Goal: Task Accomplishment & Management: Manage account settings

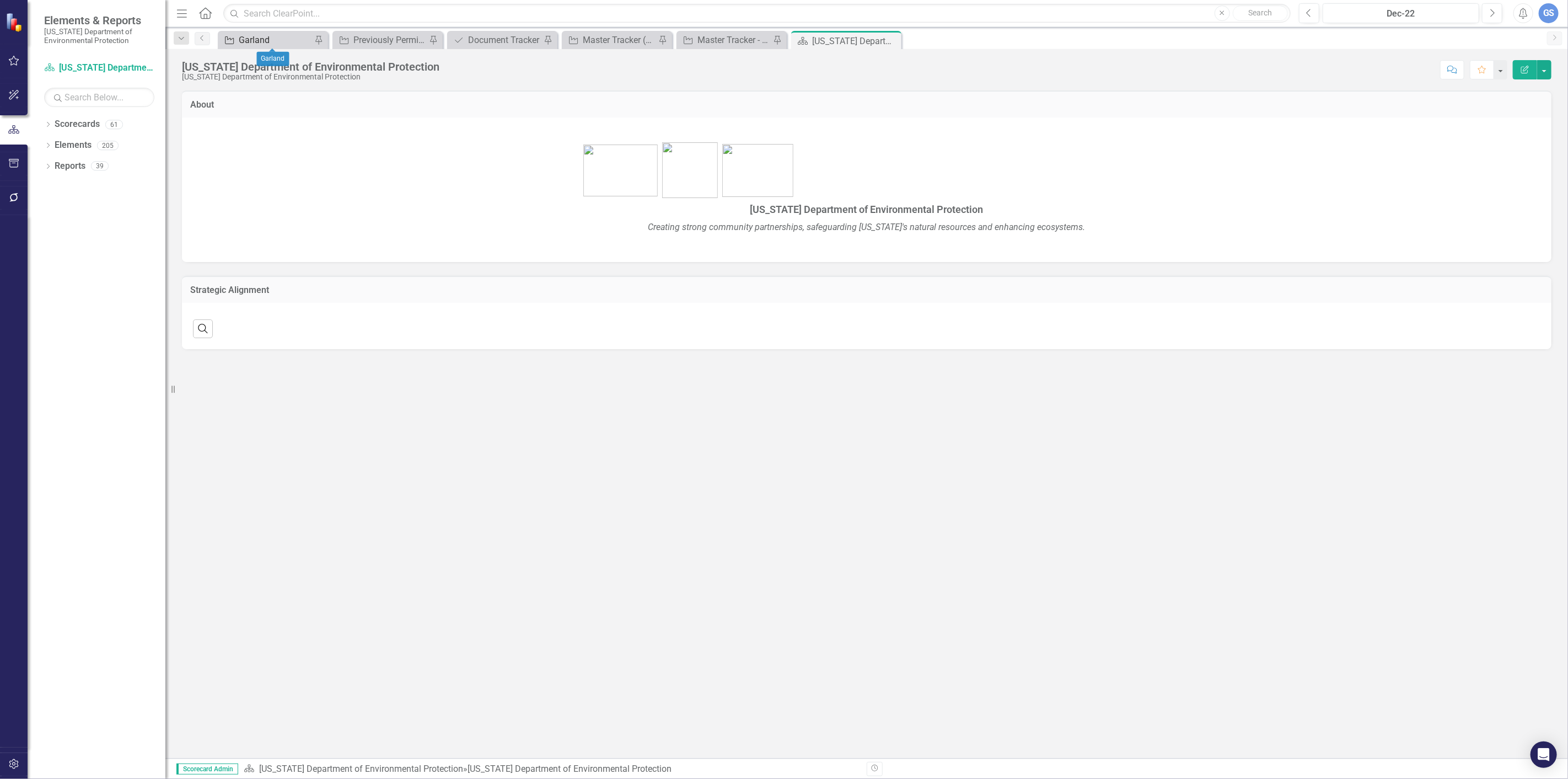
click at [261, 34] on div "Garland" at bounding box center [275, 40] width 73 height 14
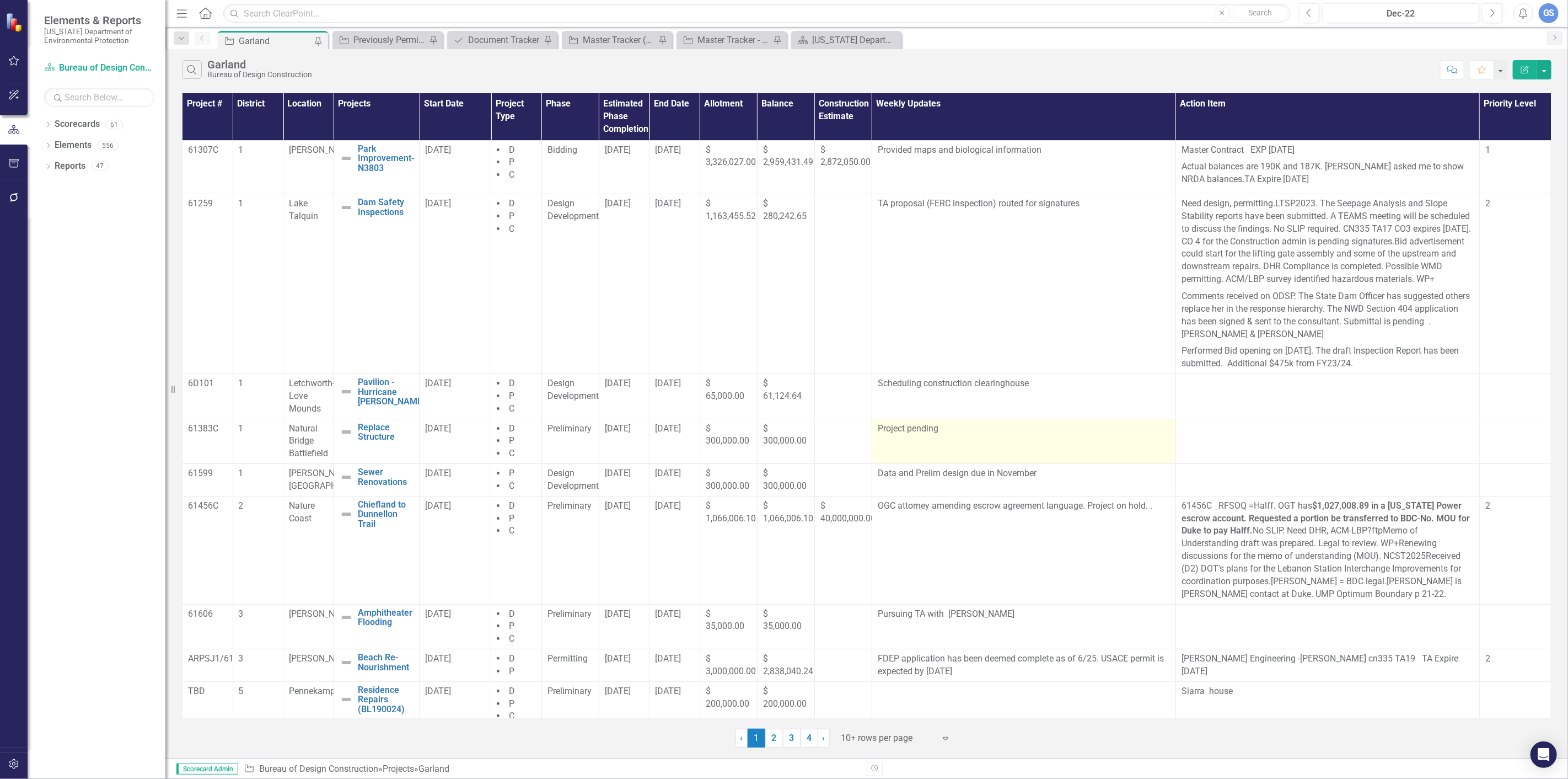
click at [942, 435] on p "Project pending" at bounding box center [1024, 429] width 292 height 13
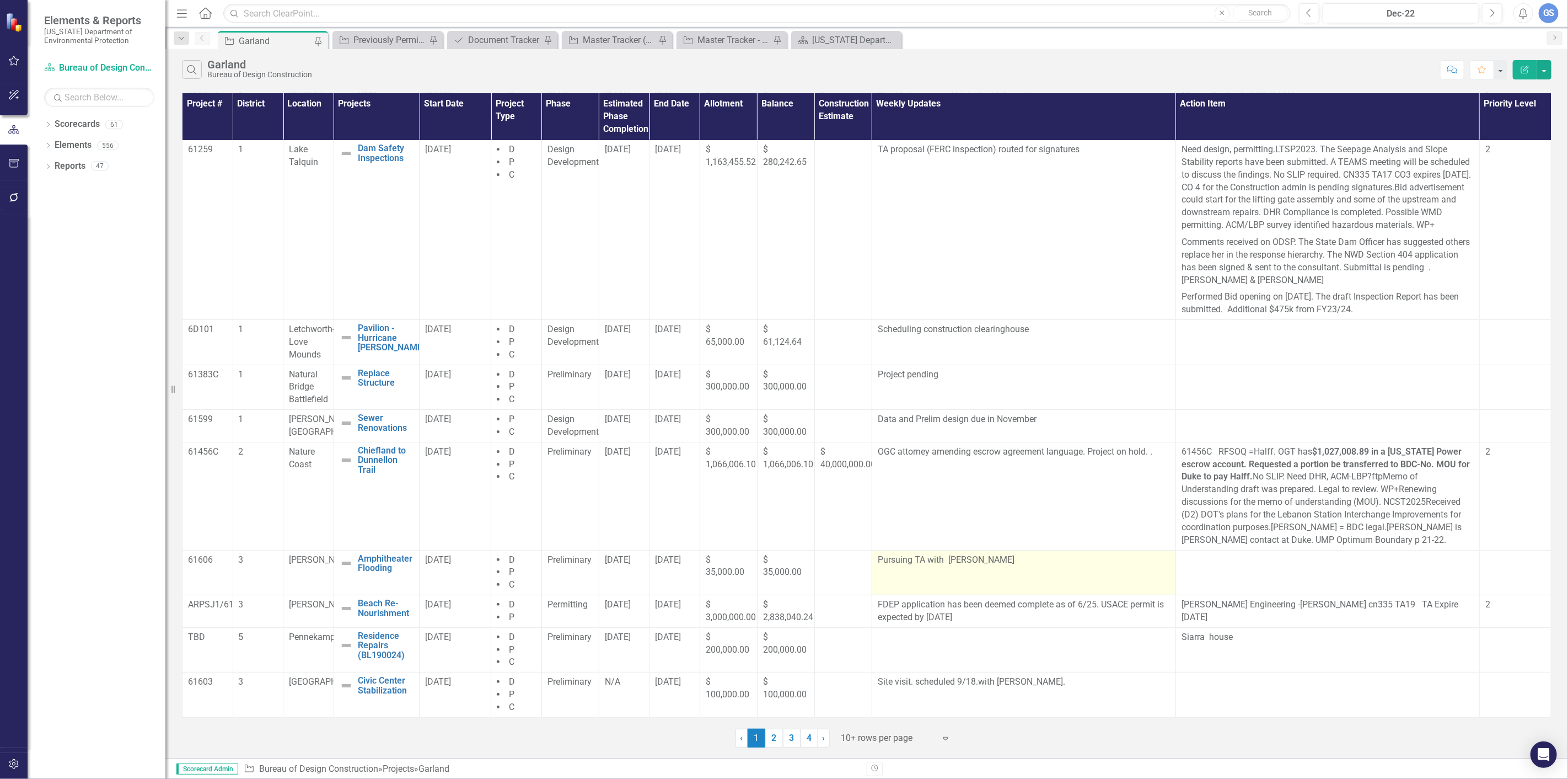
click at [1003, 566] on td "Pursuing TA with [PERSON_NAME]" at bounding box center [1023, 573] width 304 height 45
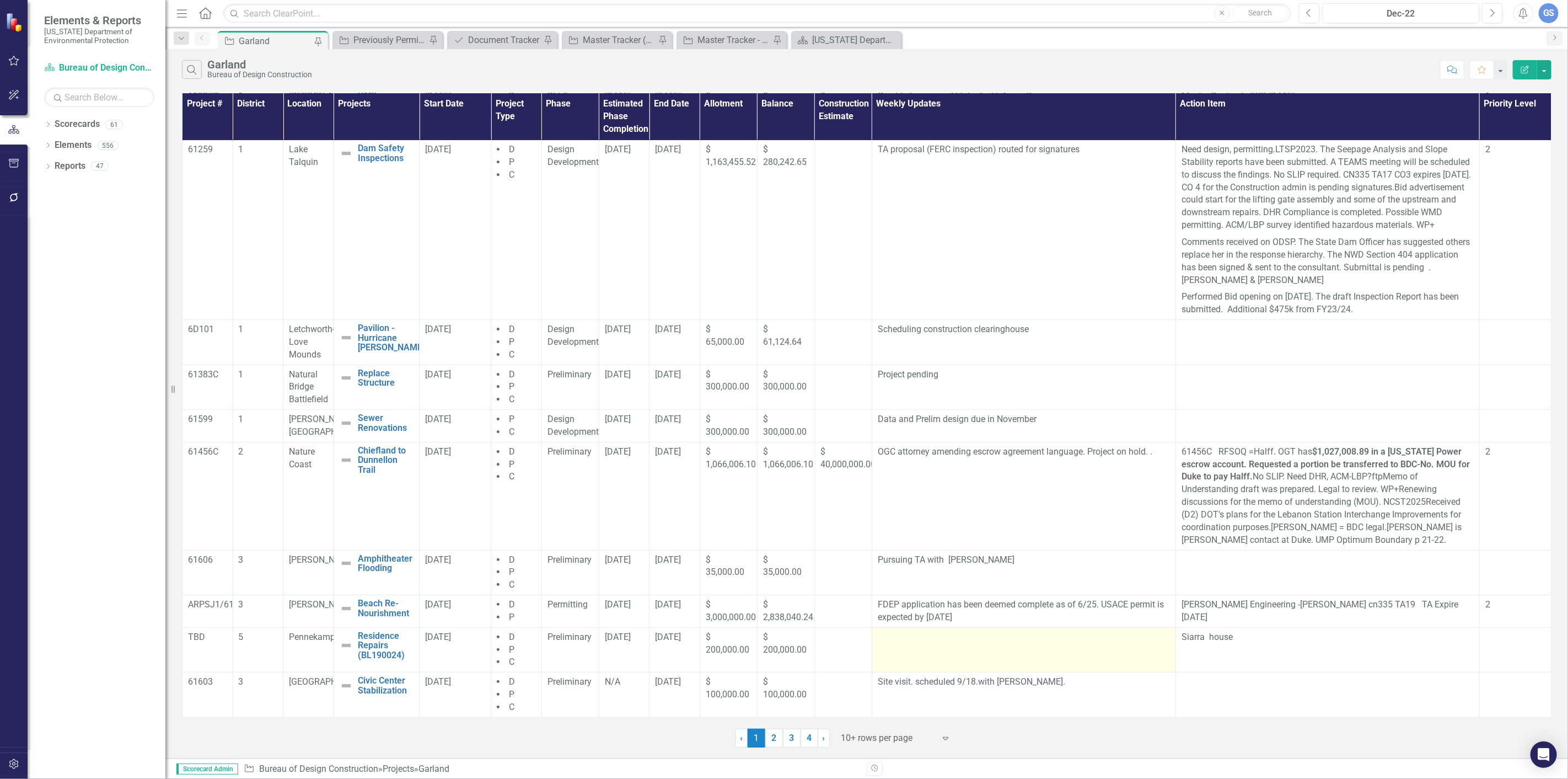
click at [883, 641] on div at bounding box center [1024, 638] width 292 height 13
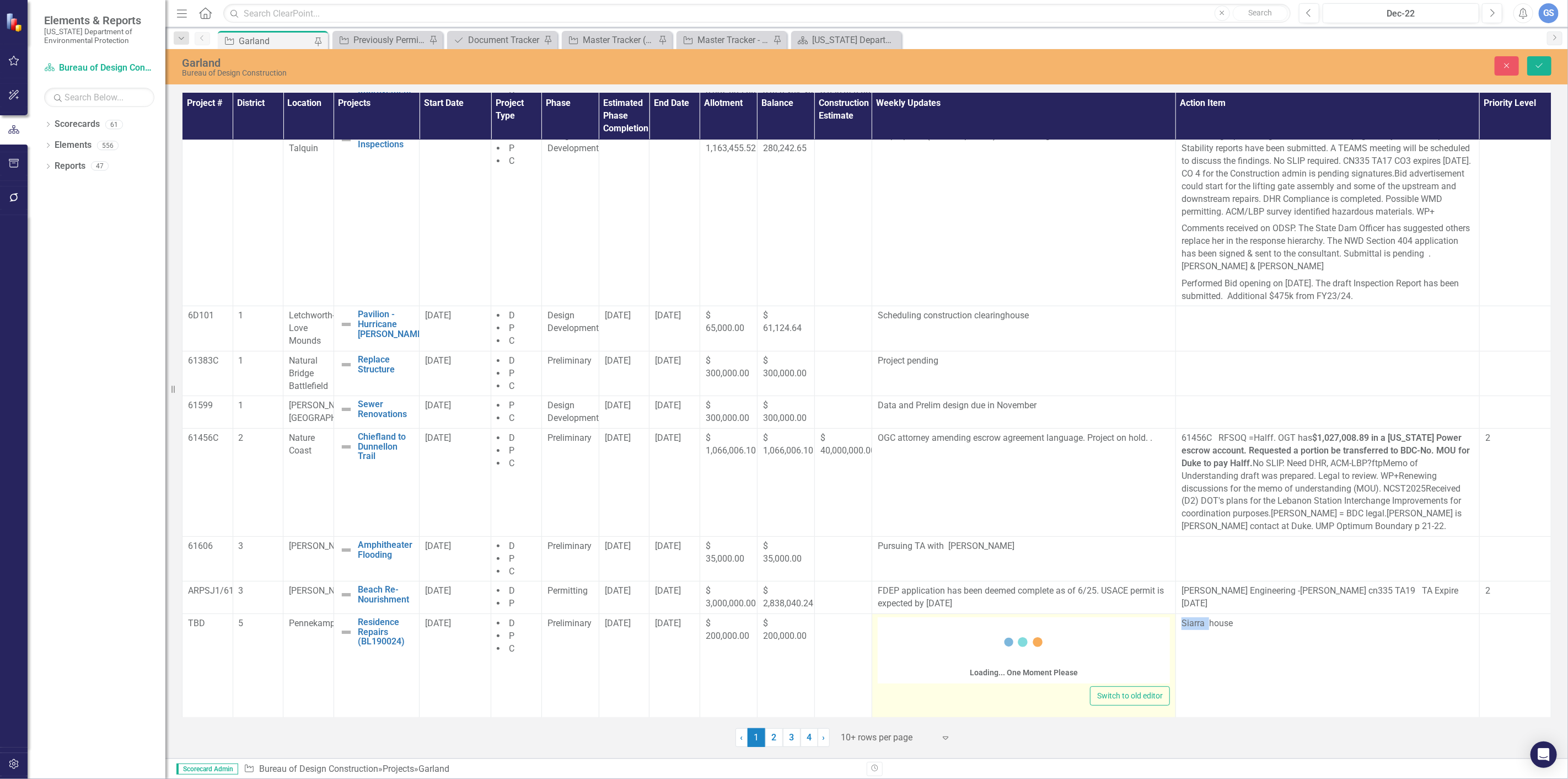
click at [883, 641] on div "Loading... One Moment Please" at bounding box center [1024, 650] width 292 height 66
click at [884, 649] on p "Rich Text Area. Press ALT-0 for help." at bounding box center [1023, 656] width 284 height 13
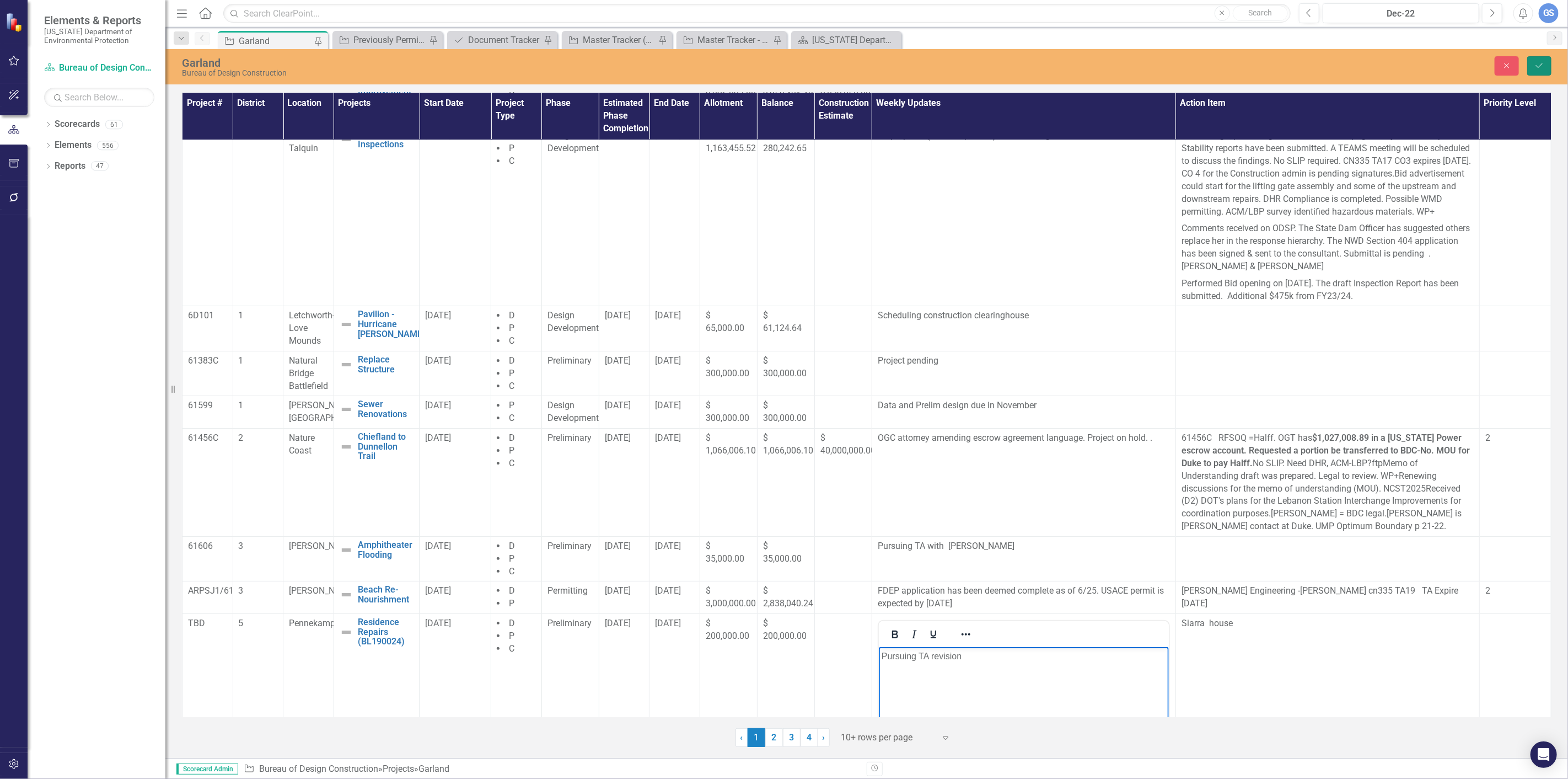
click at [1538, 66] on icon "Save" at bounding box center [1539, 65] width 10 height 8
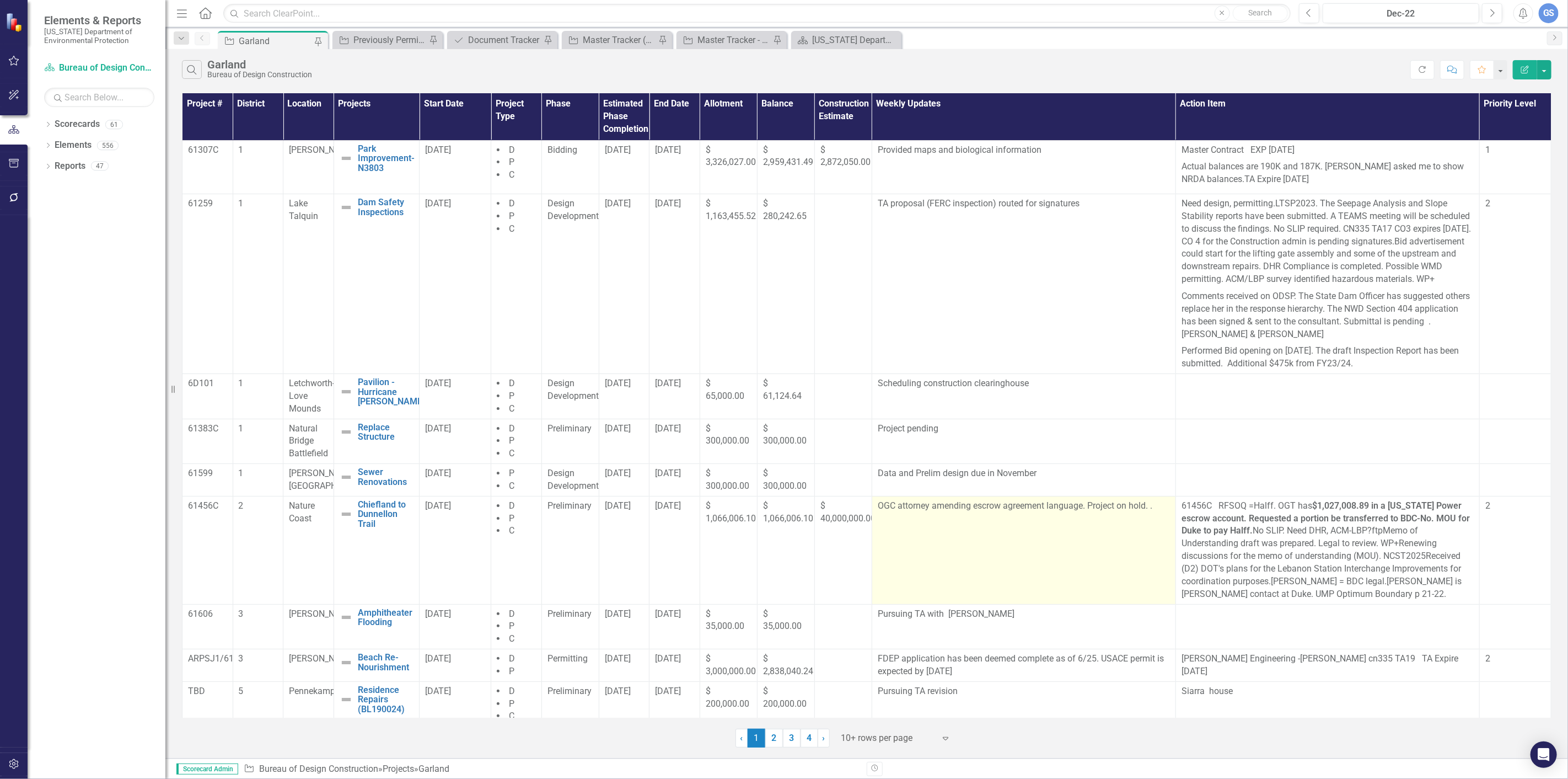
scroll to position [68, 0]
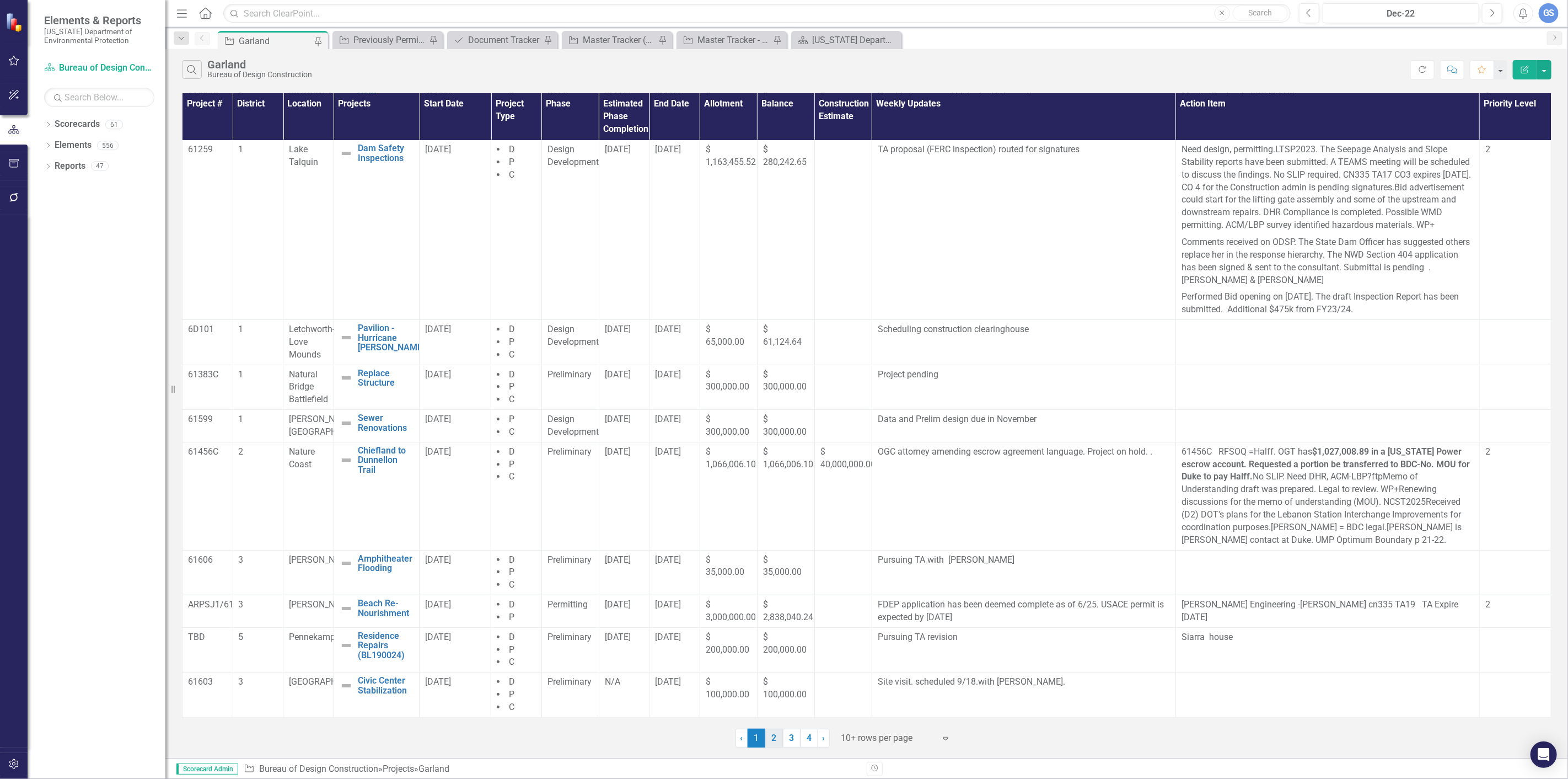
click at [769, 738] on link "2" at bounding box center [774, 738] width 18 height 19
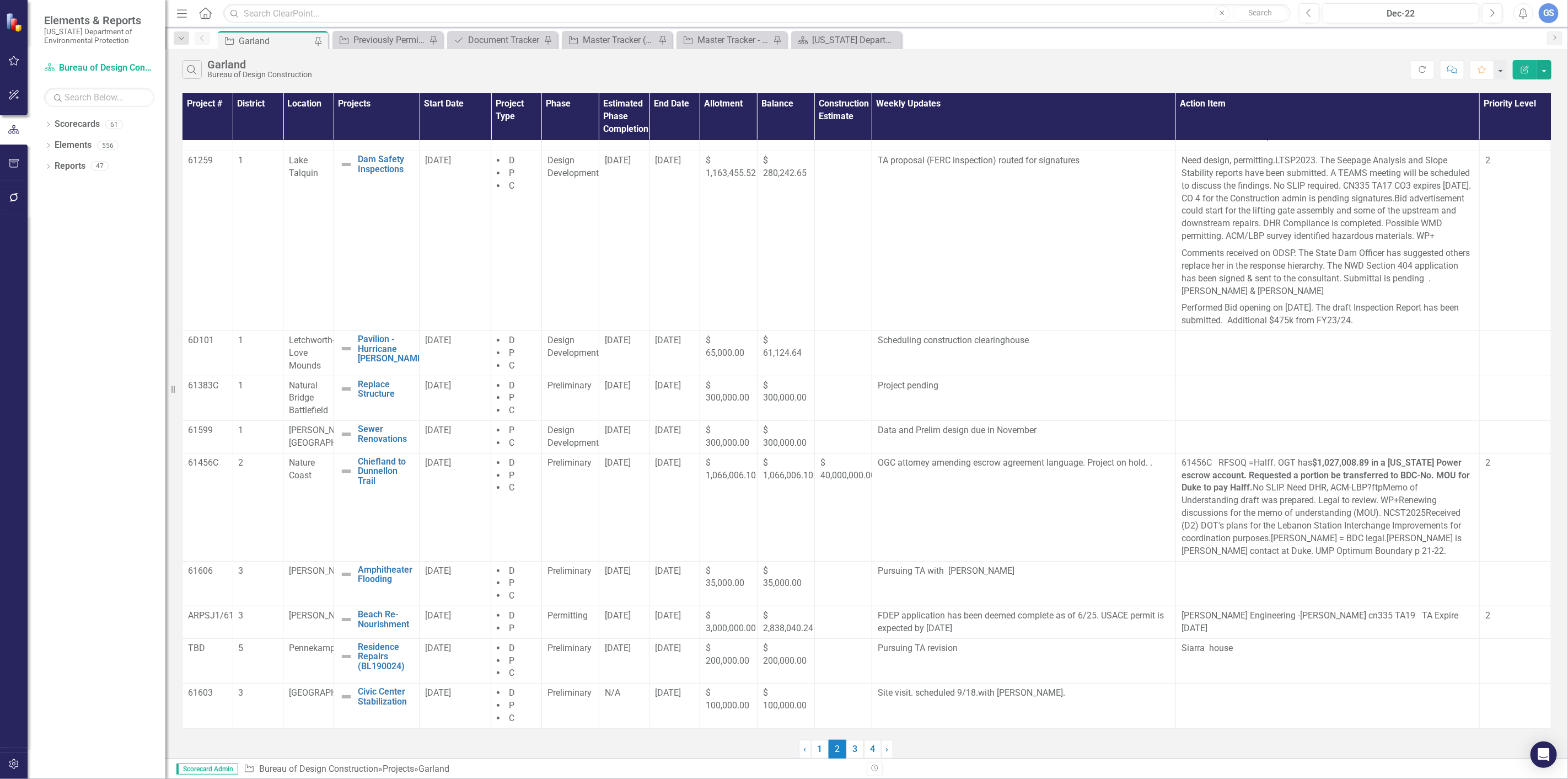
scroll to position [0, 0]
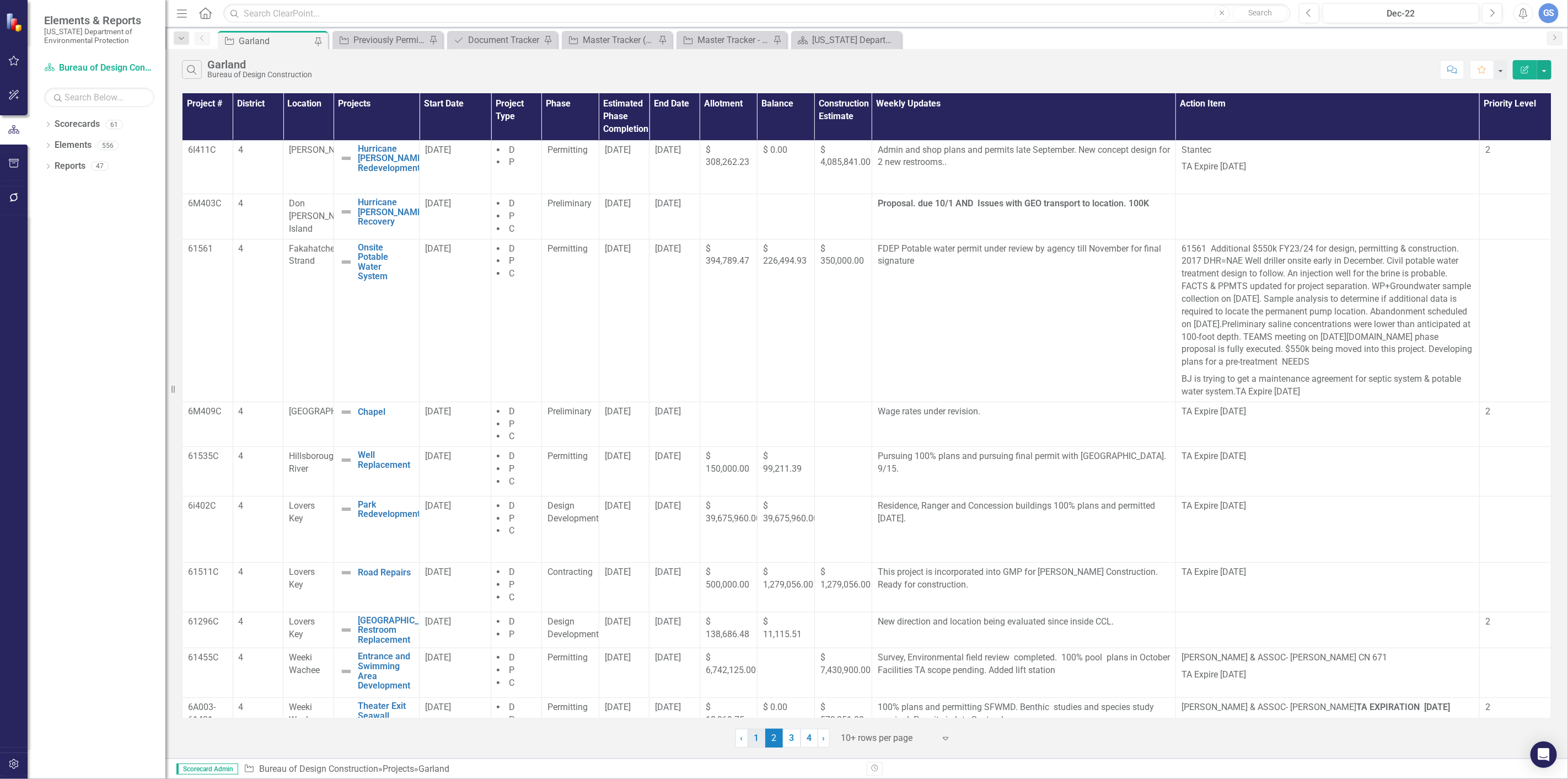
click at [752, 735] on link "1" at bounding box center [756, 738] width 18 height 19
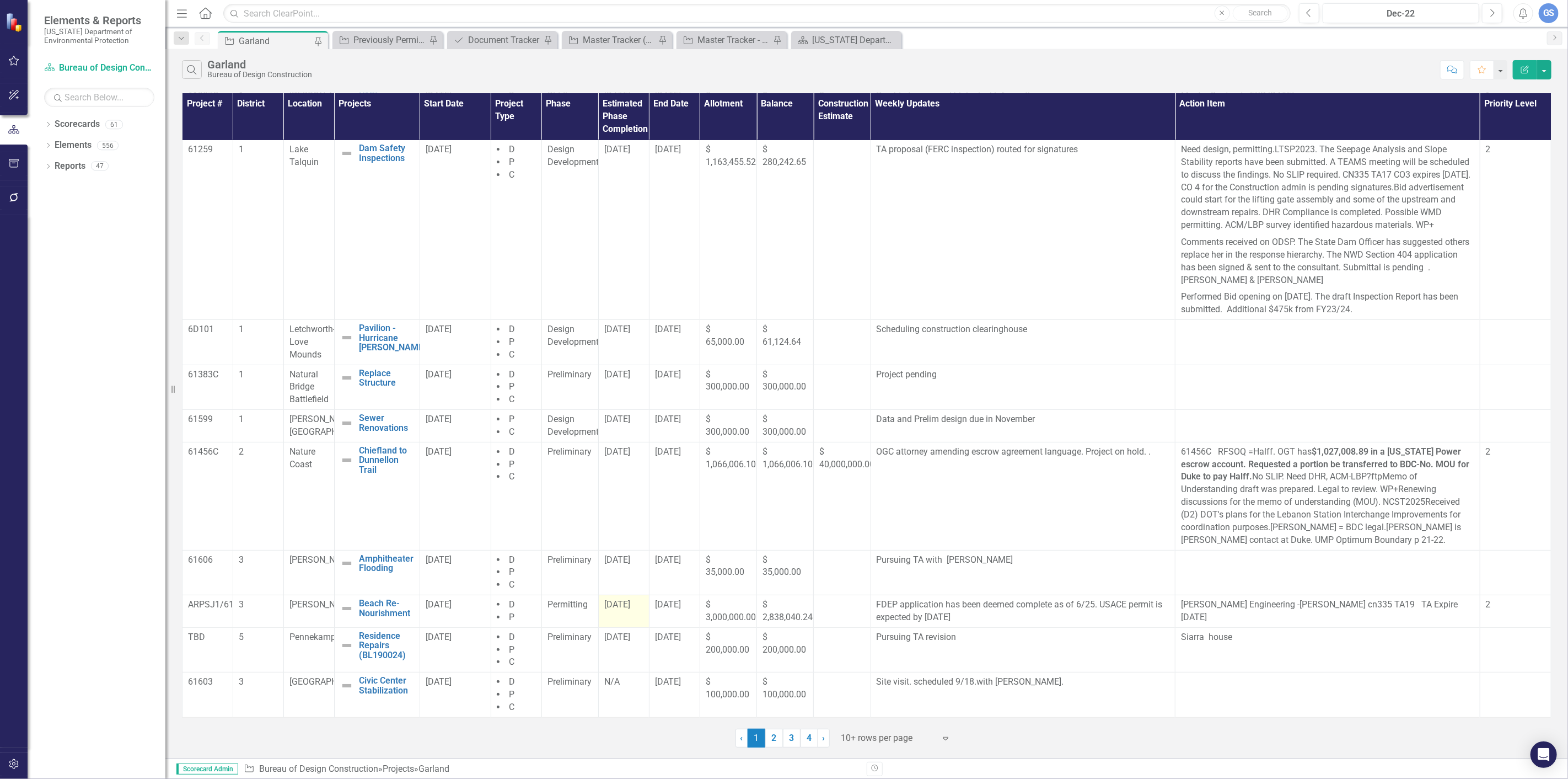
scroll to position [68, 0]
click at [615, 642] on span "[DATE]" at bounding box center [617, 636] width 26 height 10
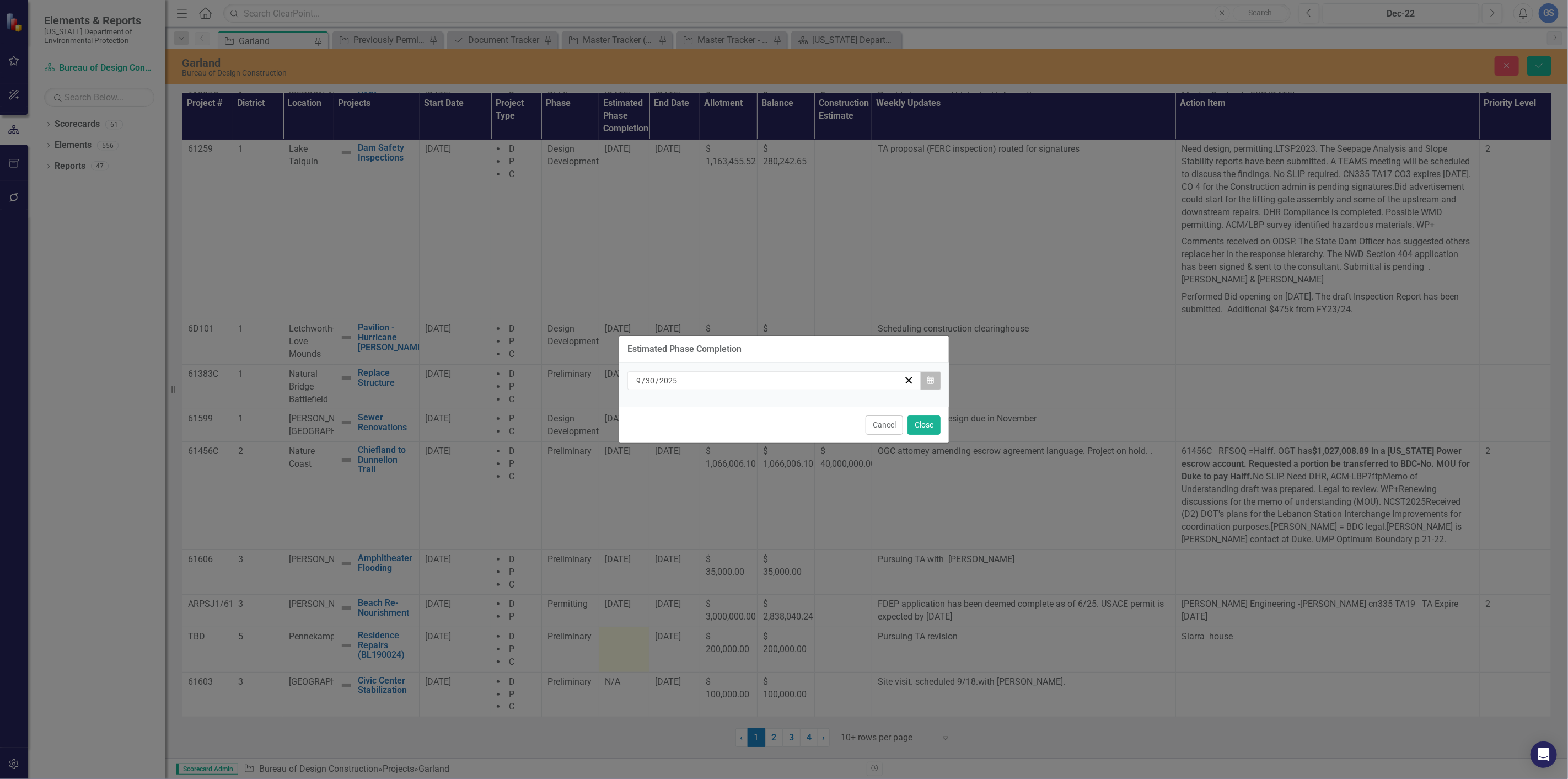
click at [930, 382] on icon "Calendar" at bounding box center [930, 381] width 7 height 8
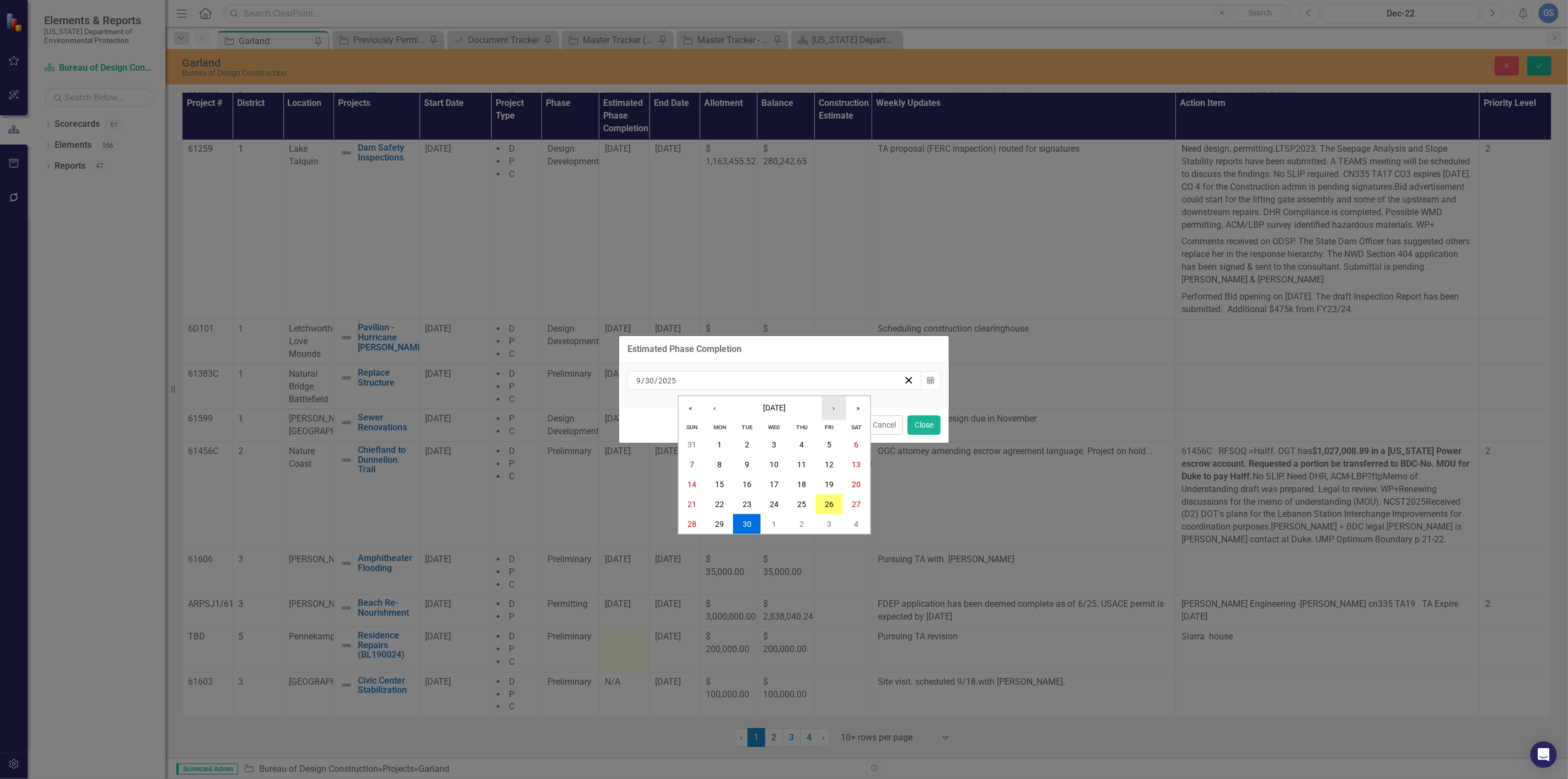
click at [831, 404] on button "›" at bounding box center [834, 408] width 24 height 24
click at [774, 481] on abbr "15" at bounding box center [774, 484] width 9 height 9
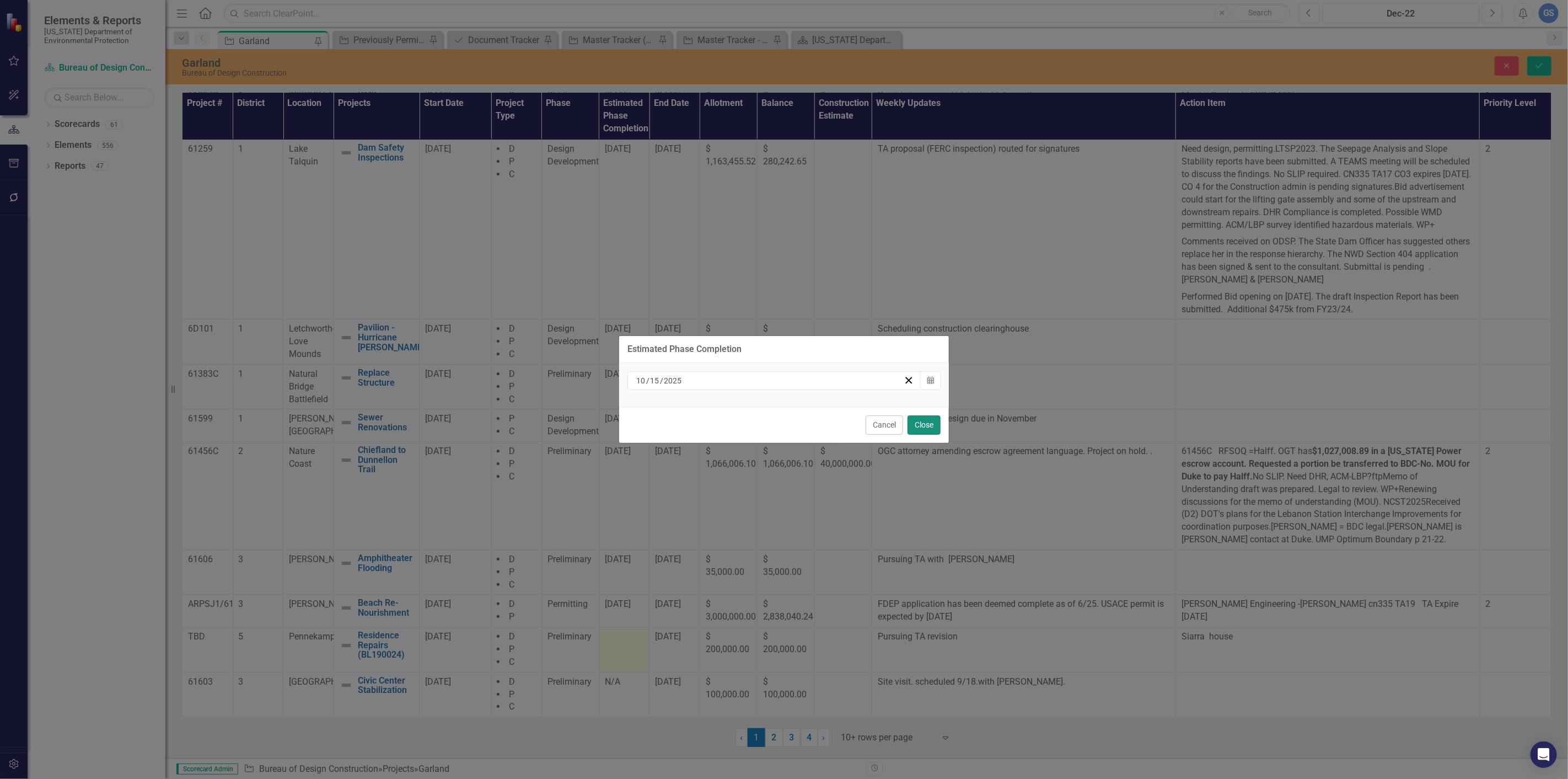
click at [924, 425] on button "Close" at bounding box center [924, 425] width 33 height 19
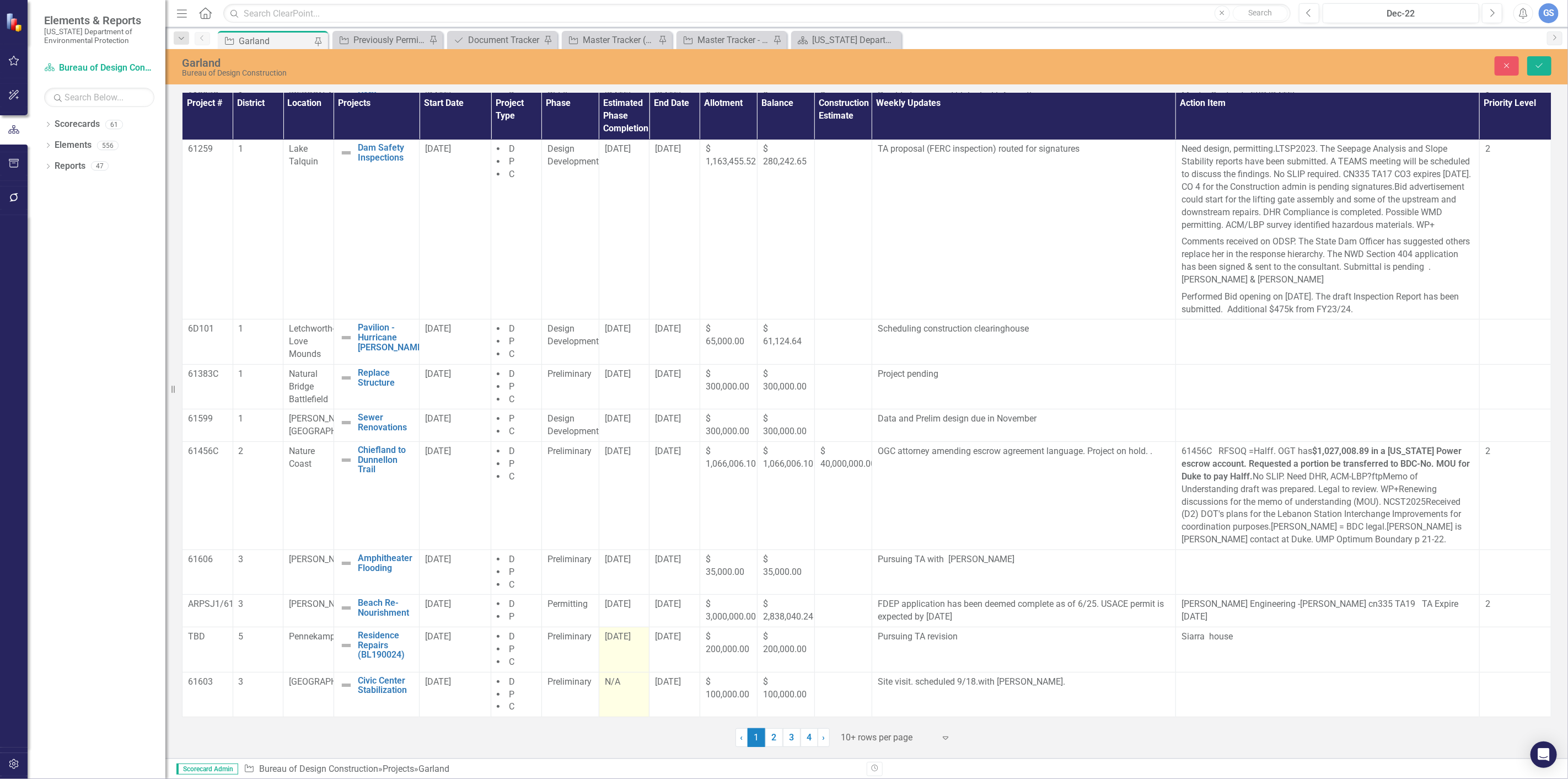
click at [618, 693] on td "N/A" at bounding box center [624, 694] width 51 height 45
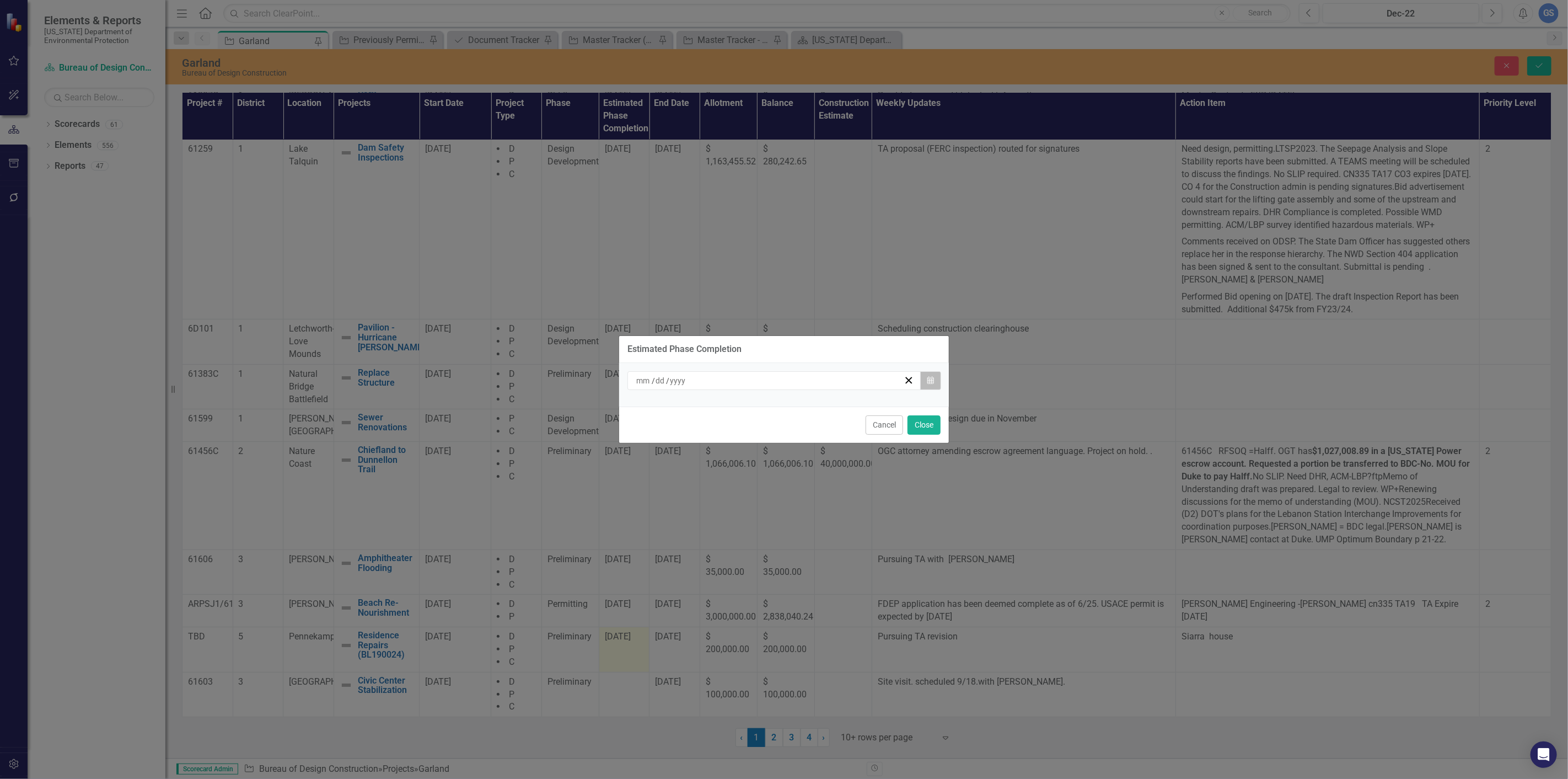
click at [929, 377] on icon "Calendar" at bounding box center [930, 381] width 7 height 8
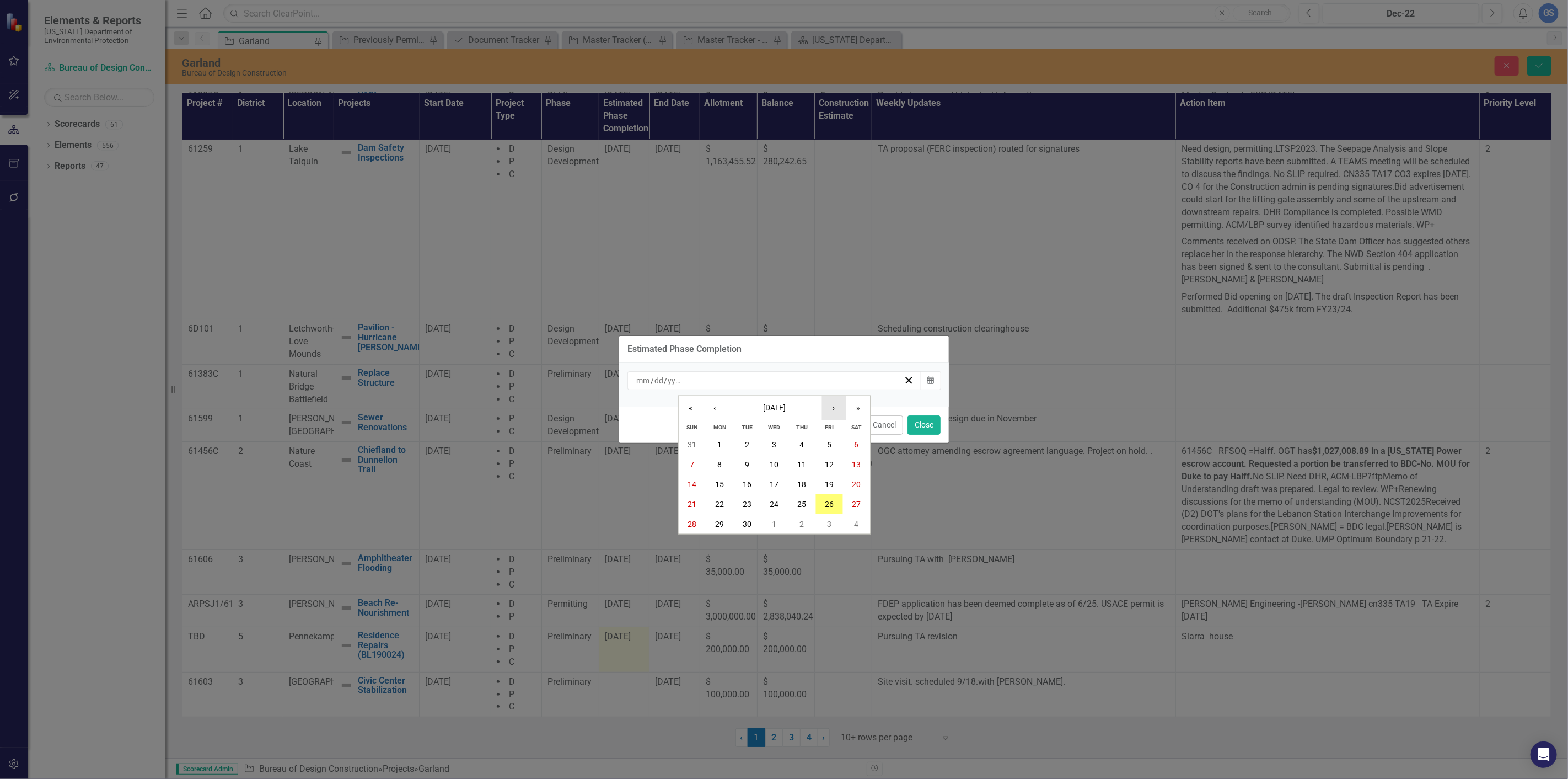
click at [830, 407] on button "›" at bounding box center [834, 408] width 24 height 24
click at [774, 481] on button "15" at bounding box center [774, 484] width 27 height 20
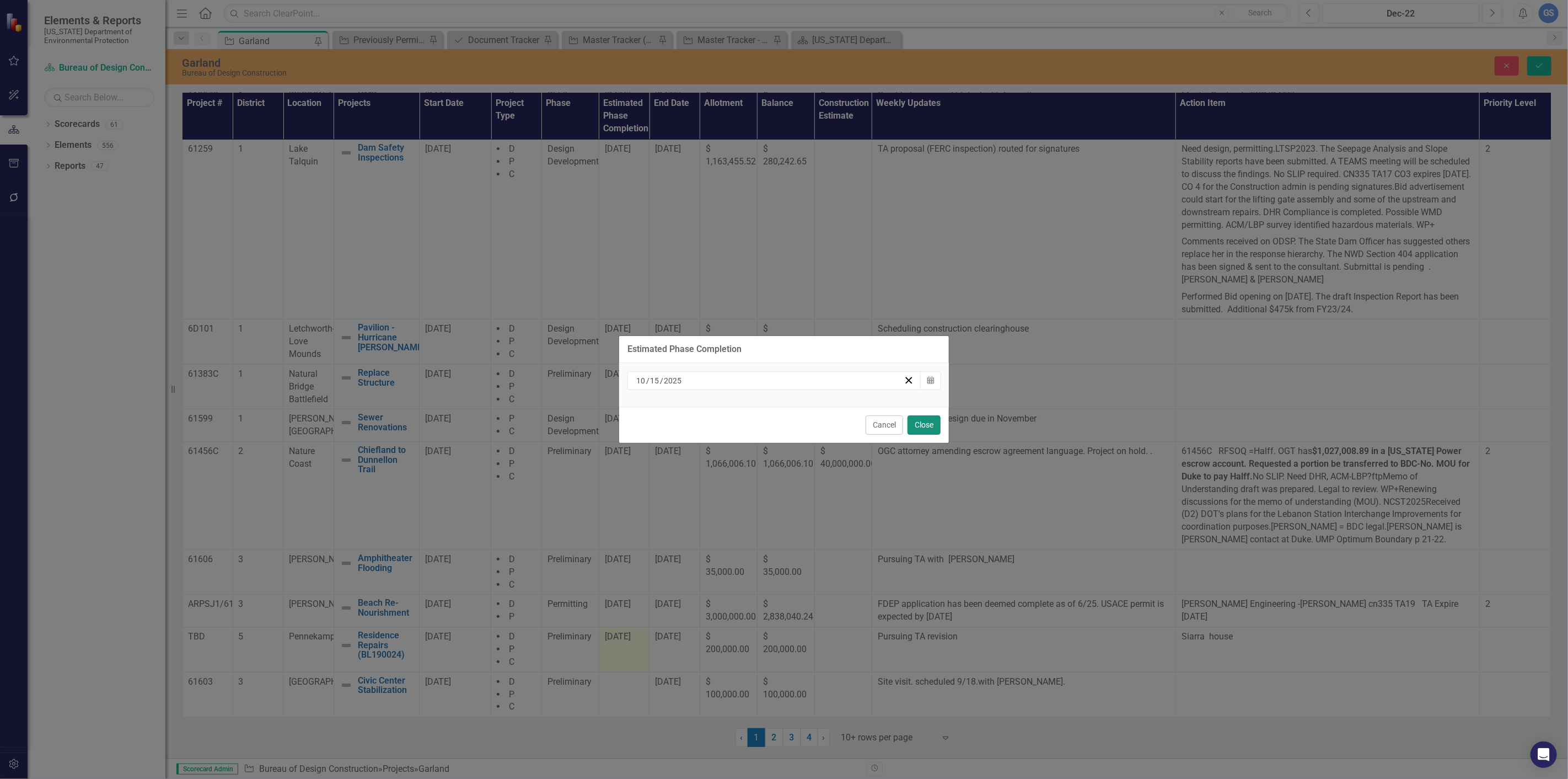
click at [931, 421] on button "Close" at bounding box center [924, 425] width 33 height 19
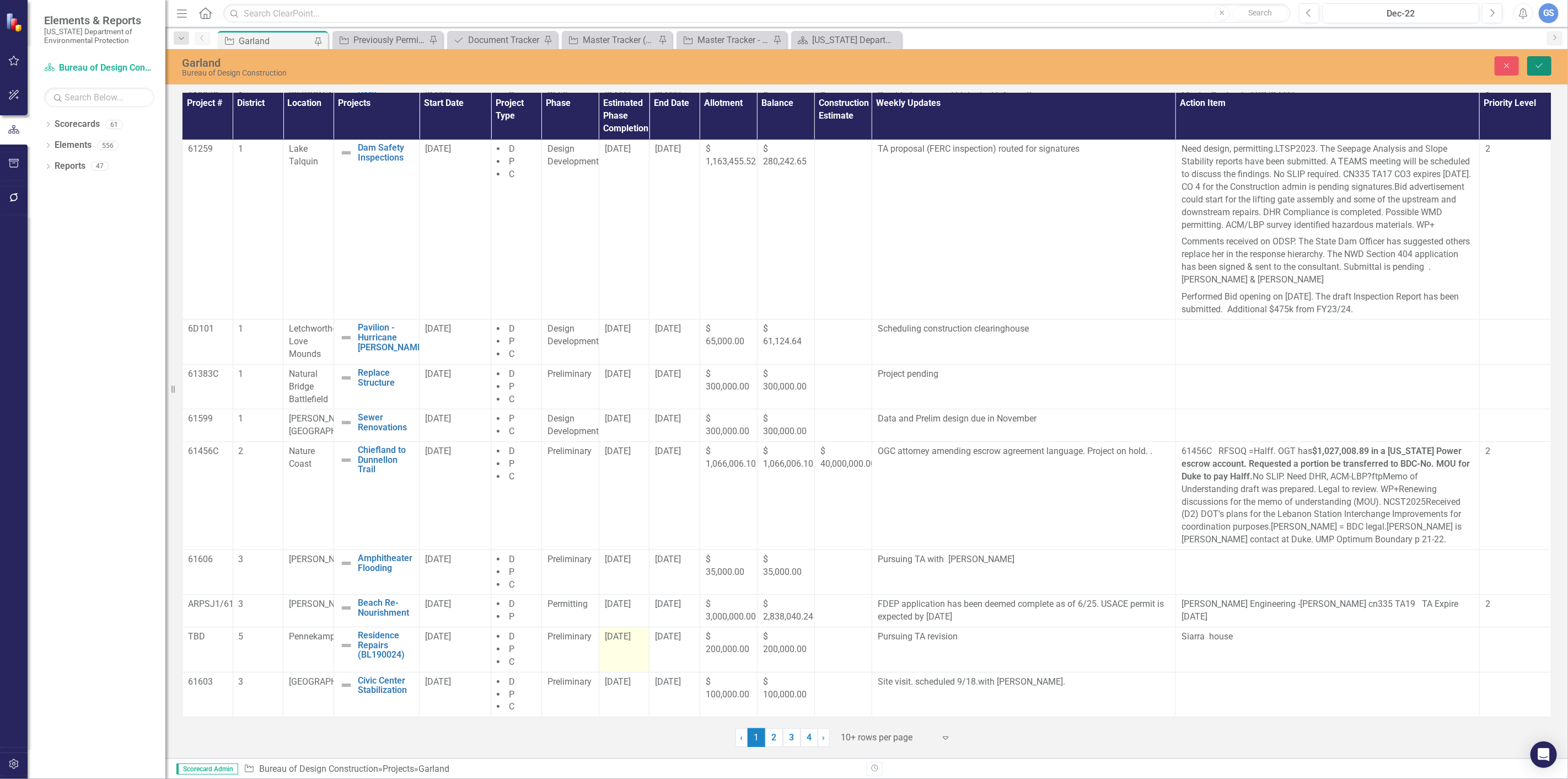
click at [1541, 63] on icon "Save" at bounding box center [1539, 65] width 10 height 8
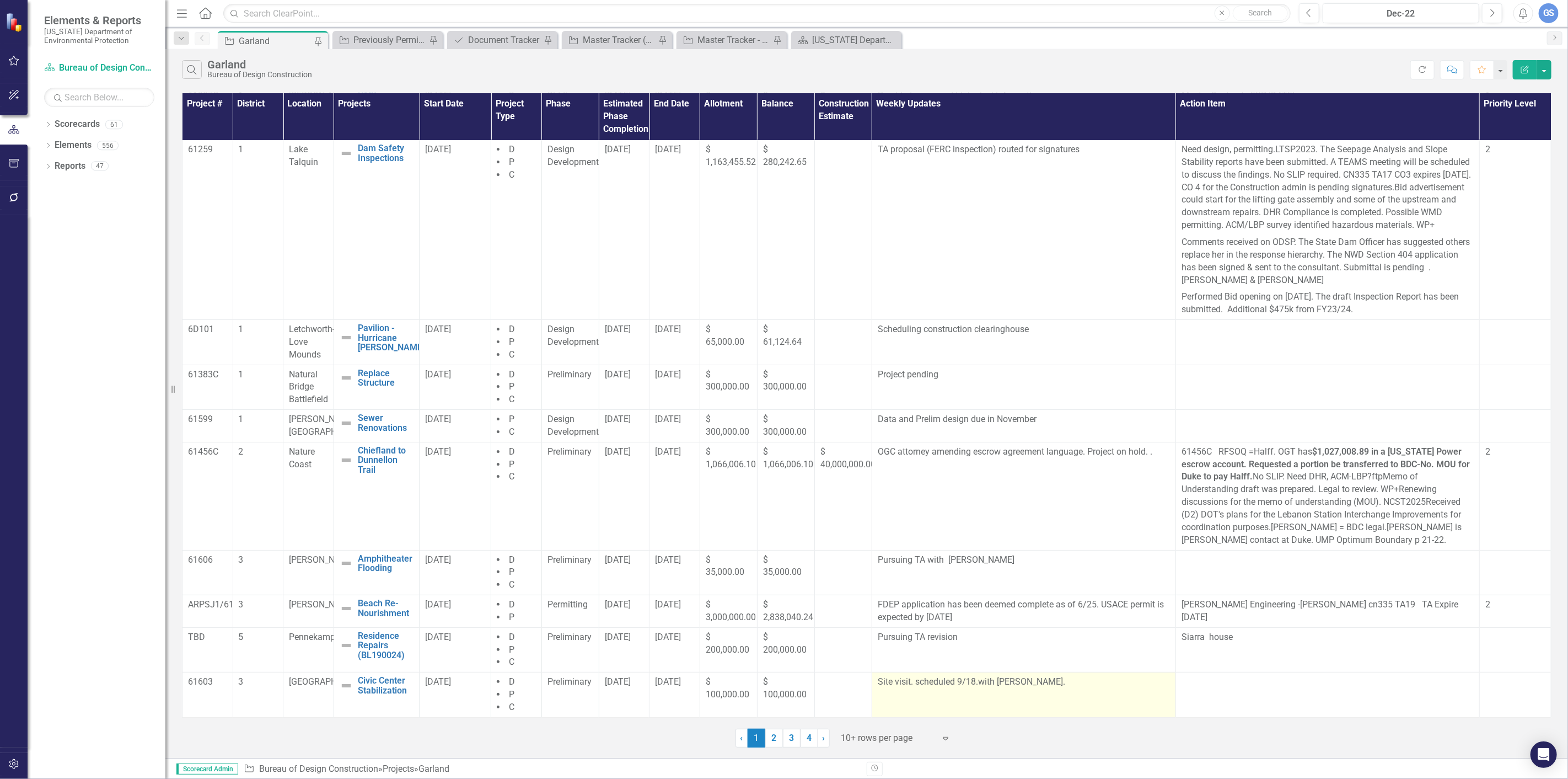
click at [993, 681] on p "Site visit. scheduled 9/18.with [PERSON_NAME]." at bounding box center [1024, 682] width 292 height 13
click at [947, 710] on td "Site visit. scheduled 9/18.with [PERSON_NAME]." at bounding box center [1023, 695] width 304 height 45
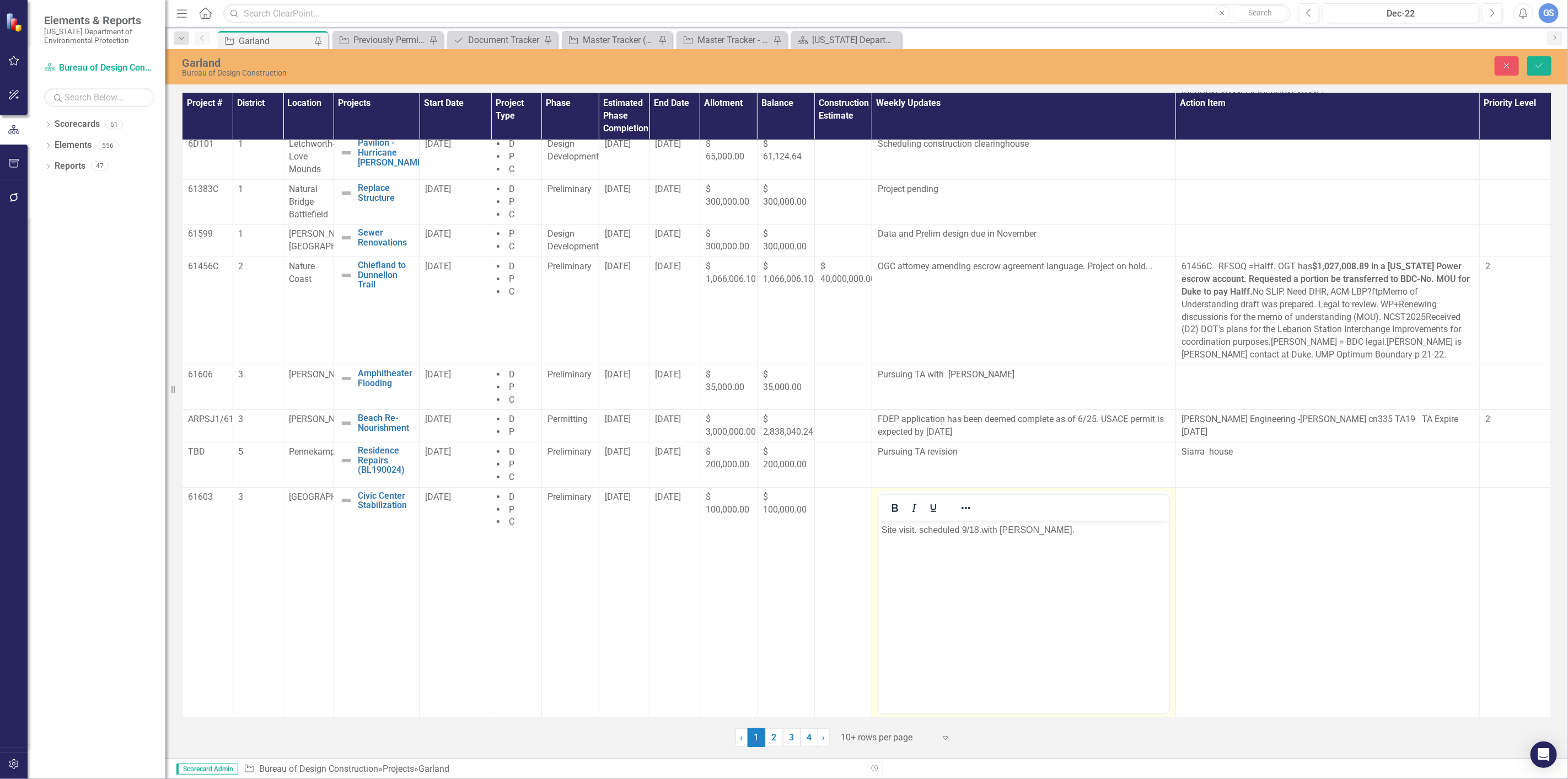
scroll to position [251, 0]
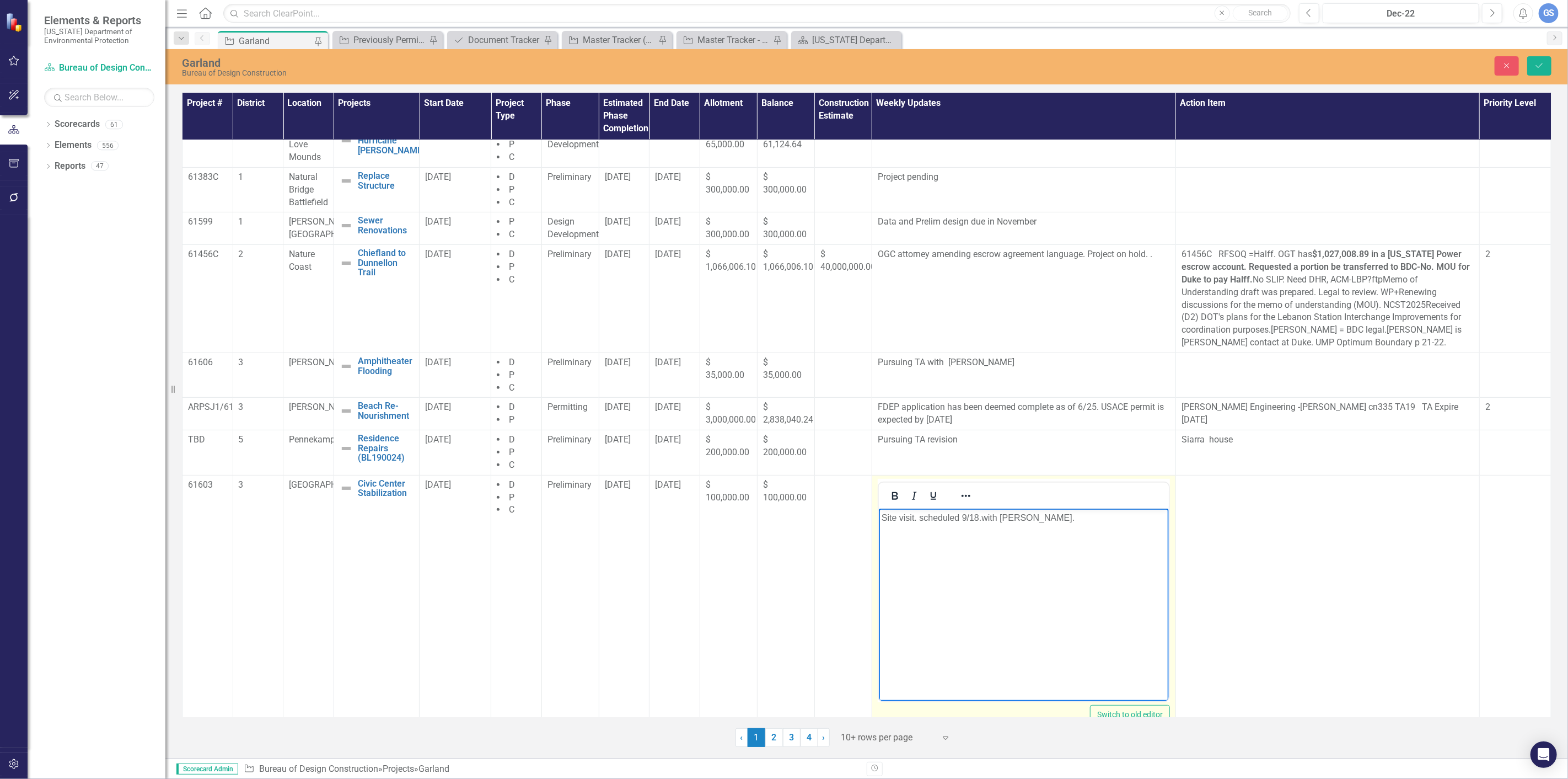
click at [979, 518] on p "Site visit. scheduled 9/18.with [PERSON_NAME]." at bounding box center [1023, 518] width 284 height 13
click at [1540, 63] on icon "Save" at bounding box center [1539, 65] width 10 height 8
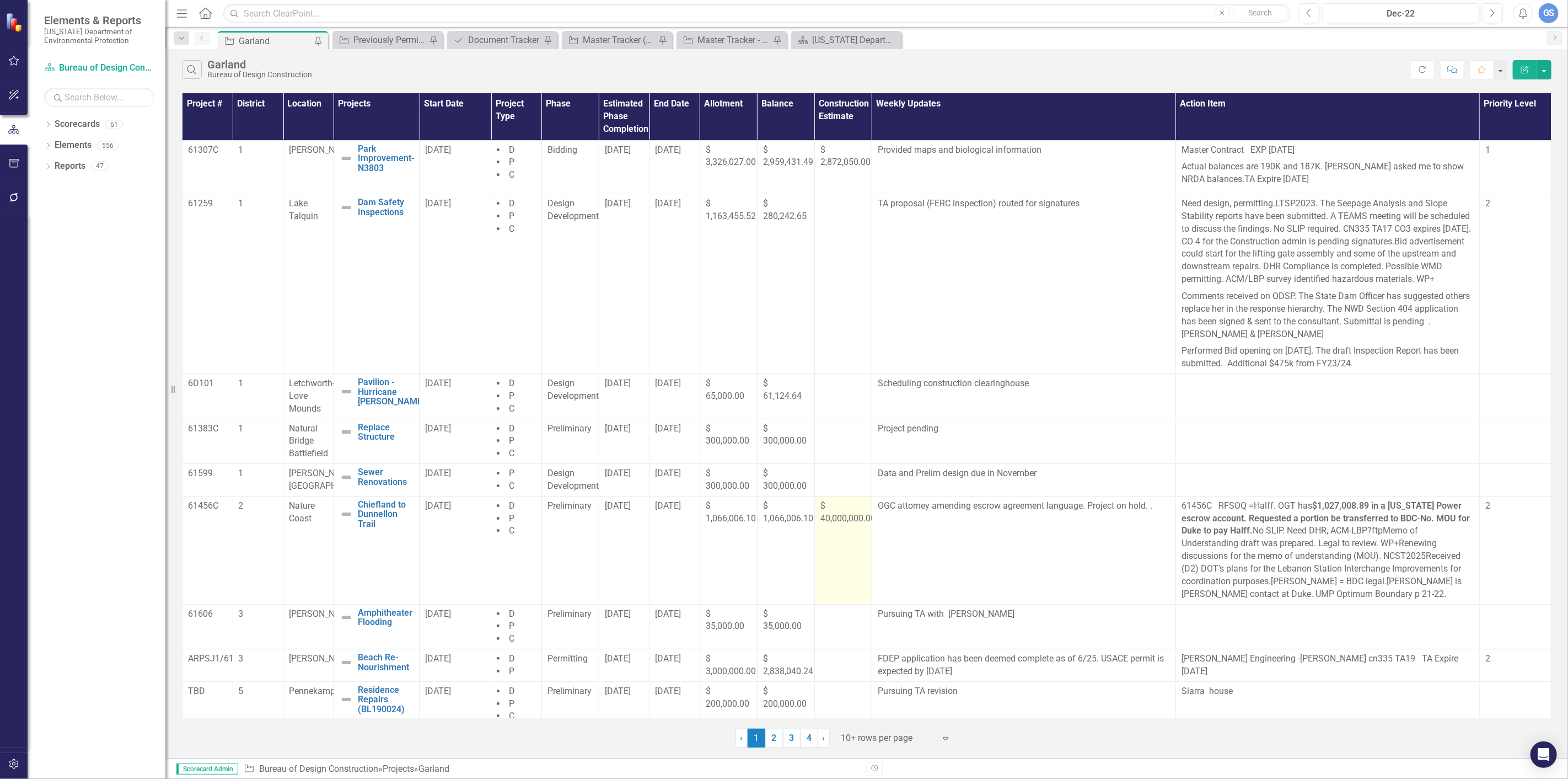
scroll to position [68, 0]
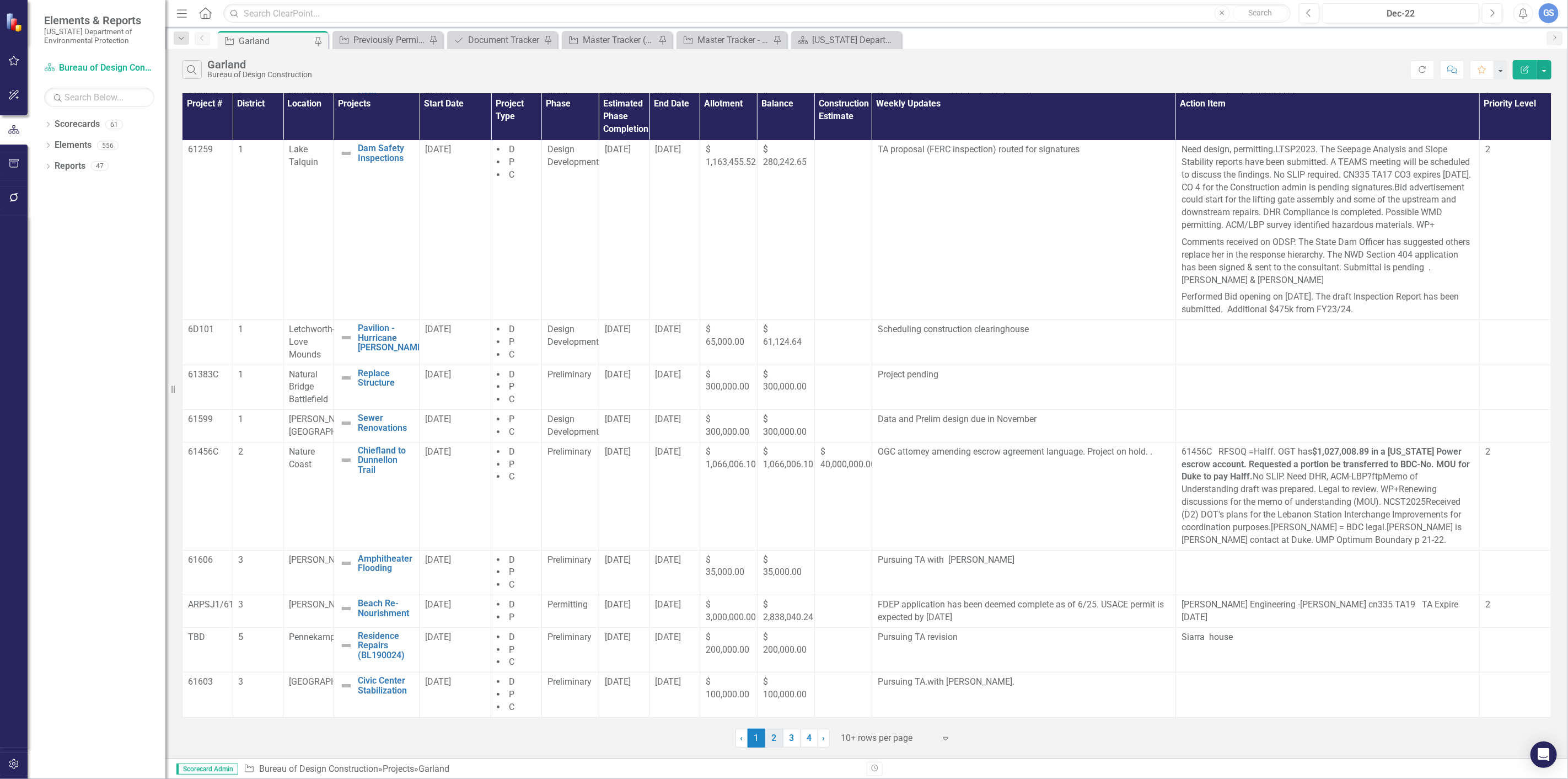
click at [774, 735] on link "2" at bounding box center [774, 738] width 18 height 19
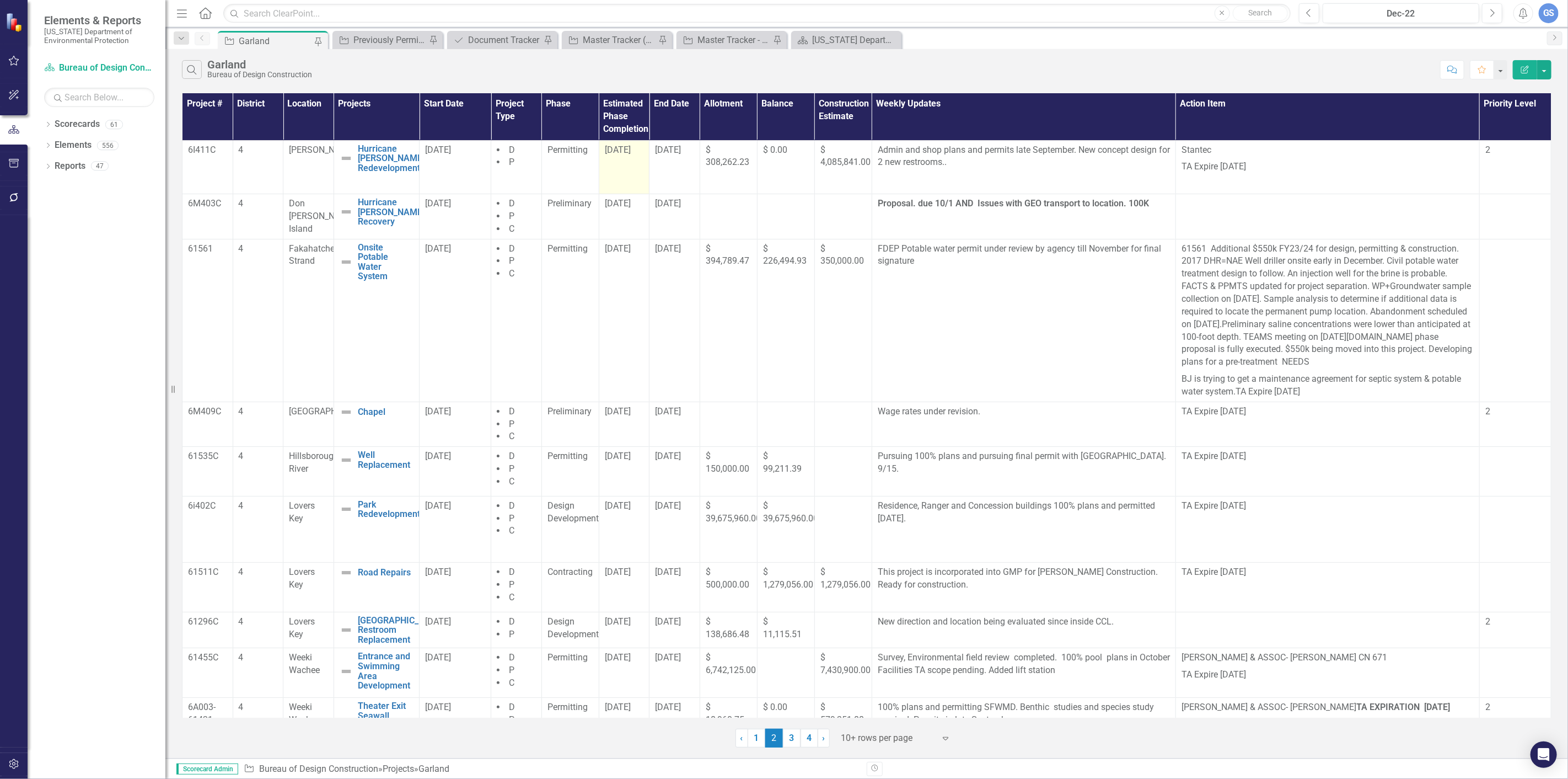
click at [619, 160] on td "[DATE]" at bounding box center [624, 167] width 51 height 54
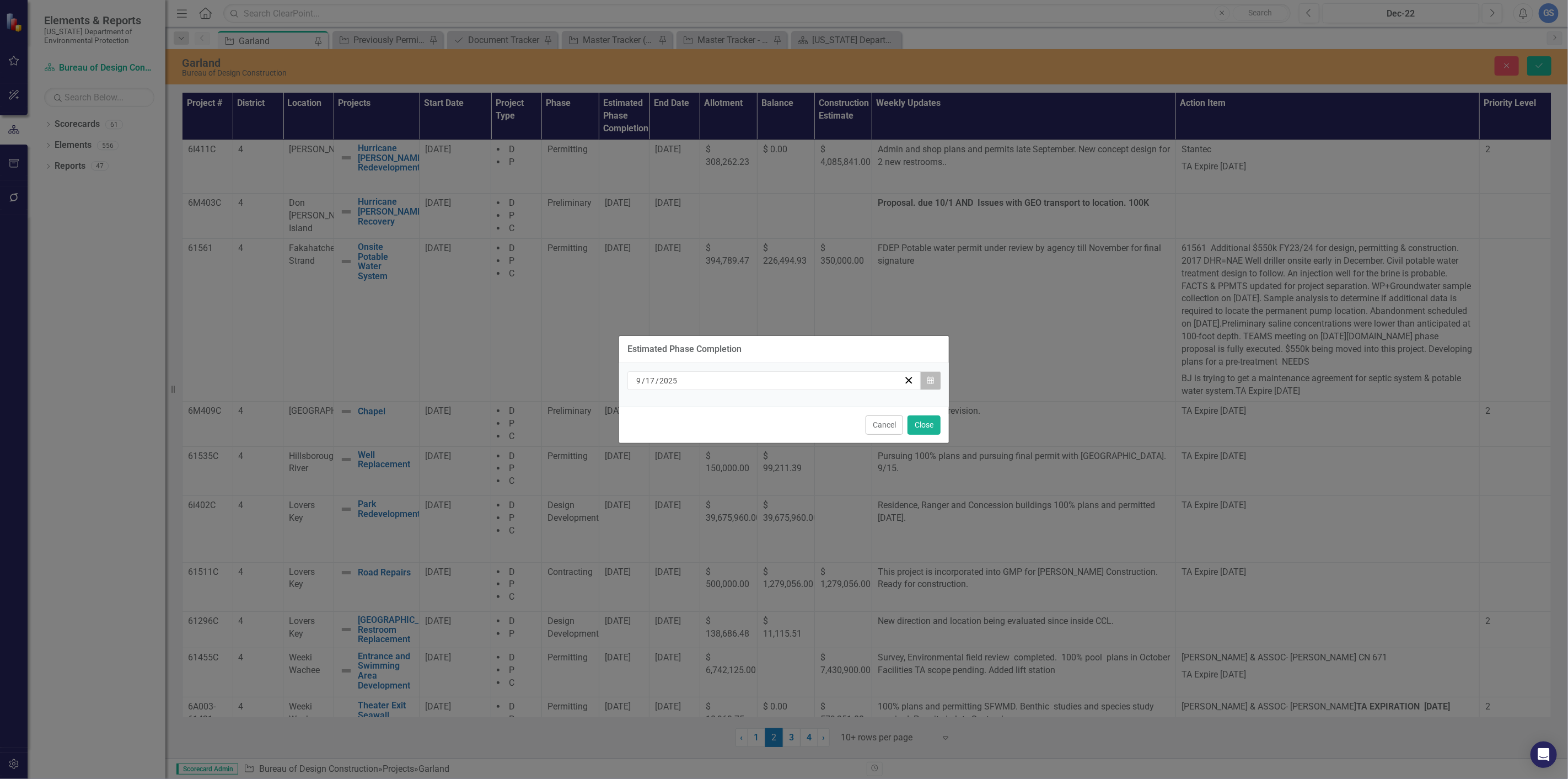
click at [928, 377] on icon "Calendar" at bounding box center [930, 381] width 7 height 8
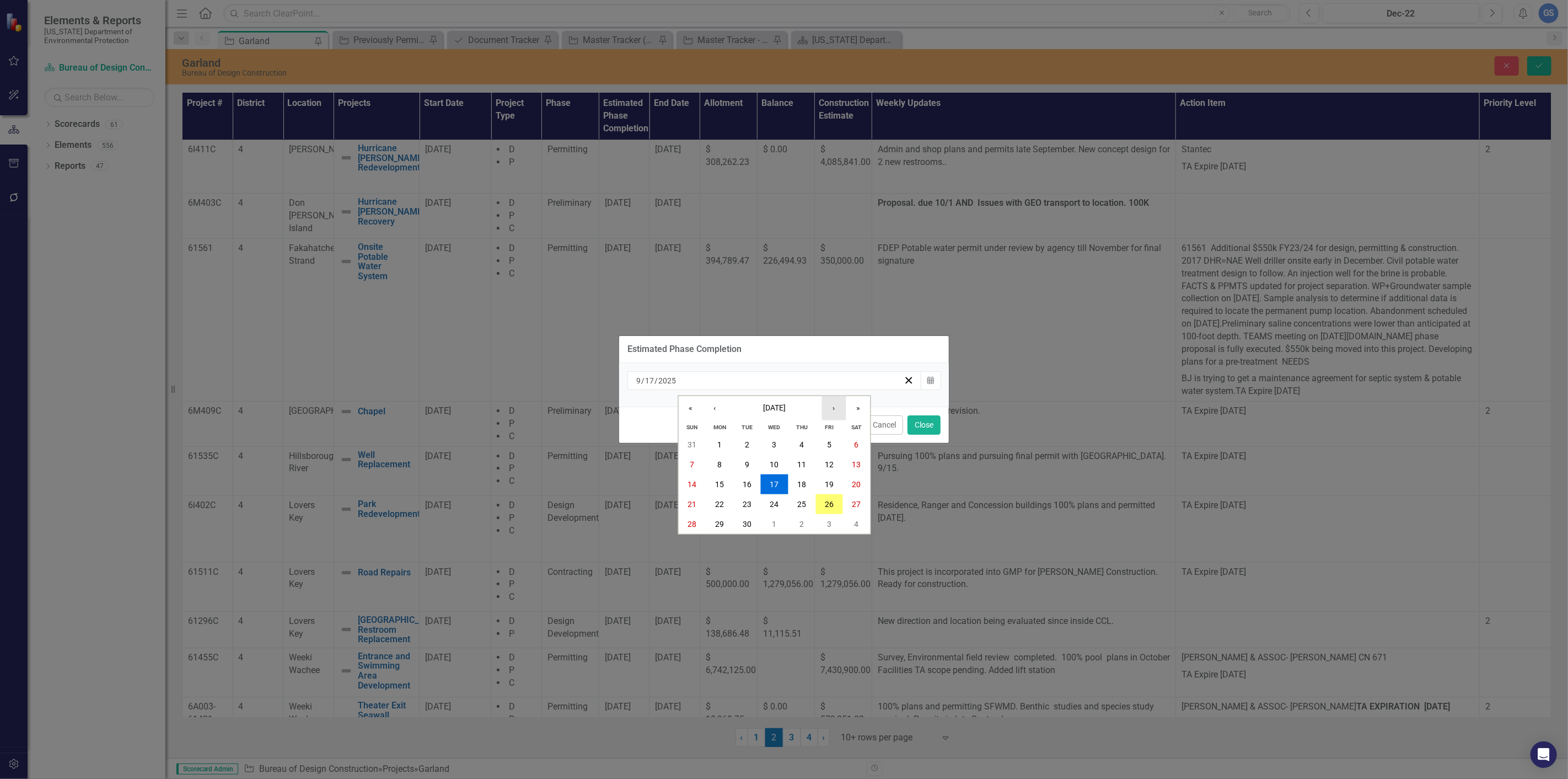
click at [828, 406] on button "›" at bounding box center [834, 408] width 24 height 24
click at [774, 482] on abbr "15" at bounding box center [774, 484] width 9 height 9
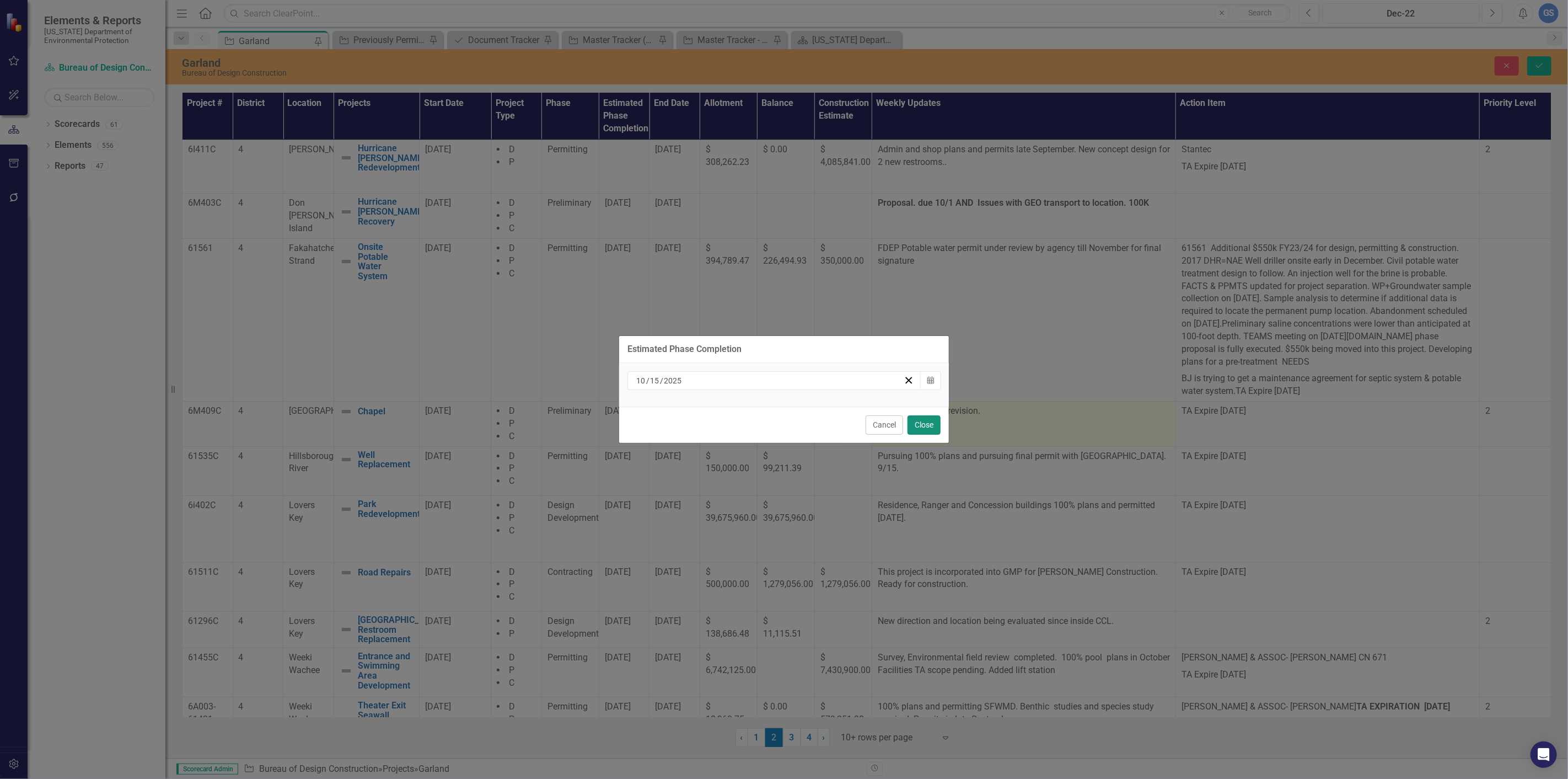
click at [923, 425] on button "Close" at bounding box center [924, 425] width 33 height 19
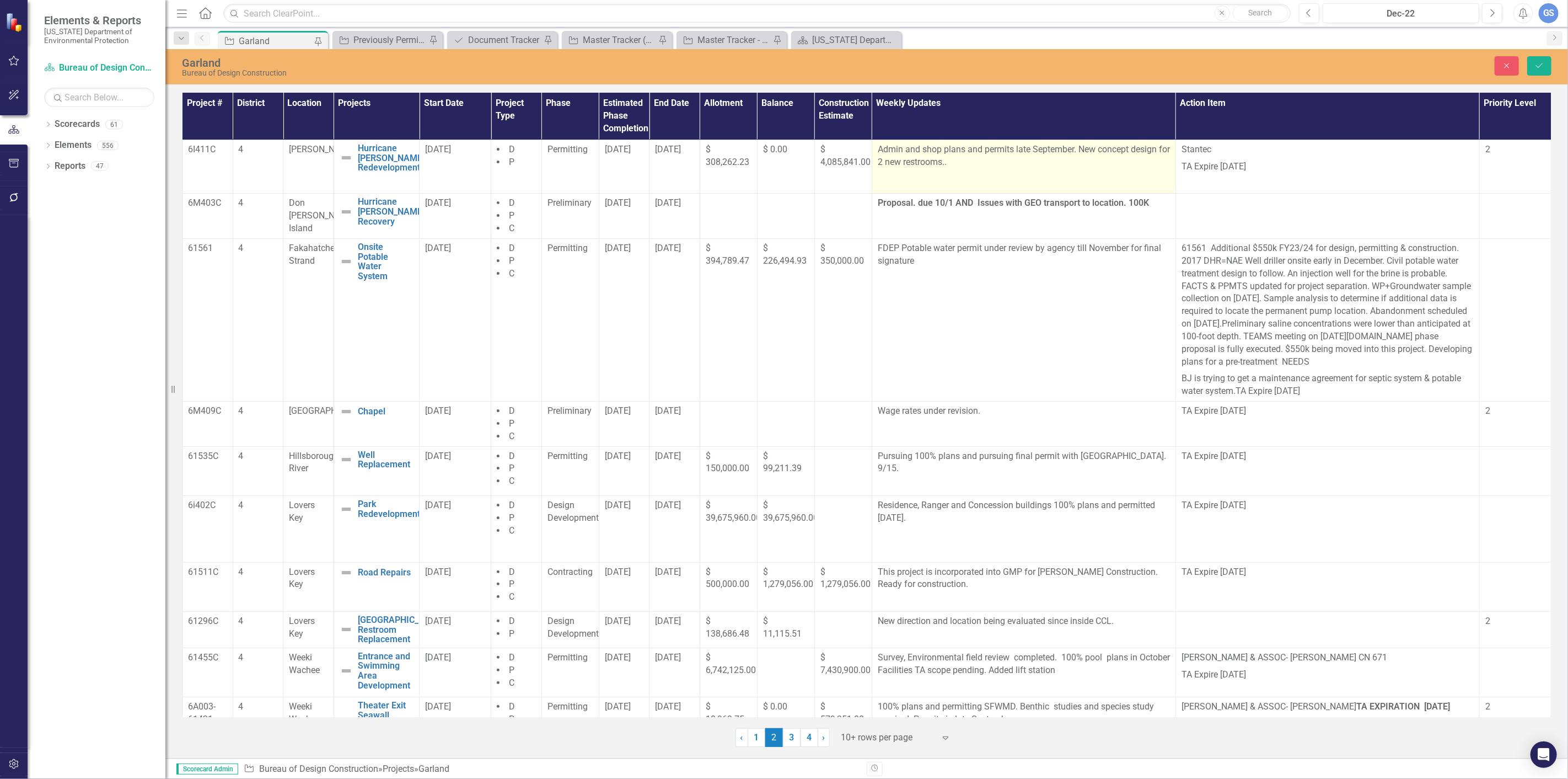
click at [1068, 152] on p "Admin and shop plans and permits late September. New concept design for 2 new r…" at bounding box center [1024, 156] width 292 height 26
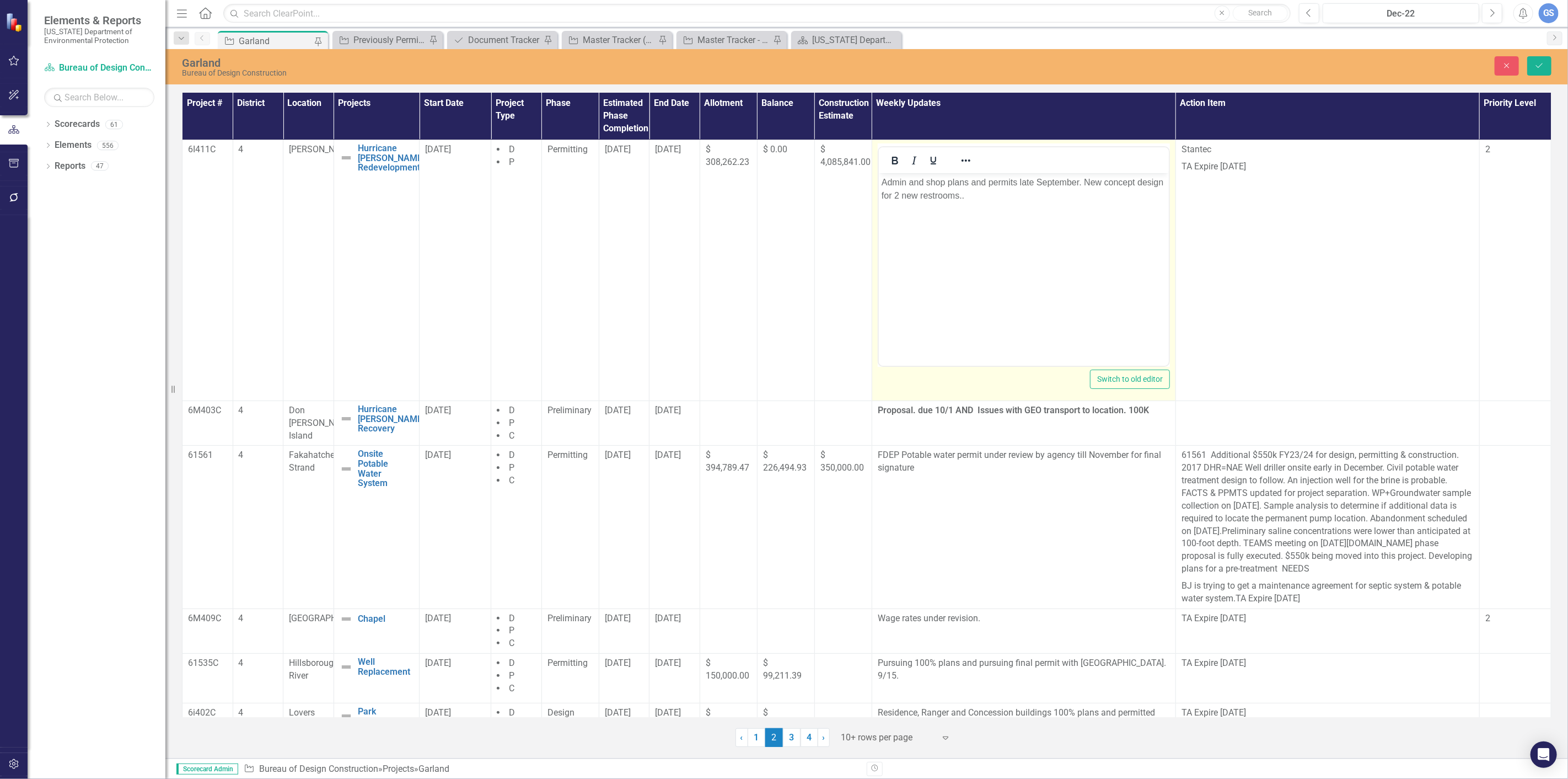
click at [1080, 183] on p "Admin and shop plans and permits late September. New concept design for 2 new r…" at bounding box center [1023, 188] width 284 height 26
click at [937, 194] on p "Admin and shop plans and permits October New concept design for 2 new restrooms…" at bounding box center [1023, 188] width 284 height 26
drag, startPoint x: 1054, startPoint y: 180, endPoint x: 1115, endPoint y: 208, distance: 67.1
click at [1115, 208] on body "Admin and shop plans and permits October New concept design for 2 new restrooms…" at bounding box center [1023, 256] width 290 height 166
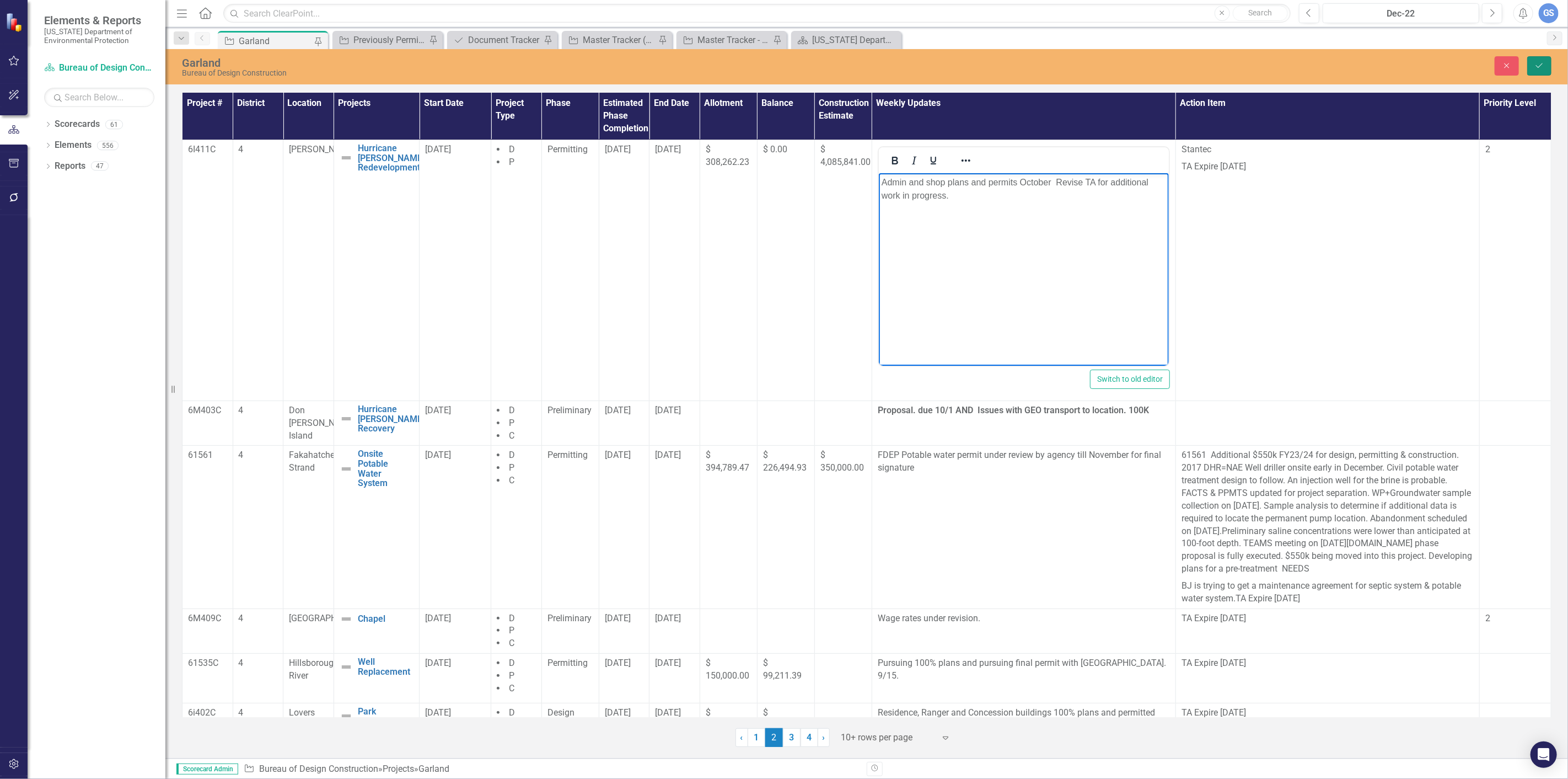
click at [1534, 63] on button "Save" at bounding box center [1539, 66] width 24 height 19
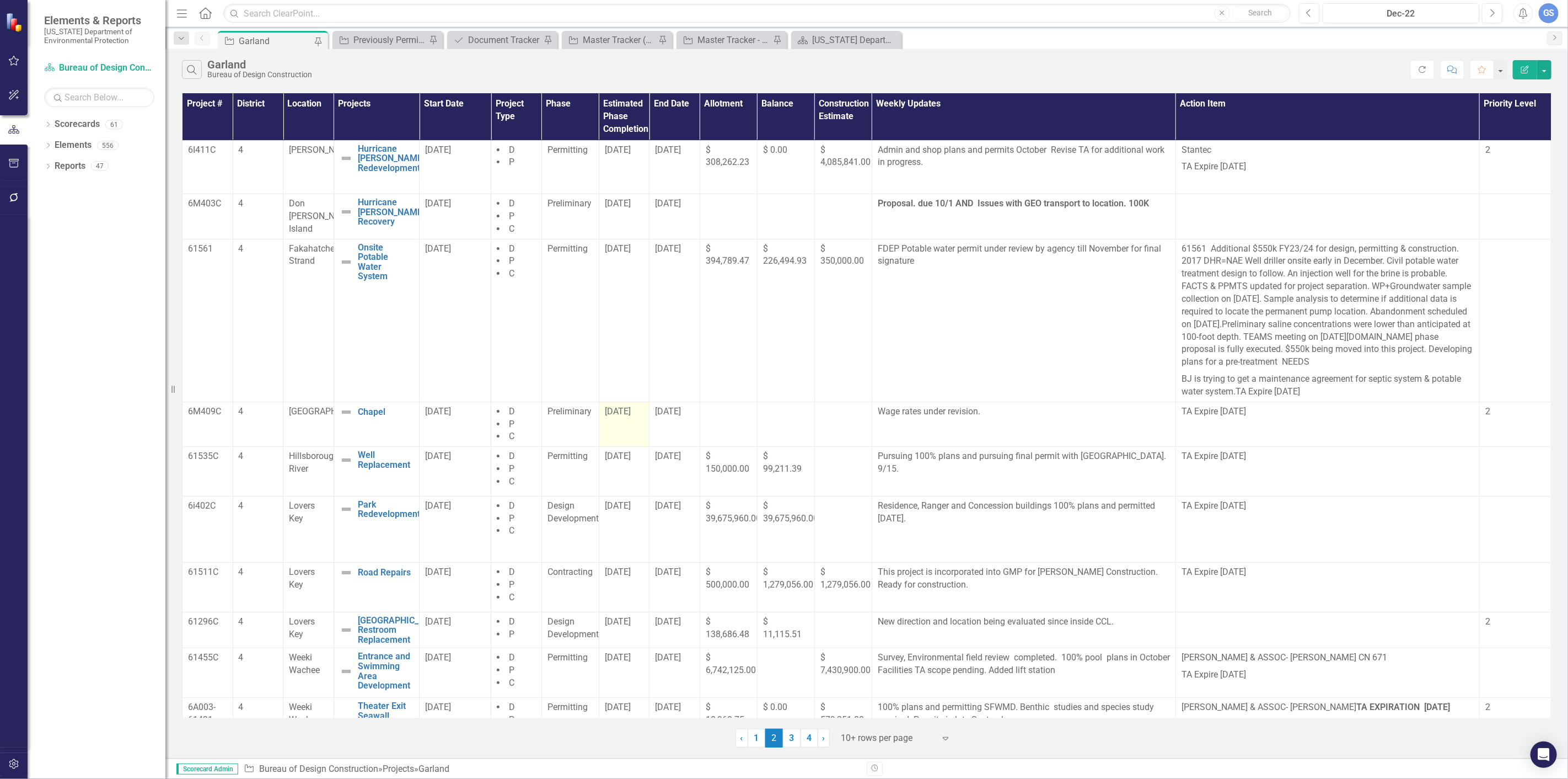
click at [618, 420] on td "[DATE]" at bounding box center [624, 424] width 51 height 45
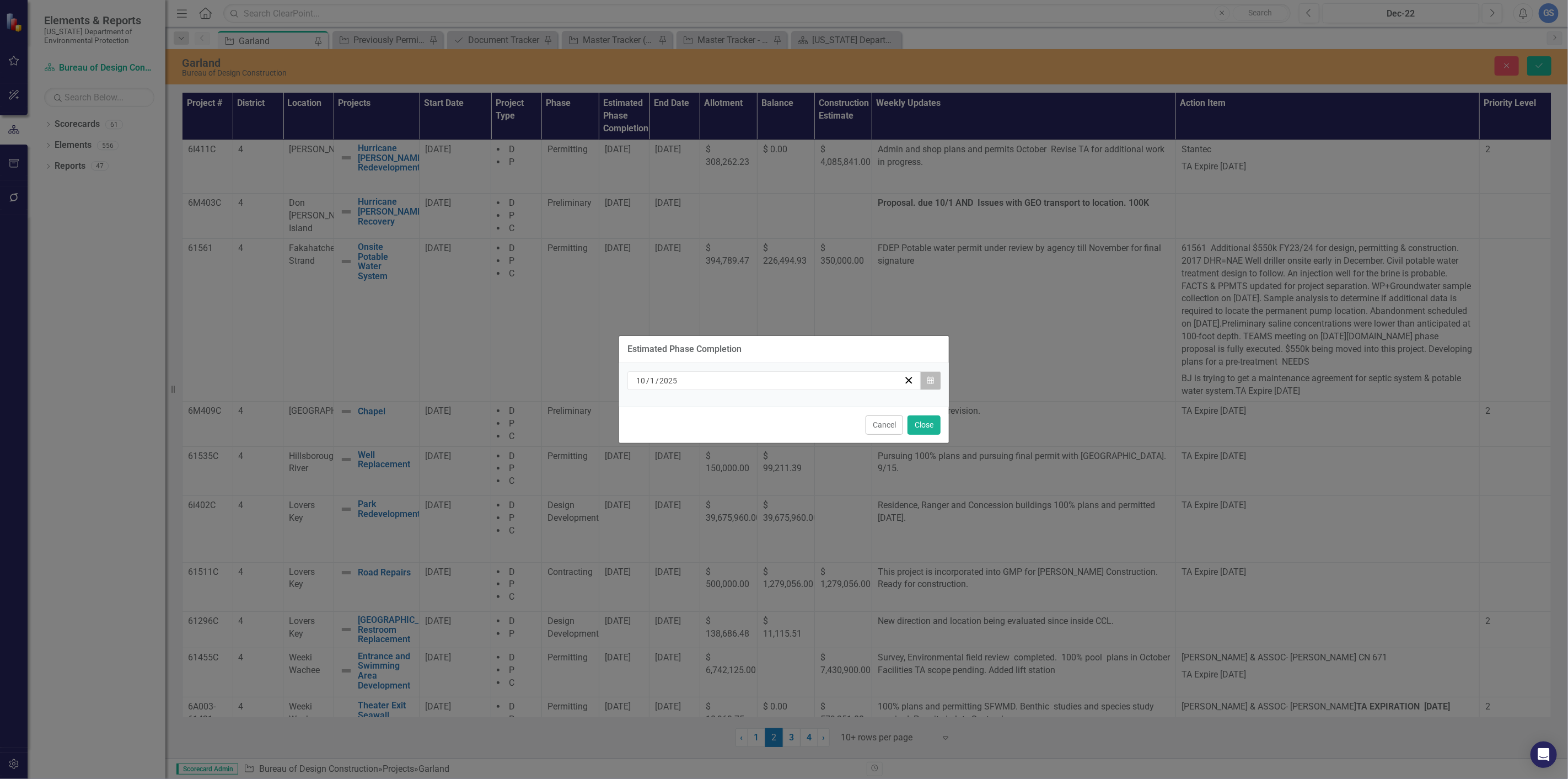
click at [932, 377] on icon "Calendar" at bounding box center [930, 381] width 7 height 8
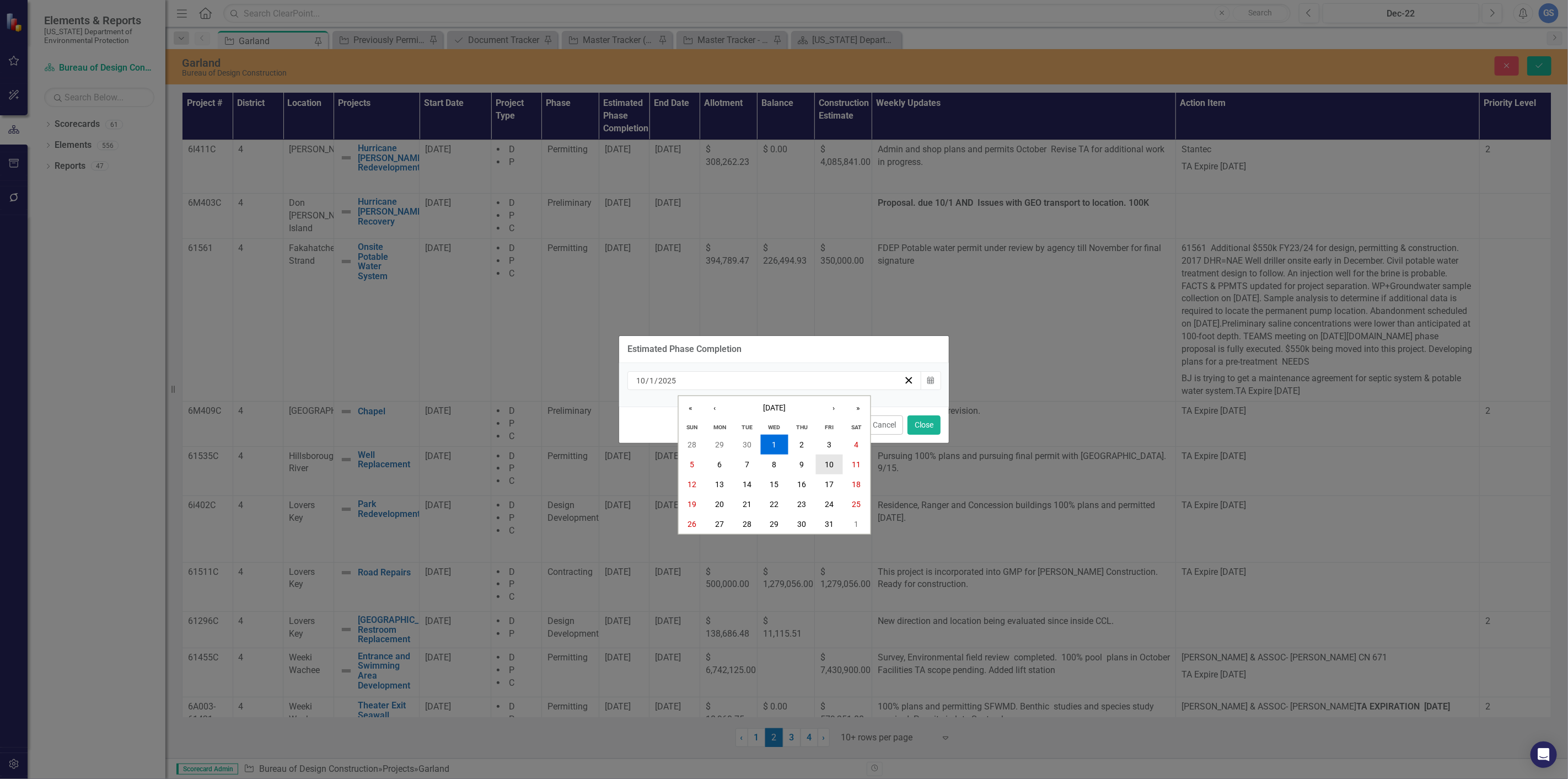
click at [828, 460] on abbr "10" at bounding box center [829, 464] width 9 height 9
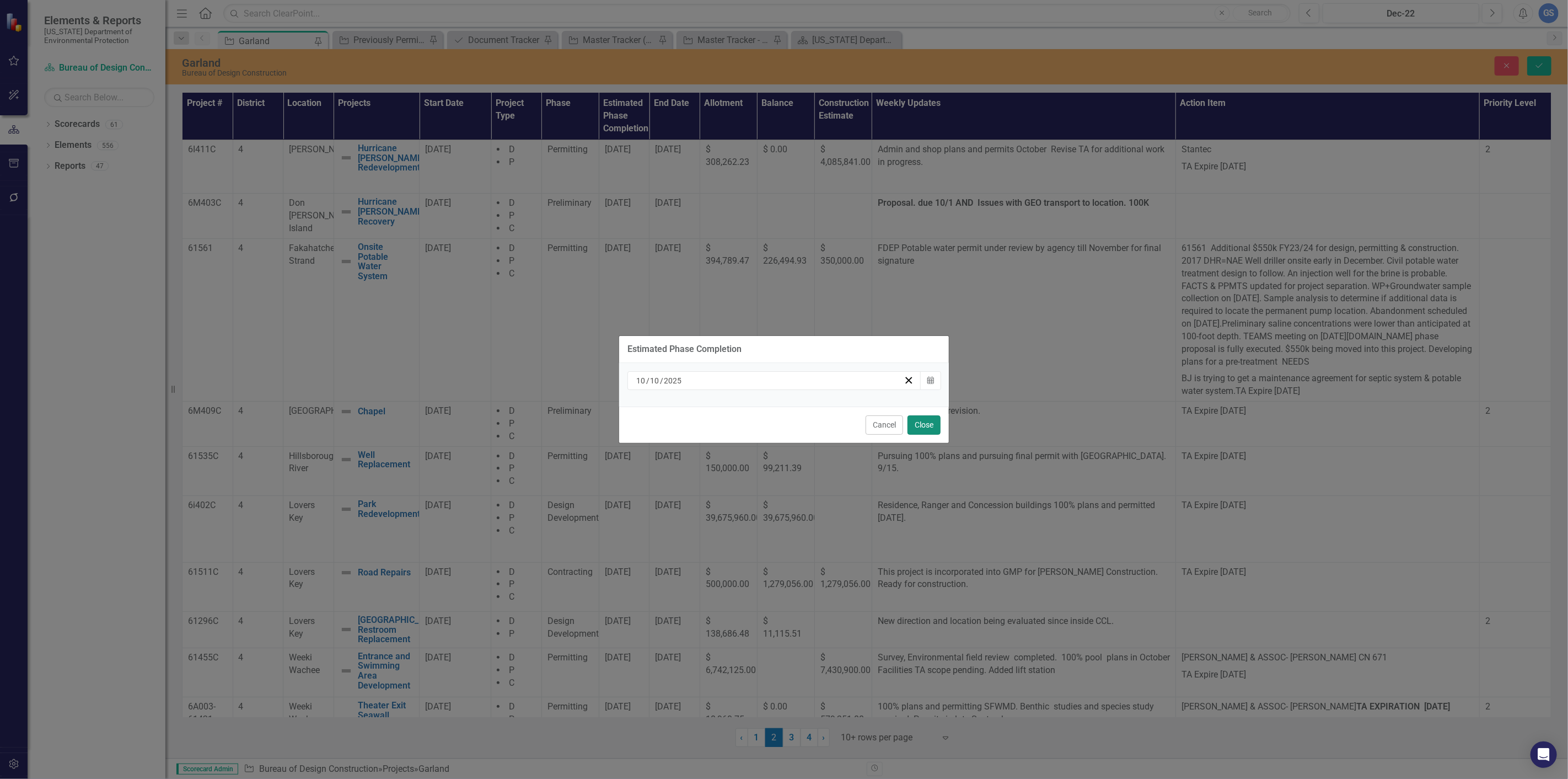
click at [920, 425] on button "Close" at bounding box center [924, 425] width 33 height 19
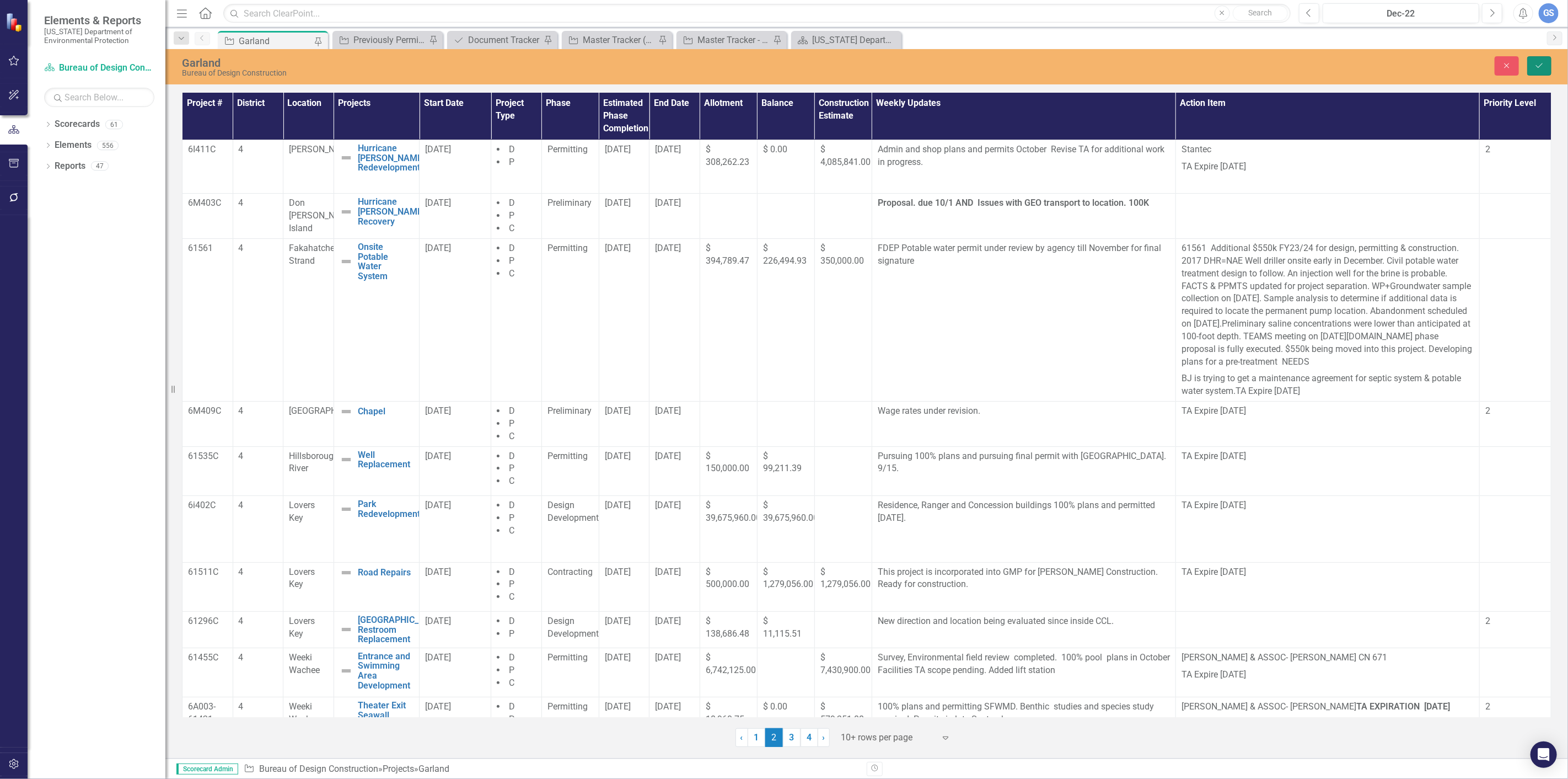
click at [1542, 64] on icon "Save" at bounding box center [1539, 65] width 10 height 8
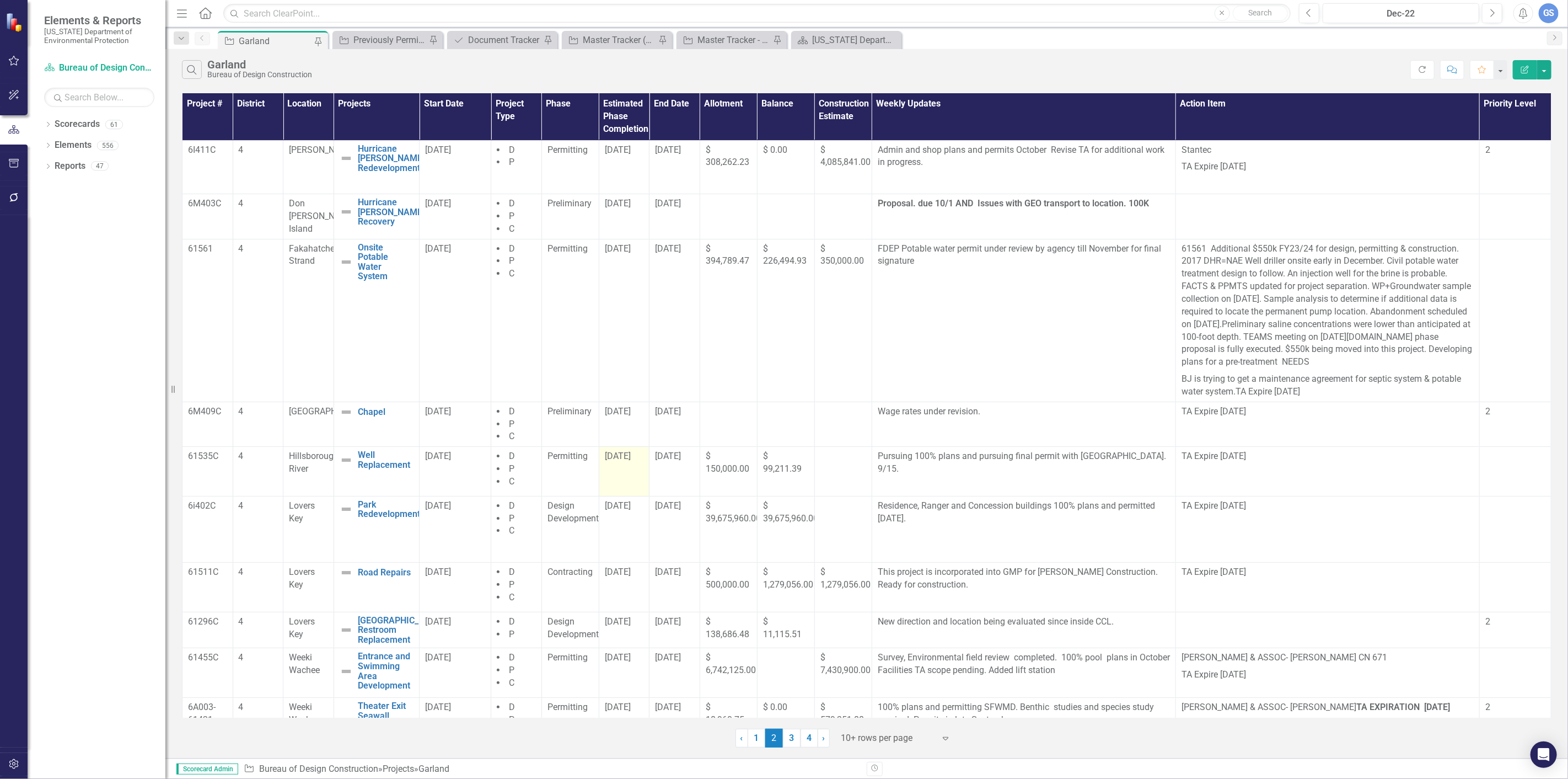
click at [618, 465] on td "[DATE]" at bounding box center [624, 472] width 51 height 50
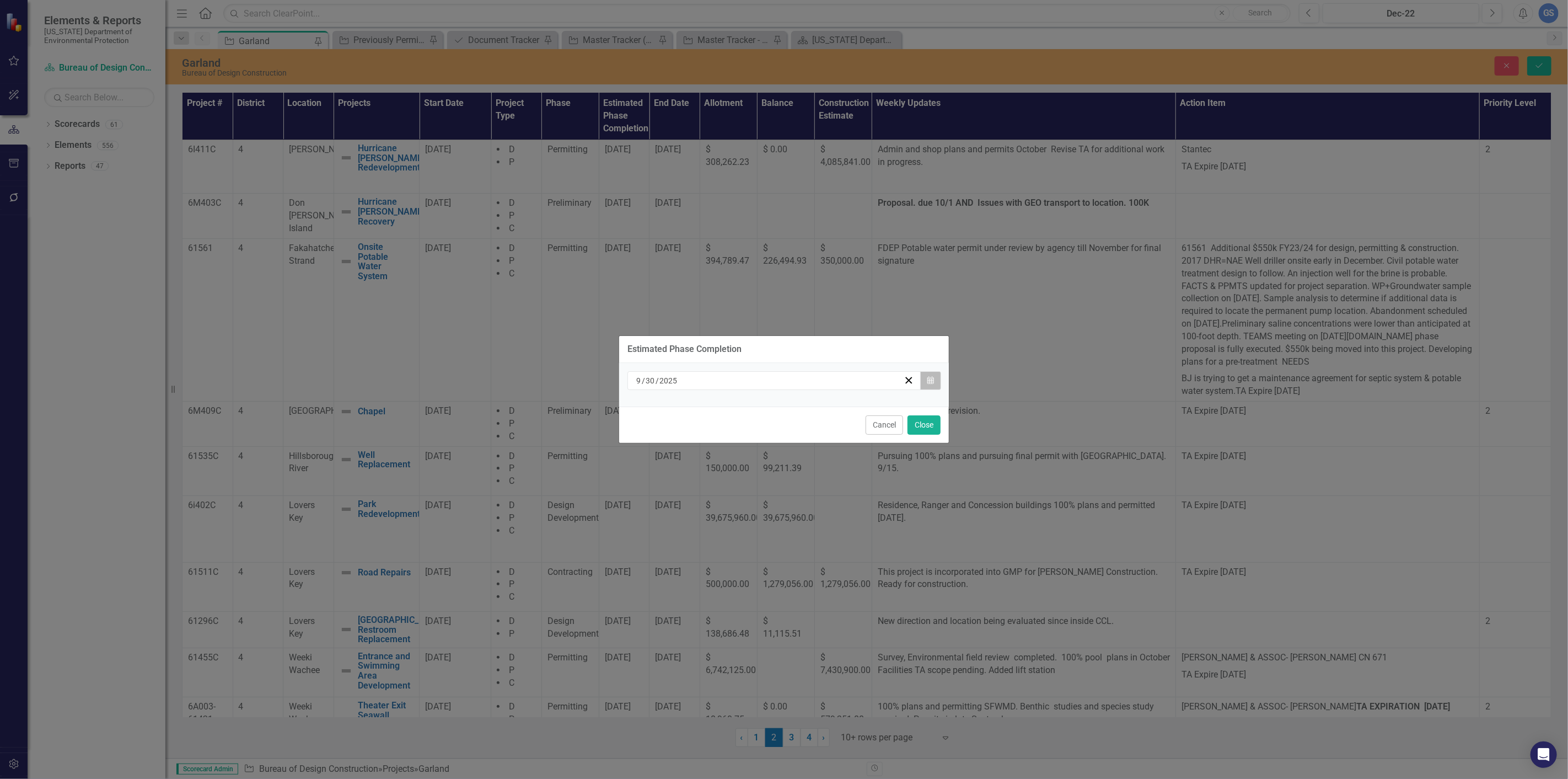
click at [929, 377] on icon "Calendar" at bounding box center [930, 381] width 7 height 8
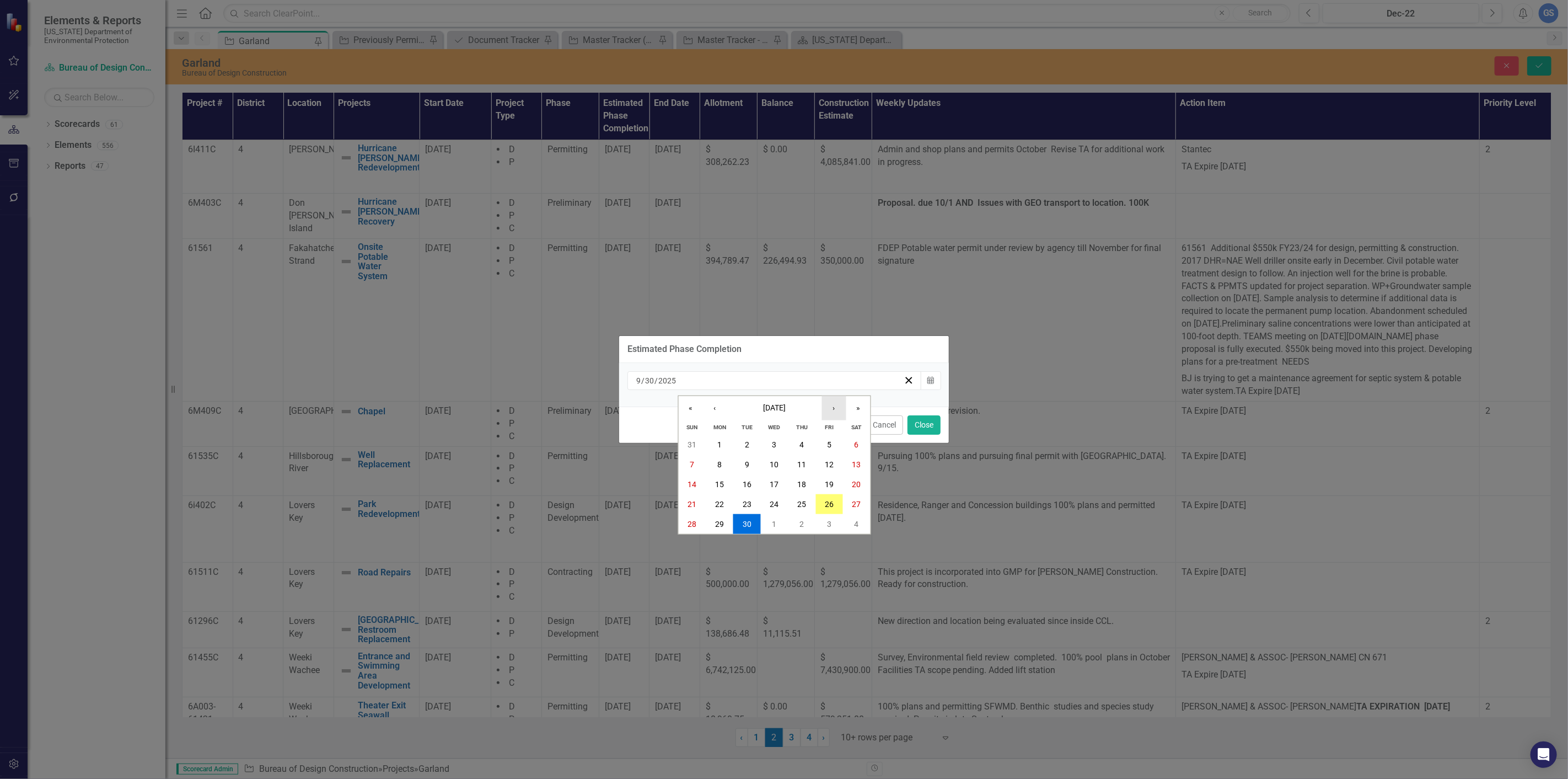
click at [831, 403] on button "›" at bounding box center [834, 408] width 24 height 24
click at [828, 460] on abbr "10" at bounding box center [829, 464] width 9 height 9
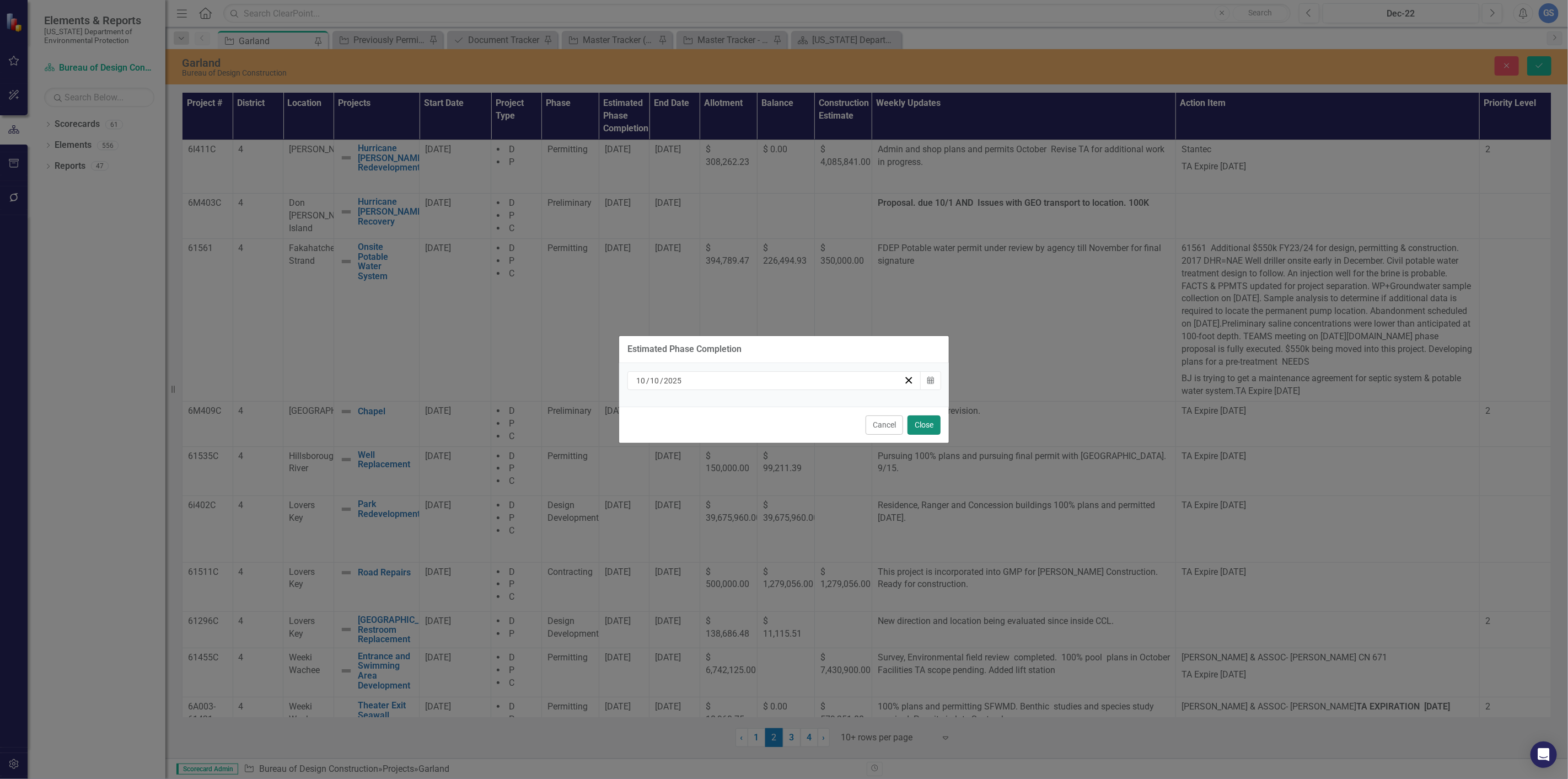
click at [921, 420] on button "Close" at bounding box center [924, 425] width 33 height 19
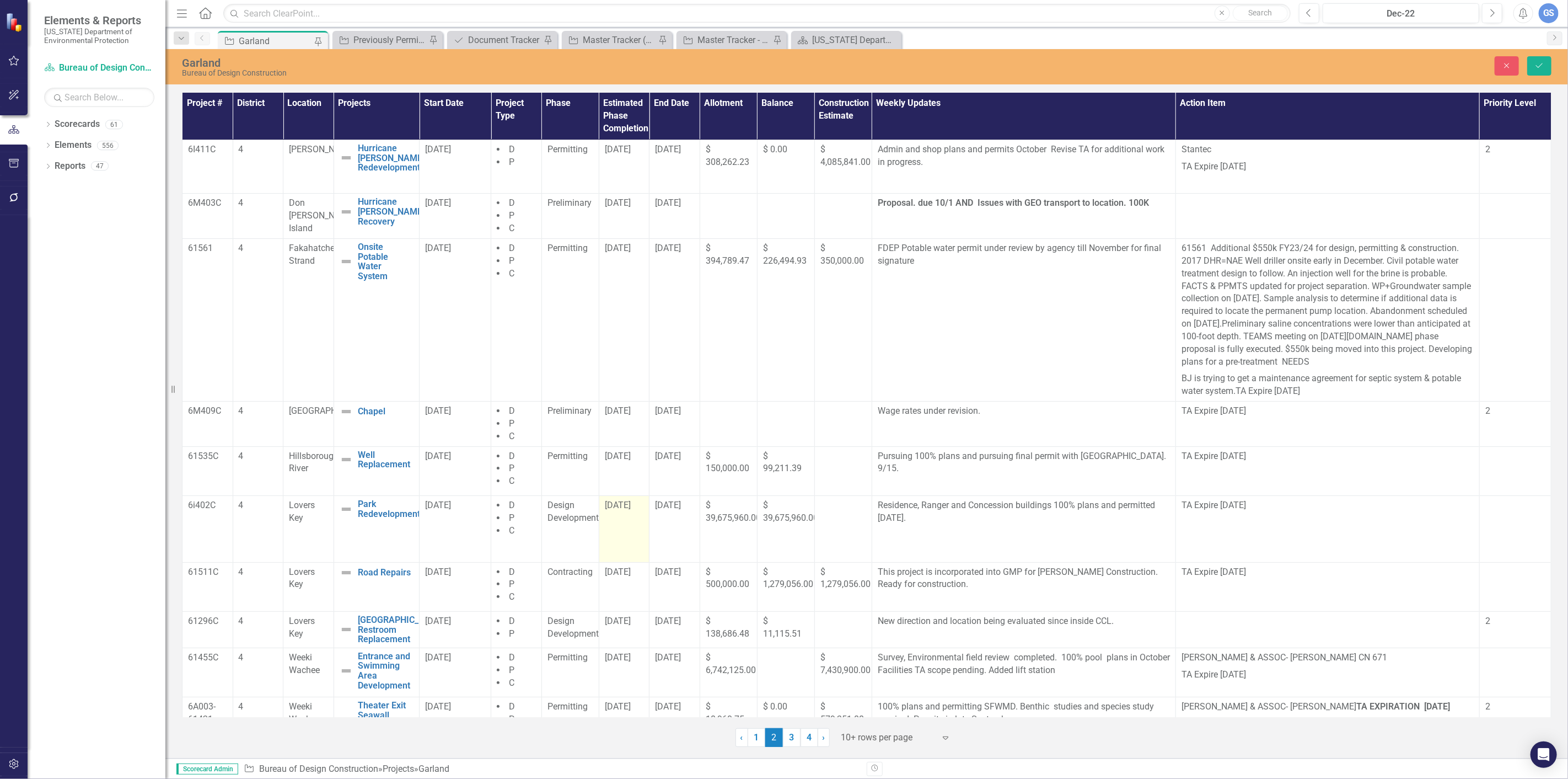
click at [629, 519] on td "[DATE]" at bounding box center [624, 529] width 51 height 66
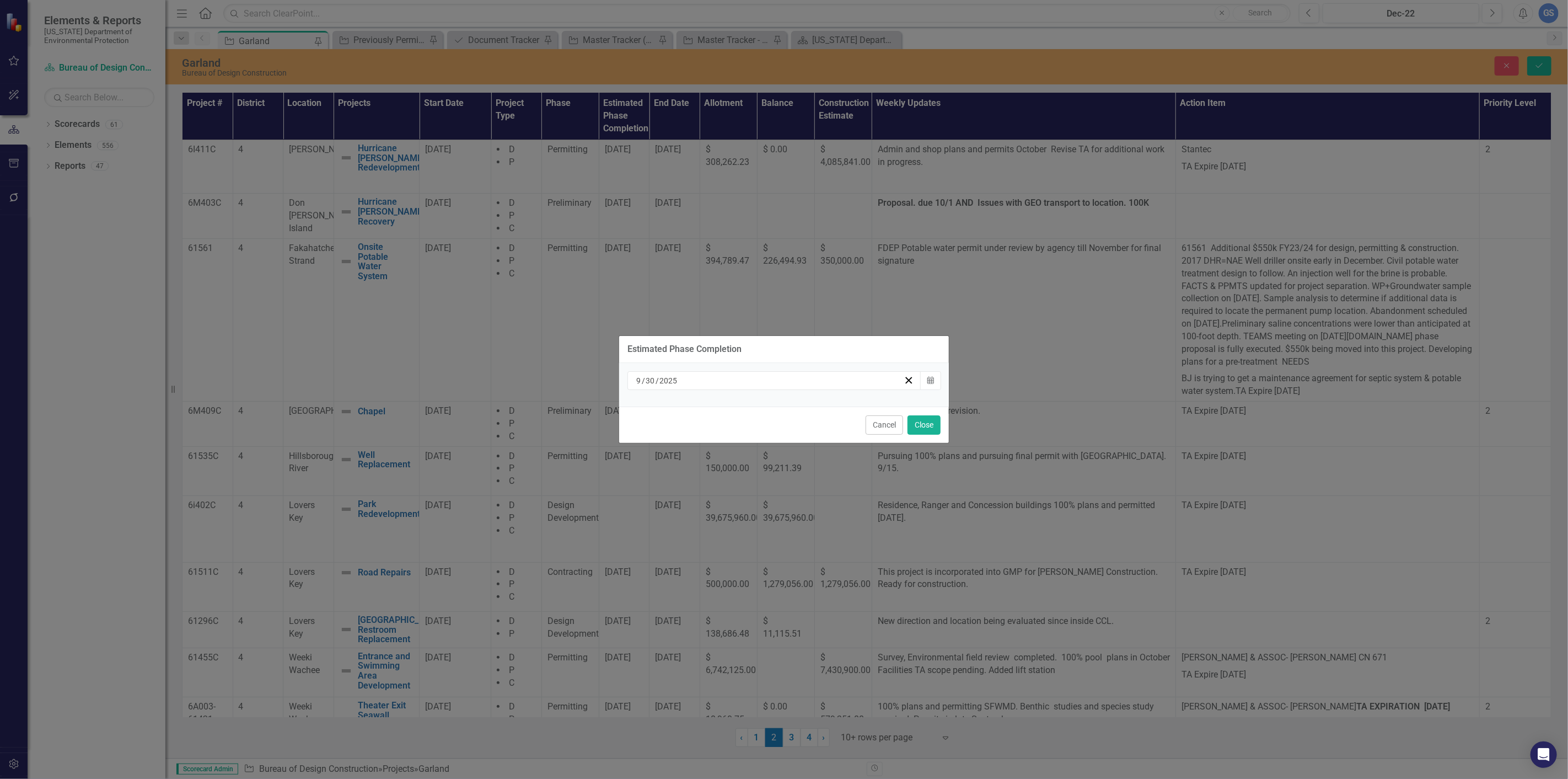
click at [911, 518] on div "Estimated Phase Completion [DATE] Calendar Cancel Close" at bounding box center [783, 389] width 331 height 779
click at [932, 377] on icon "Calendar" at bounding box center [930, 381] width 7 height 8
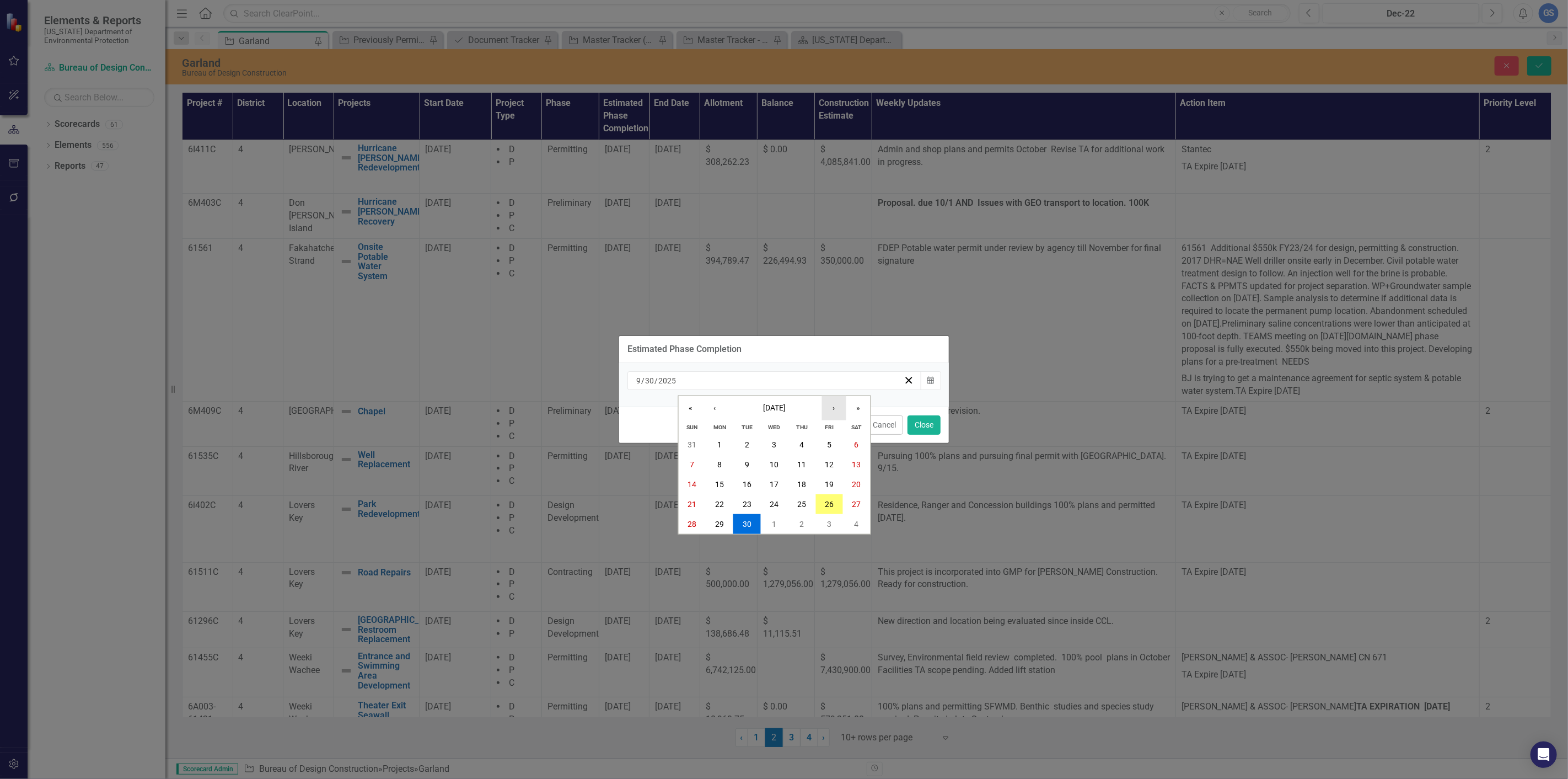
click at [834, 407] on button "›" at bounding box center [834, 408] width 24 height 24
click at [828, 460] on abbr "10" at bounding box center [829, 464] width 9 height 9
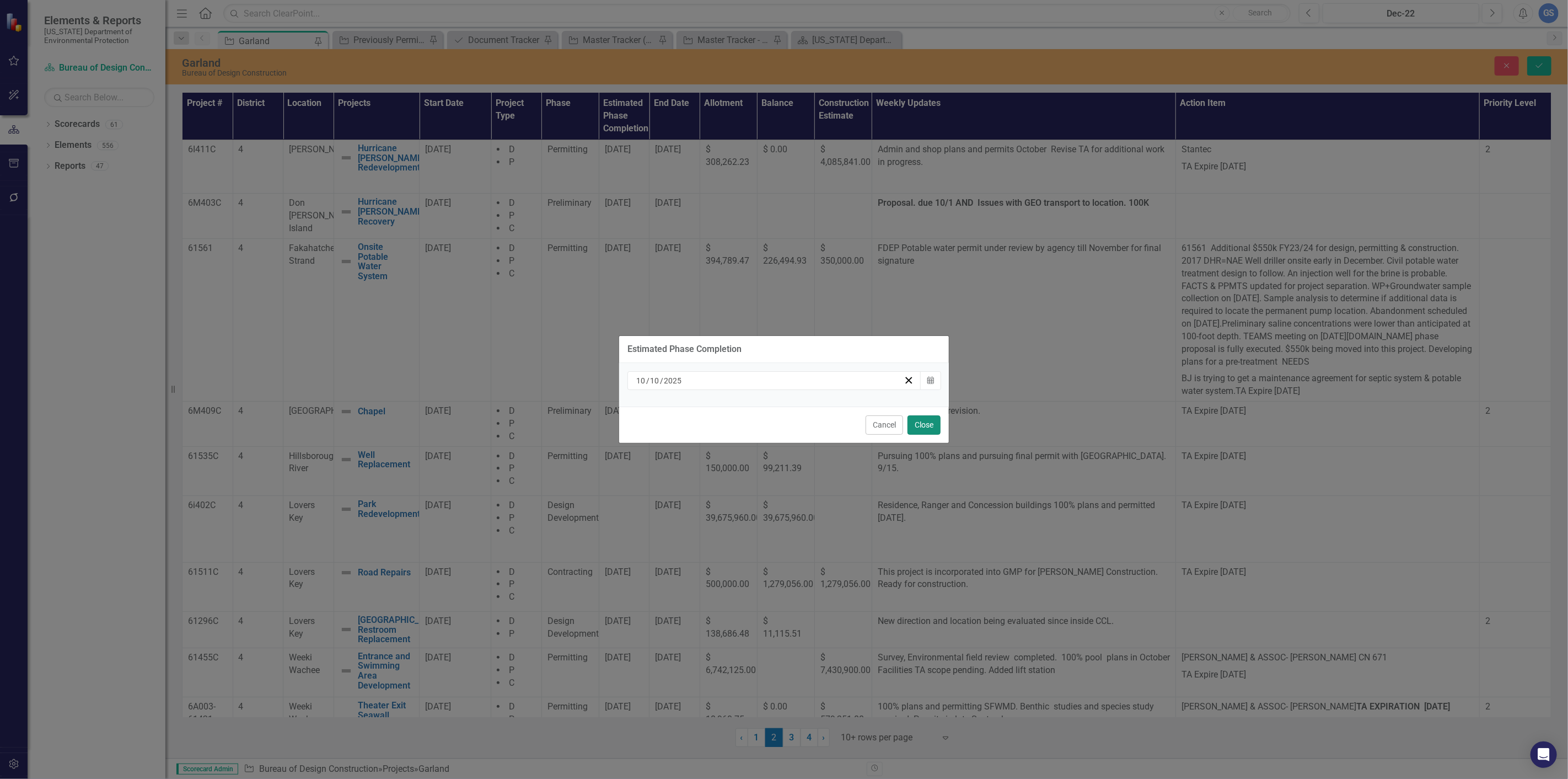
click at [923, 423] on button "Close" at bounding box center [924, 425] width 33 height 19
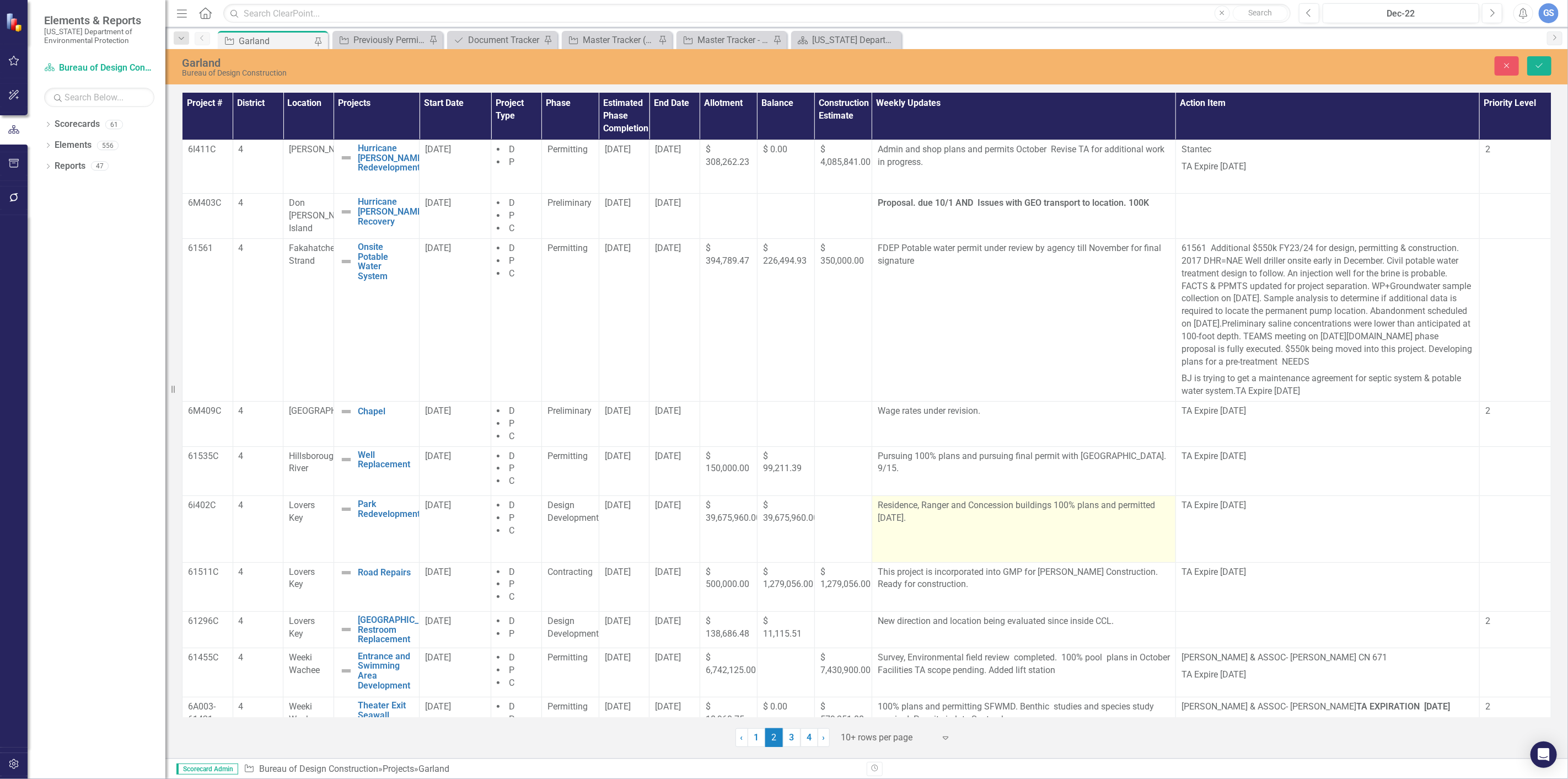
click at [905, 517] on p "Residence, Ranger and Concession buildings 100% plans and permitted [DATE]." at bounding box center [1024, 513] width 292 height 27
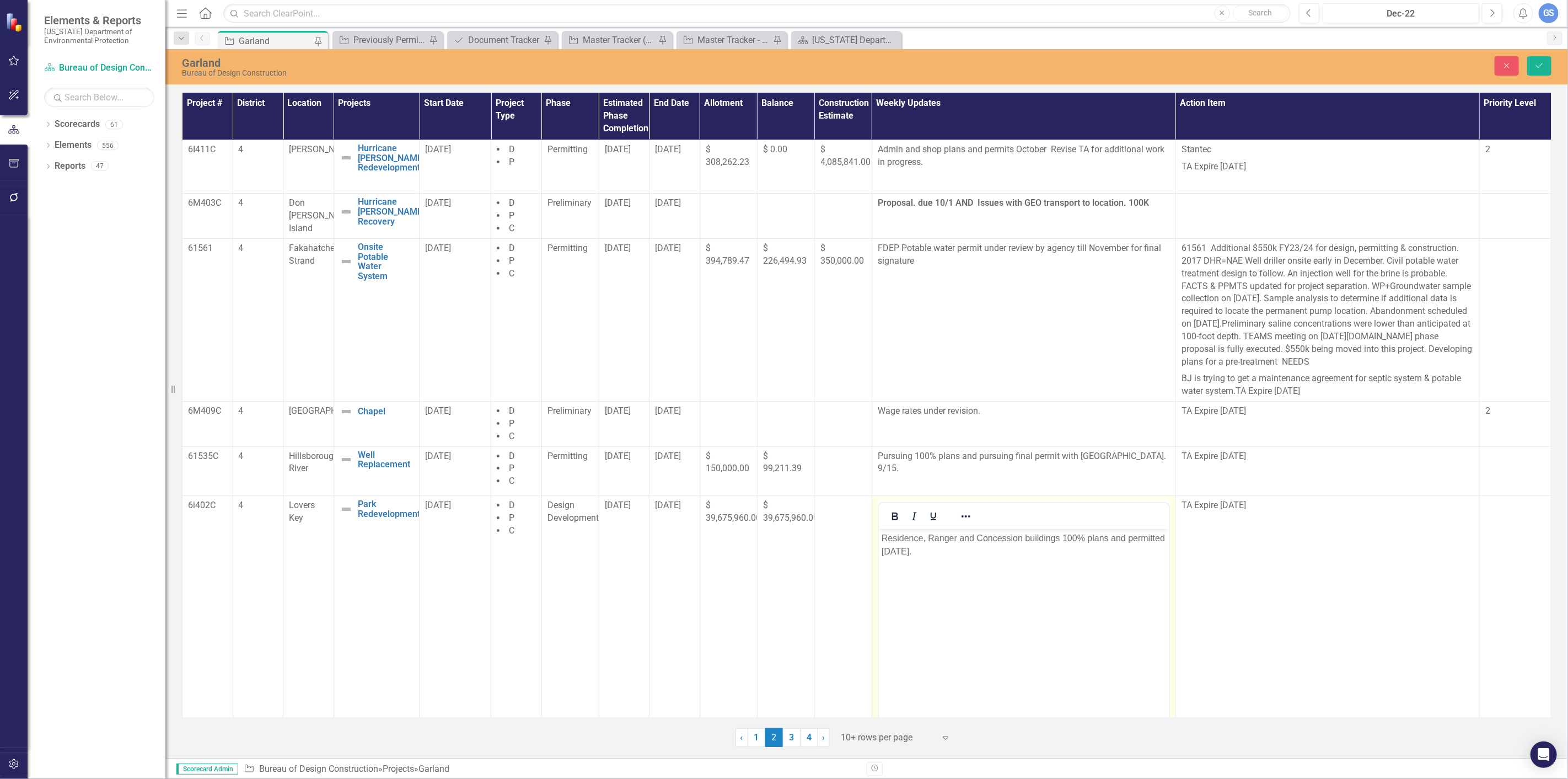
click at [914, 556] on p "Residence, Ranger and Concession buildings 100% plans and permitted [DATE]." at bounding box center [1023, 545] width 284 height 26
click at [1126, 538] on p "Residence, Ranger and Concession buildings 100% plans and permitted" at bounding box center [1023, 538] width 284 height 13
click at [978, 537] on p "Pursuing final permitted" at bounding box center [1023, 538] width 284 height 13
click at [1539, 63] on icon "Save" at bounding box center [1539, 65] width 10 height 8
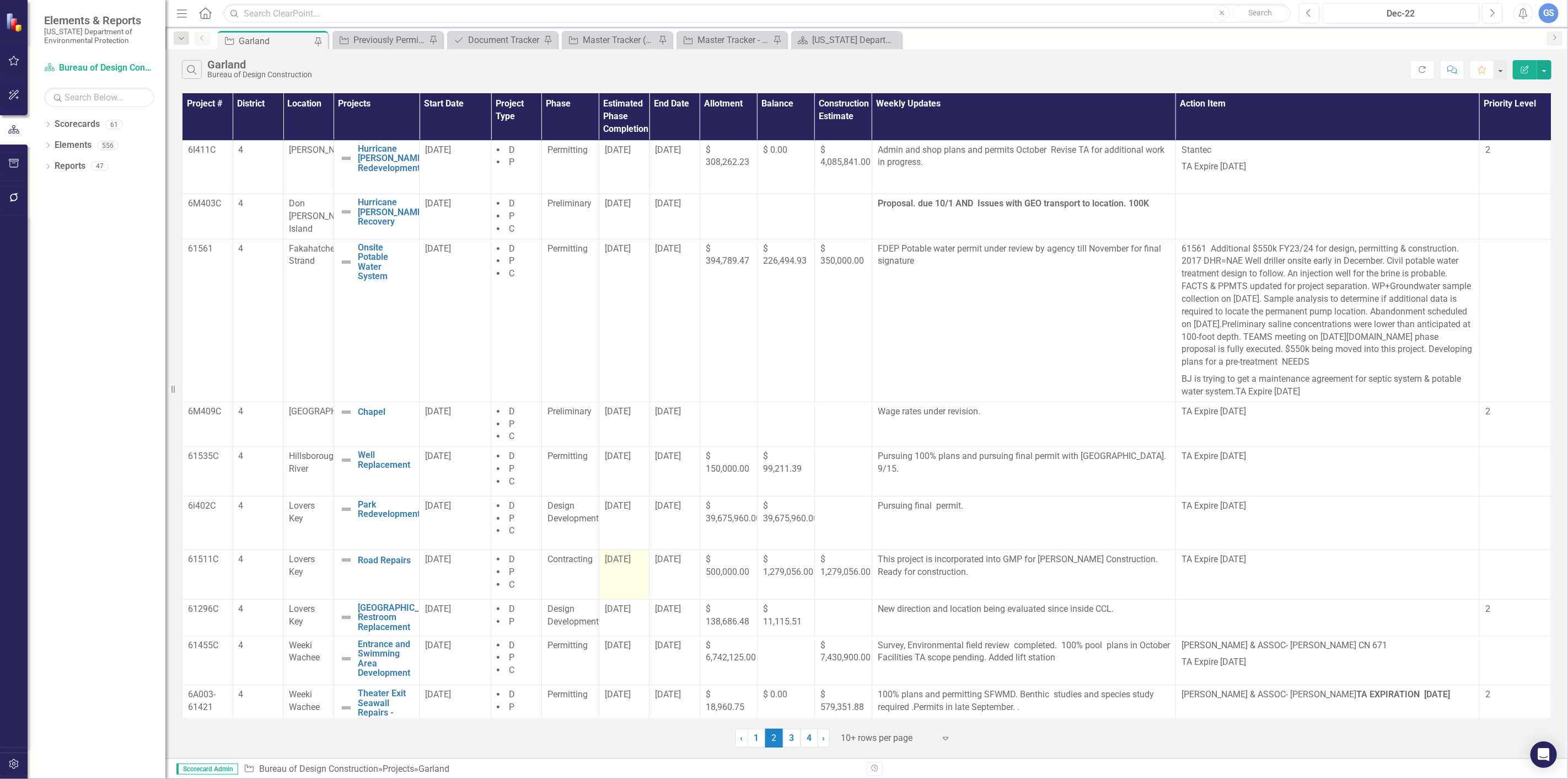
click at [623, 576] on td "[DATE]" at bounding box center [624, 575] width 51 height 50
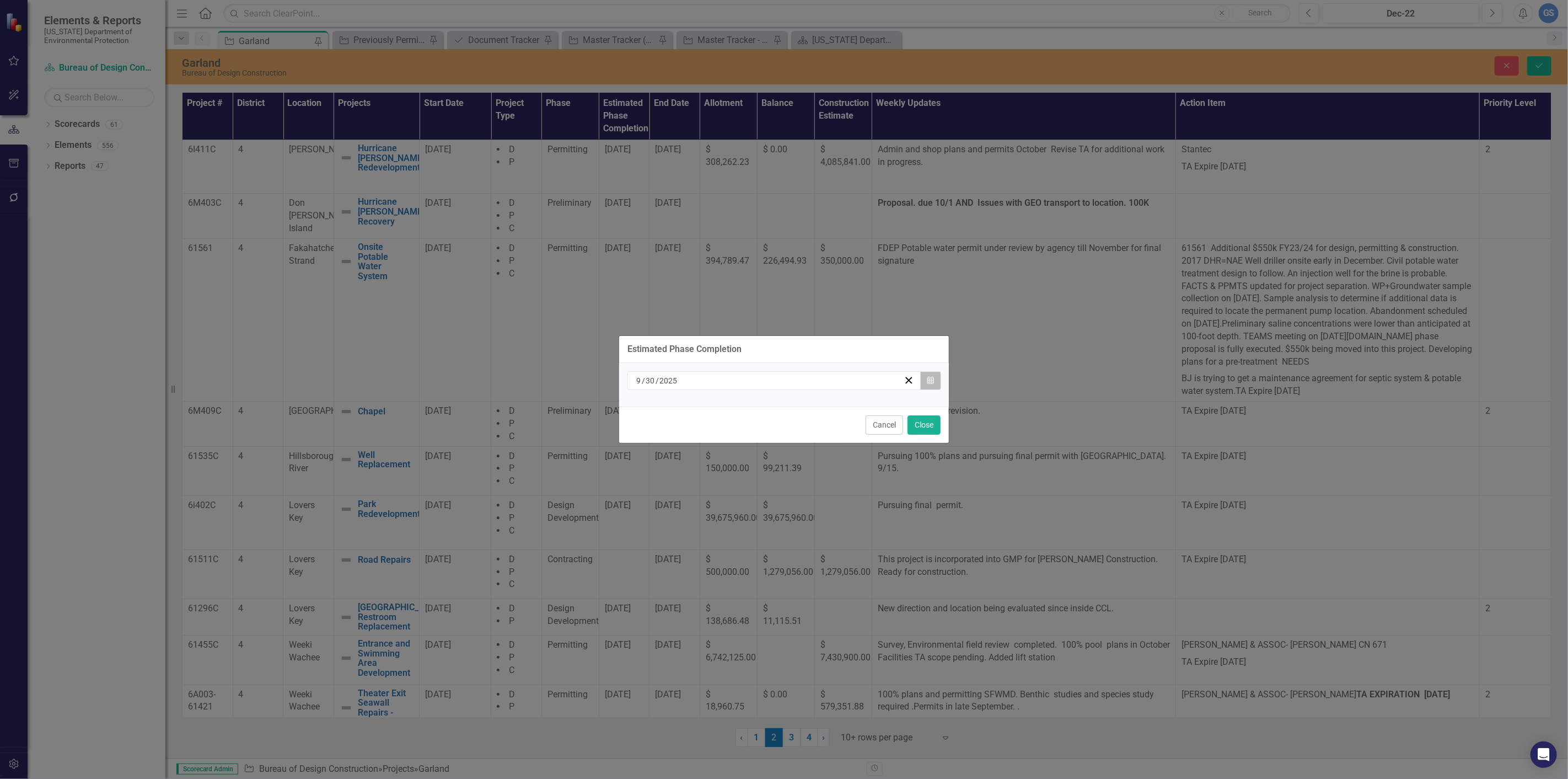
click at [930, 378] on icon "button" at bounding box center [930, 380] width 7 height 8
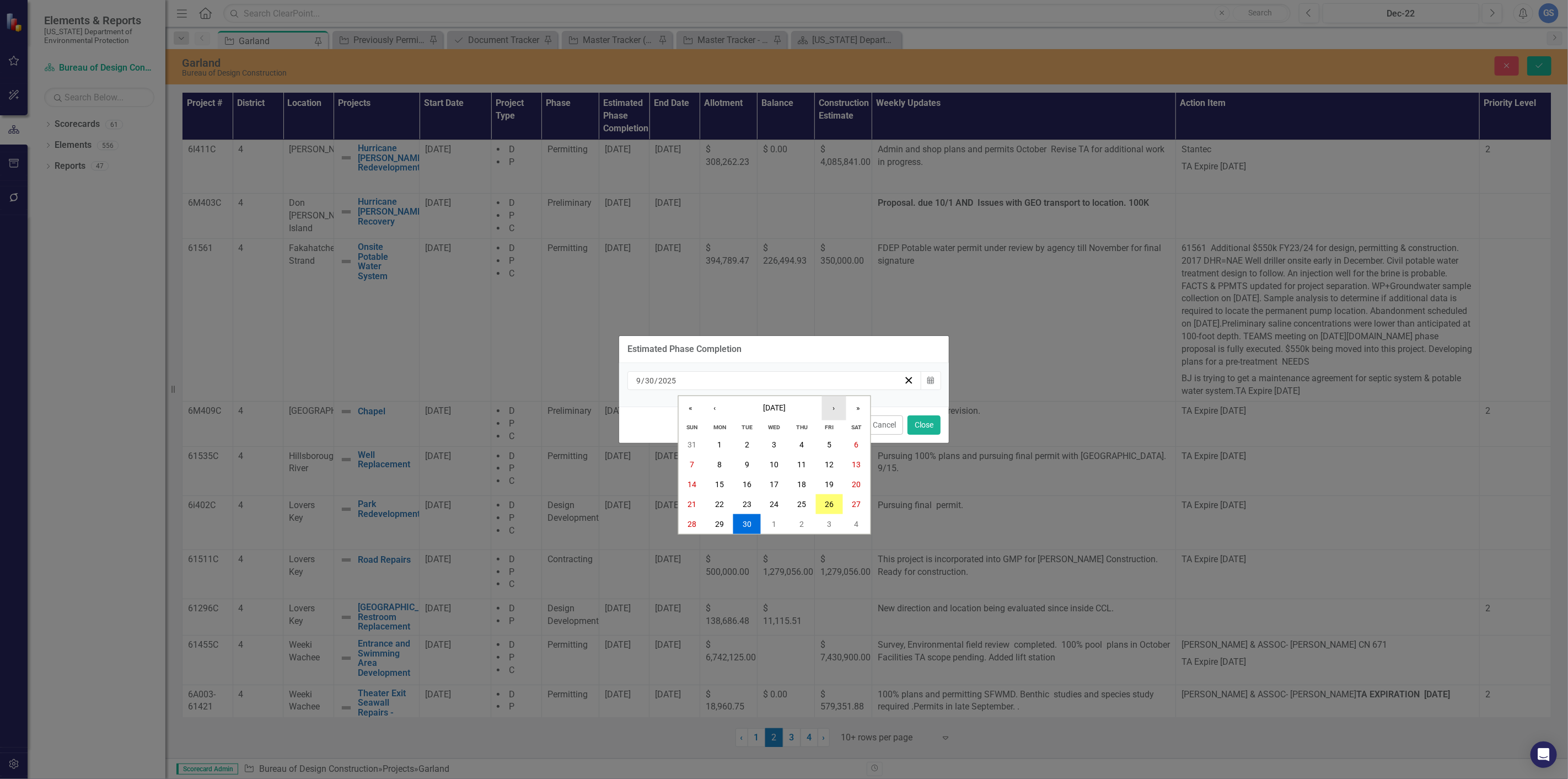
click at [829, 407] on button "›" at bounding box center [834, 408] width 24 height 24
click at [718, 500] on abbr "20" at bounding box center [719, 504] width 9 height 9
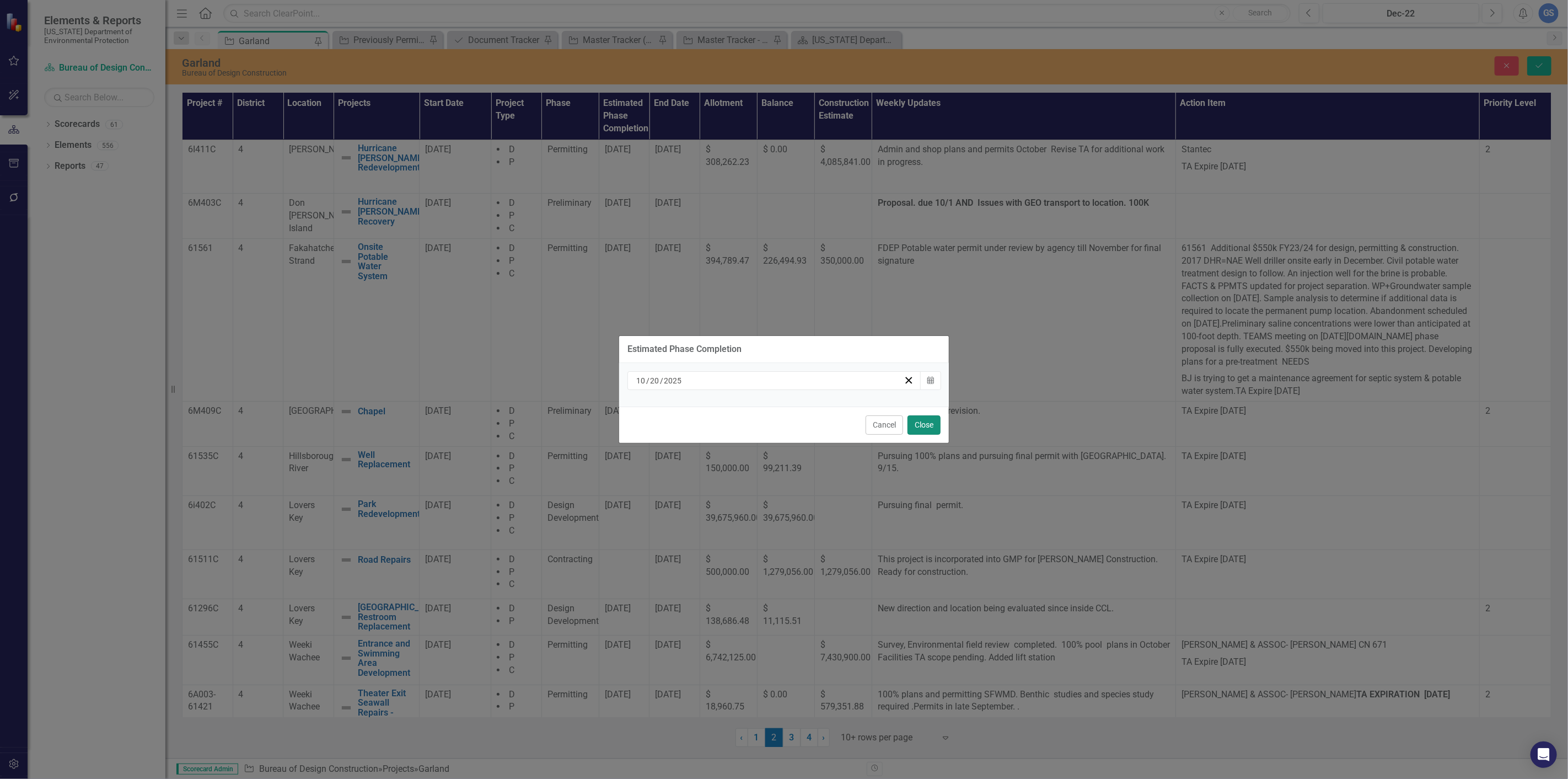
click at [921, 421] on button "Close" at bounding box center [924, 425] width 33 height 19
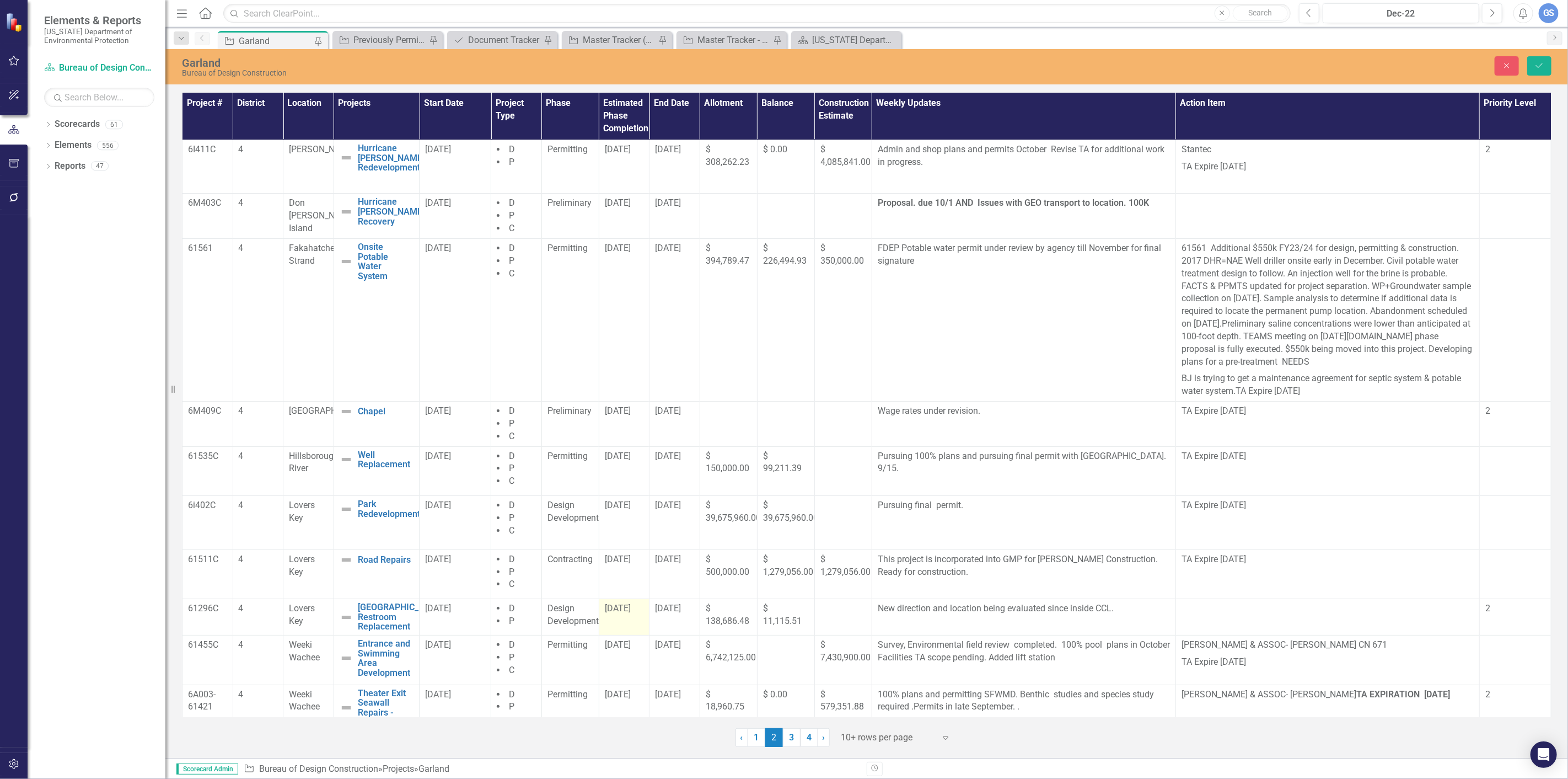
click at [617, 618] on td "[DATE]" at bounding box center [624, 618] width 51 height 37
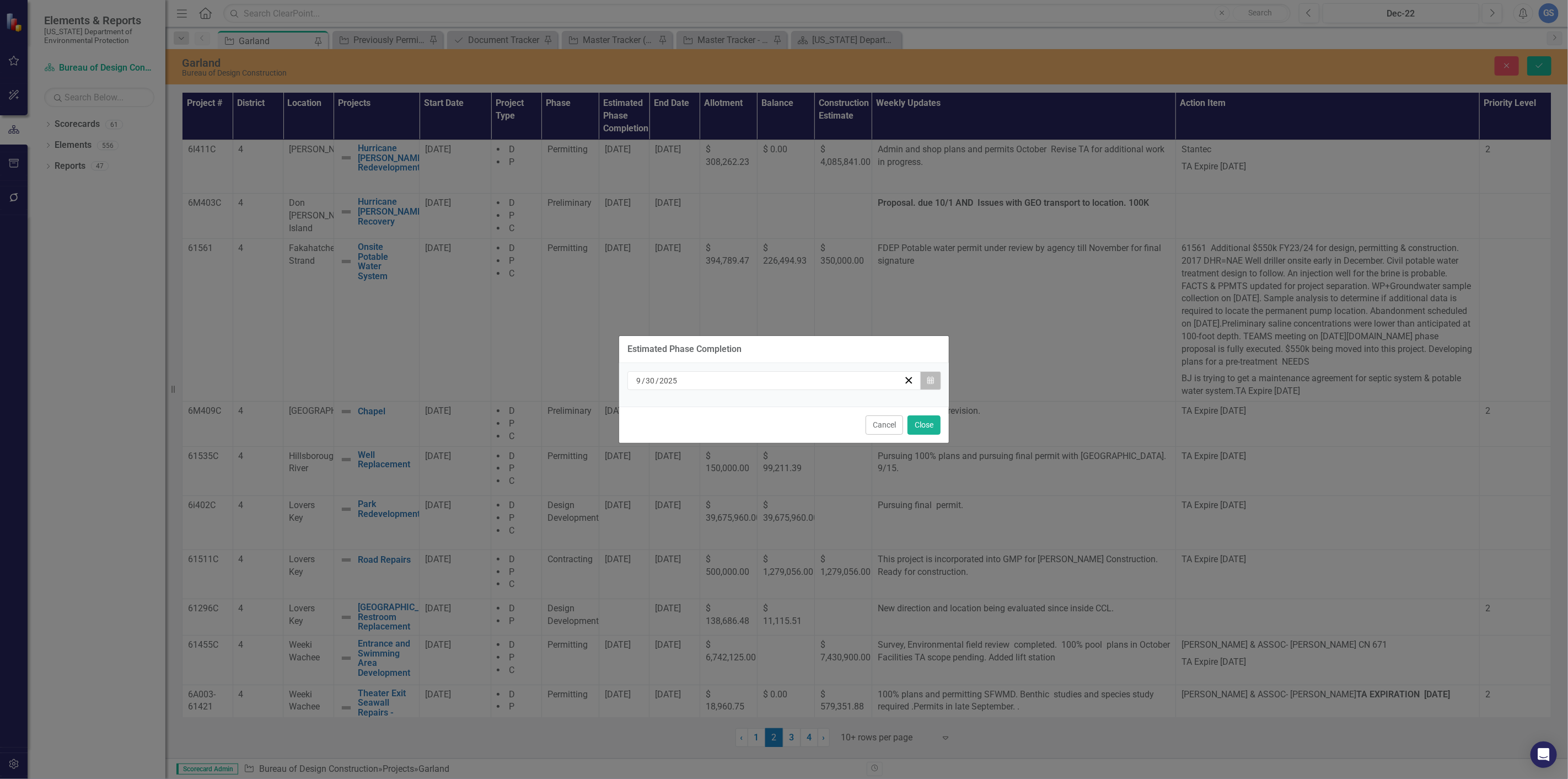
click at [929, 377] on button "Calendar" at bounding box center [931, 381] width 21 height 19
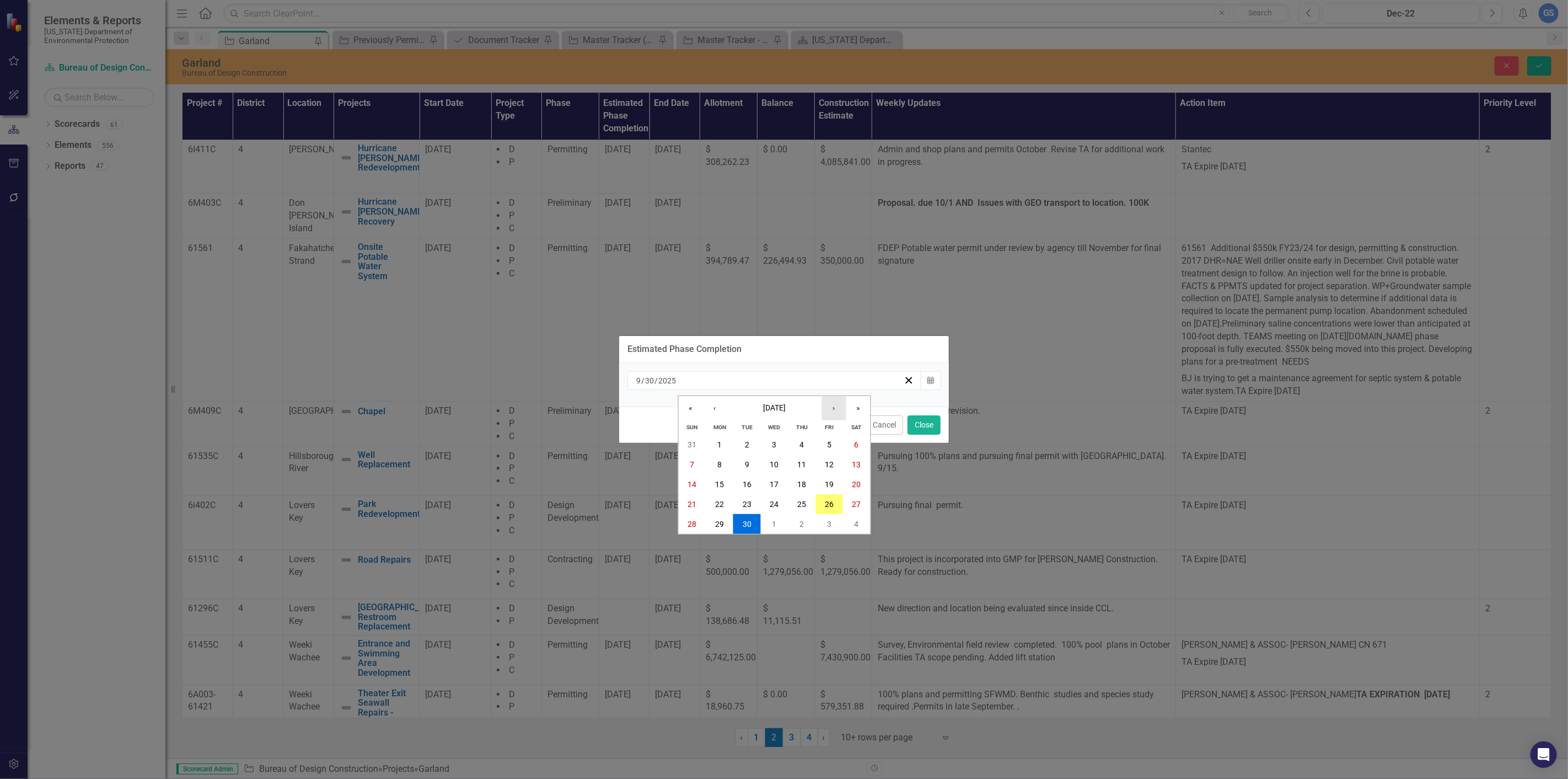
click at [834, 404] on button "›" at bounding box center [834, 408] width 24 height 24
click at [745, 501] on abbr "21" at bounding box center [747, 504] width 9 height 9
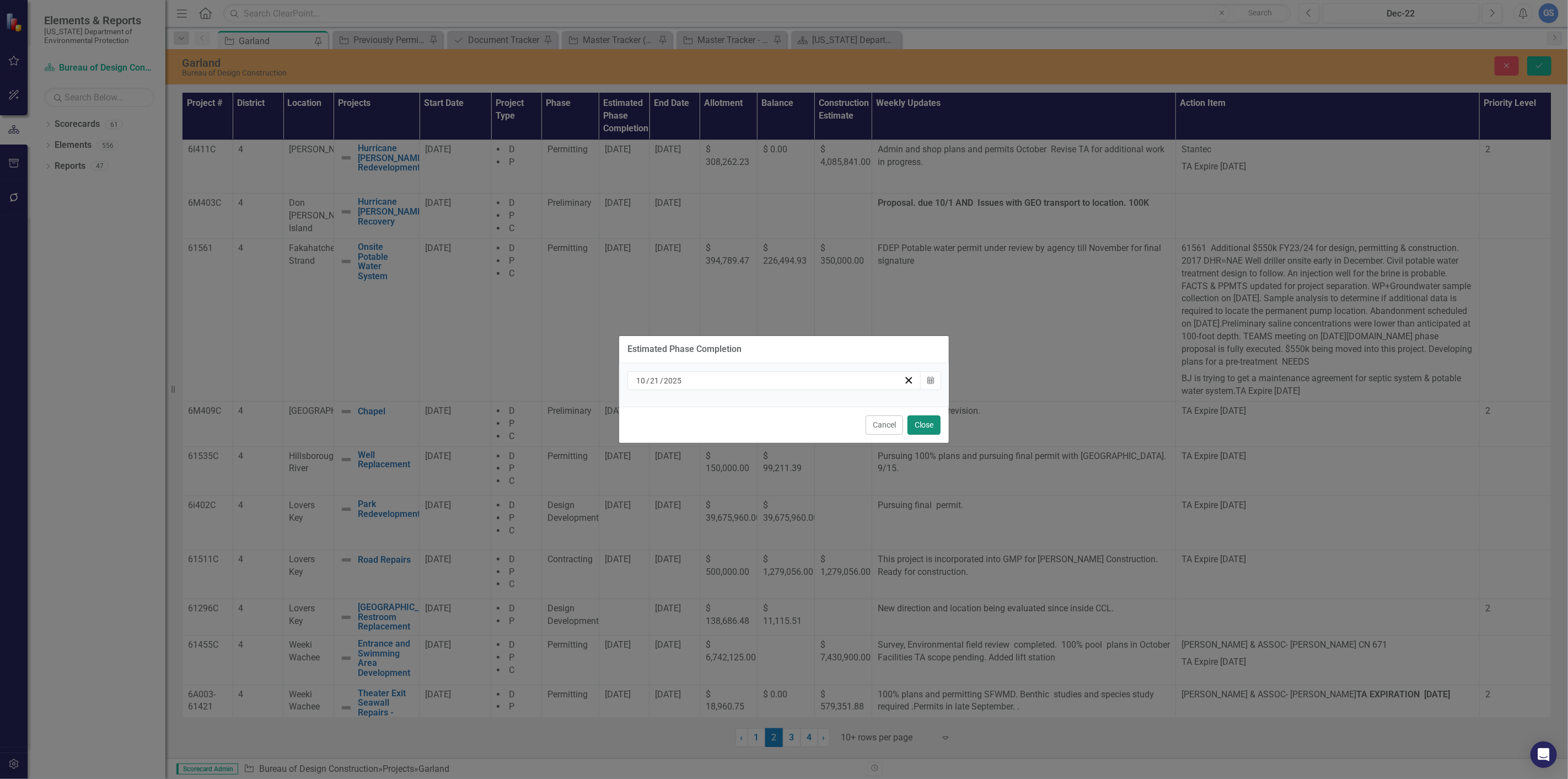
click at [924, 421] on button "Close" at bounding box center [924, 425] width 33 height 19
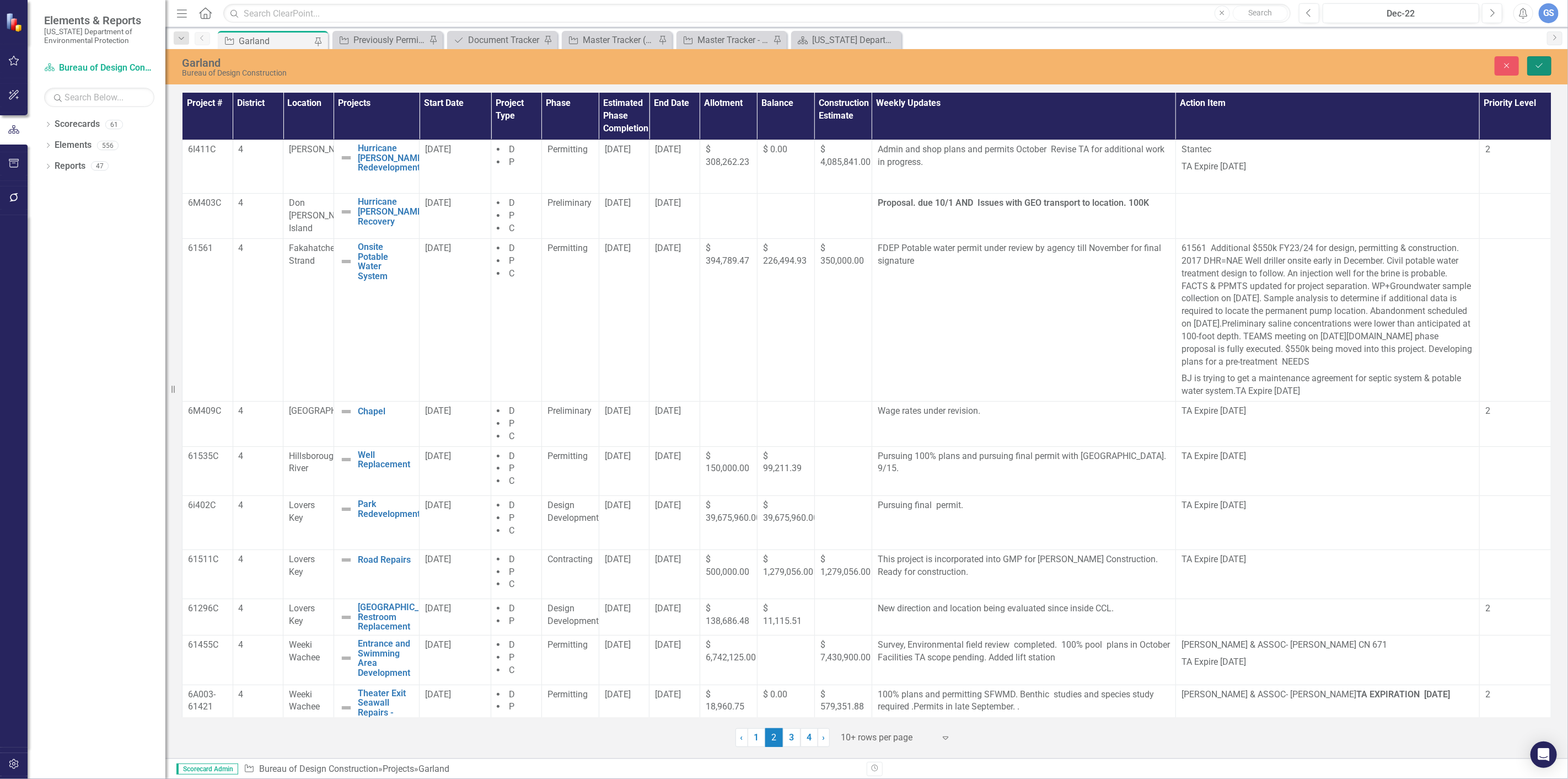
click at [1540, 59] on button "Save" at bounding box center [1539, 66] width 24 height 19
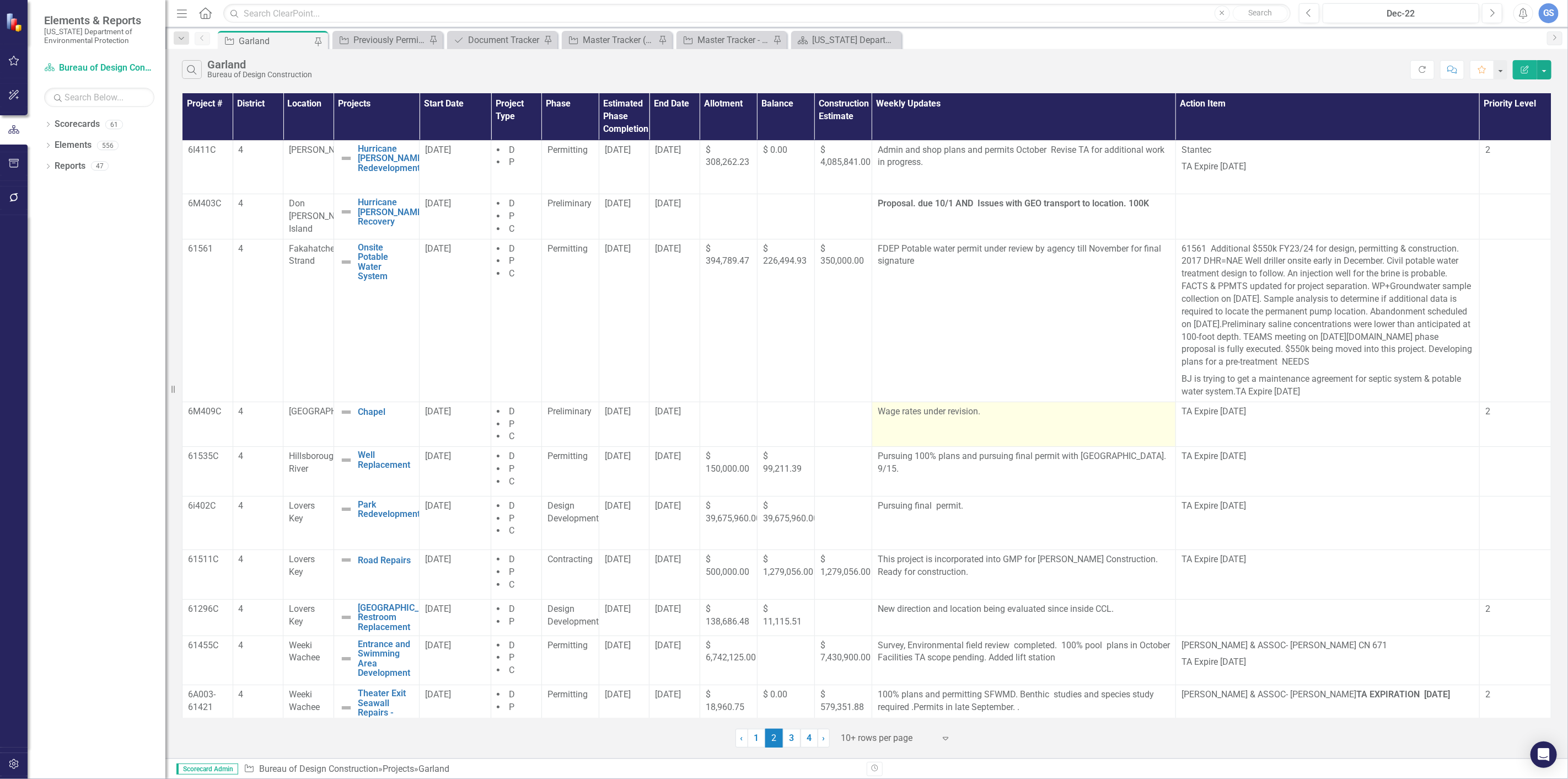
scroll to position [18, 0]
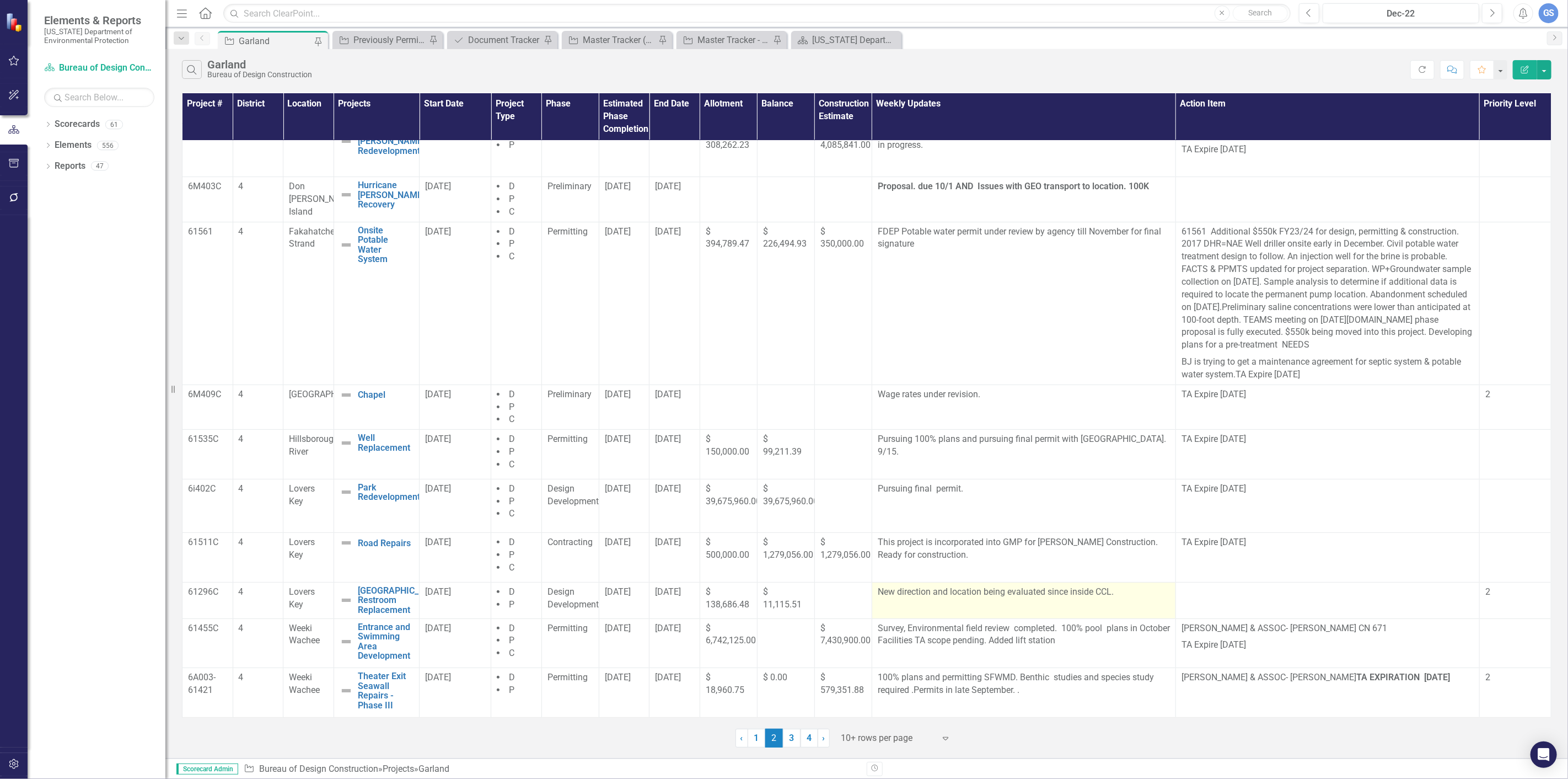
click at [1090, 591] on p "New direction and location being evaluated since inside CCL." at bounding box center [1024, 592] width 292 height 13
click at [1085, 608] on td "New direction and location being evaluated since inside CCL." at bounding box center [1023, 601] width 304 height 37
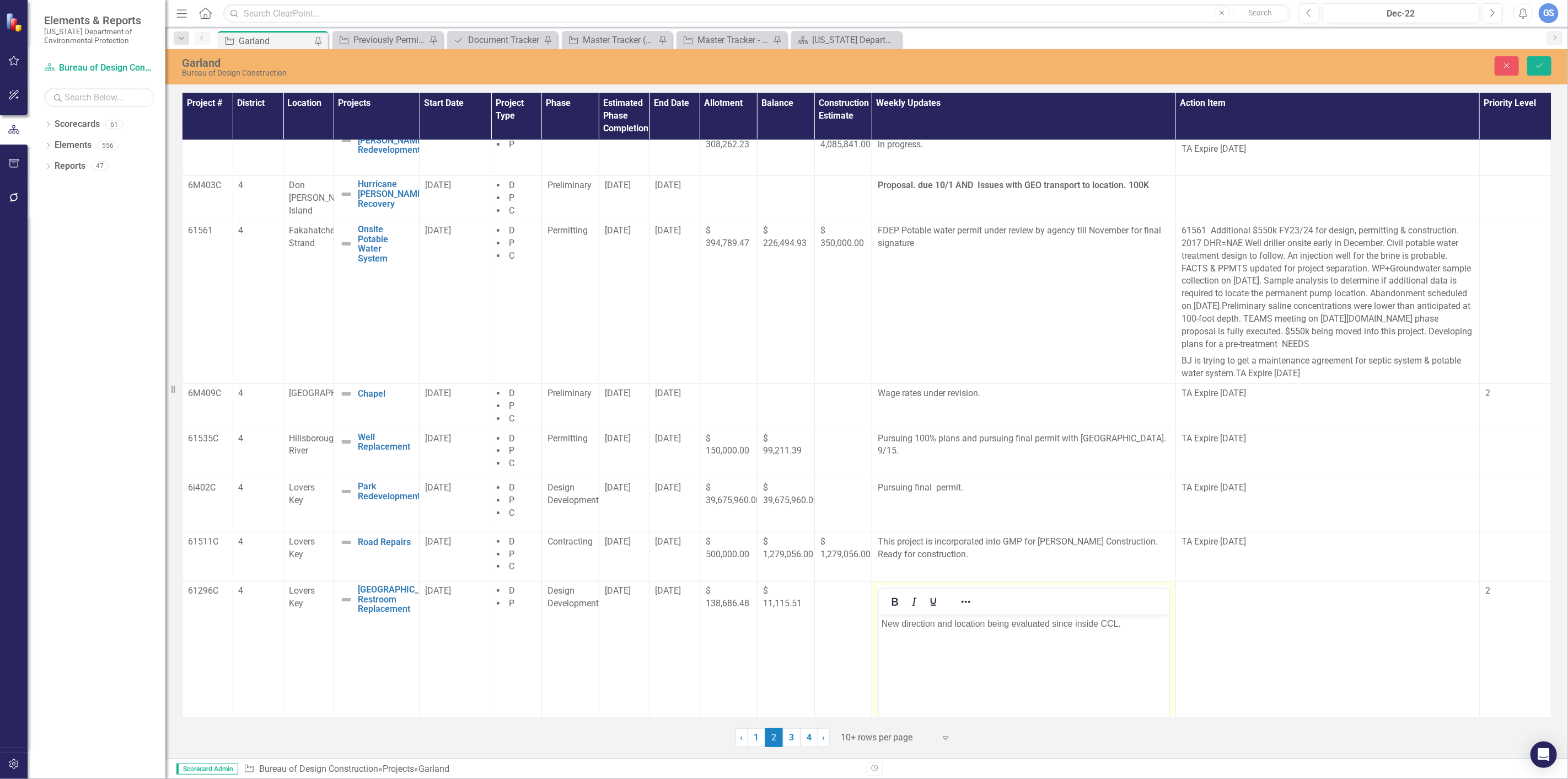
scroll to position [0, 0]
click at [1124, 626] on p "New direction and location being evaluated since inside CCL." at bounding box center [1023, 624] width 284 height 13
click at [1537, 62] on icon "Save" at bounding box center [1539, 65] width 10 height 8
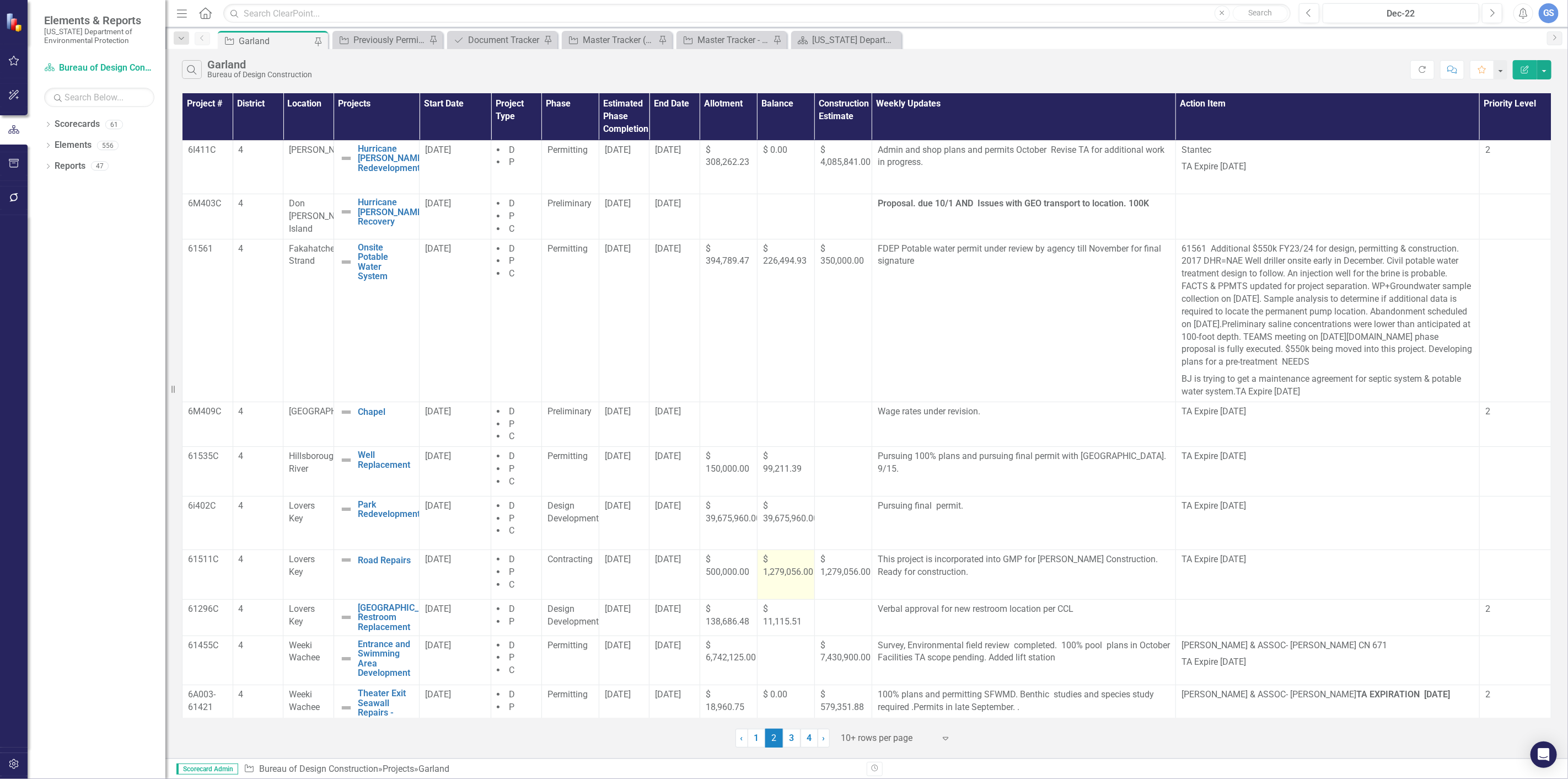
scroll to position [18, 0]
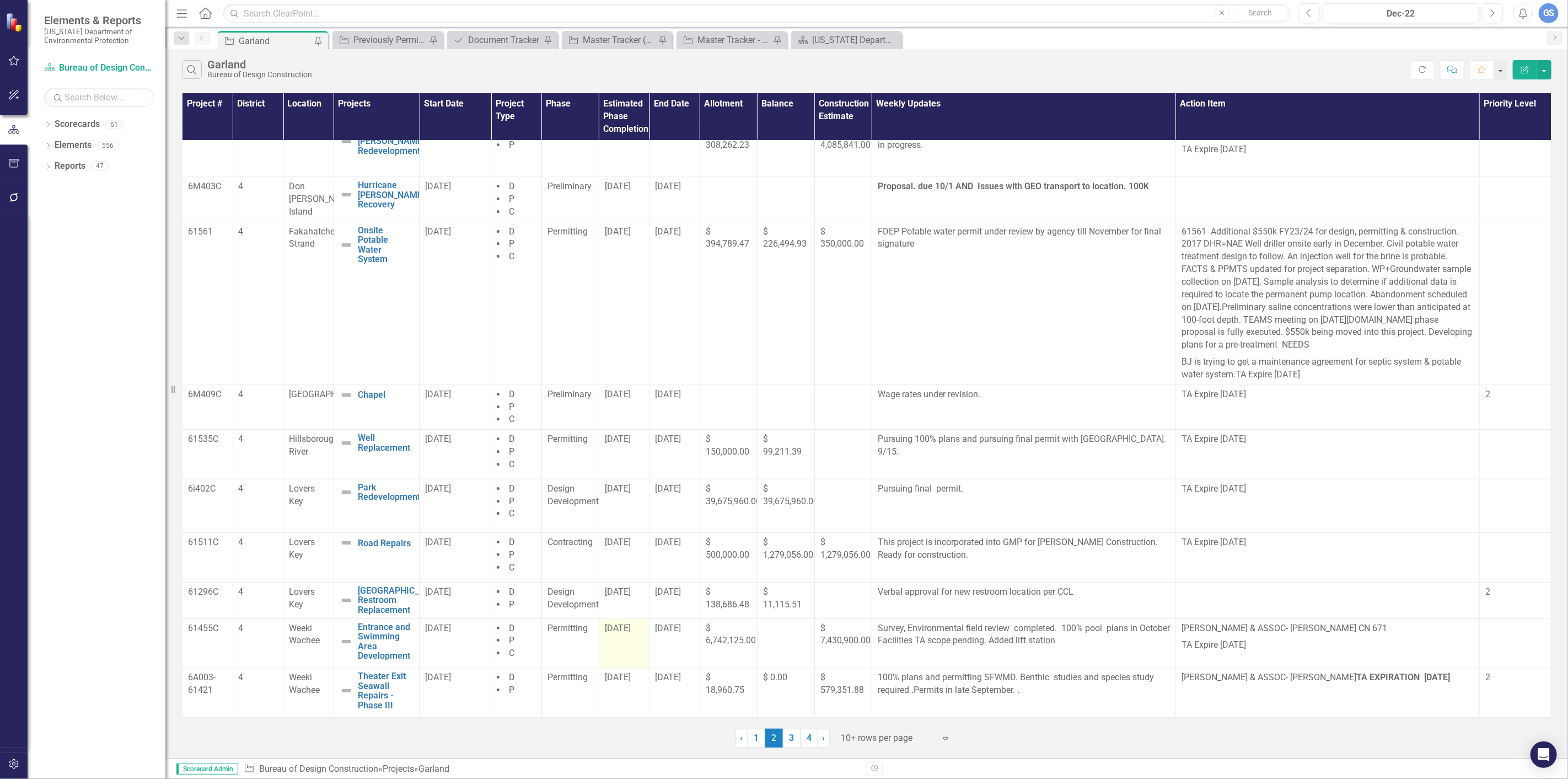
click at [623, 644] on td "[DATE]" at bounding box center [624, 643] width 51 height 50
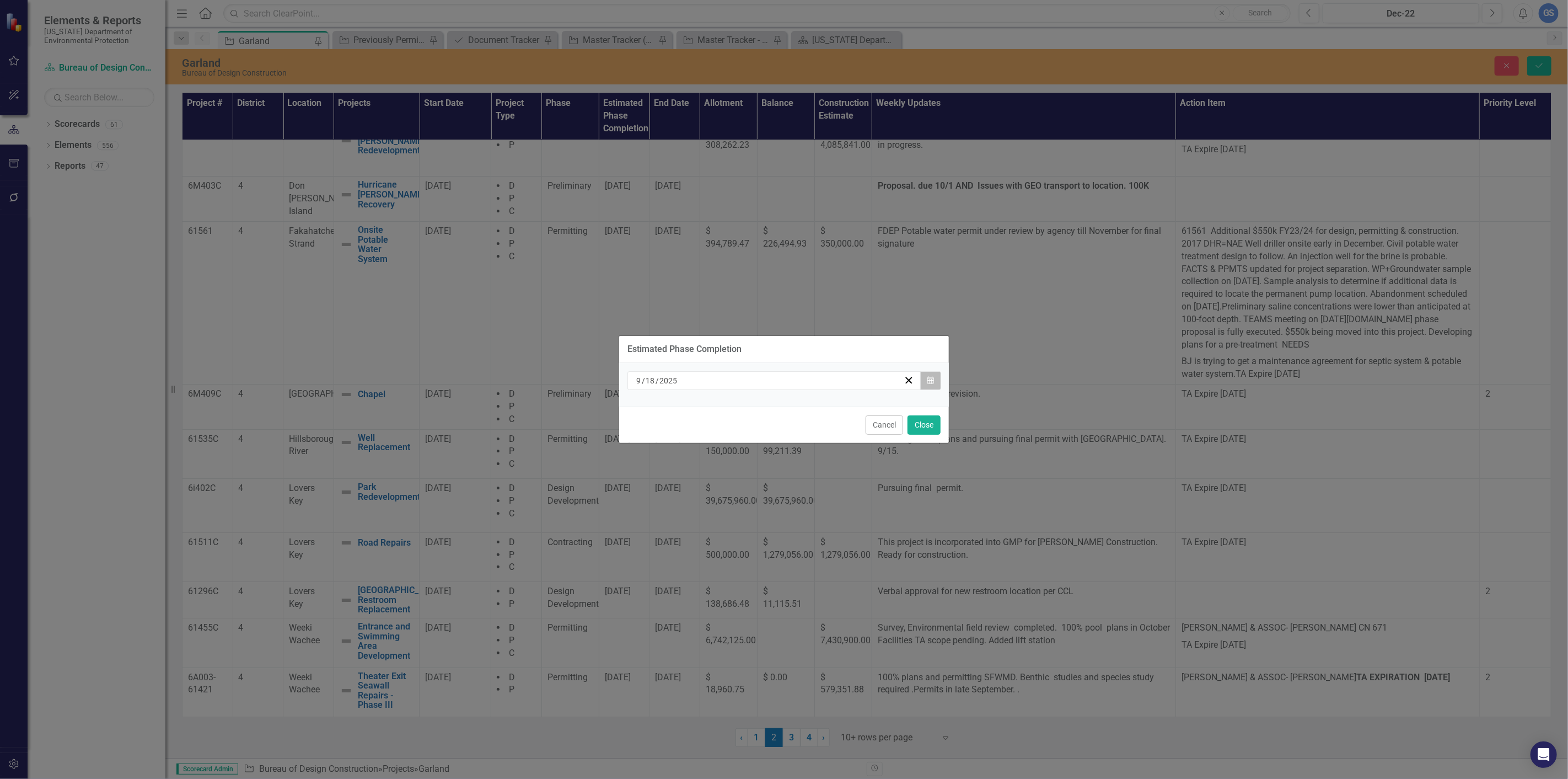
click at [928, 372] on button "Calendar" at bounding box center [931, 381] width 21 height 19
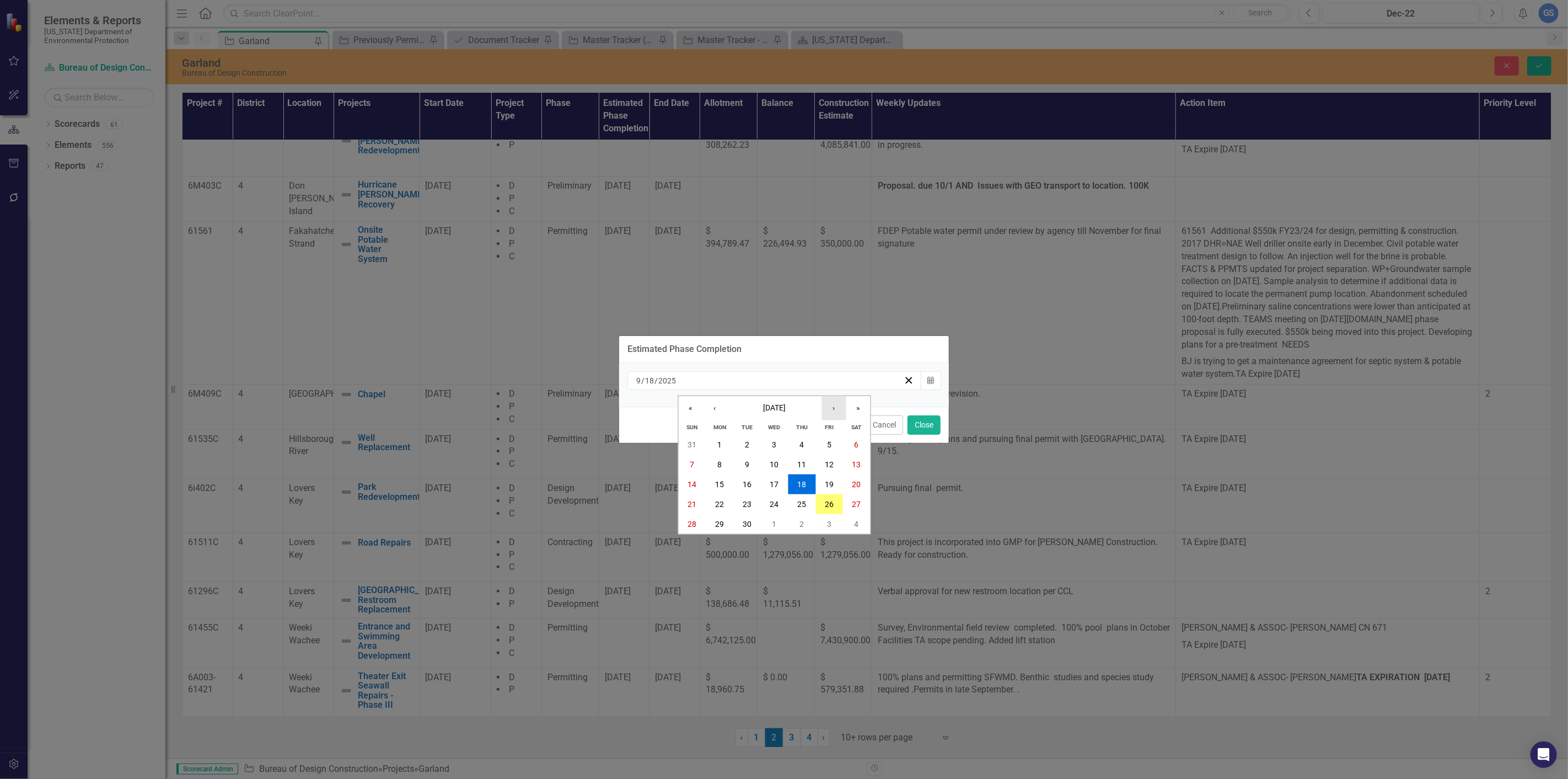
click at [836, 408] on button "›" at bounding box center [834, 408] width 24 height 24
click at [799, 480] on abbr "16" at bounding box center [802, 484] width 9 height 9
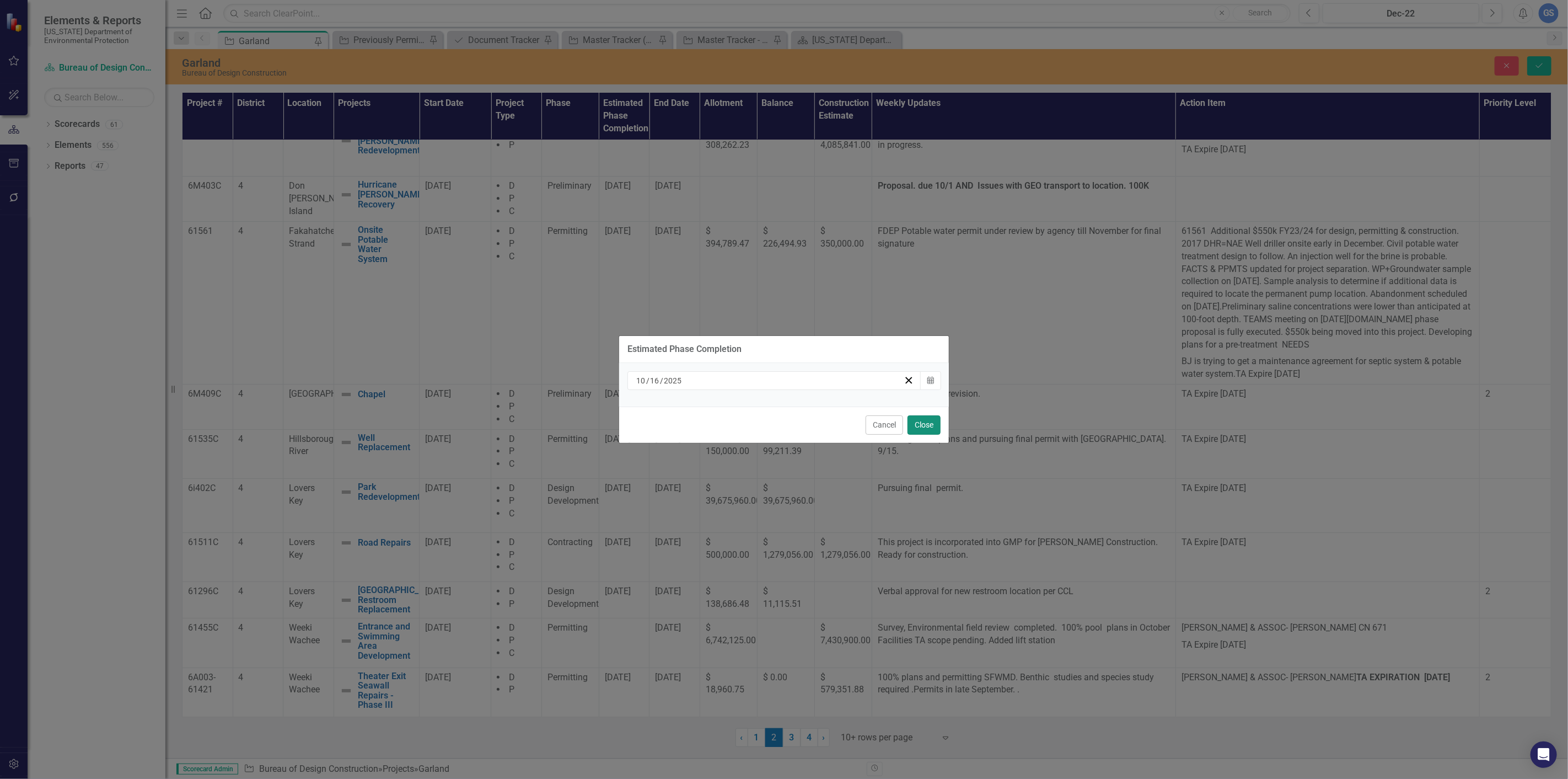
click at [923, 421] on button "Close" at bounding box center [924, 425] width 33 height 19
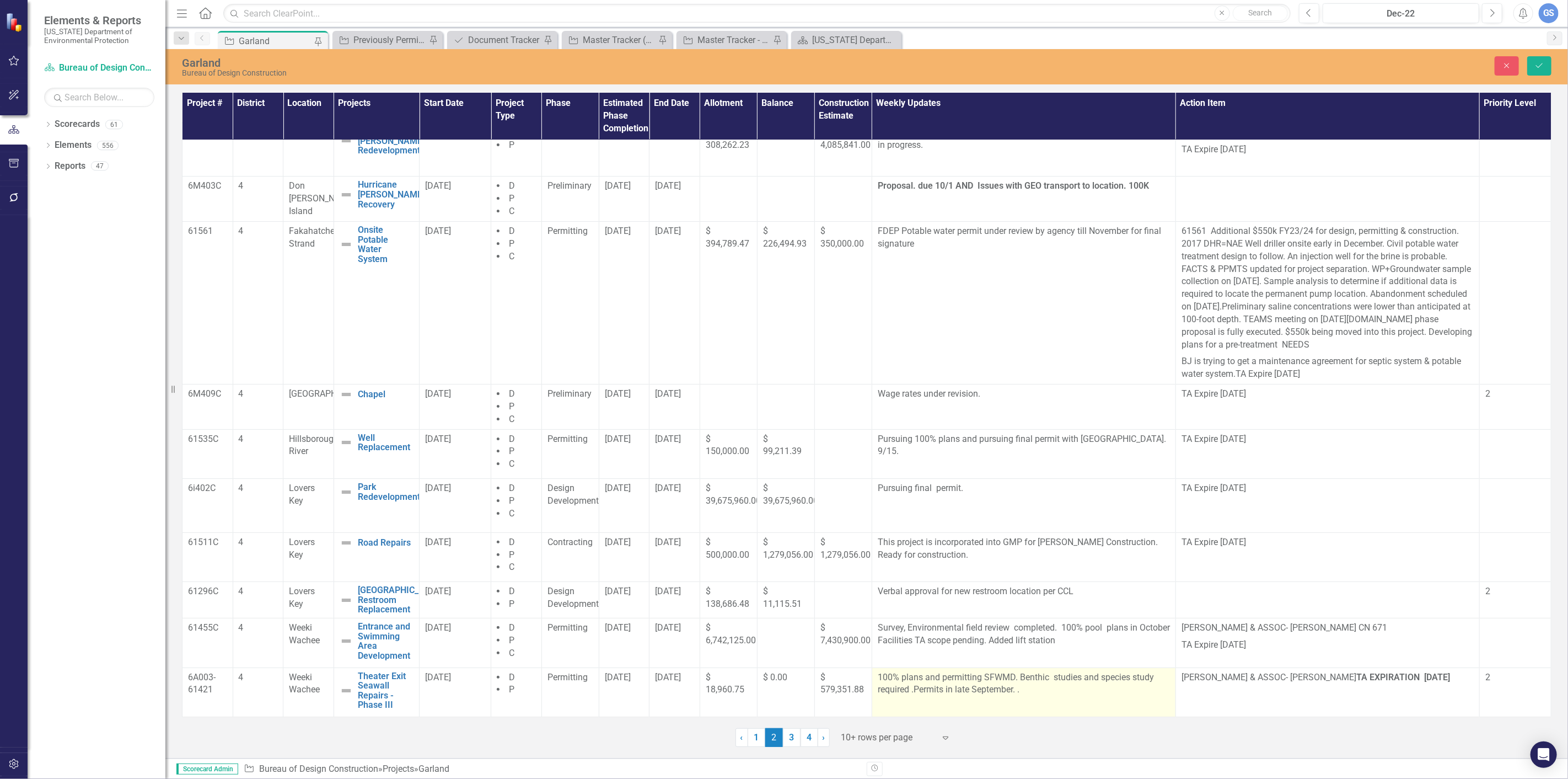
click at [1012, 691] on p "100% plans and permitting SFWMD. Benthic studies and species study required .Pe…" at bounding box center [1024, 685] width 292 height 27
click at [1013, 692] on p "100% plans and permitting SFWMD. Benthic studies and species study required .Pe…" at bounding box center [1024, 685] width 292 height 27
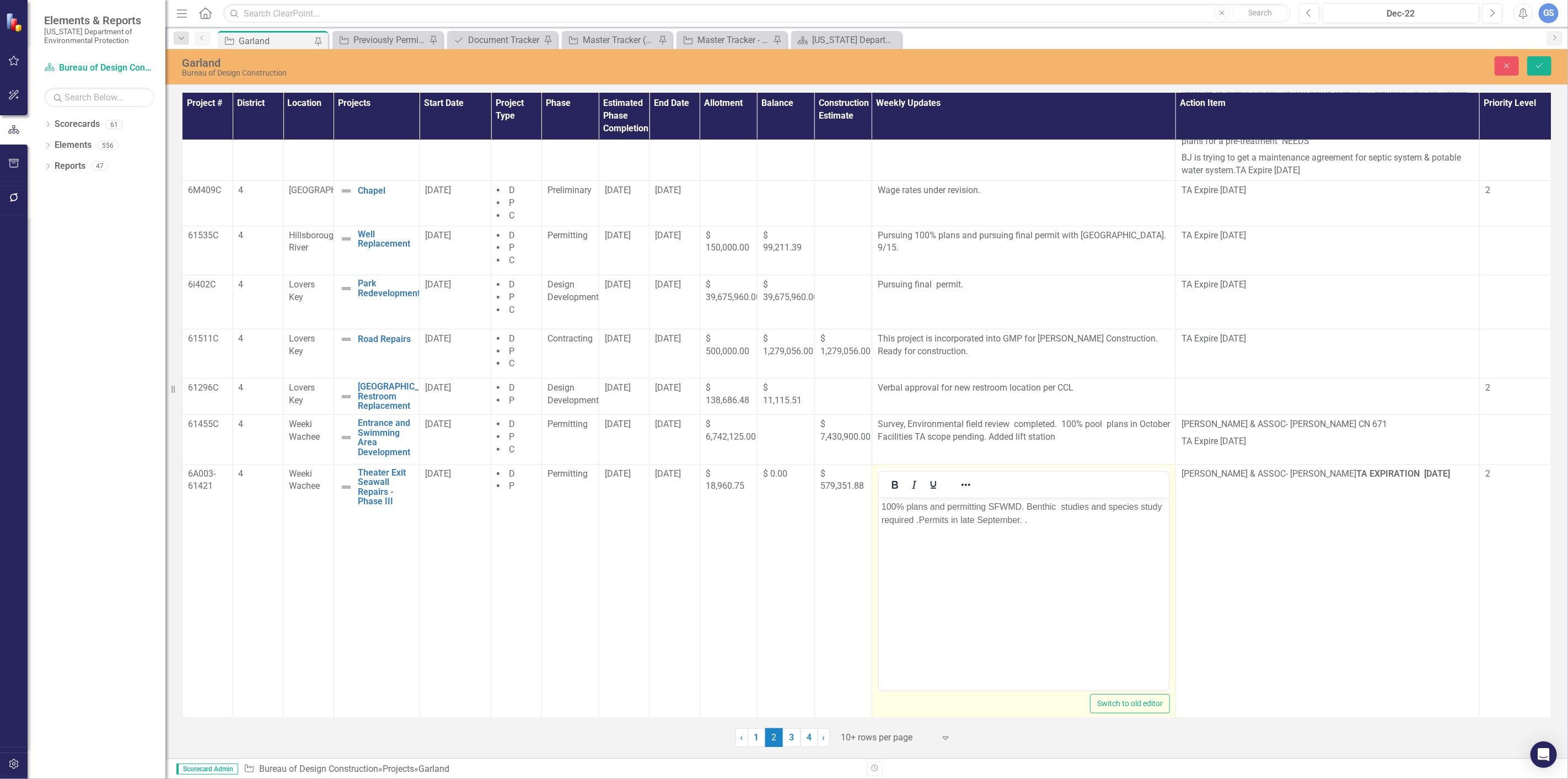
scroll to position [229, 0]
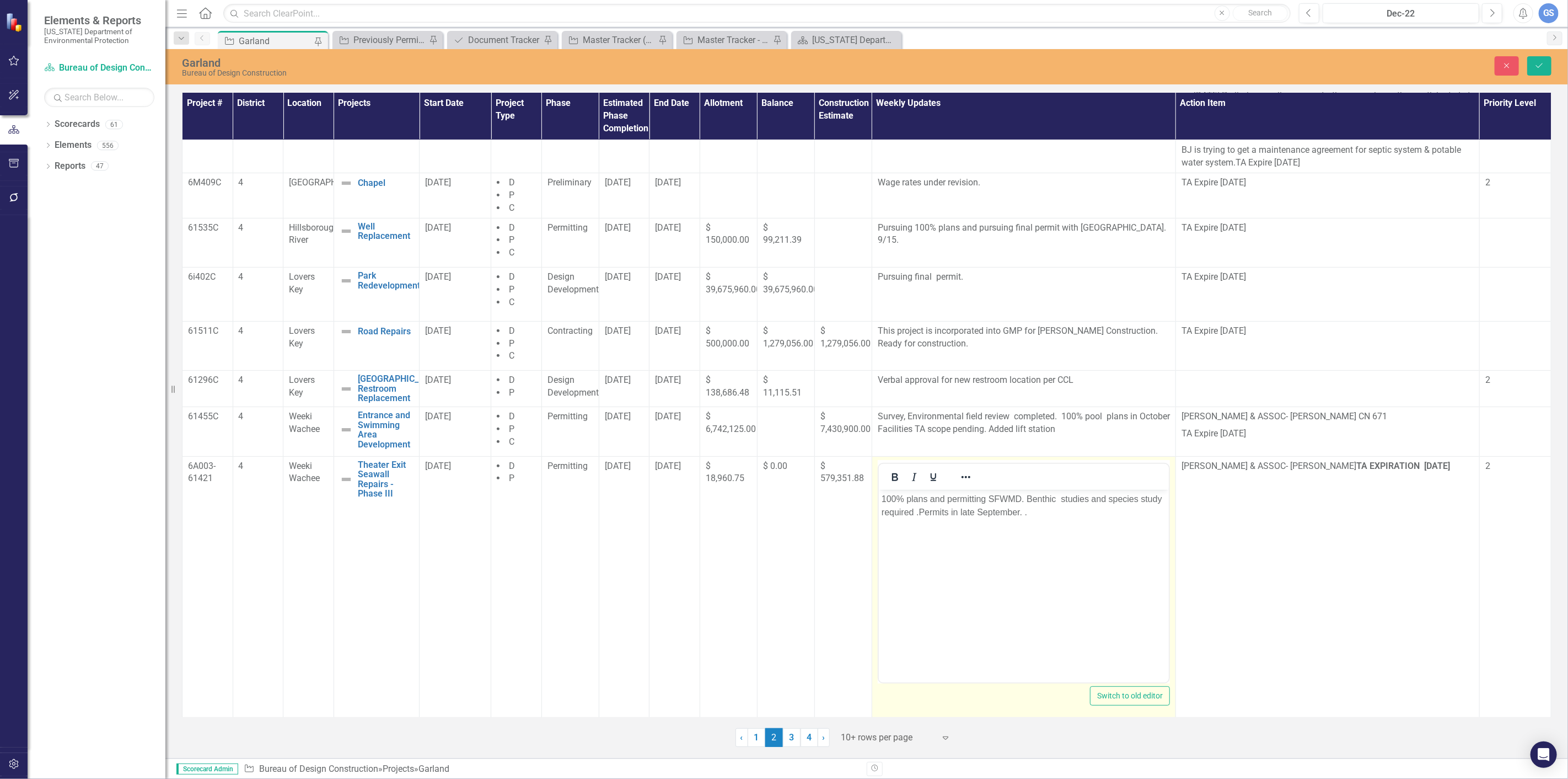
click at [1021, 511] on p "100% plans and permitting SFWMD. Benthic studies and species study required .Pe…" at bounding box center [1023, 505] width 284 height 26
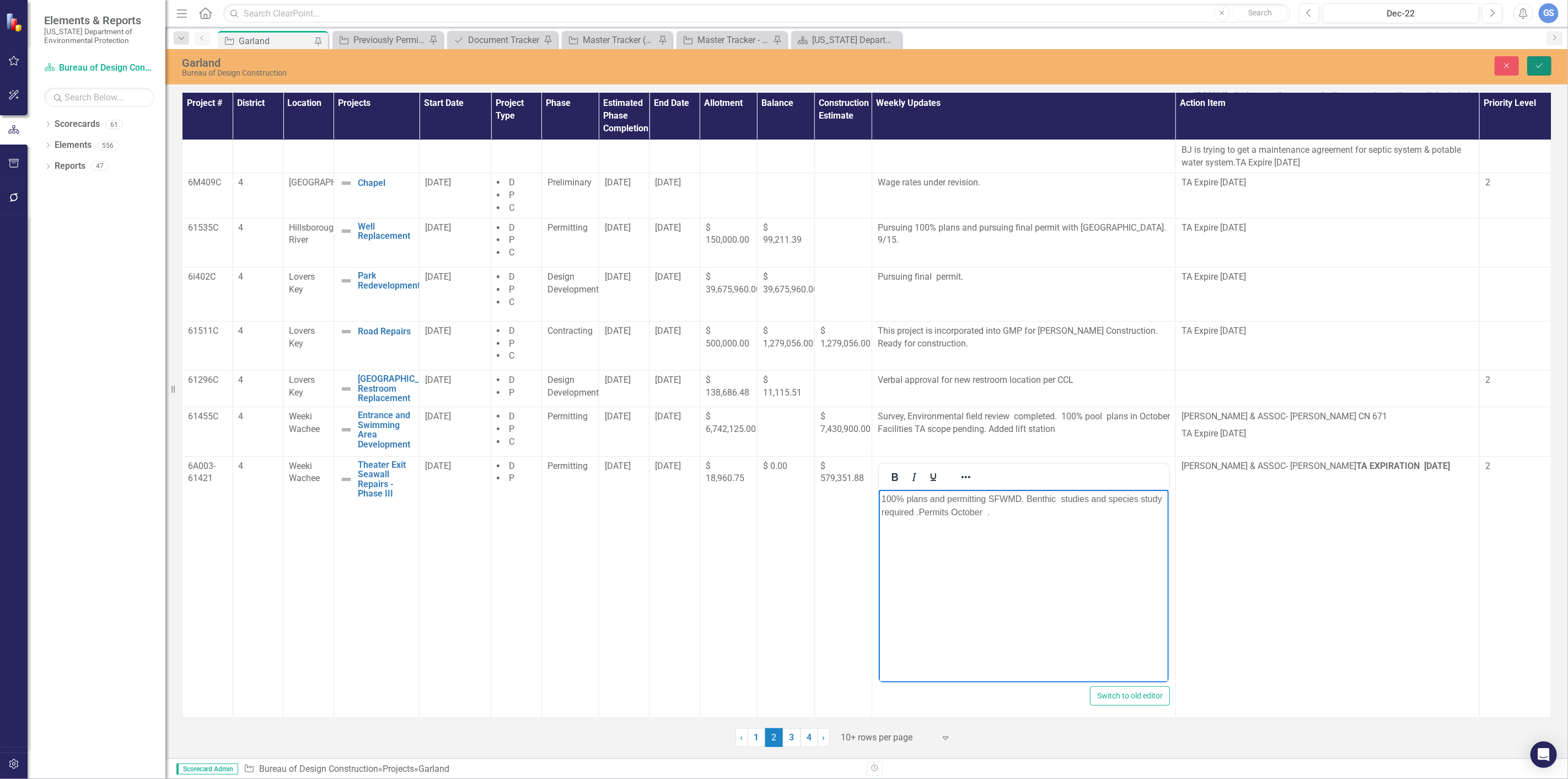
click at [1539, 63] on icon "Save" at bounding box center [1539, 65] width 10 height 8
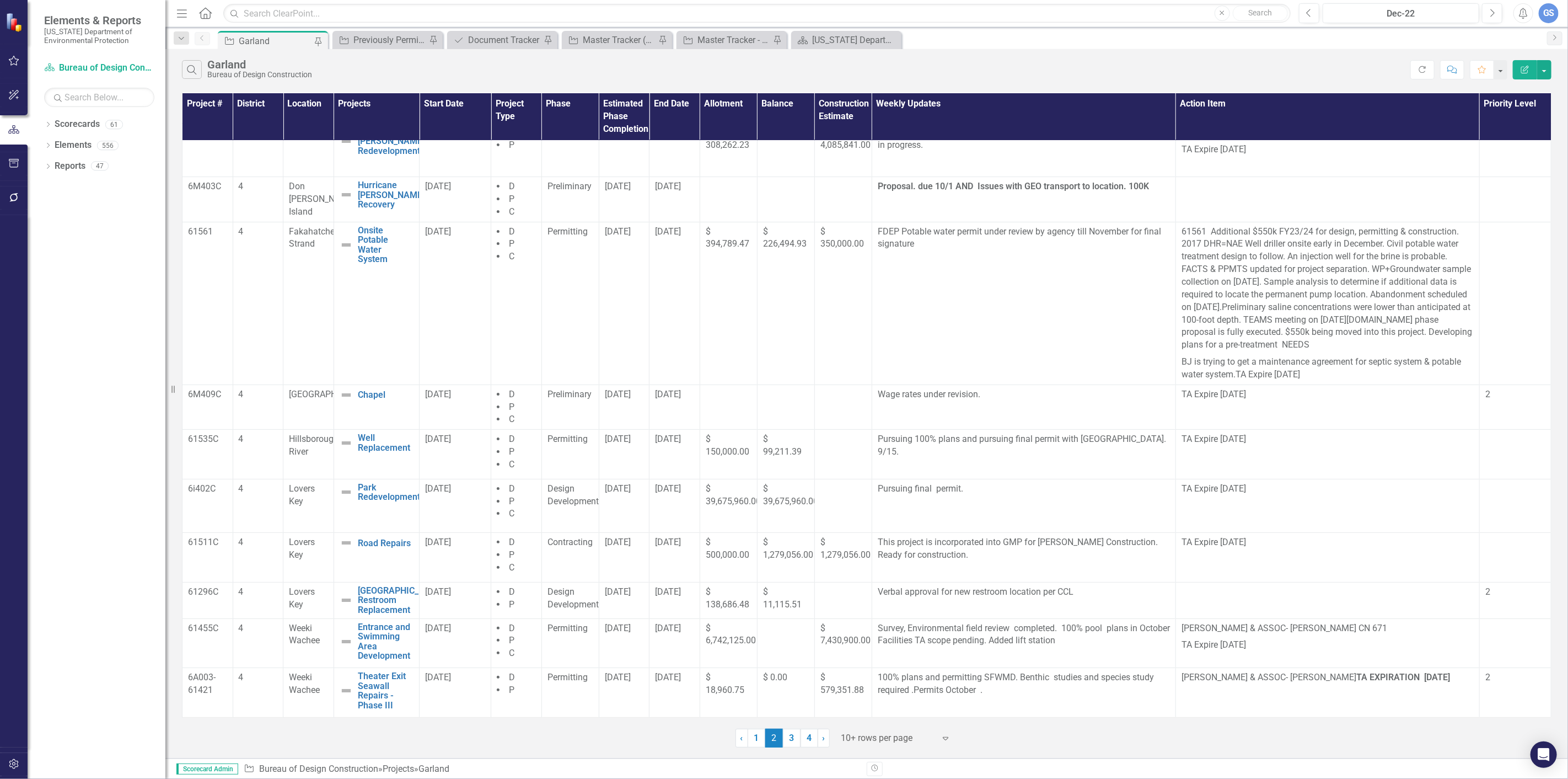
scroll to position [0, 0]
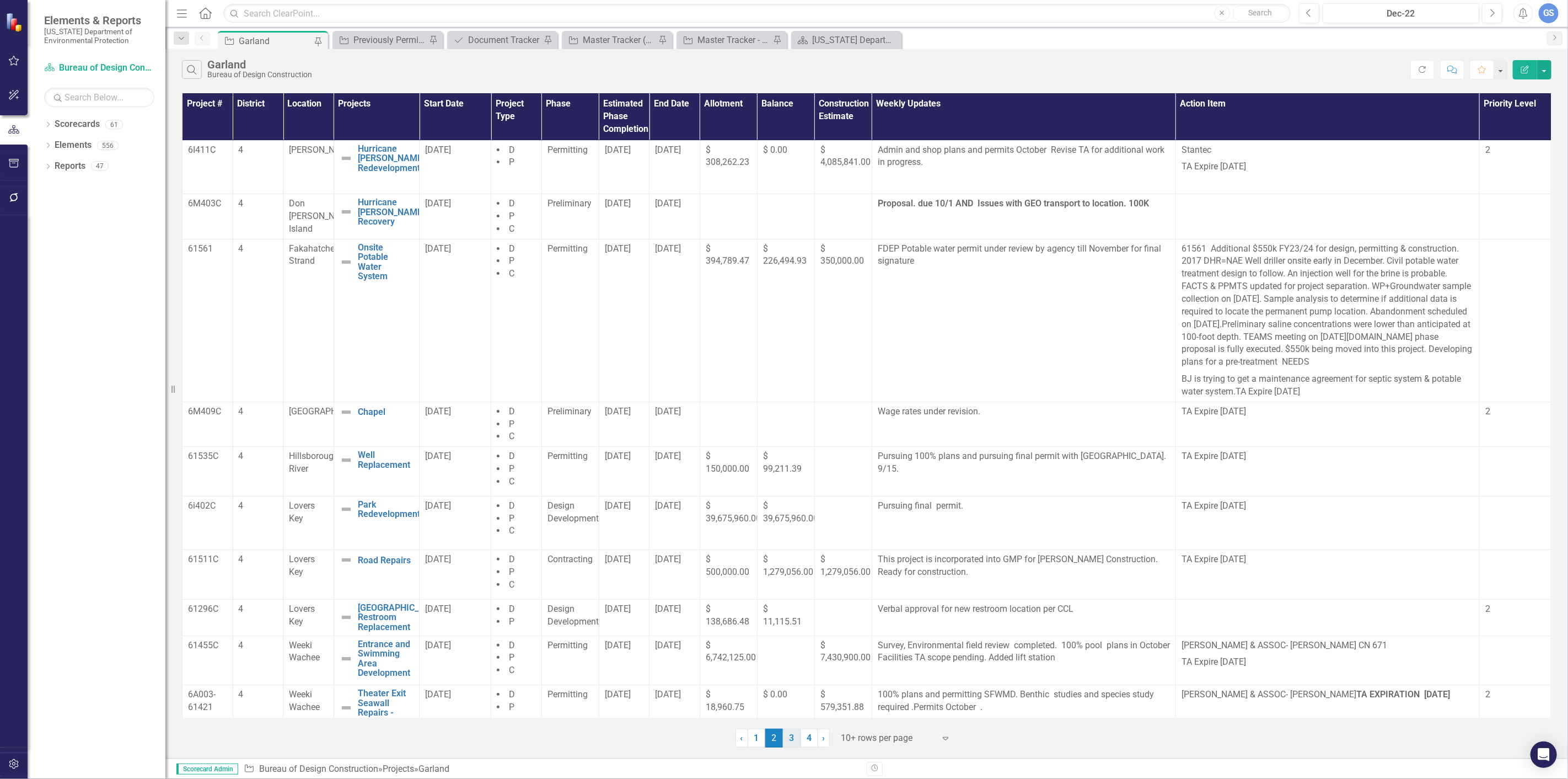
click at [789, 736] on link "3" at bounding box center [791, 738] width 18 height 19
click at [789, 736] on div "‹ Previous 1 2 3 (current) 4 › Next" at bounding box center [867, 745] width 1370 height 27
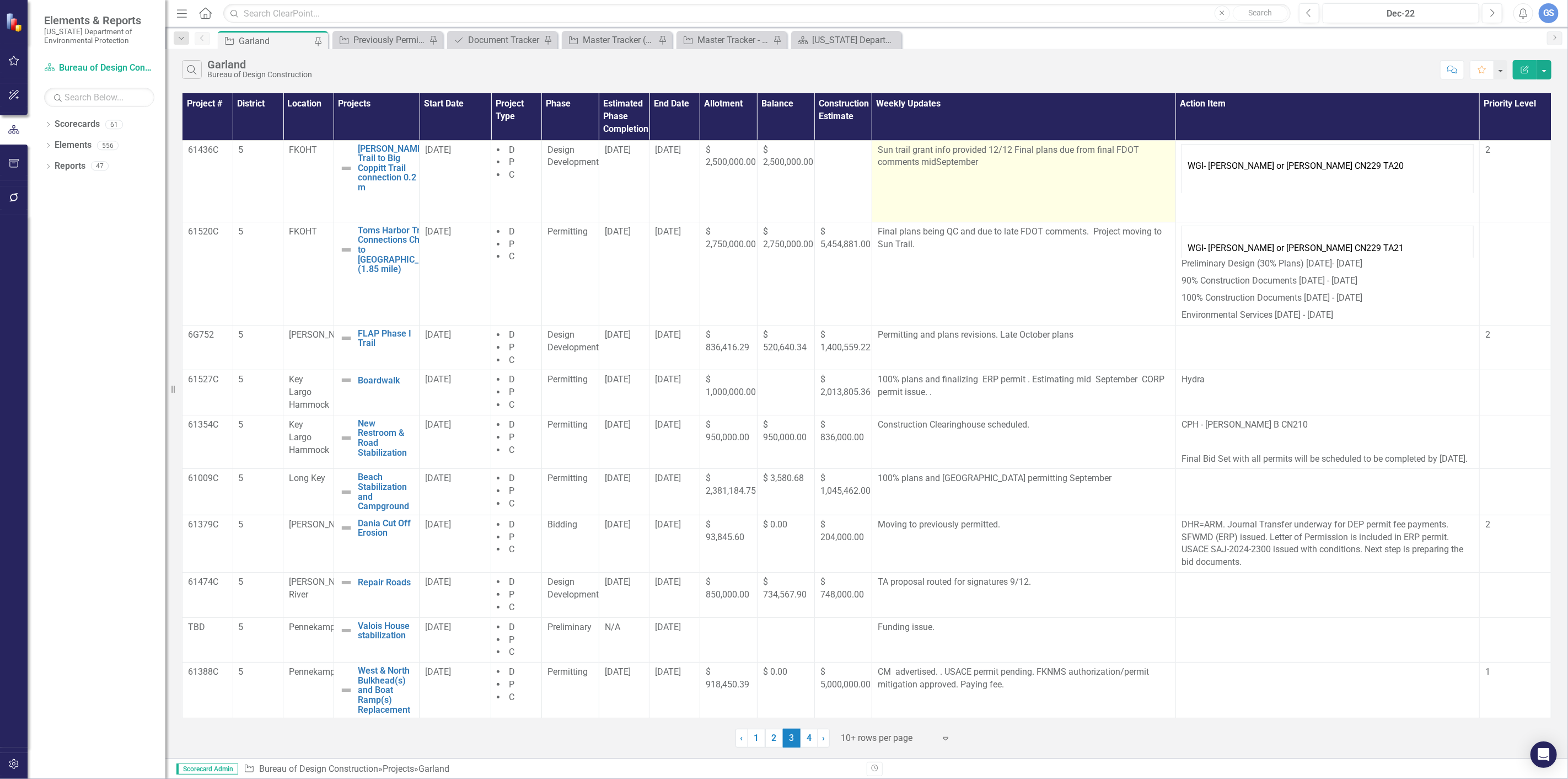
click at [975, 163] on p "Sun trail grant info provided 12/12 Final plans due from final FDOT comments mi…" at bounding box center [1024, 157] width 292 height 26
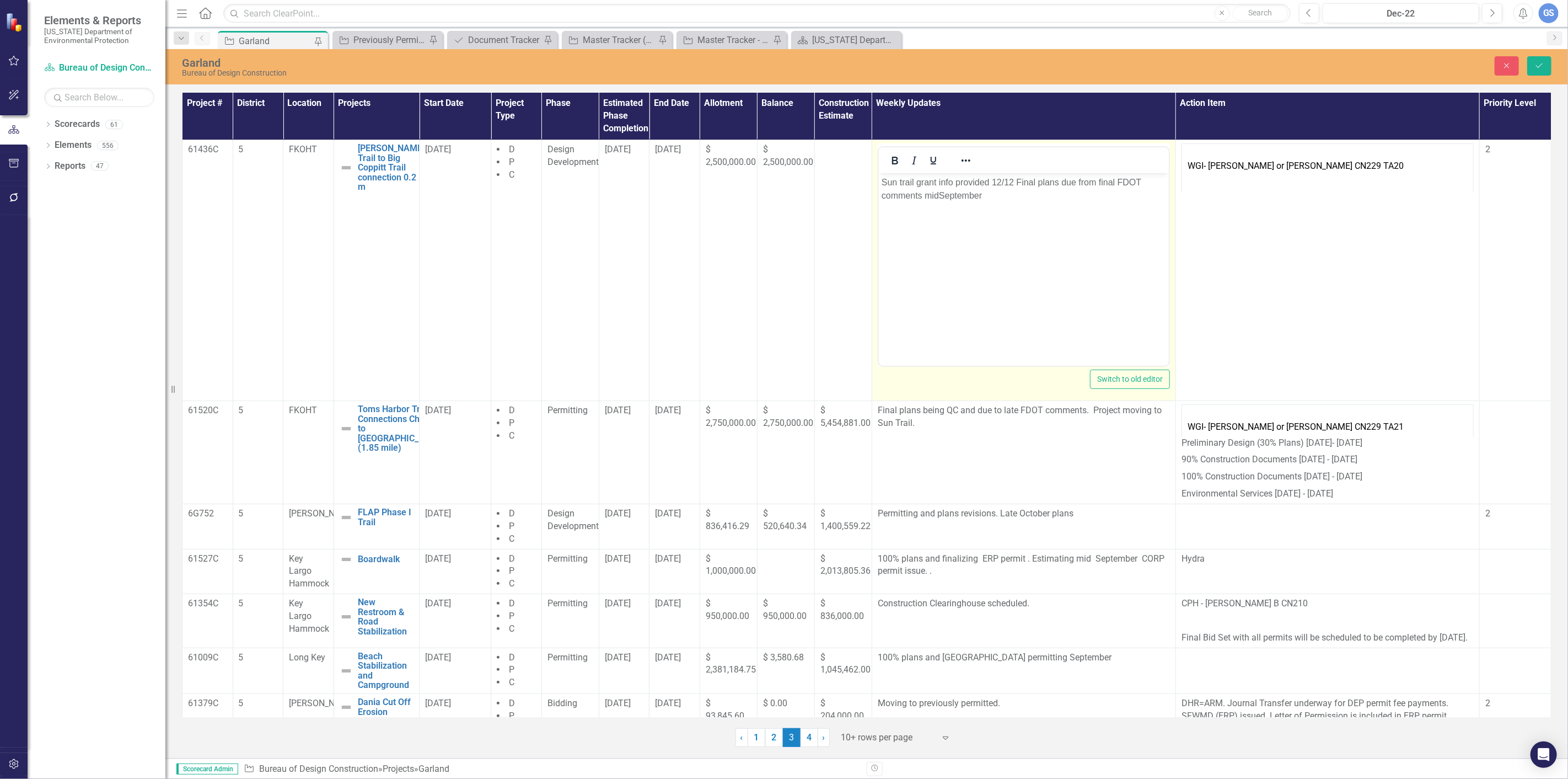
click at [979, 196] on p "Sun trail grant info provided 12/12 Final plans due from final FDOT comments mi…" at bounding box center [1023, 188] width 284 height 26
click at [986, 197] on p "Sun trail grant info provided 12/12 Final plans due from final FDOT comments mi…" at bounding box center [1023, 188] width 284 height 26
click at [1535, 62] on icon "Save" at bounding box center [1539, 65] width 10 height 8
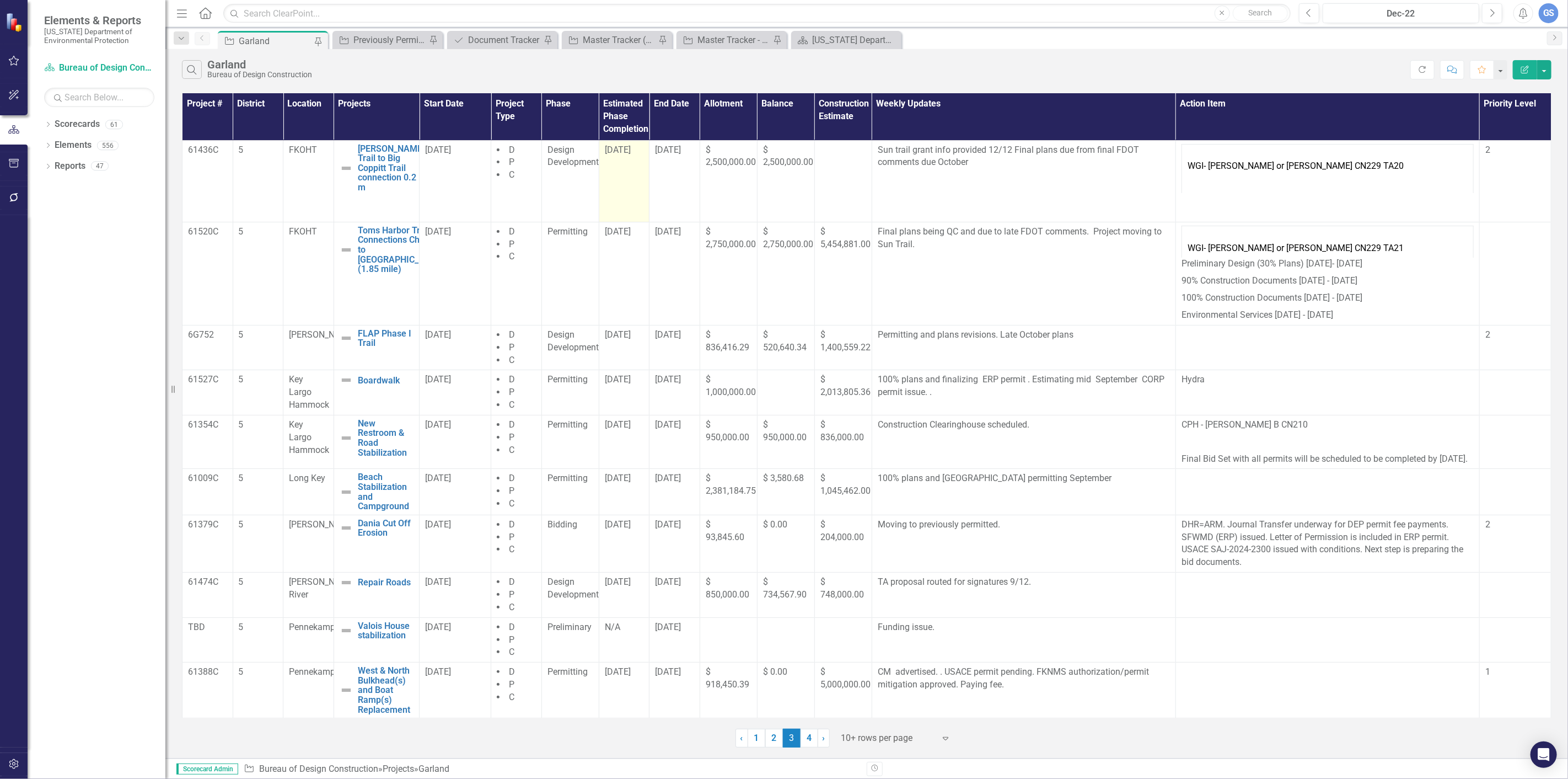
click at [626, 166] on td "[DATE]" at bounding box center [624, 181] width 51 height 82
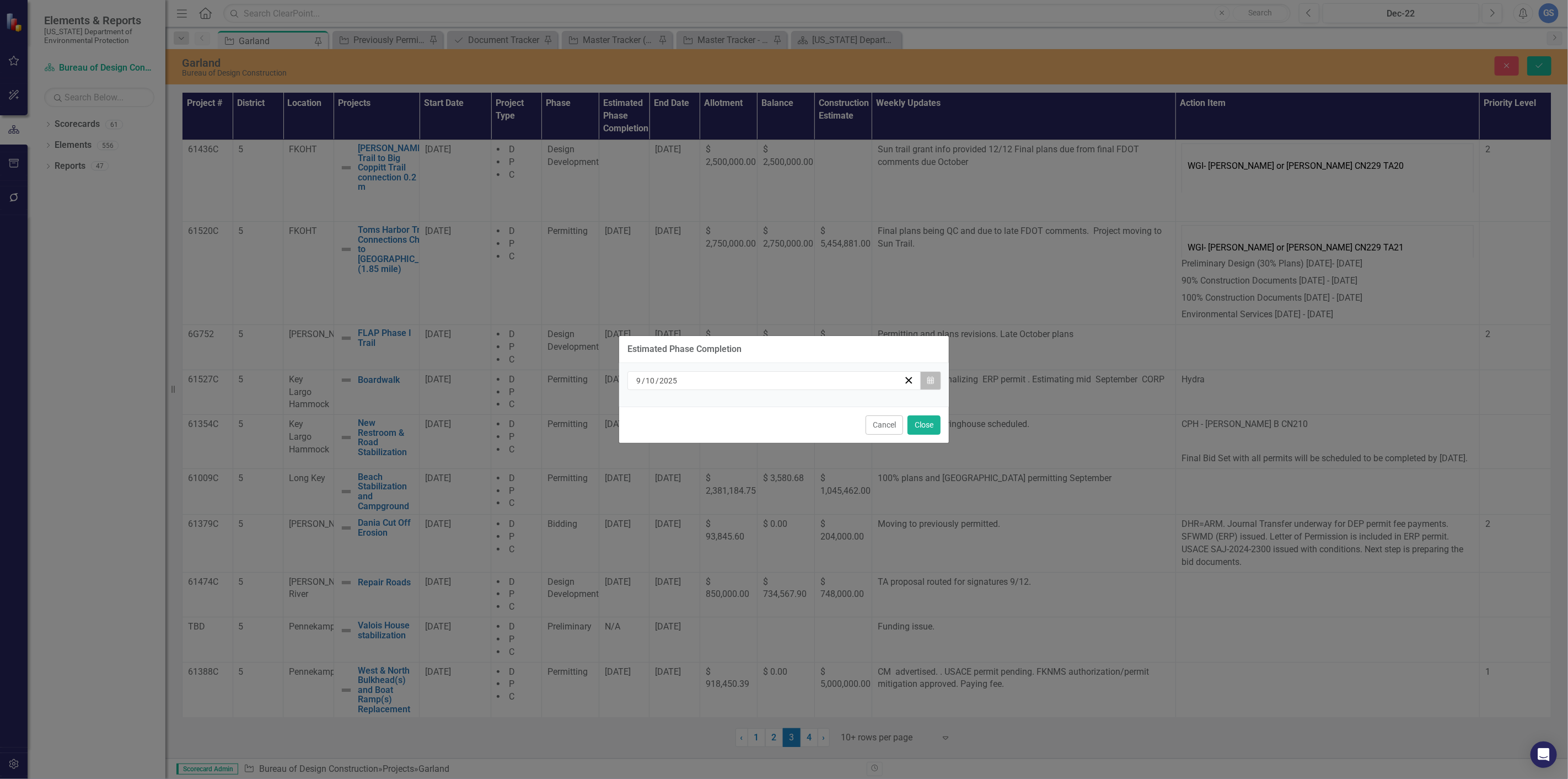
click at [928, 373] on button "Calendar" at bounding box center [931, 381] width 21 height 19
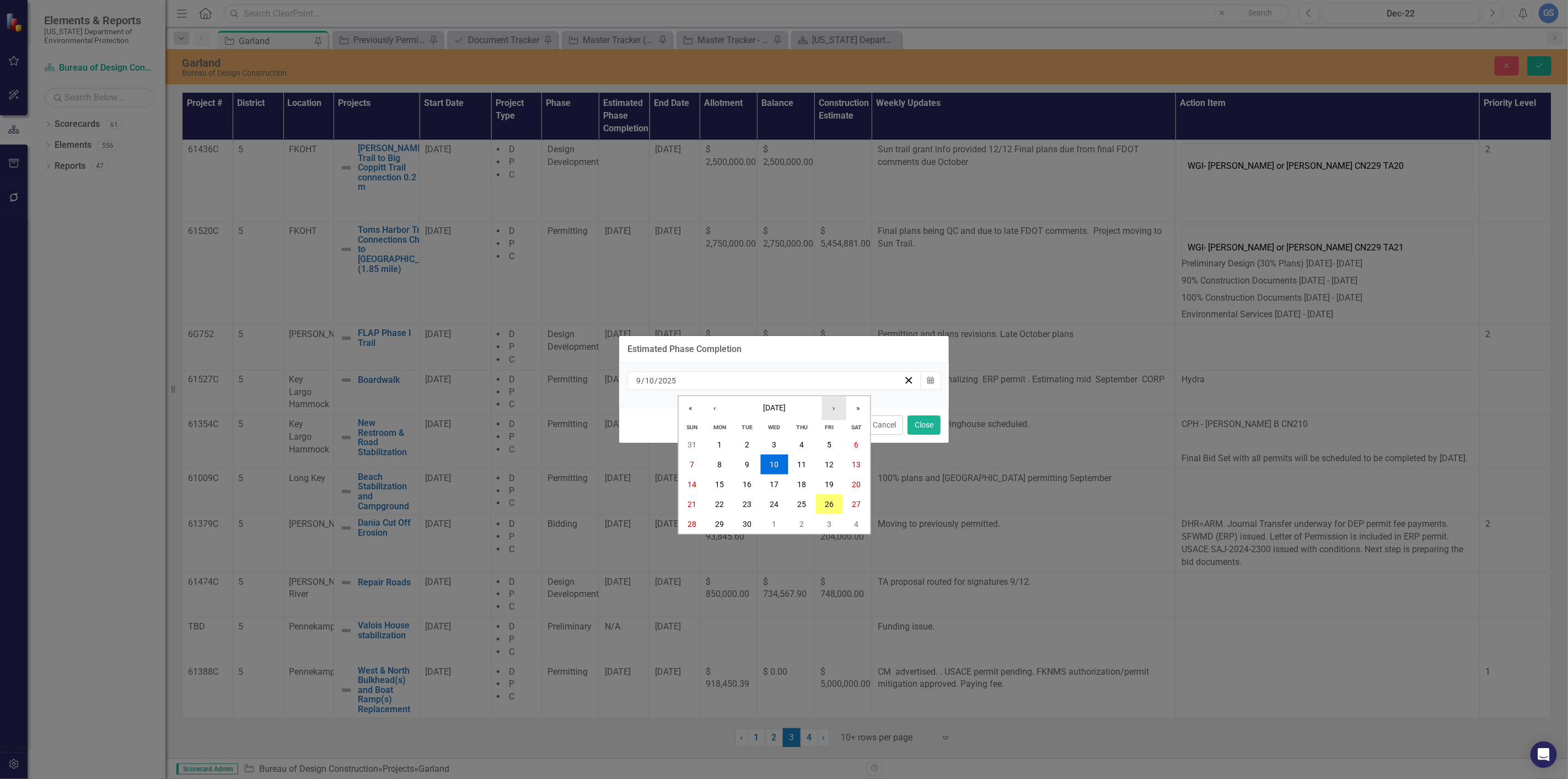
click at [830, 408] on button "›" at bounding box center [834, 408] width 24 height 24
click at [775, 480] on abbr "15" at bounding box center [774, 484] width 9 height 9
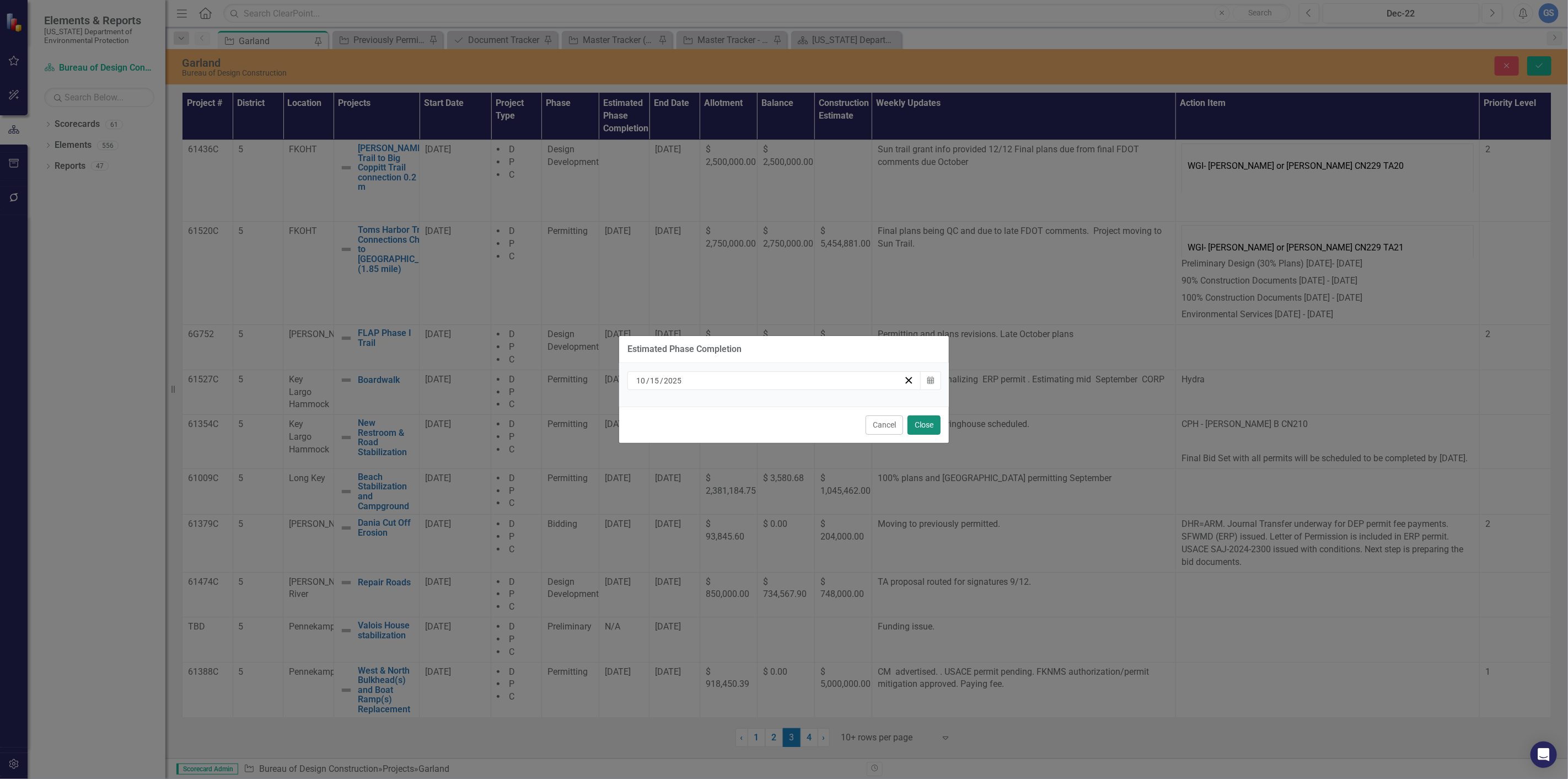
click at [922, 423] on button "Close" at bounding box center [924, 425] width 33 height 19
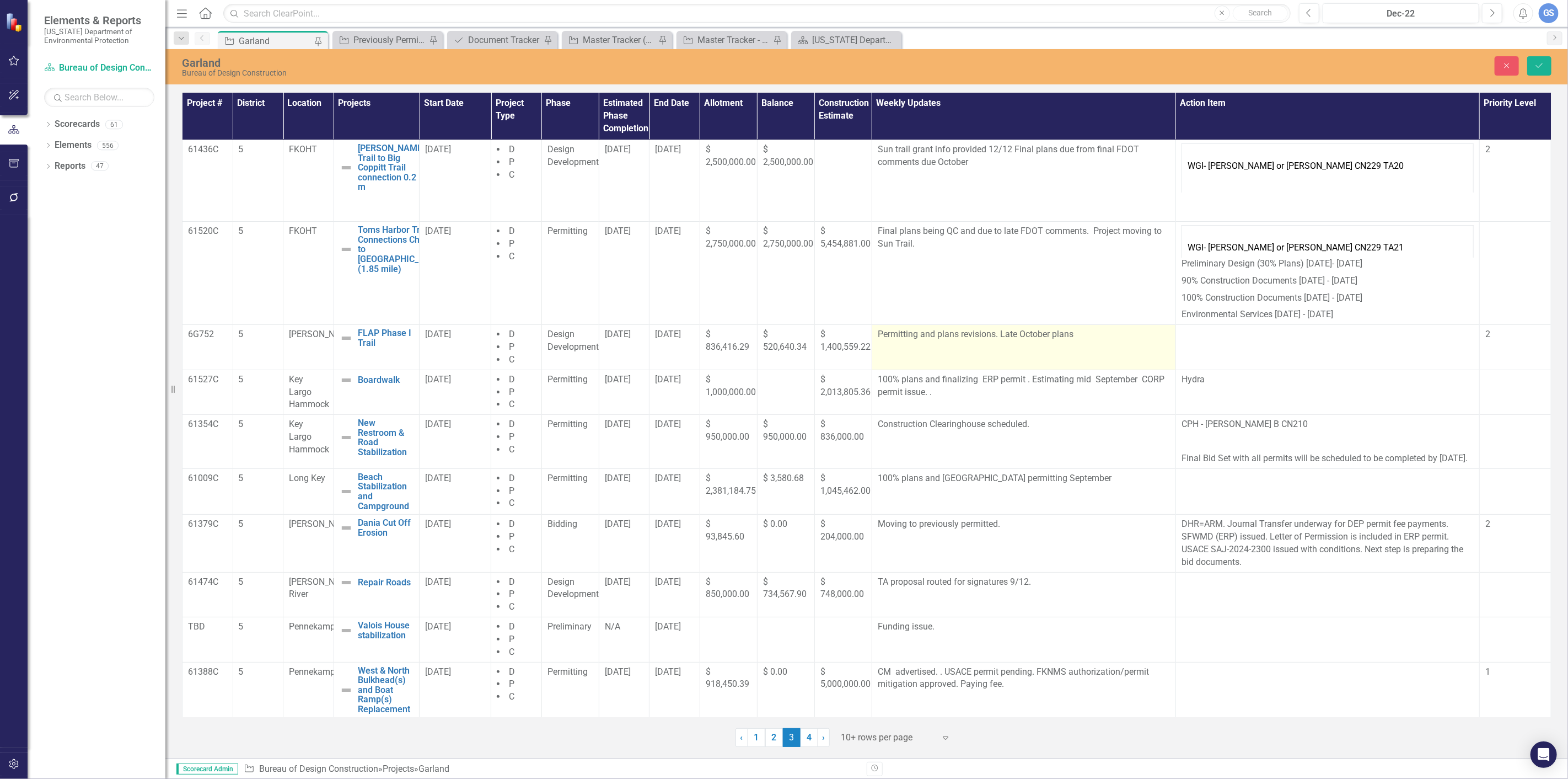
click at [1045, 334] on p "Permitting and plans revisions. Late October plans" at bounding box center [1024, 334] width 292 height 13
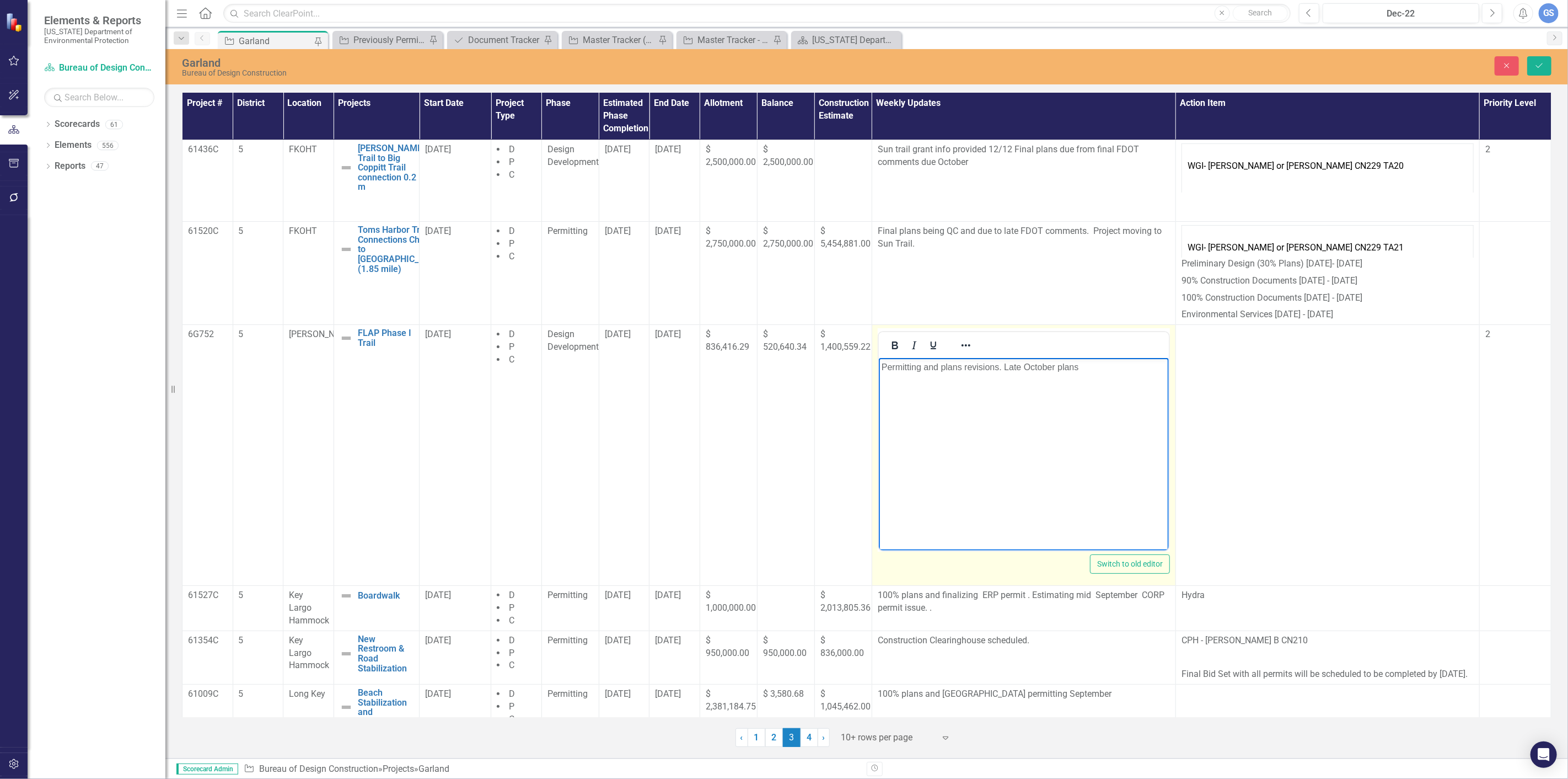
click at [1053, 367] on p "Permitting and plans revisions. Late October plans" at bounding box center [1023, 367] width 284 height 13
click at [1536, 62] on icon "Save" at bounding box center [1539, 65] width 10 height 8
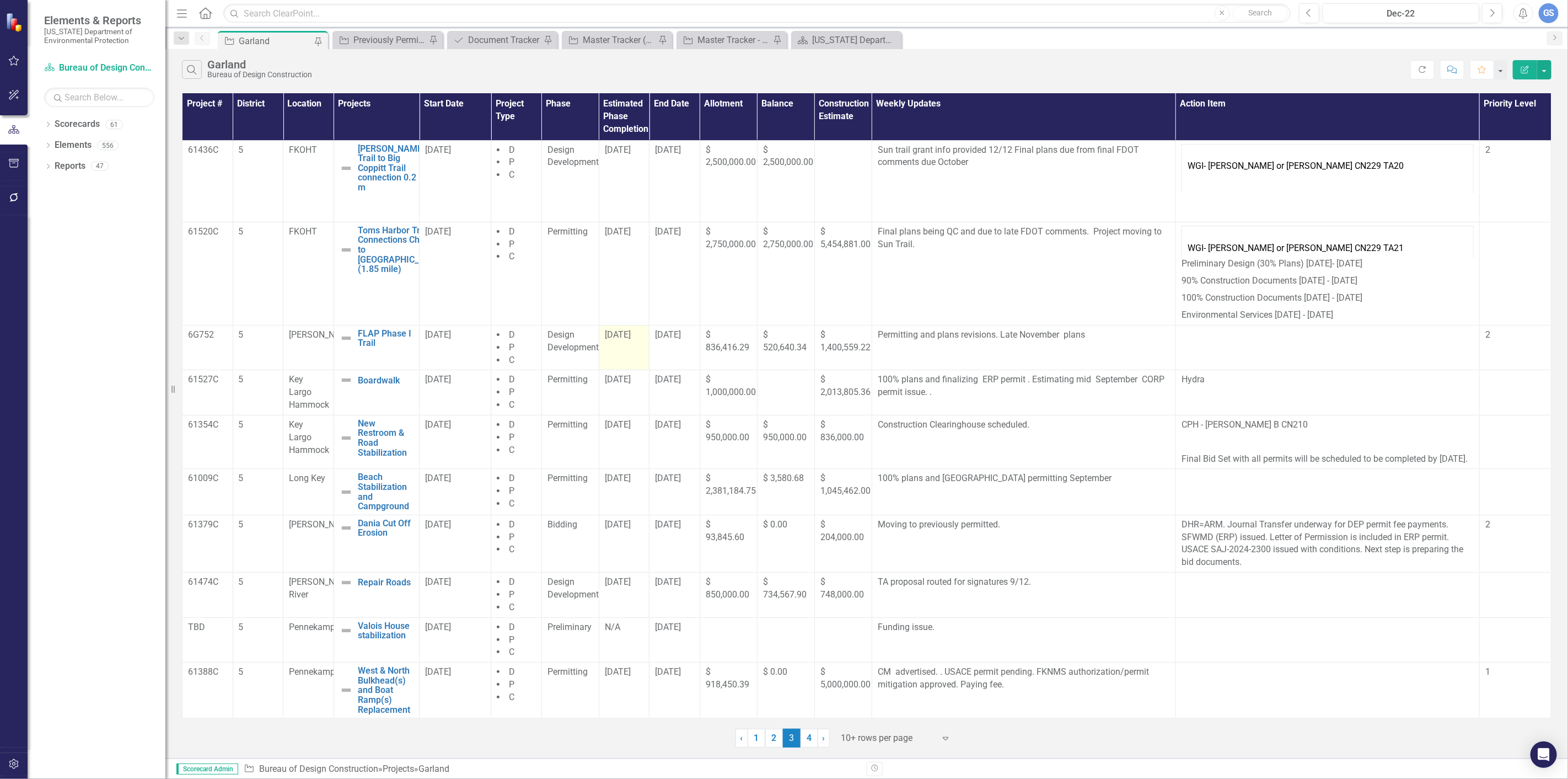
click at [619, 348] on td "[DATE]" at bounding box center [624, 347] width 51 height 45
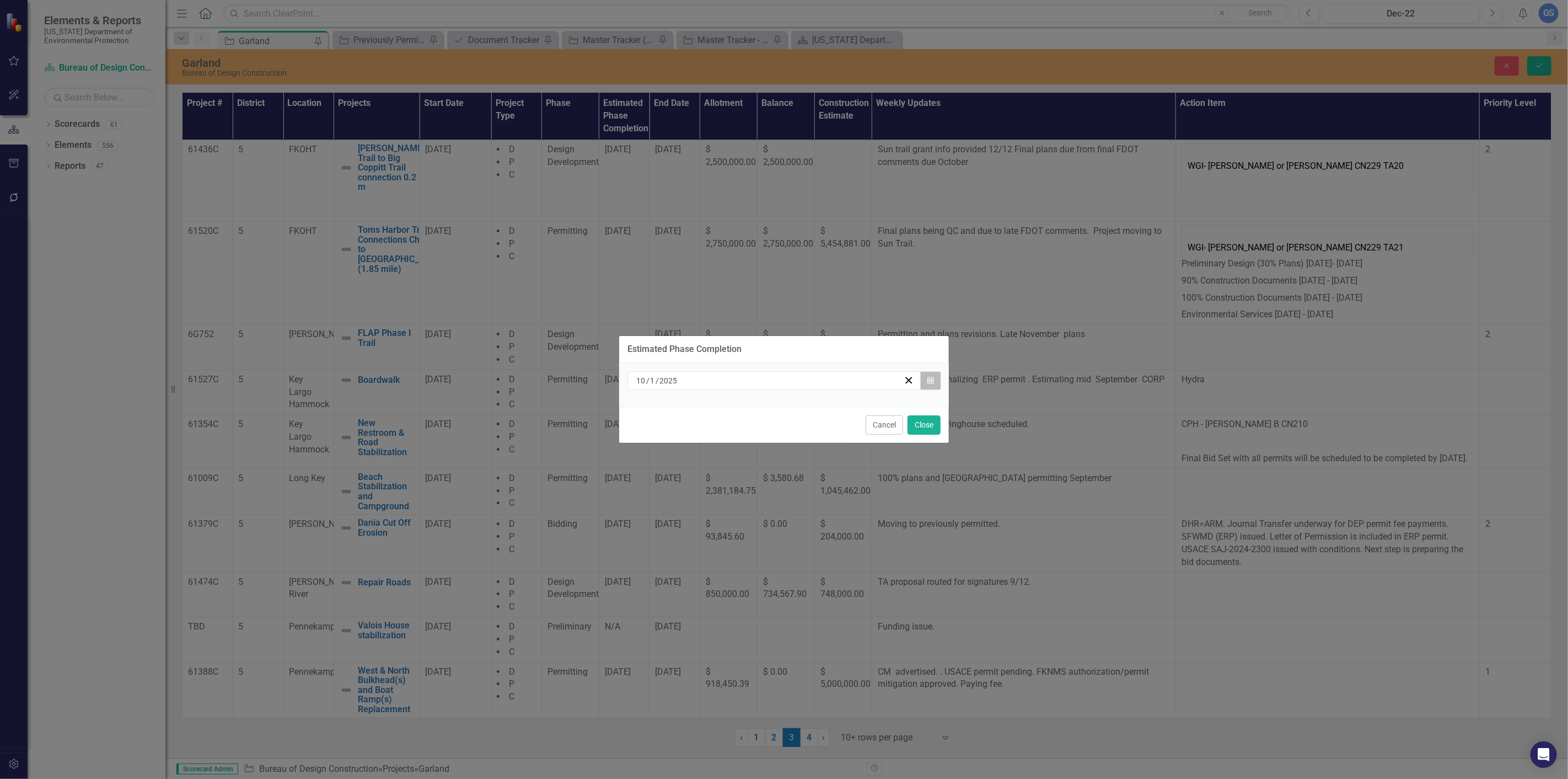
click at [927, 375] on button "Calendar" at bounding box center [931, 381] width 21 height 19
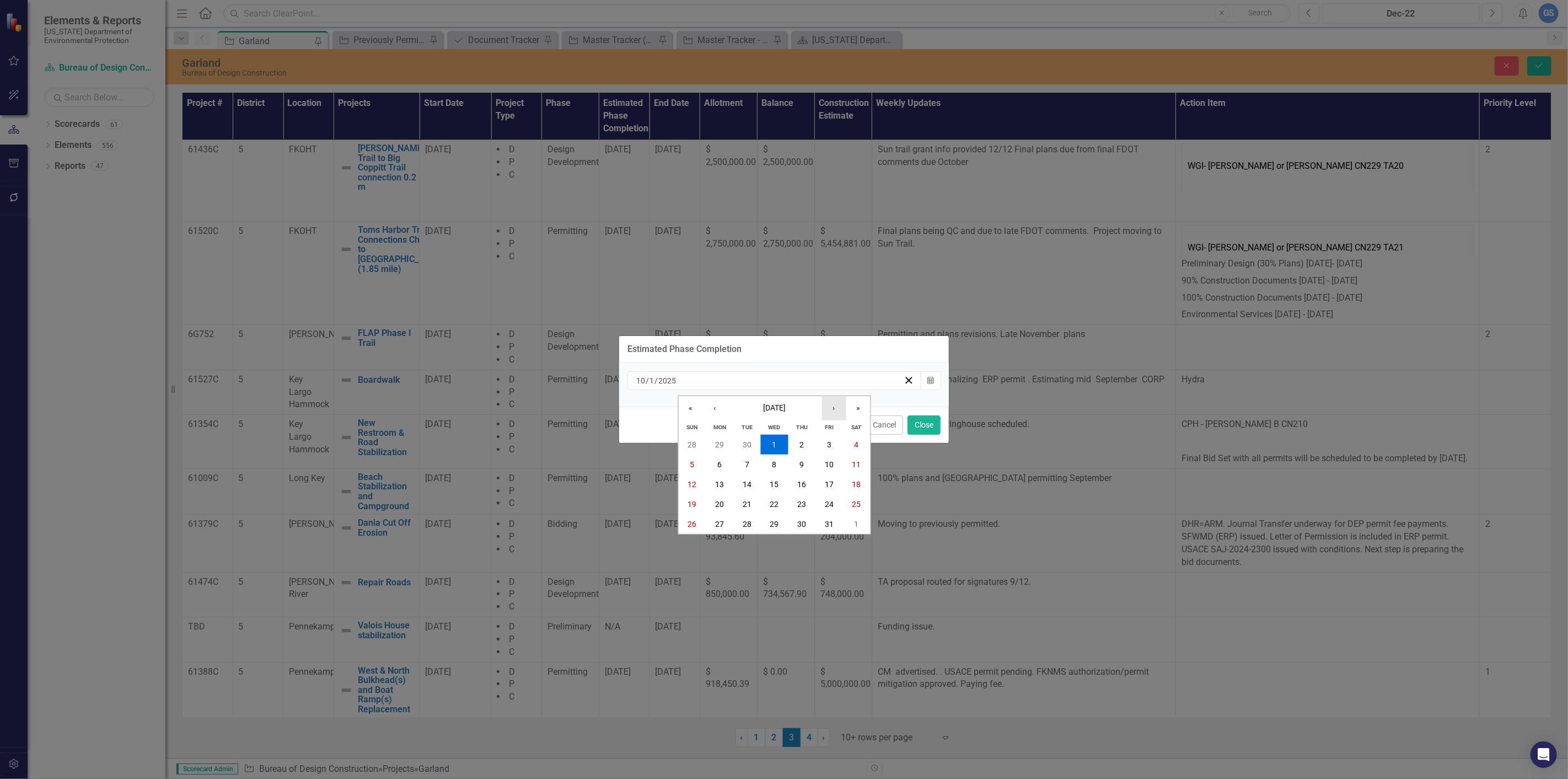
click at [834, 404] on button "›" at bounding box center [834, 408] width 24 height 24
click at [718, 460] on abbr "3" at bounding box center [719, 464] width 4 height 9
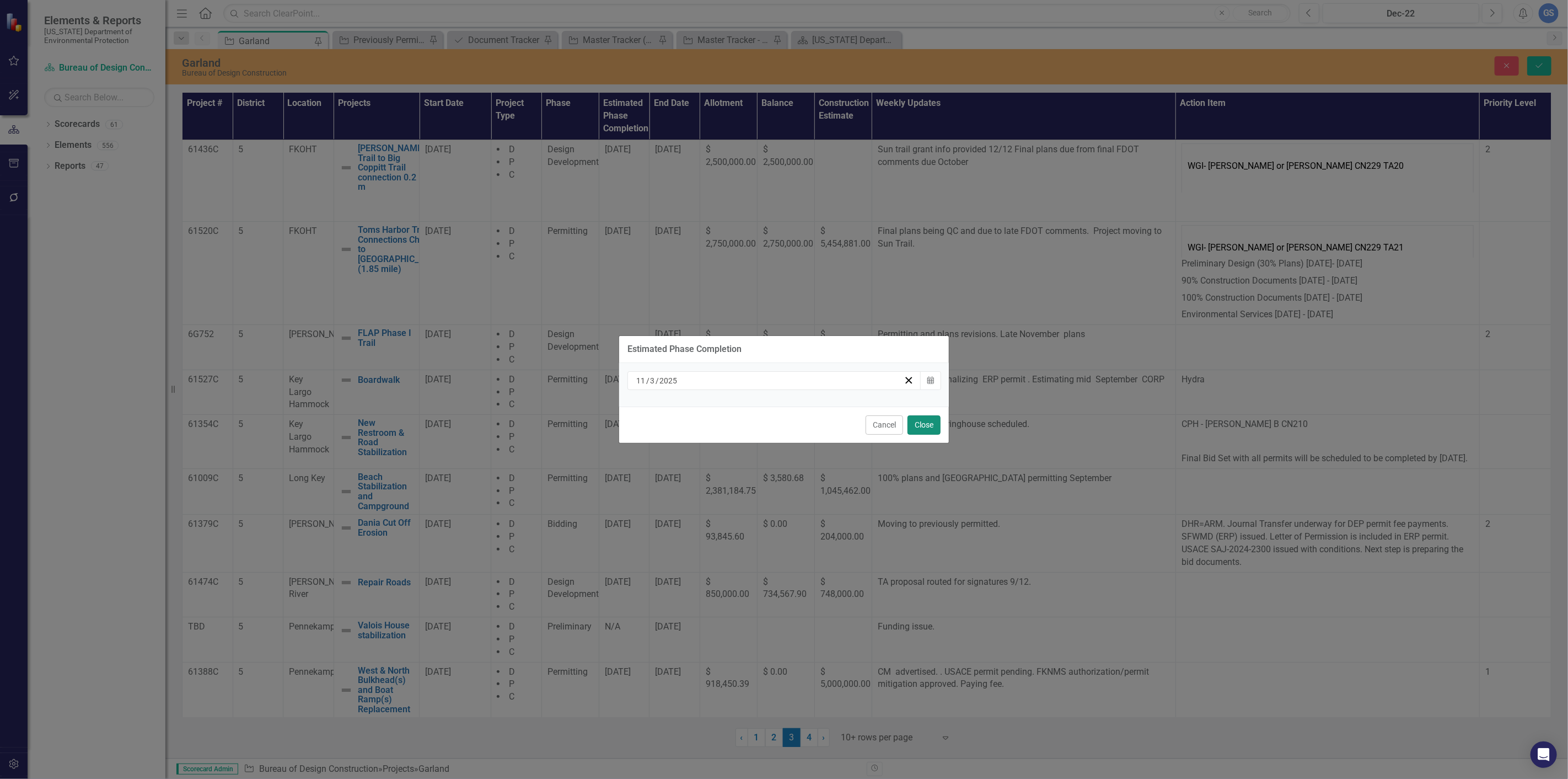
click at [923, 419] on button "Close" at bounding box center [924, 425] width 33 height 19
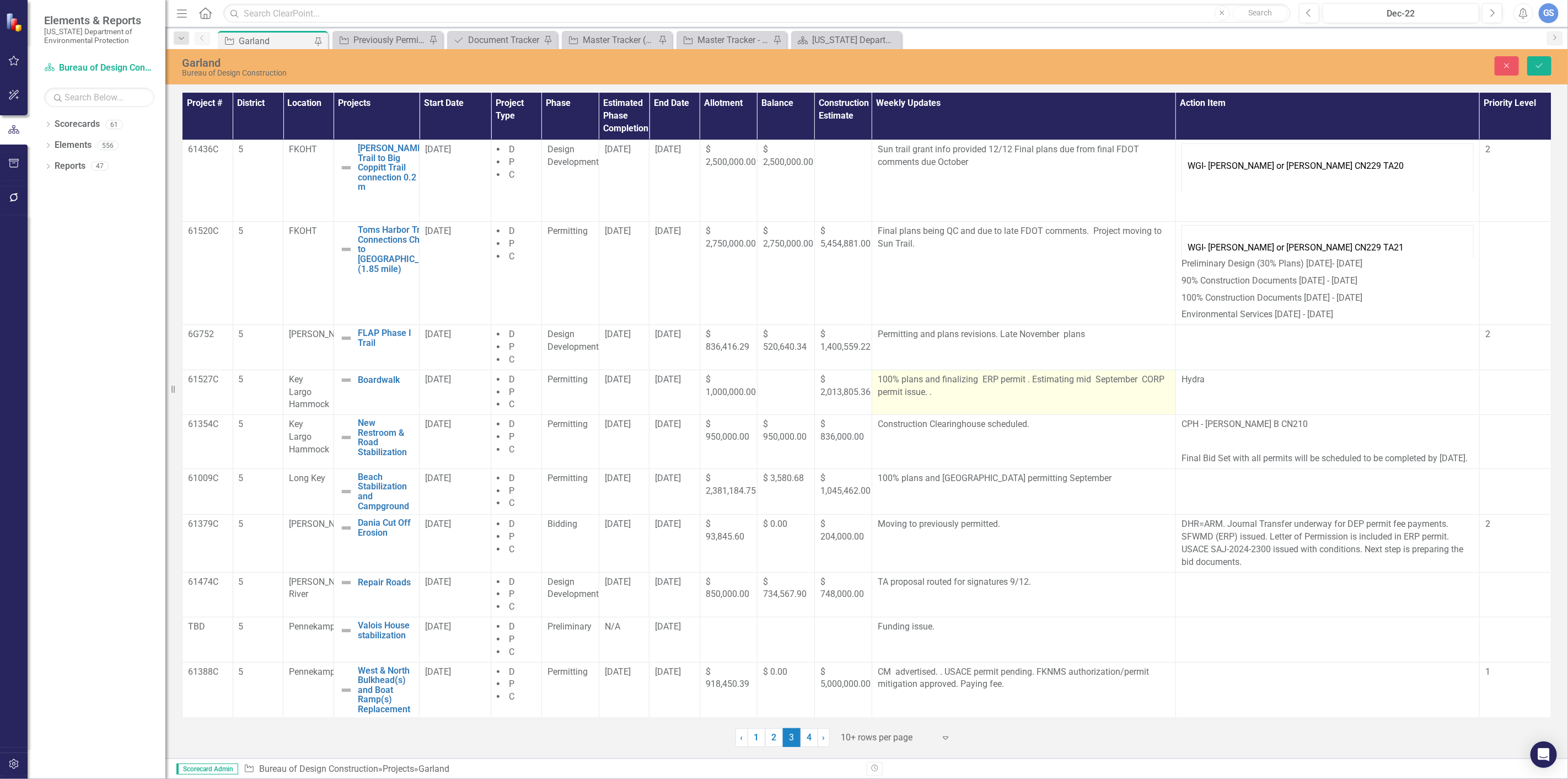
click at [1132, 383] on p "100% plans and finalizing ERP permit . Estimating mid September CORP permit iss…" at bounding box center [1024, 386] width 292 height 26
click at [1132, 382] on p "100% plans and finalizing ERP permit . Estimating mid September CORP permit iss…" at bounding box center [1024, 386] width 292 height 26
click at [1021, 406] on td "100% plans and finalizing ERP permit . Estimating mid September CORP permit iss…" at bounding box center [1023, 392] width 304 height 45
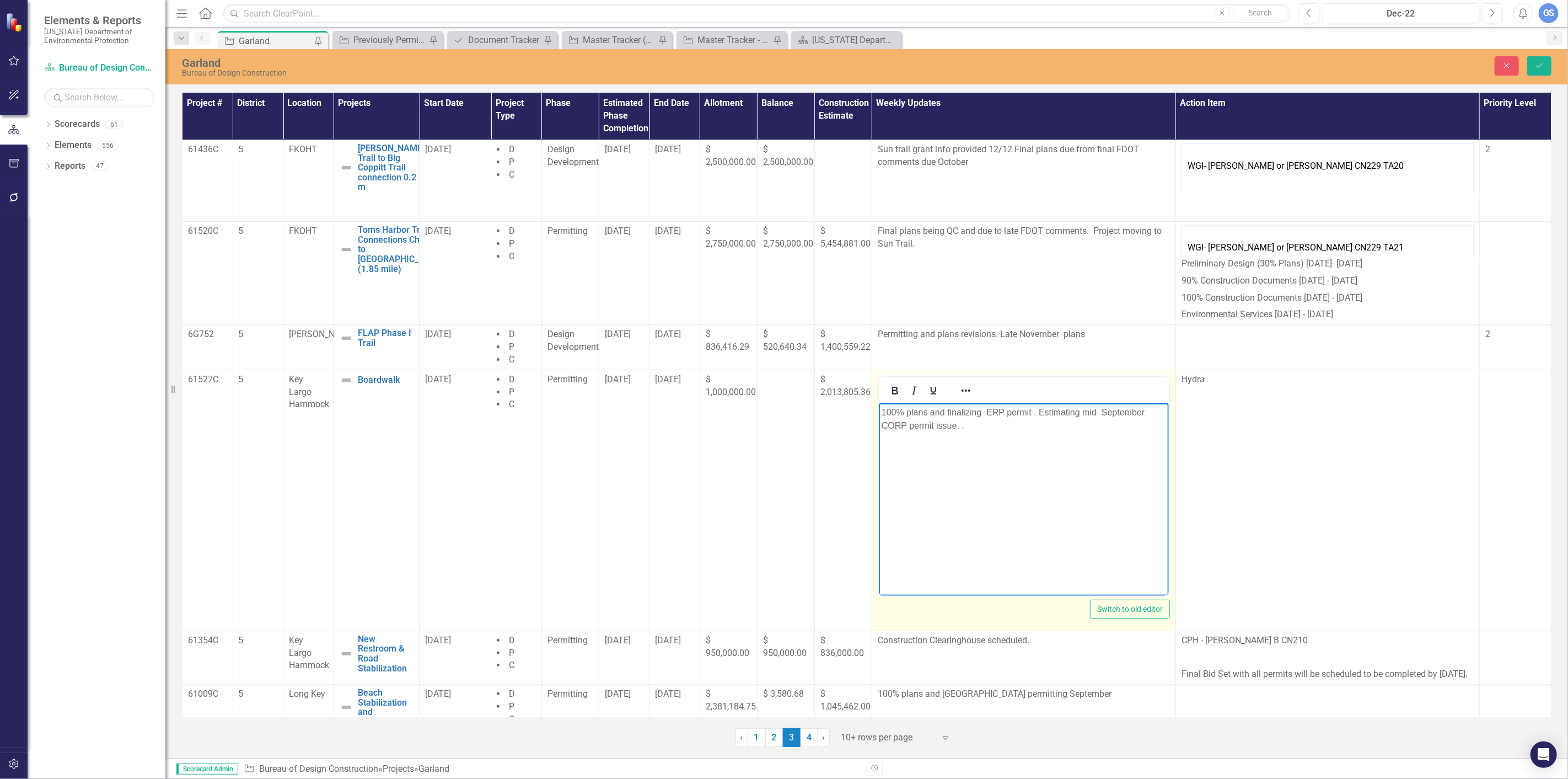
click at [1143, 411] on p "100% plans and finalizing ERP permit . Estimating mid September CORP permit iss…" at bounding box center [1023, 418] width 284 height 26
click at [1074, 415] on p "100% plans and finalizing ERP permit . Estimatin October CORP permit issue. ." at bounding box center [1023, 418] width 284 height 26
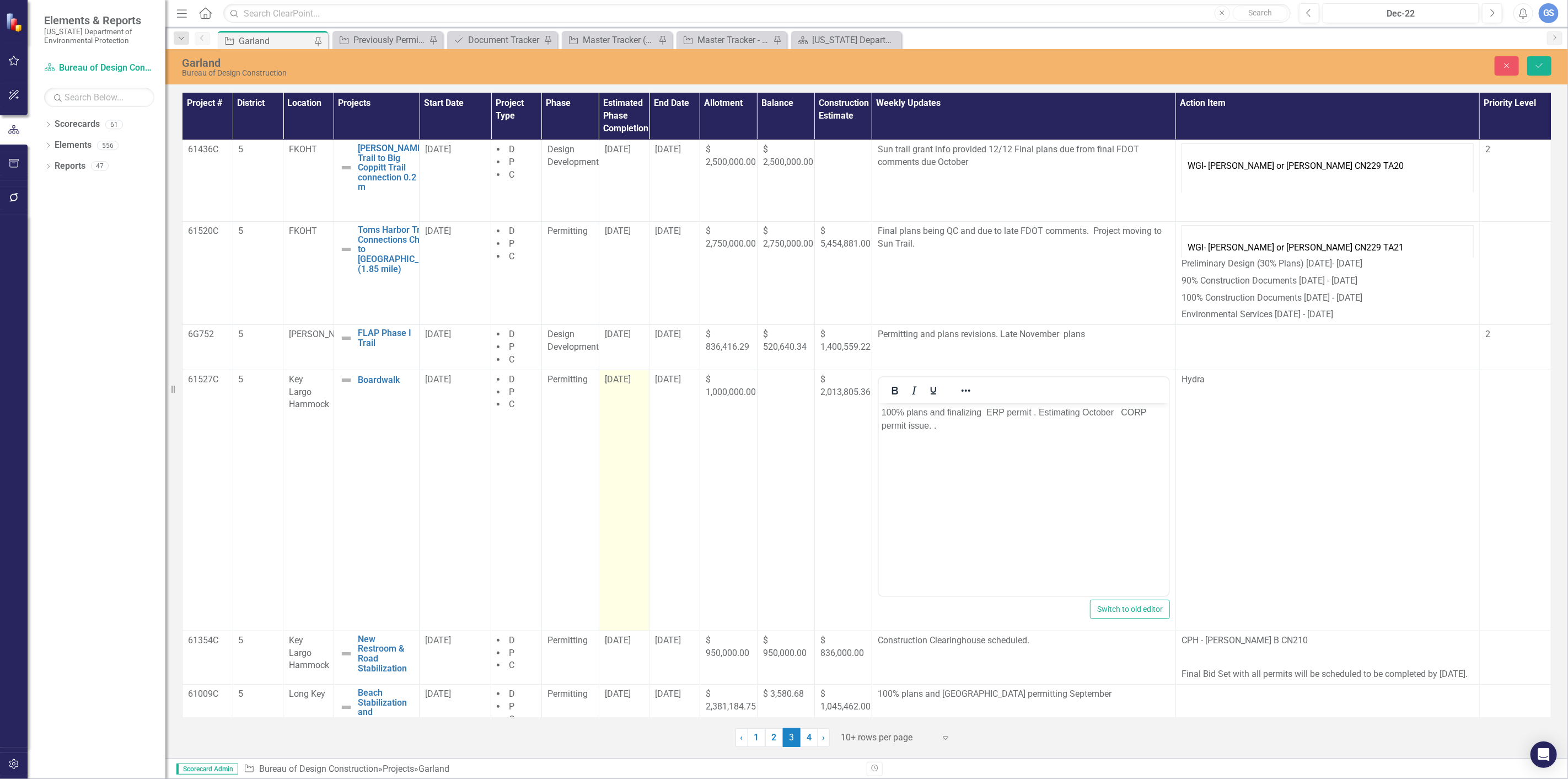
click at [621, 395] on td "[DATE]" at bounding box center [624, 500] width 51 height 261
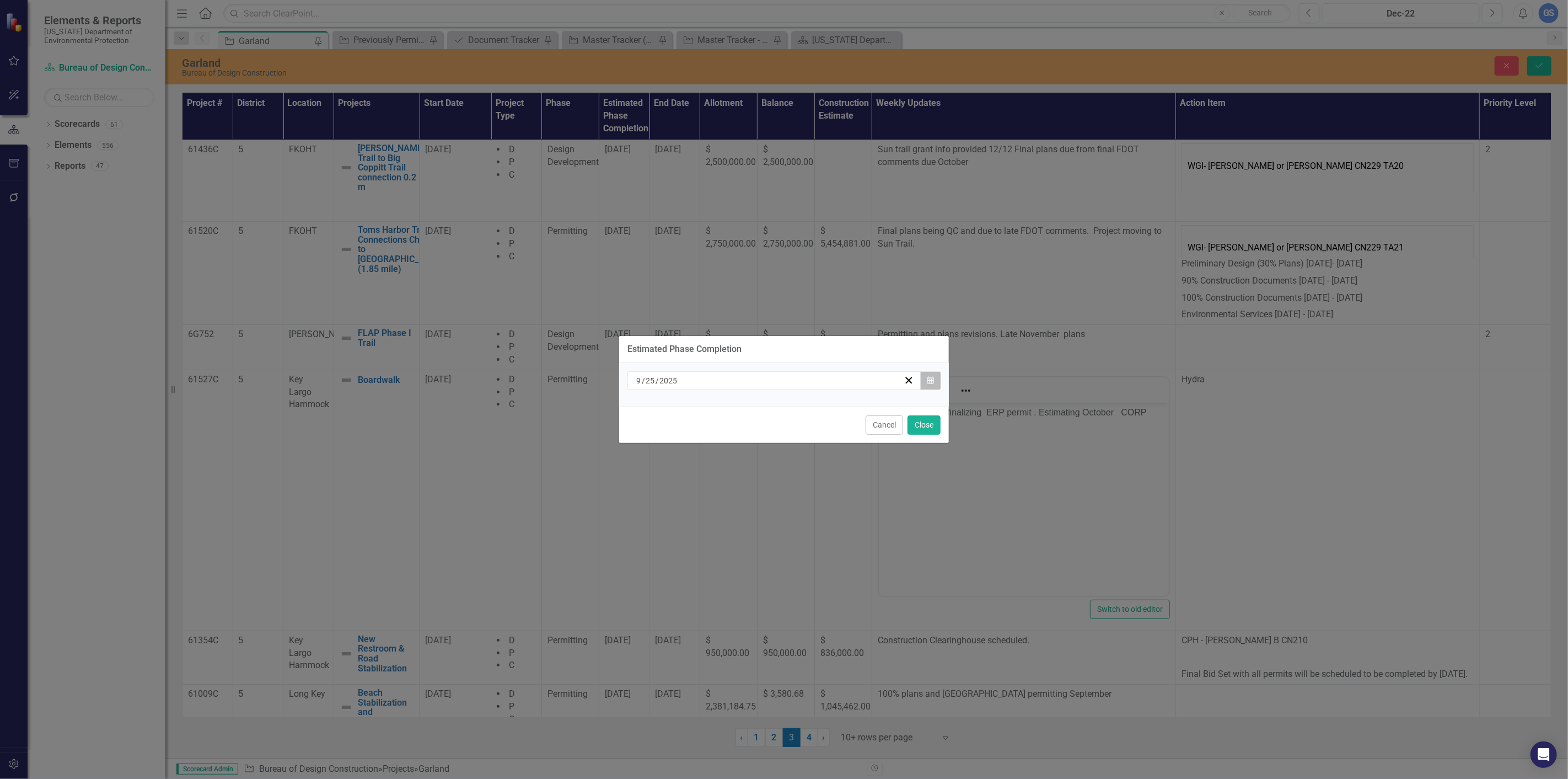
click at [925, 377] on button "Calendar" at bounding box center [931, 381] width 21 height 19
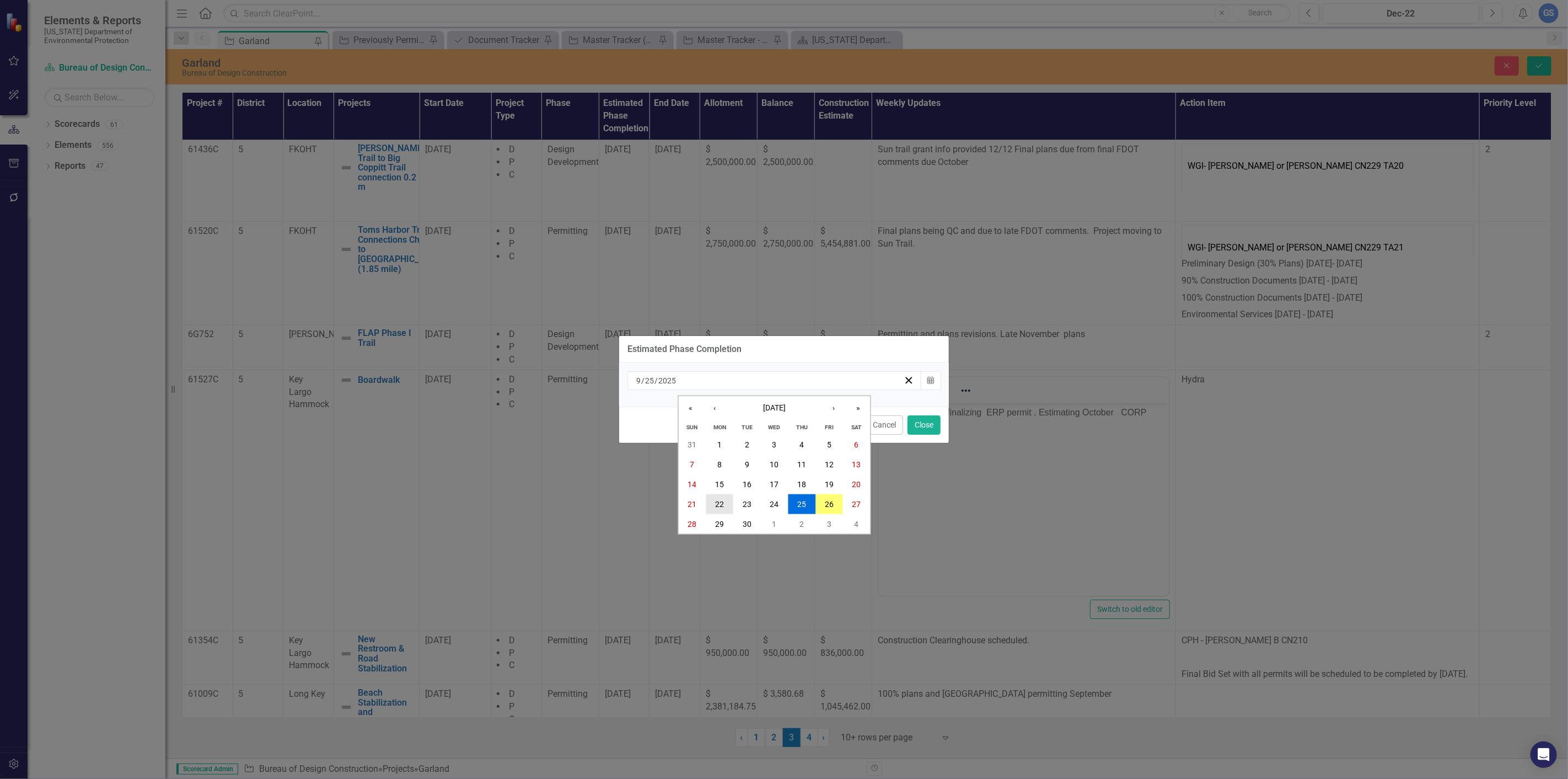
click at [715, 501] on abbr "22" at bounding box center [719, 504] width 9 height 9
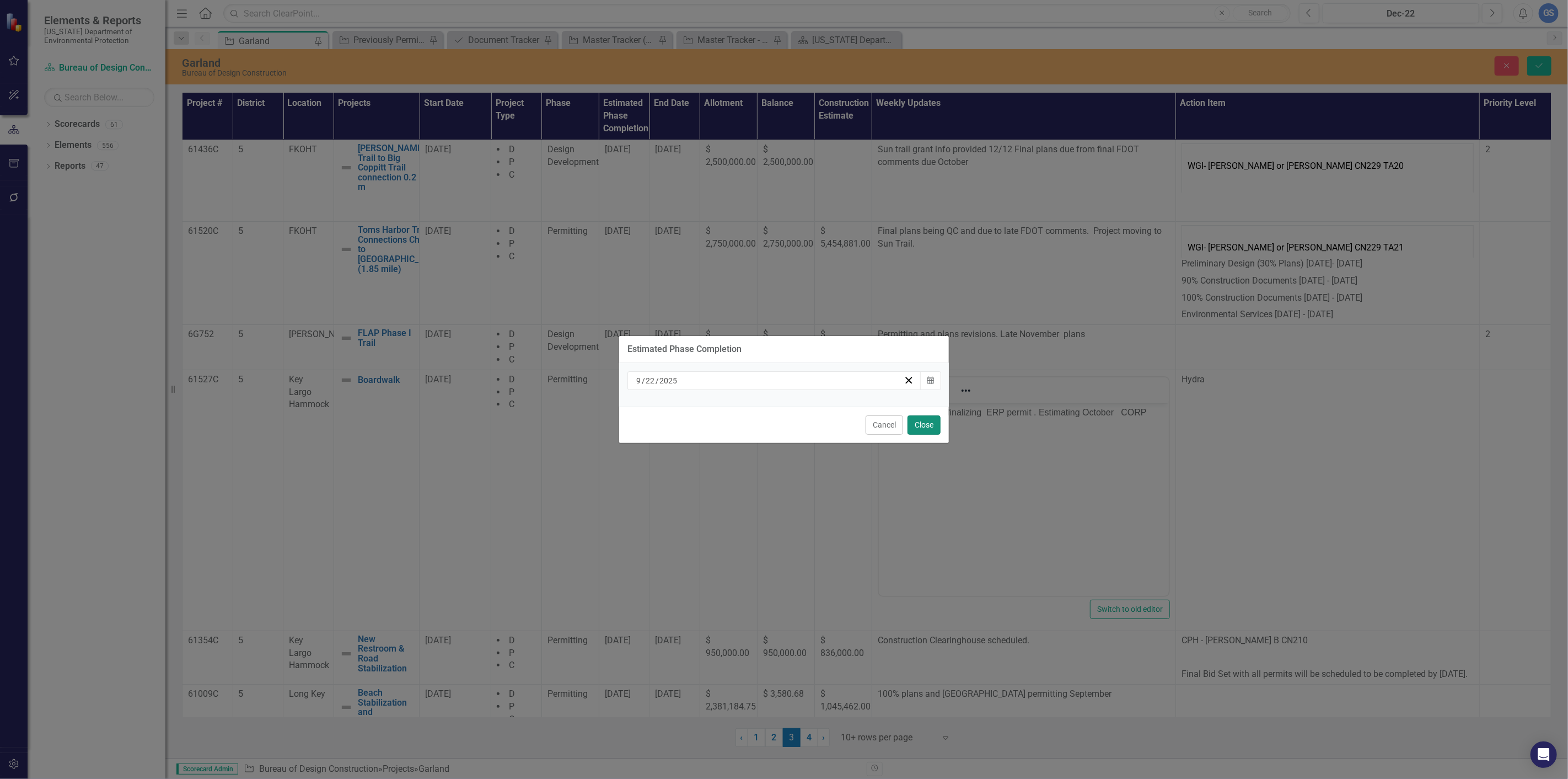
click at [923, 421] on button "Close" at bounding box center [924, 425] width 33 height 19
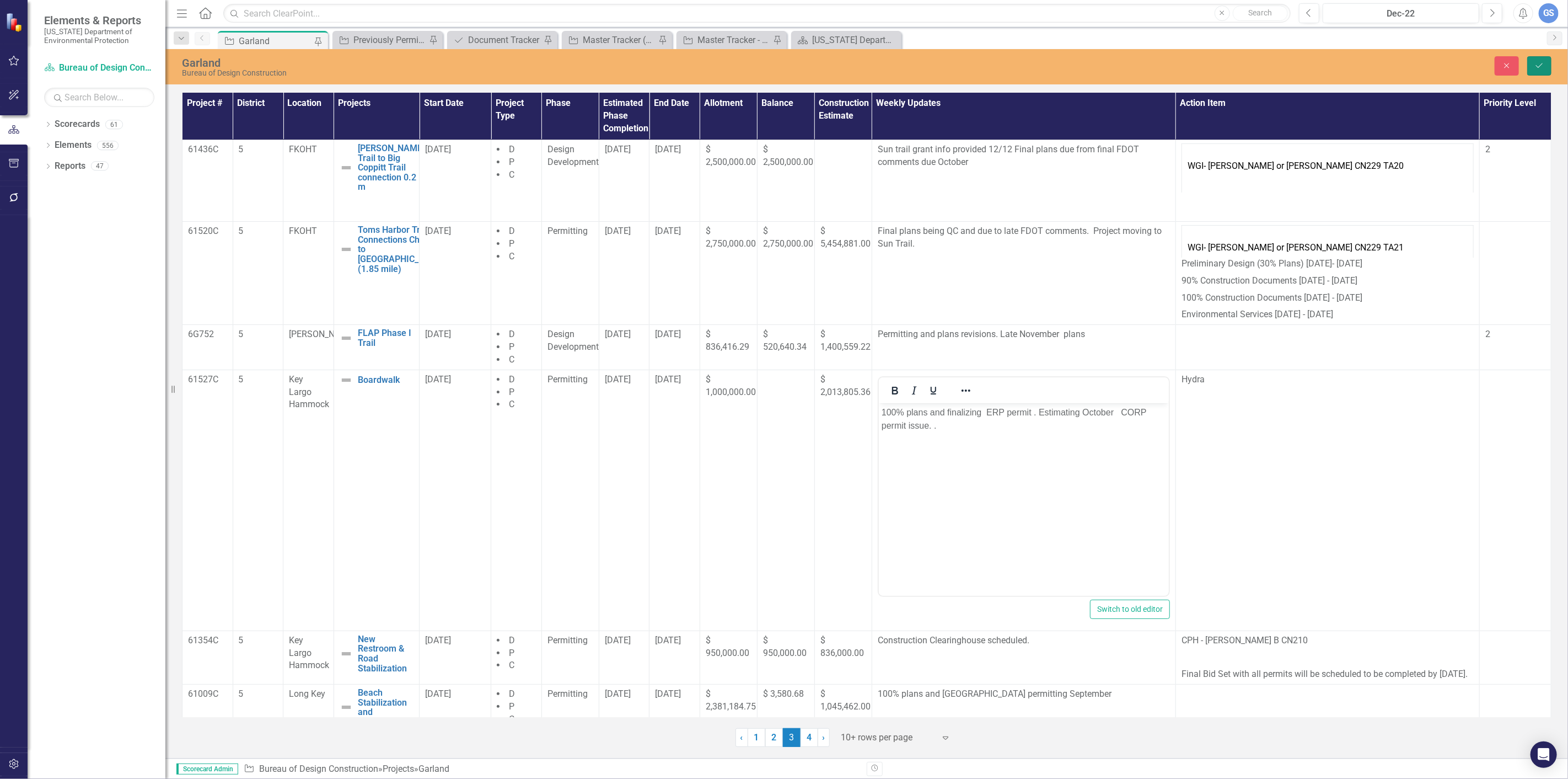
click at [1538, 58] on button "Save" at bounding box center [1539, 66] width 24 height 19
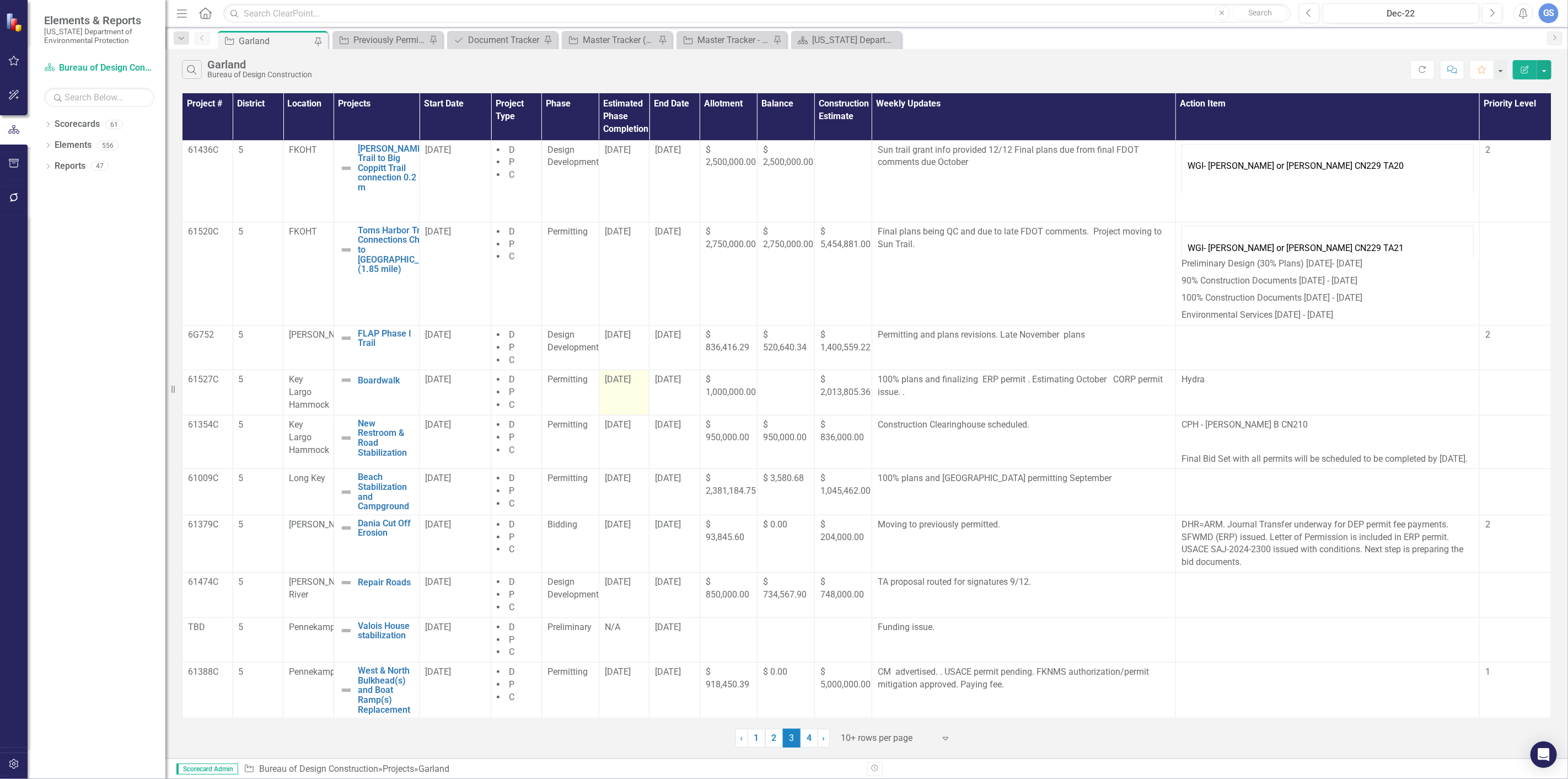
click at [614, 392] on td "[DATE]" at bounding box center [624, 393] width 51 height 45
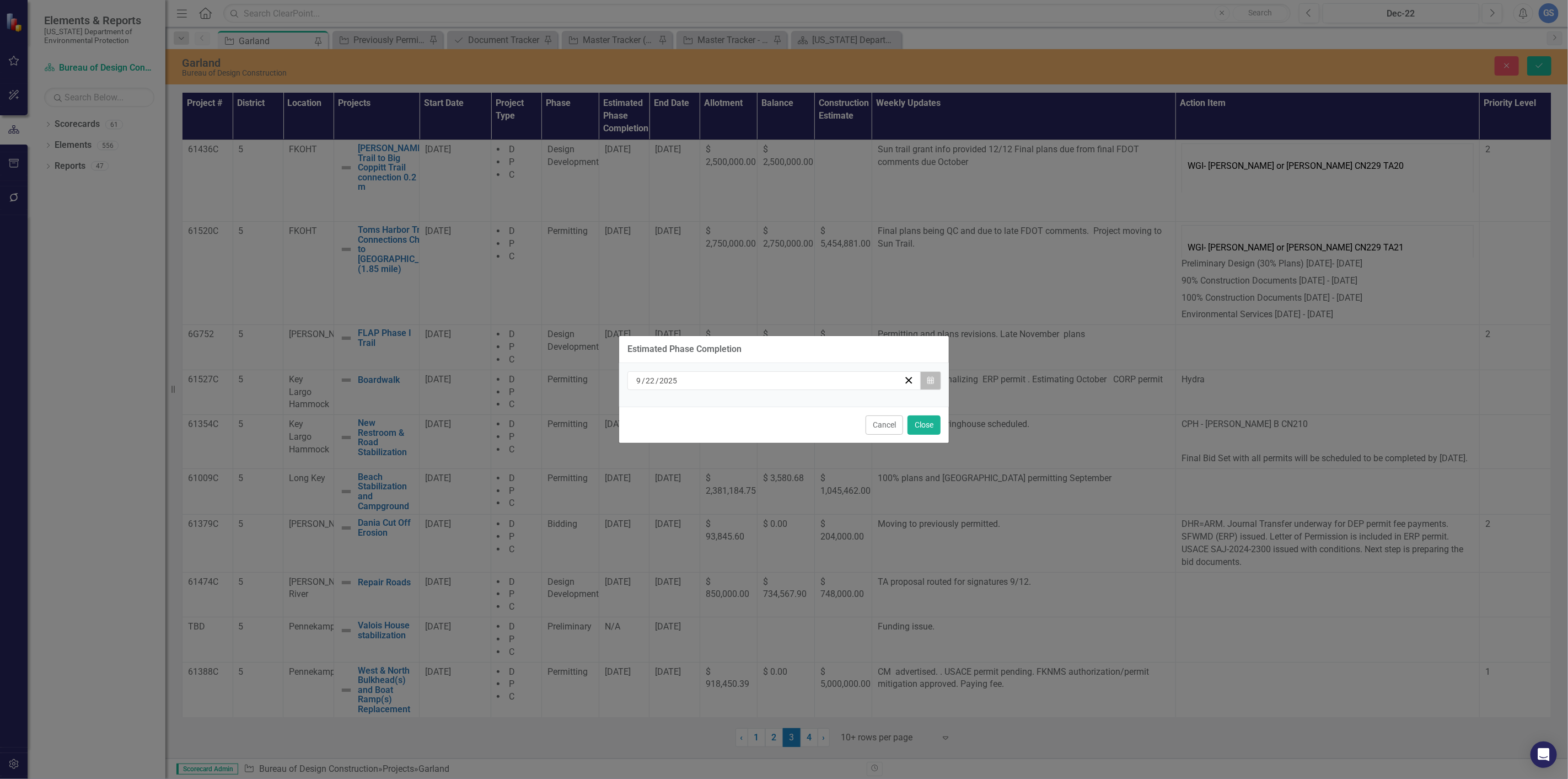
click at [933, 381] on icon "button" at bounding box center [930, 380] width 7 height 8
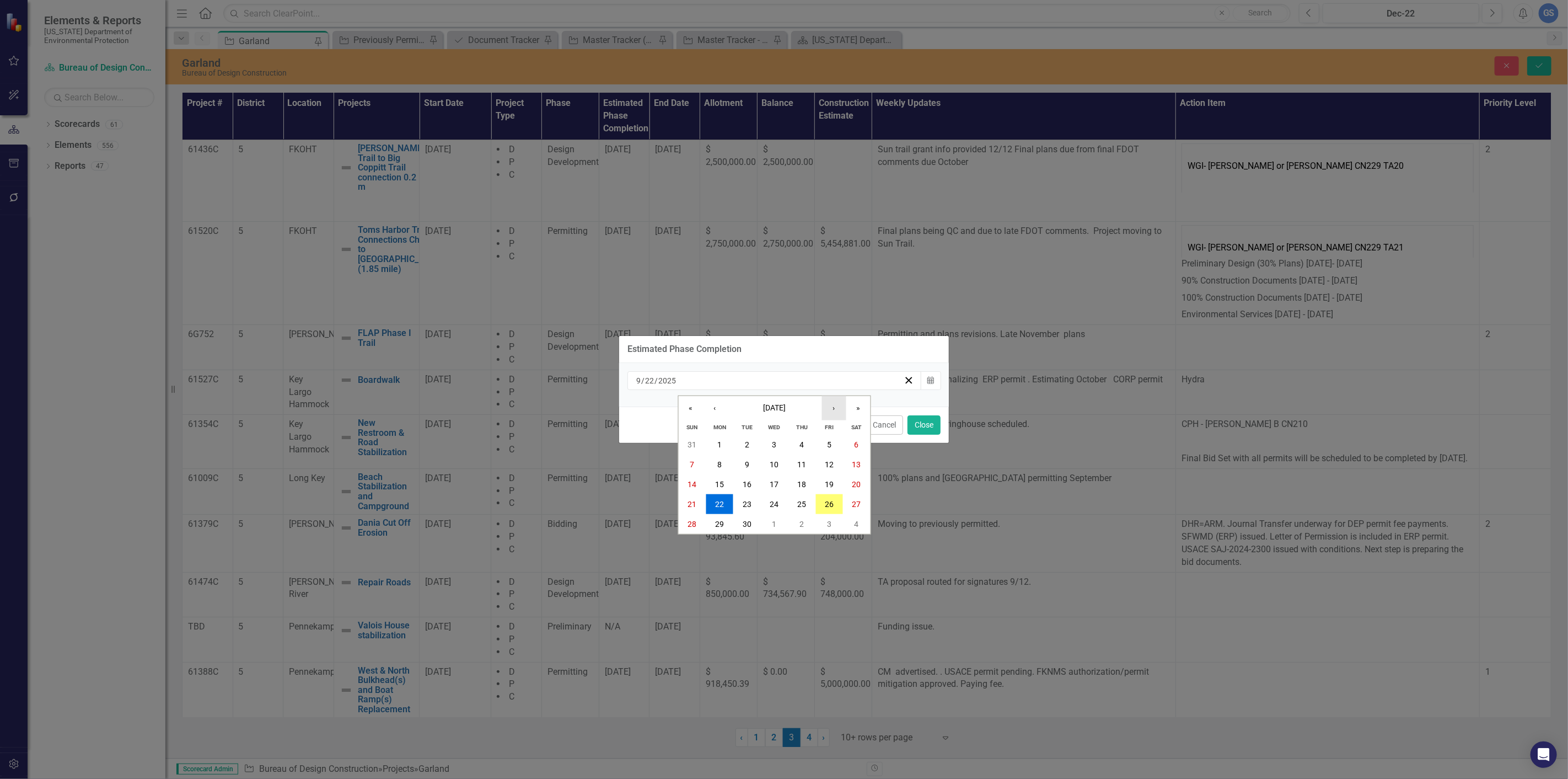
click at [833, 405] on button "›" at bounding box center [834, 408] width 24 height 24
click at [711, 498] on button "20" at bounding box center [719, 504] width 27 height 20
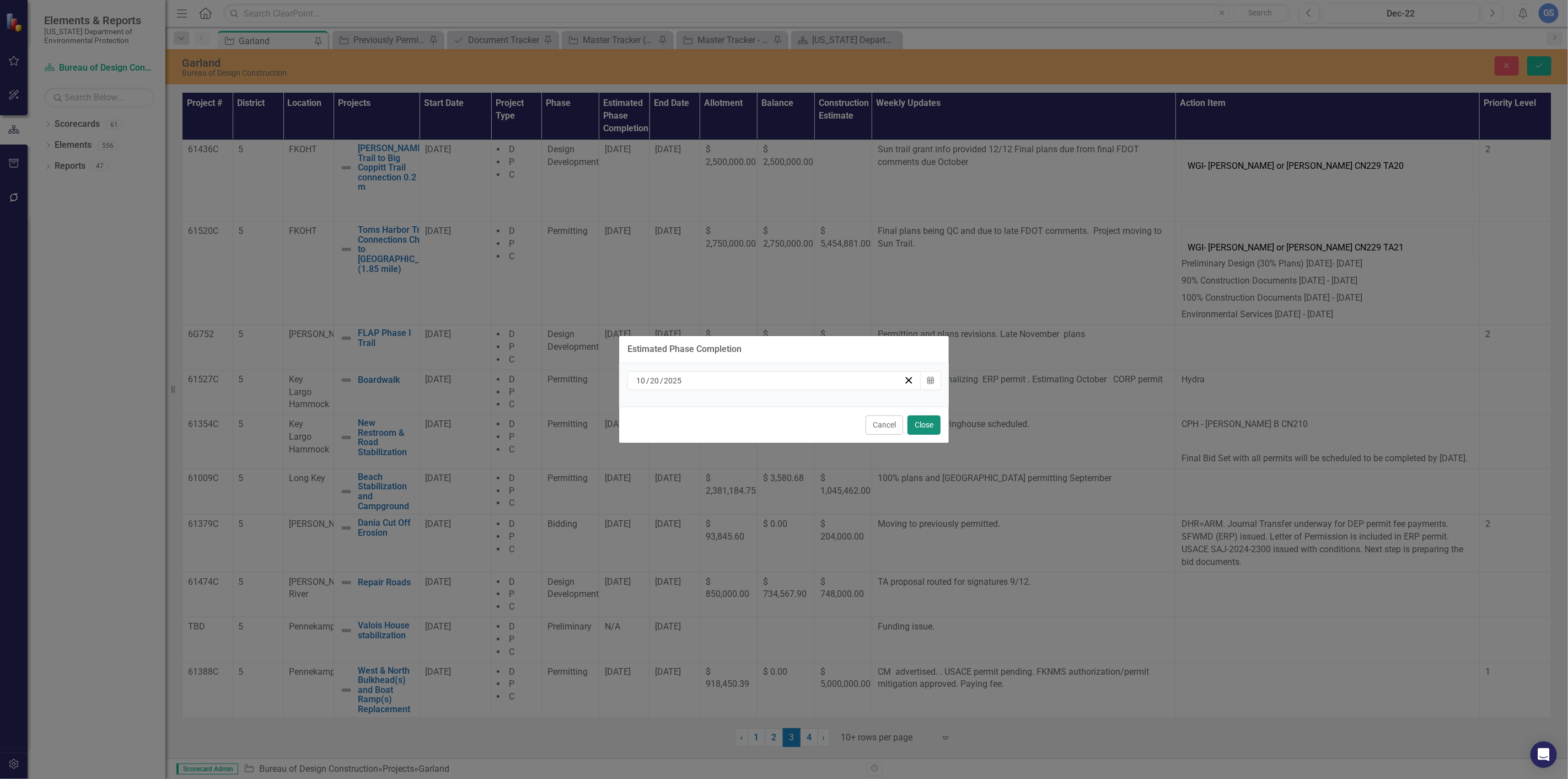
click at [930, 423] on button "Close" at bounding box center [924, 425] width 33 height 19
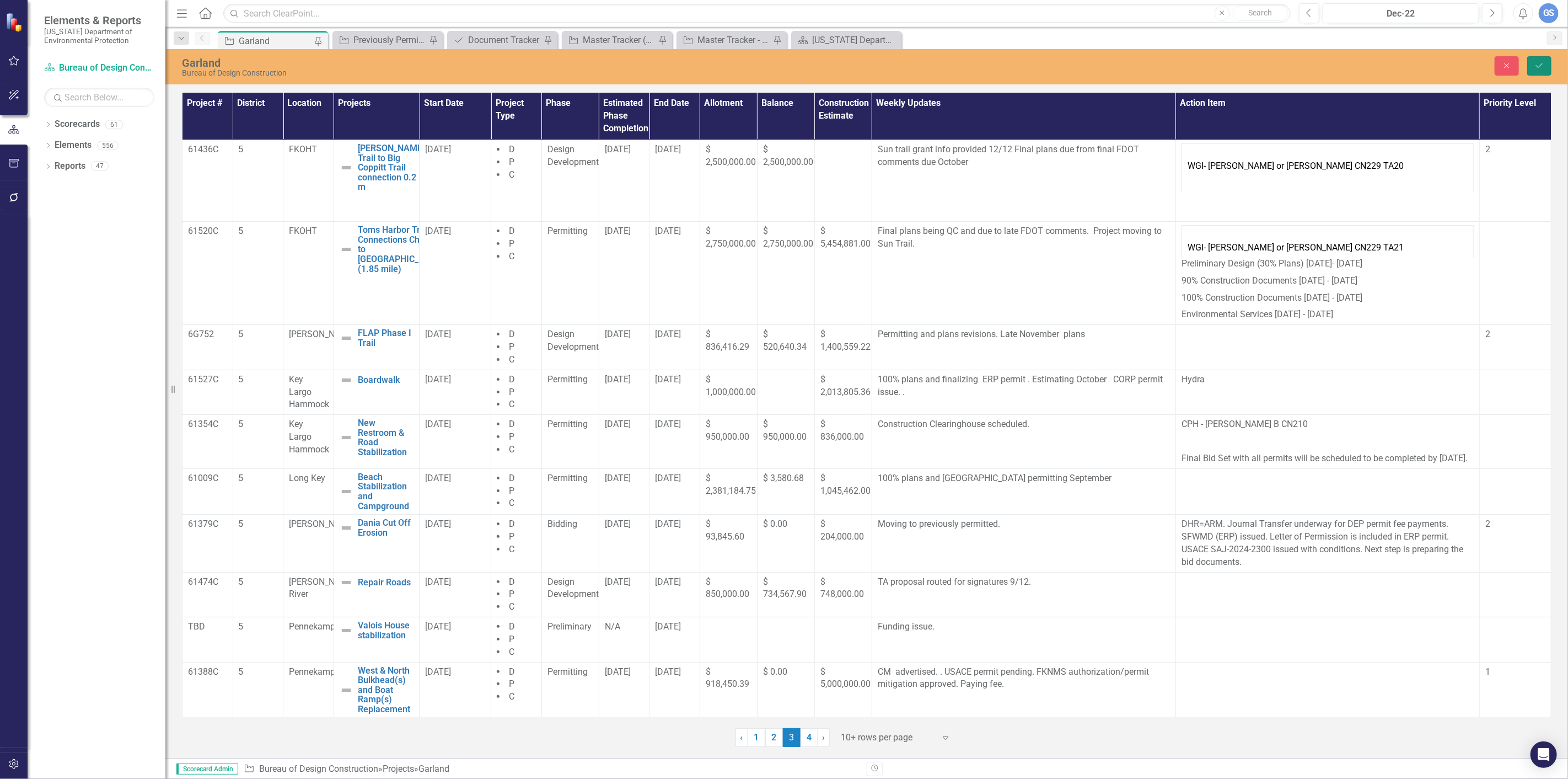
click at [1536, 62] on icon "Save" at bounding box center [1539, 65] width 10 height 8
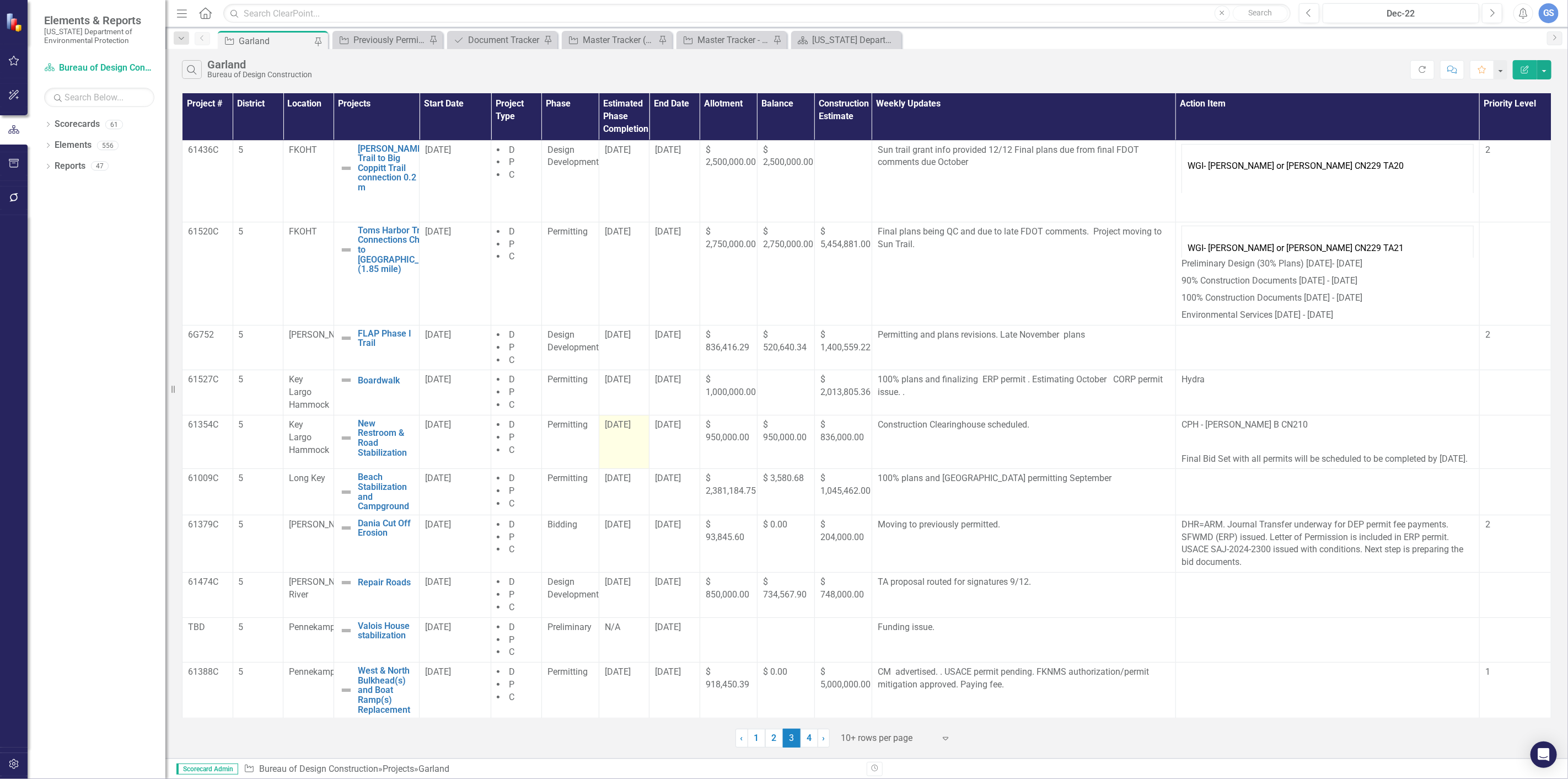
click at [618, 433] on td "[DATE]" at bounding box center [624, 442] width 51 height 54
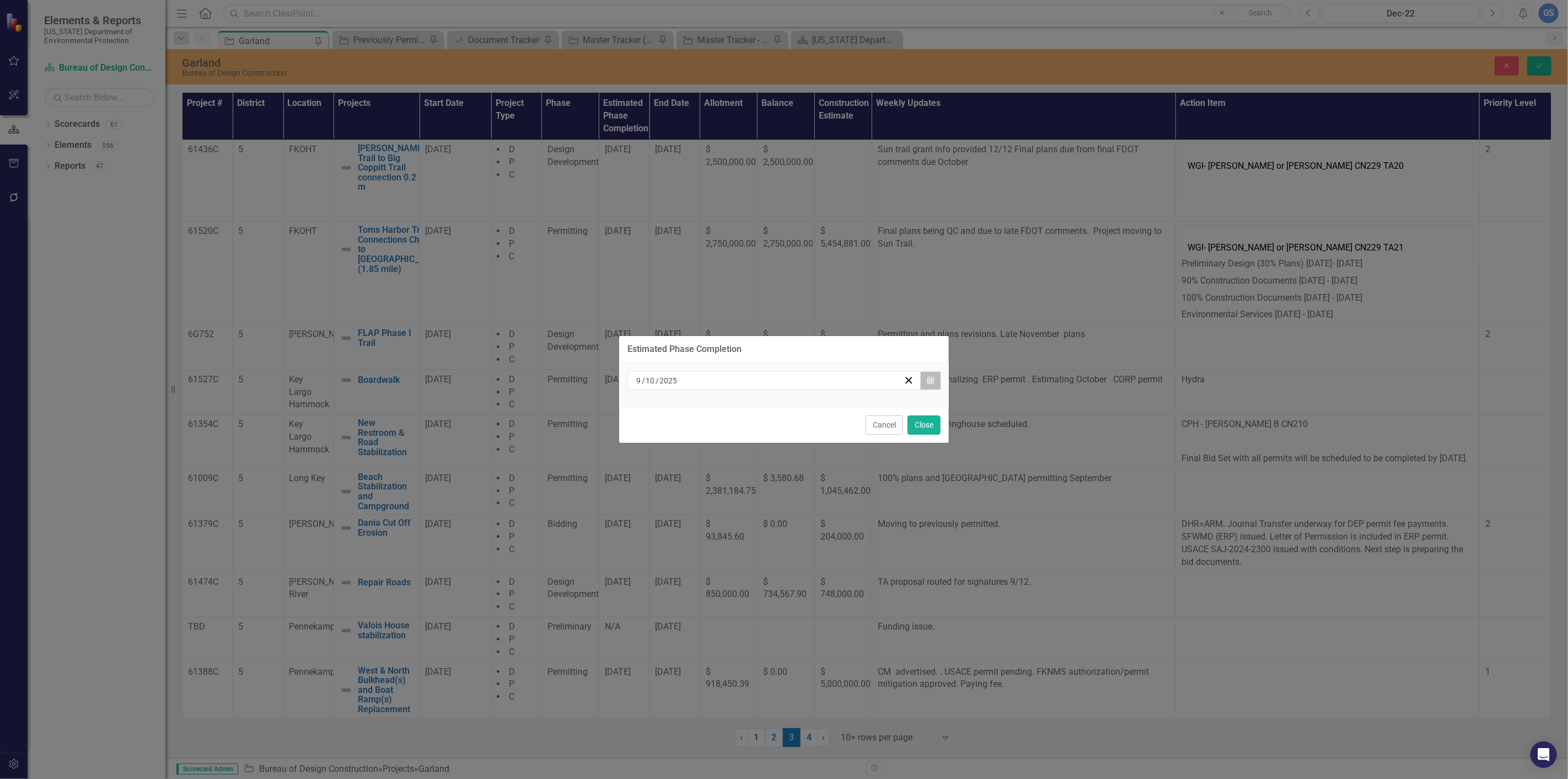
click at [927, 381] on icon "Calendar" at bounding box center [930, 381] width 7 height 8
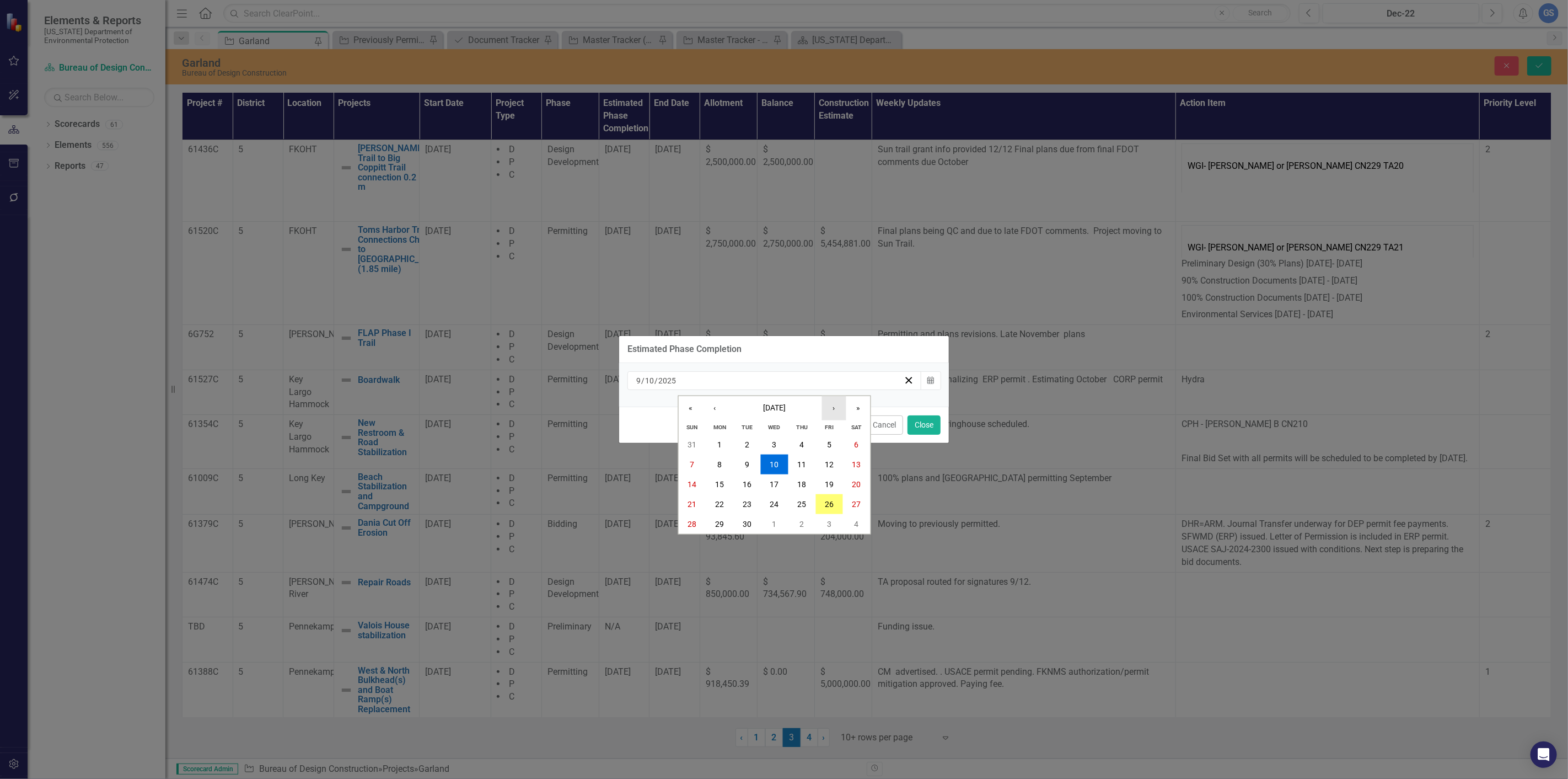
click at [835, 404] on button "›" at bounding box center [834, 408] width 24 height 24
click at [751, 484] on abbr "14" at bounding box center [747, 484] width 9 height 9
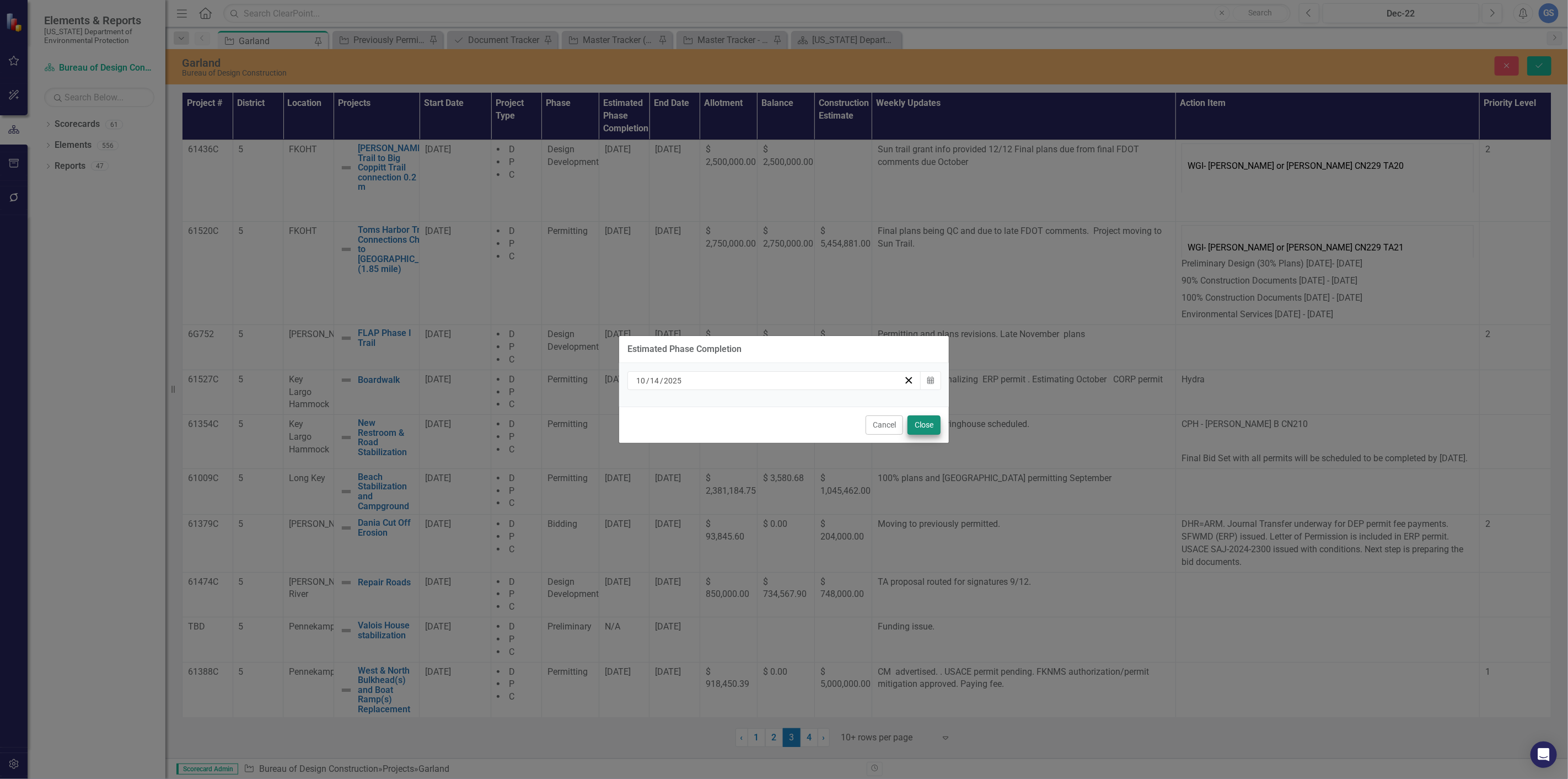
click at [936, 418] on div "Cancel Close" at bounding box center [784, 425] width 330 height 37
click at [930, 425] on button "Close" at bounding box center [924, 425] width 33 height 19
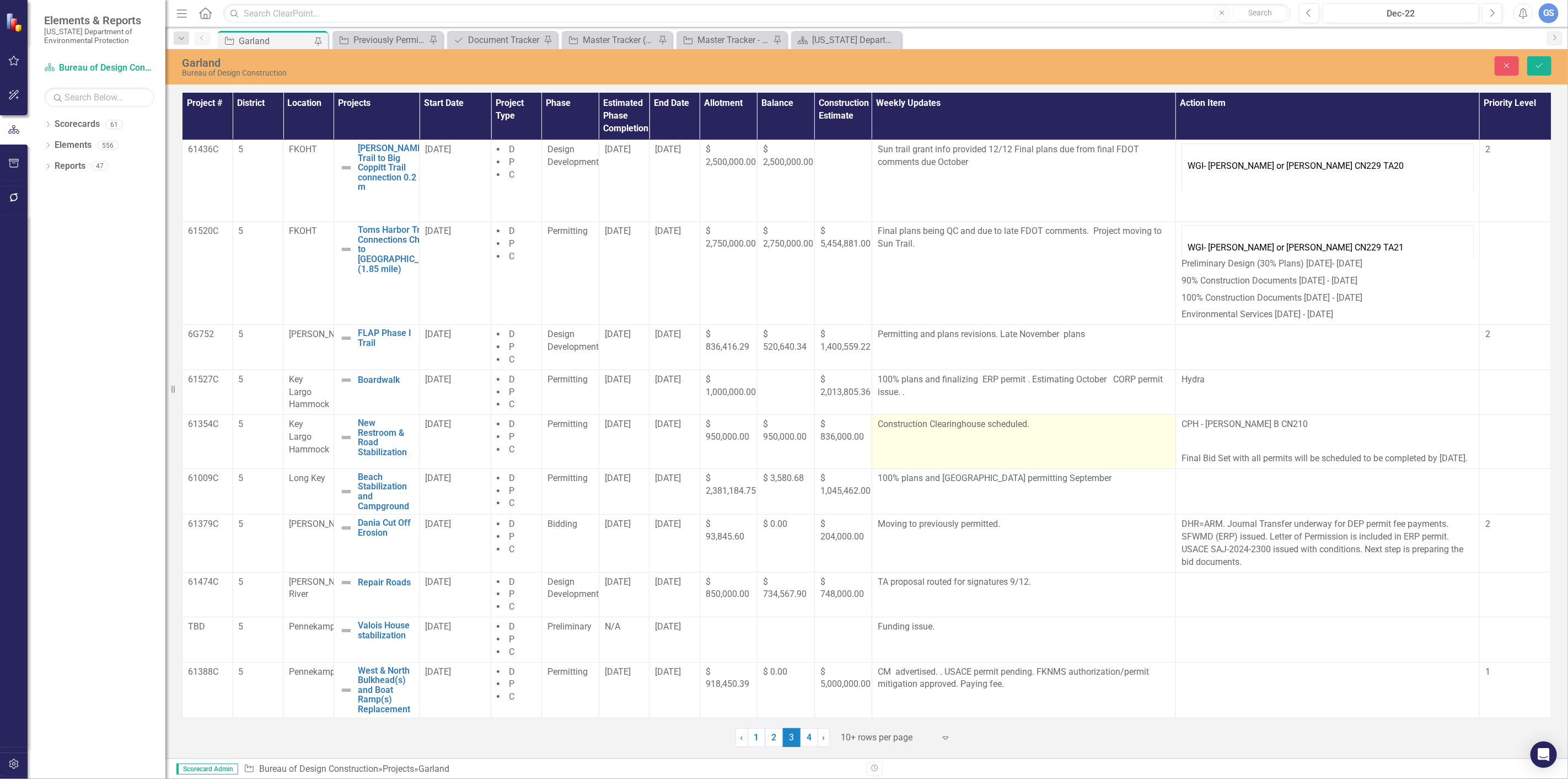
click at [1027, 425] on p "Construction Clearinghouse scheduled." at bounding box center [1024, 425] width 292 height 13
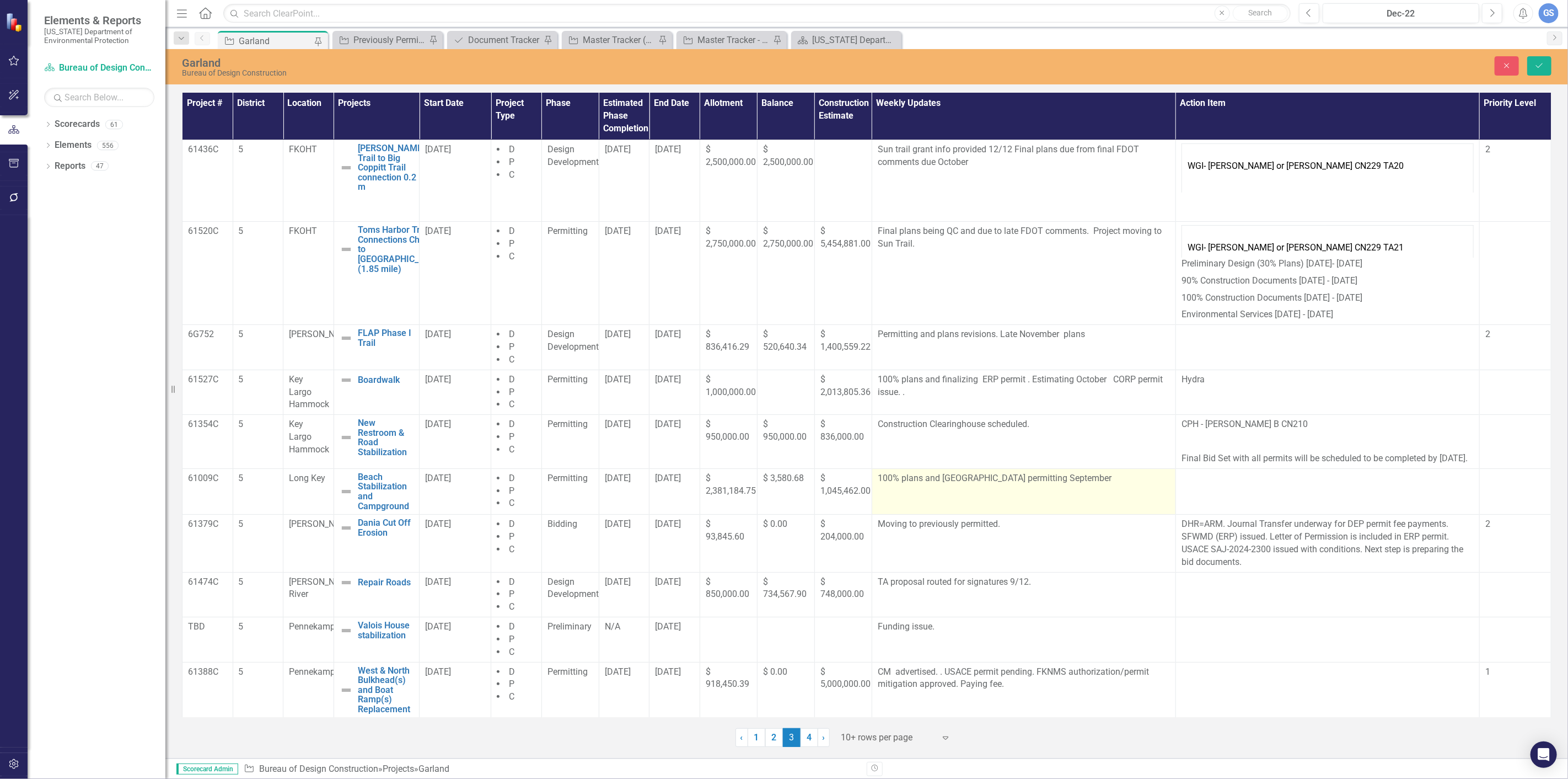
click at [1085, 485] on p "100% plans and [GEOGRAPHIC_DATA] permitting September" at bounding box center [1024, 478] width 292 height 13
click at [1049, 513] on td "100% plans and [GEOGRAPHIC_DATA] permitting September" at bounding box center [1023, 491] width 304 height 46
click at [1049, 510] on td "100% plans and [GEOGRAPHIC_DATA] permitting September" at bounding box center [1023, 491] width 304 height 46
click at [1050, 510] on td "100% plans and [GEOGRAPHIC_DATA] permitting September" at bounding box center [1023, 491] width 304 height 46
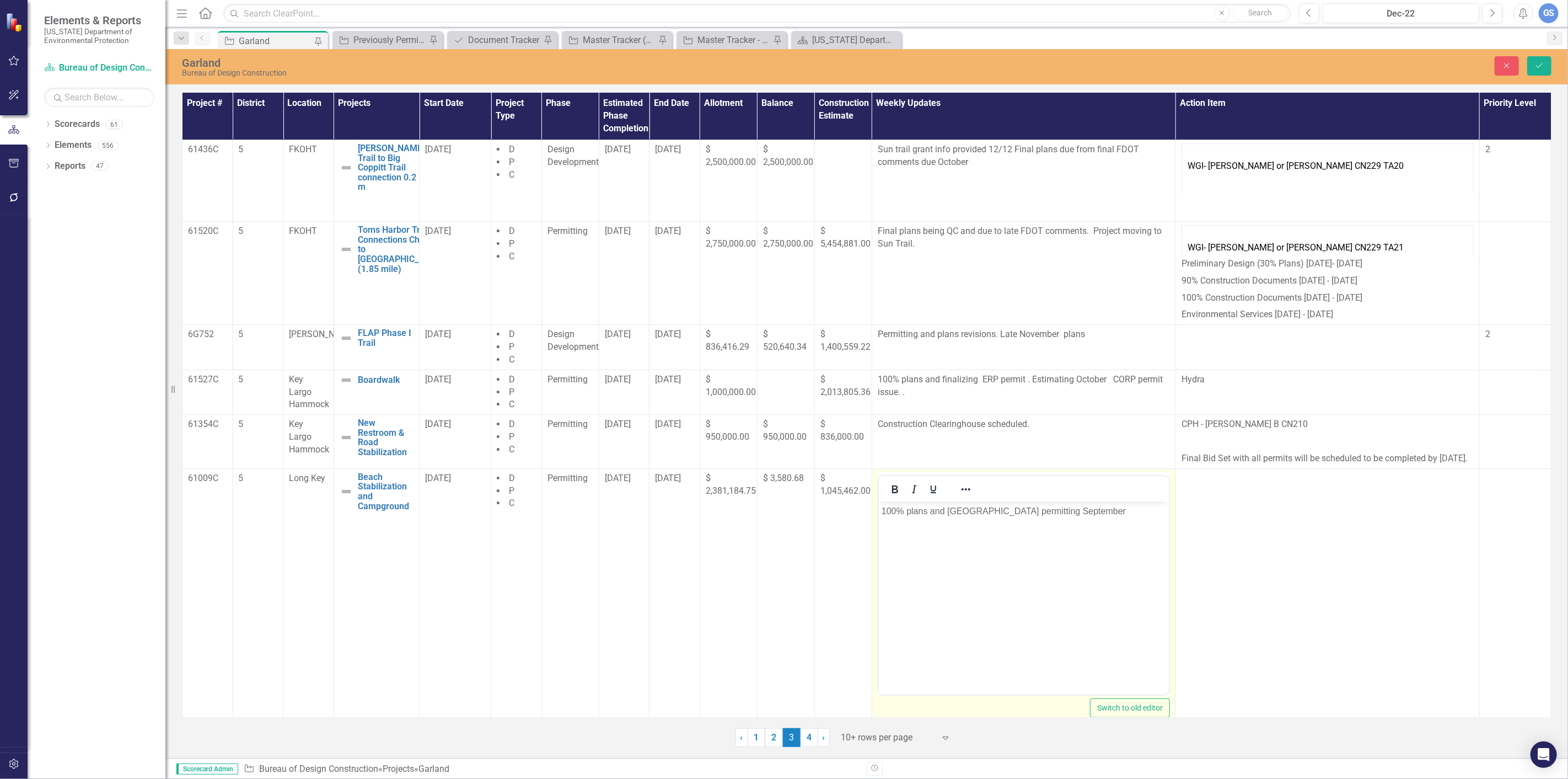
click at [1101, 512] on p "100% plans and [GEOGRAPHIC_DATA] permitting September" at bounding box center [1023, 511] width 284 height 13
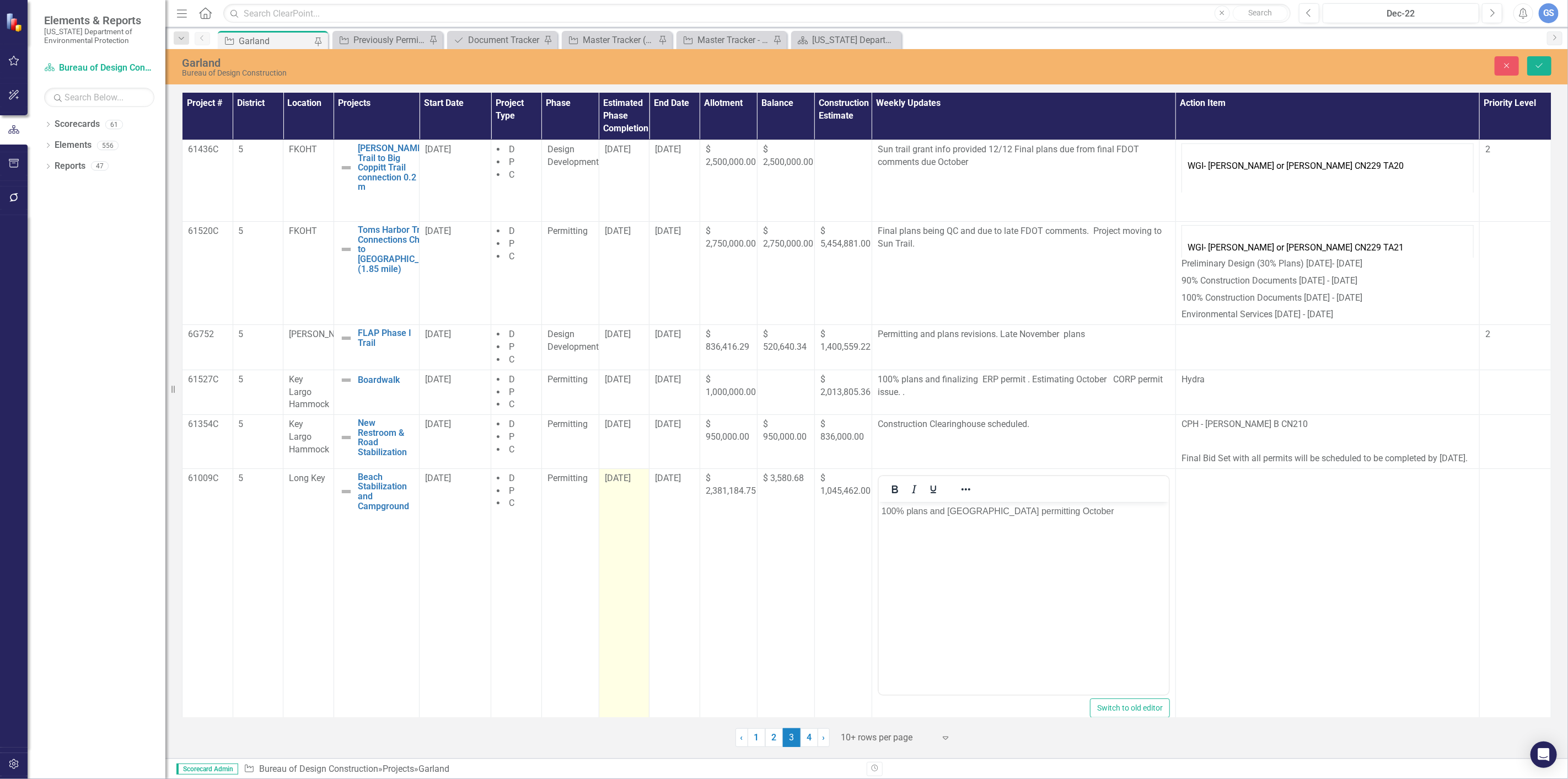
click at [630, 499] on td "[DATE]" at bounding box center [624, 599] width 51 height 261
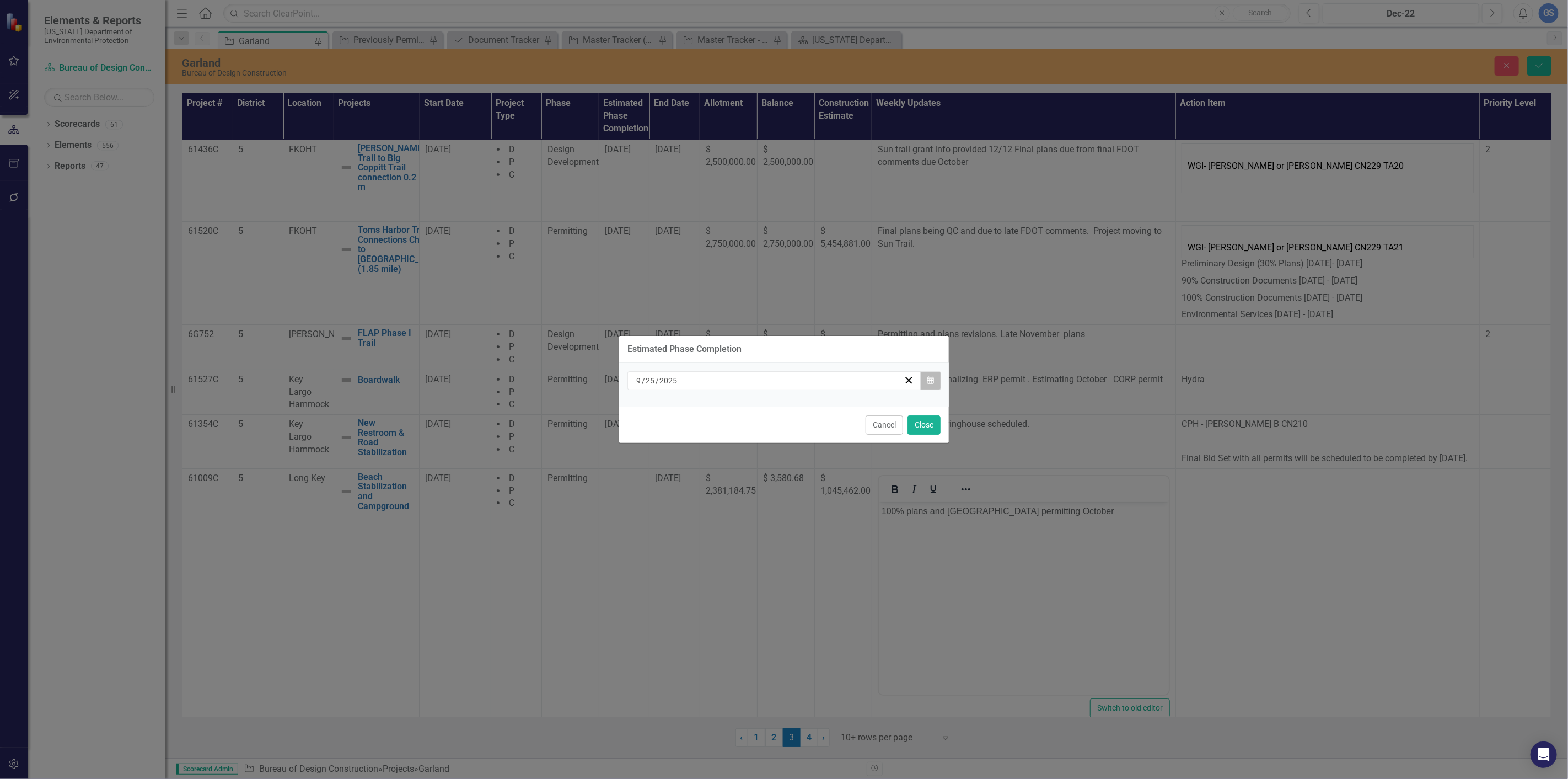
click at [928, 376] on icon "button" at bounding box center [930, 380] width 7 height 8
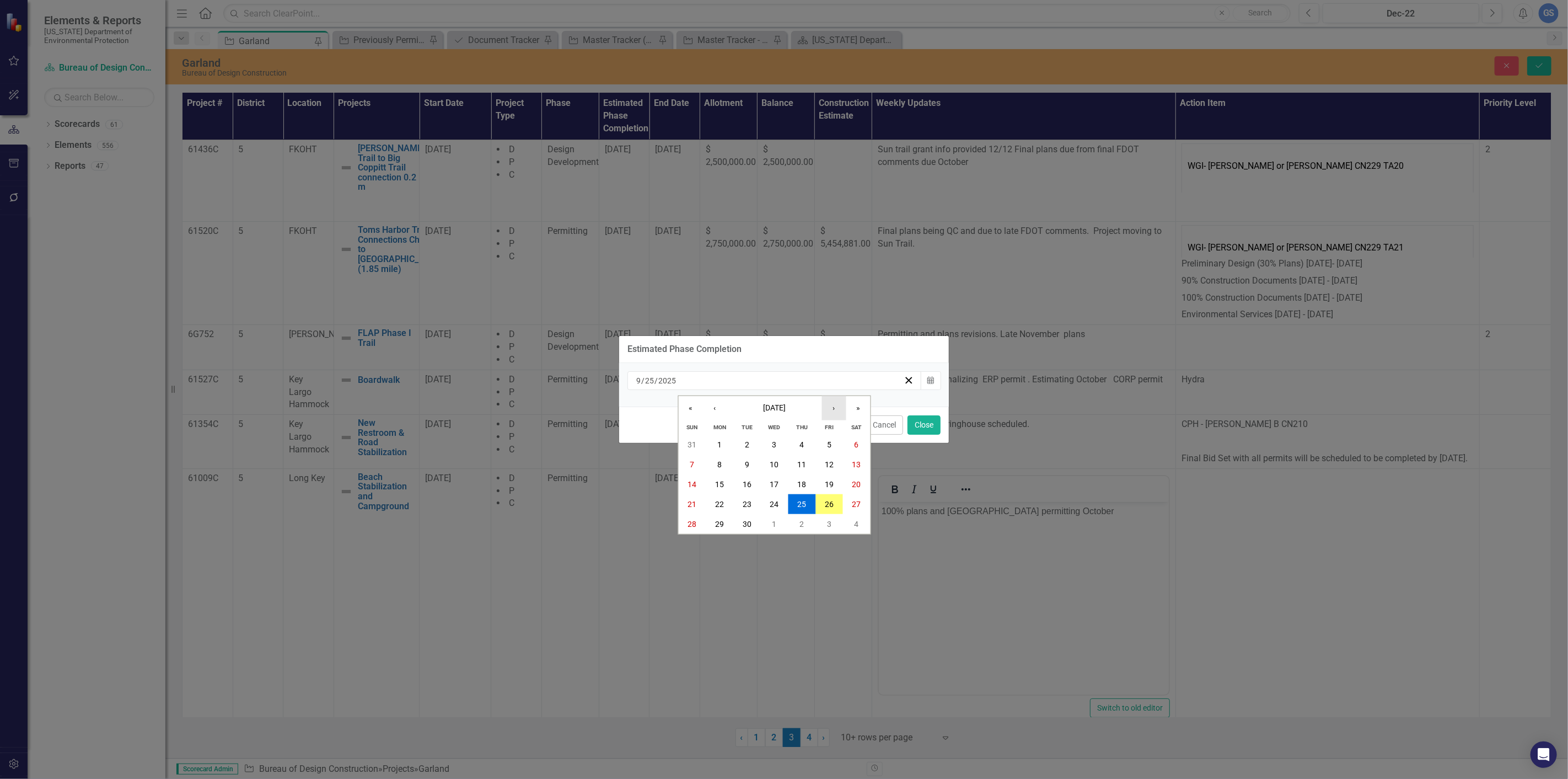
click at [827, 404] on button "›" at bounding box center [834, 408] width 24 height 24
click at [747, 460] on abbr "4" at bounding box center [747, 464] width 4 height 9
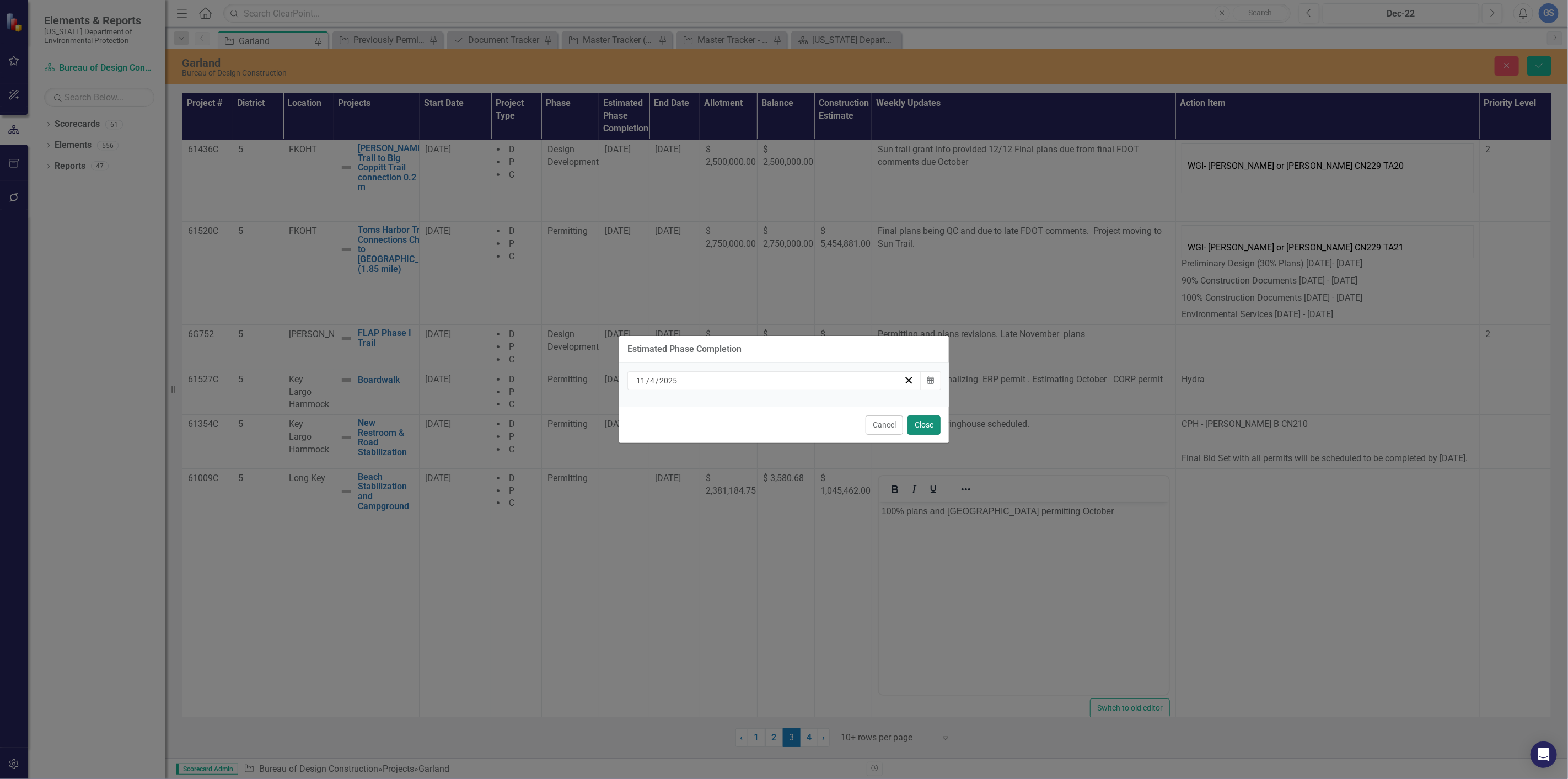
click at [917, 423] on button "Close" at bounding box center [924, 425] width 33 height 19
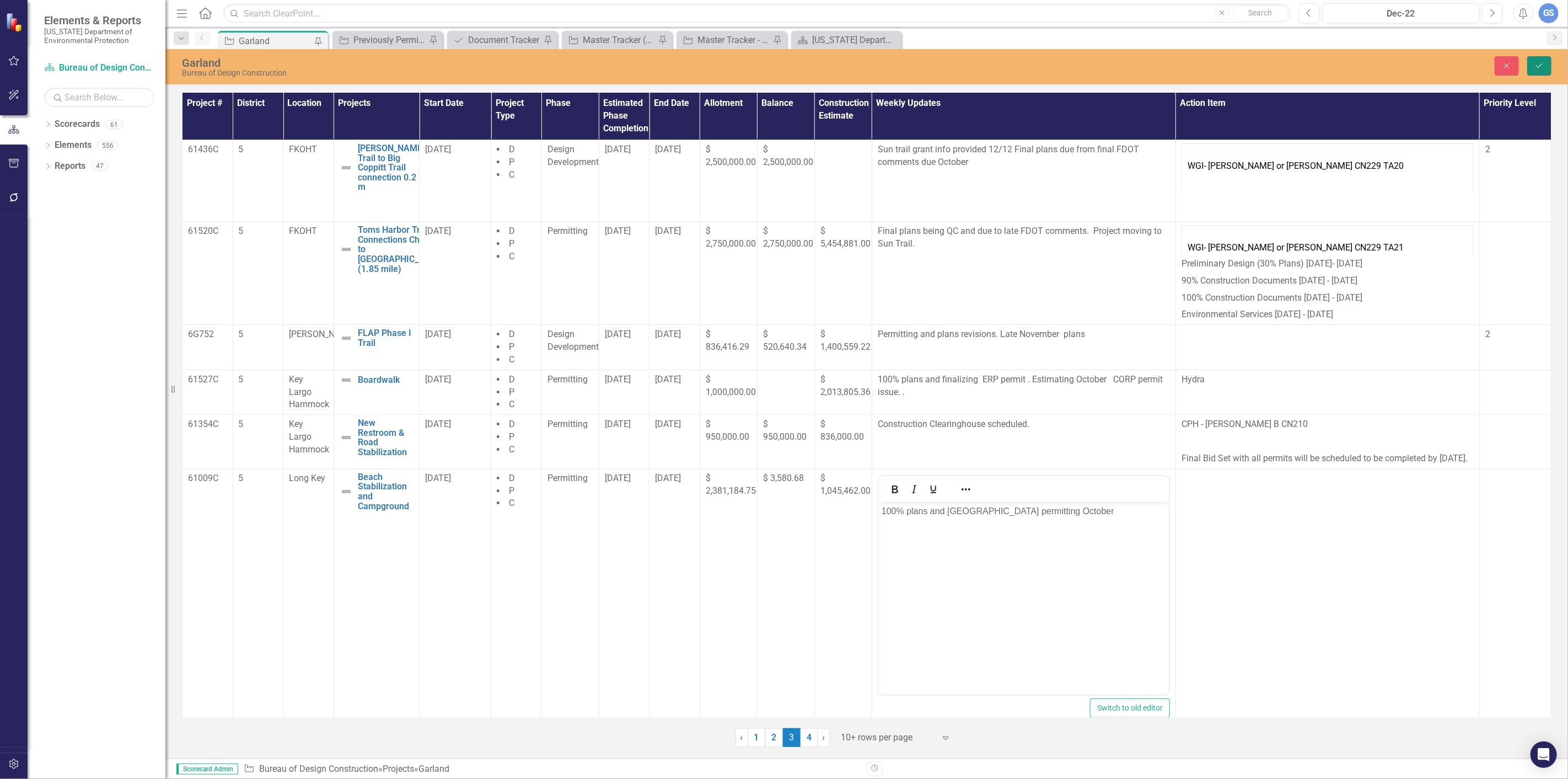
click at [1536, 65] on icon "submit" at bounding box center [1539, 65] width 7 height 4
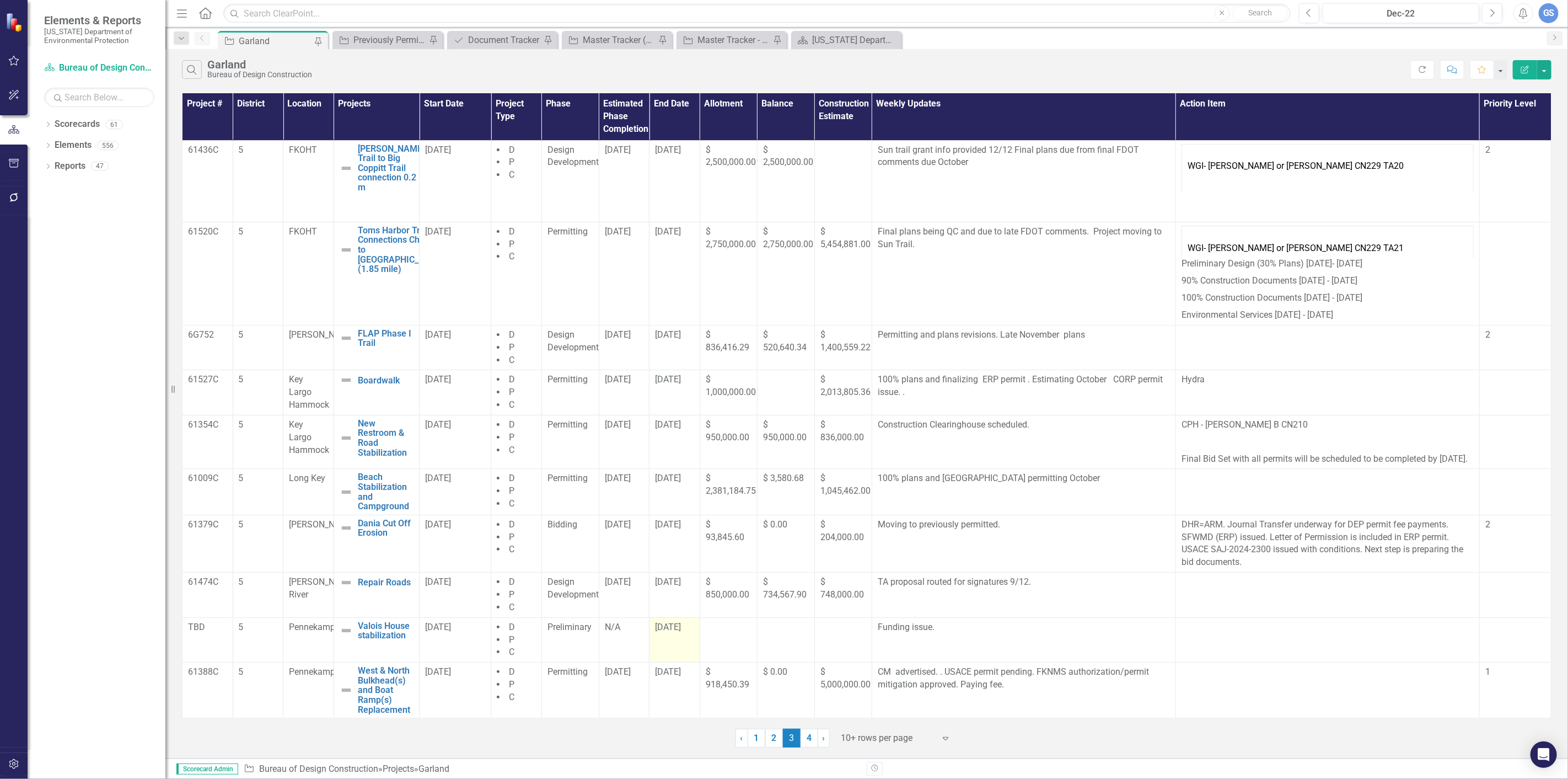
click at [668, 647] on td "[DATE]" at bounding box center [674, 640] width 51 height 45
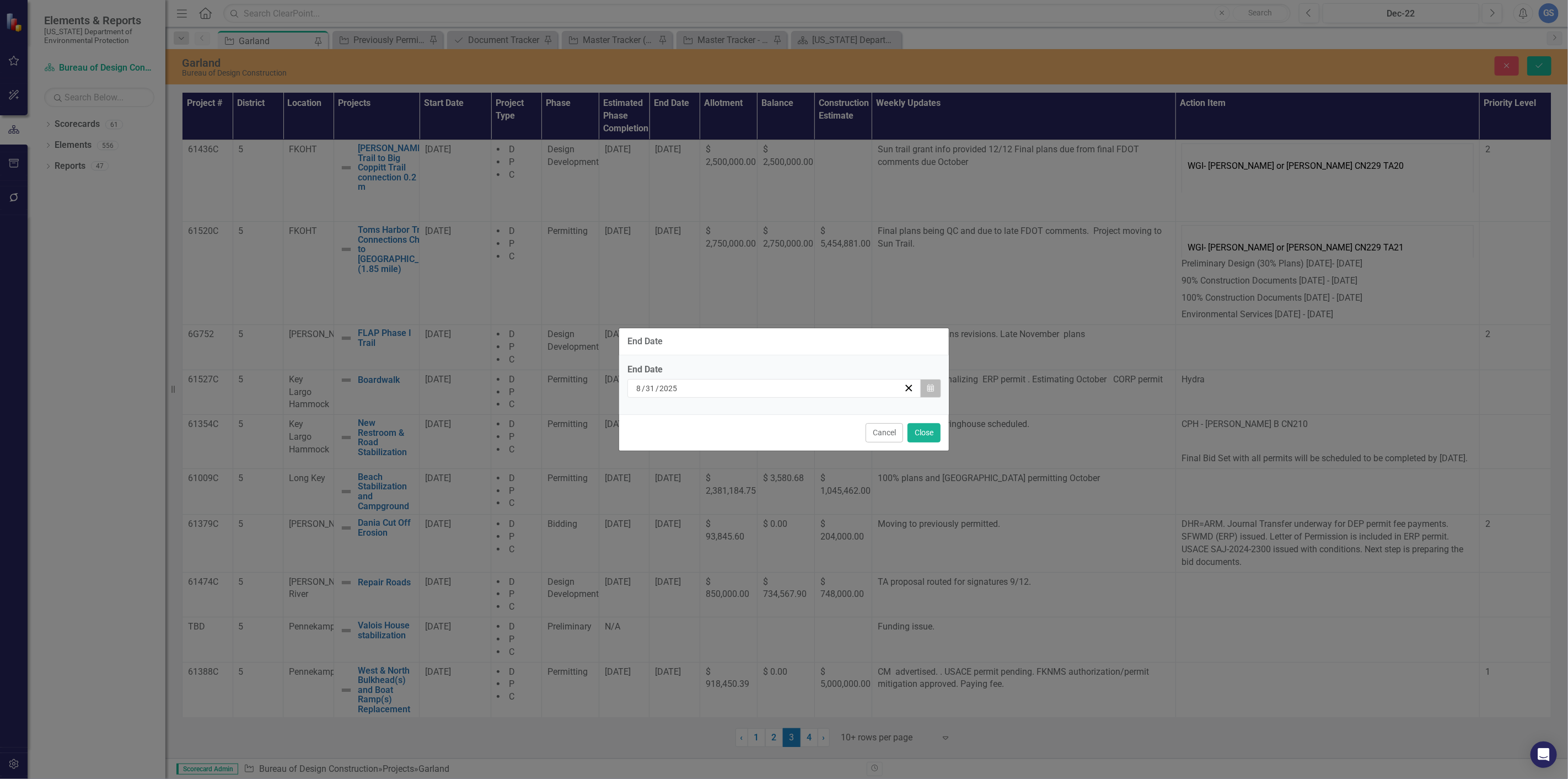
click at [933, 386] on icon "Calendar" at bounding box center [930, 388] width 7 height 8
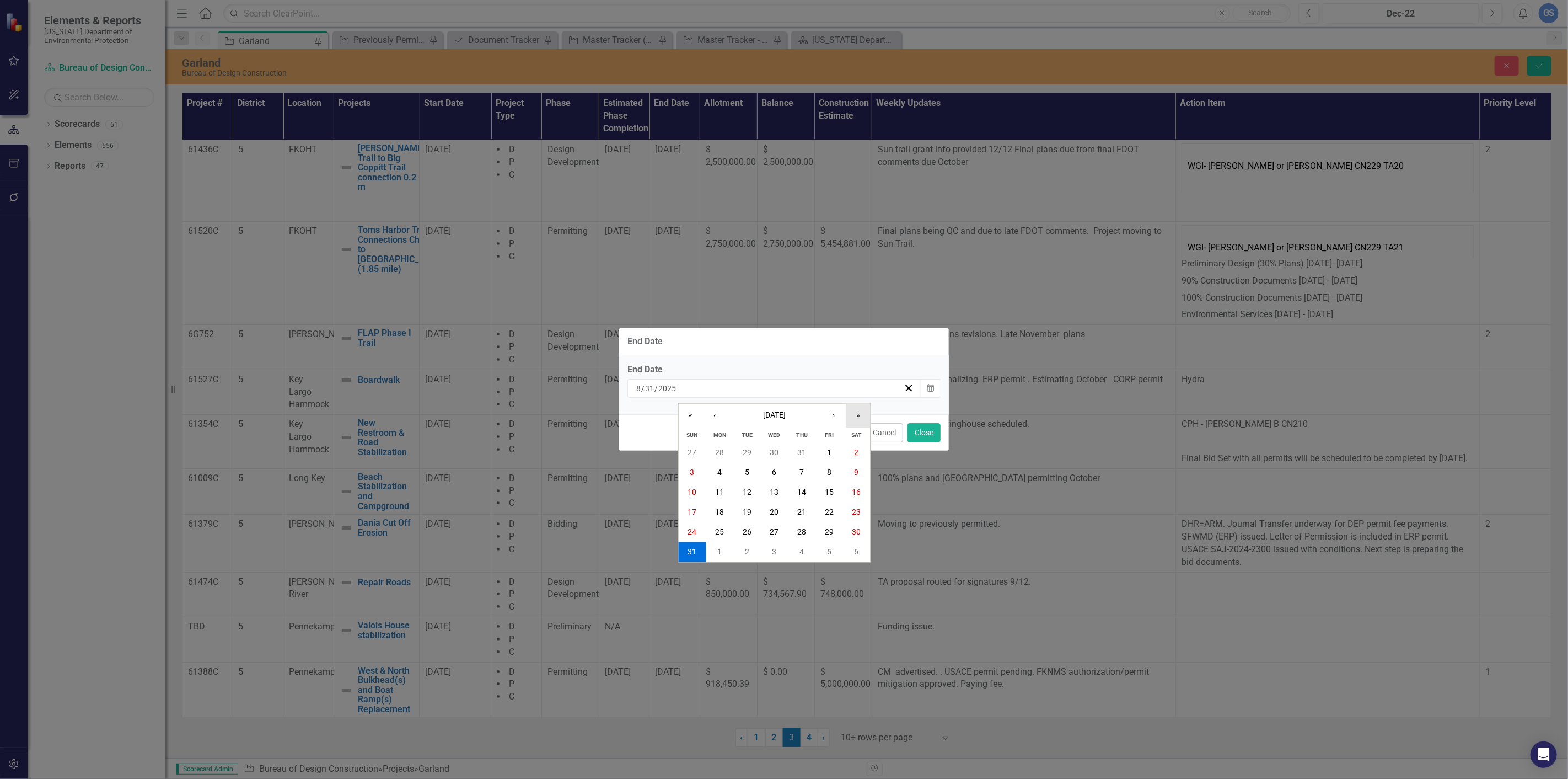
click at [856, 412] on button "»" at bounding box center [858, 416] width 24 height 24
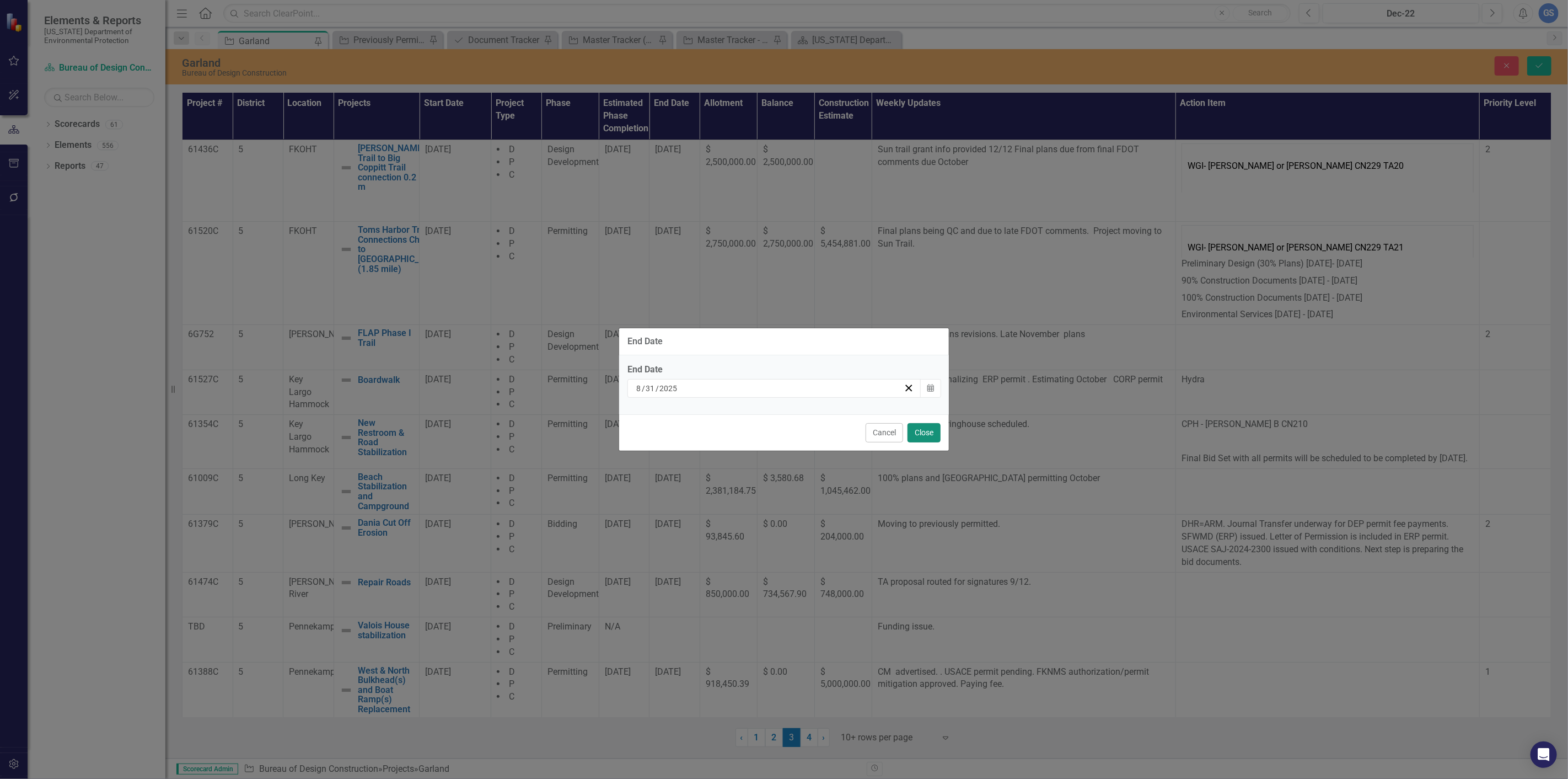
click at [920, 432] on button "Close" at bounding box center [924, 433] width 33 height 19
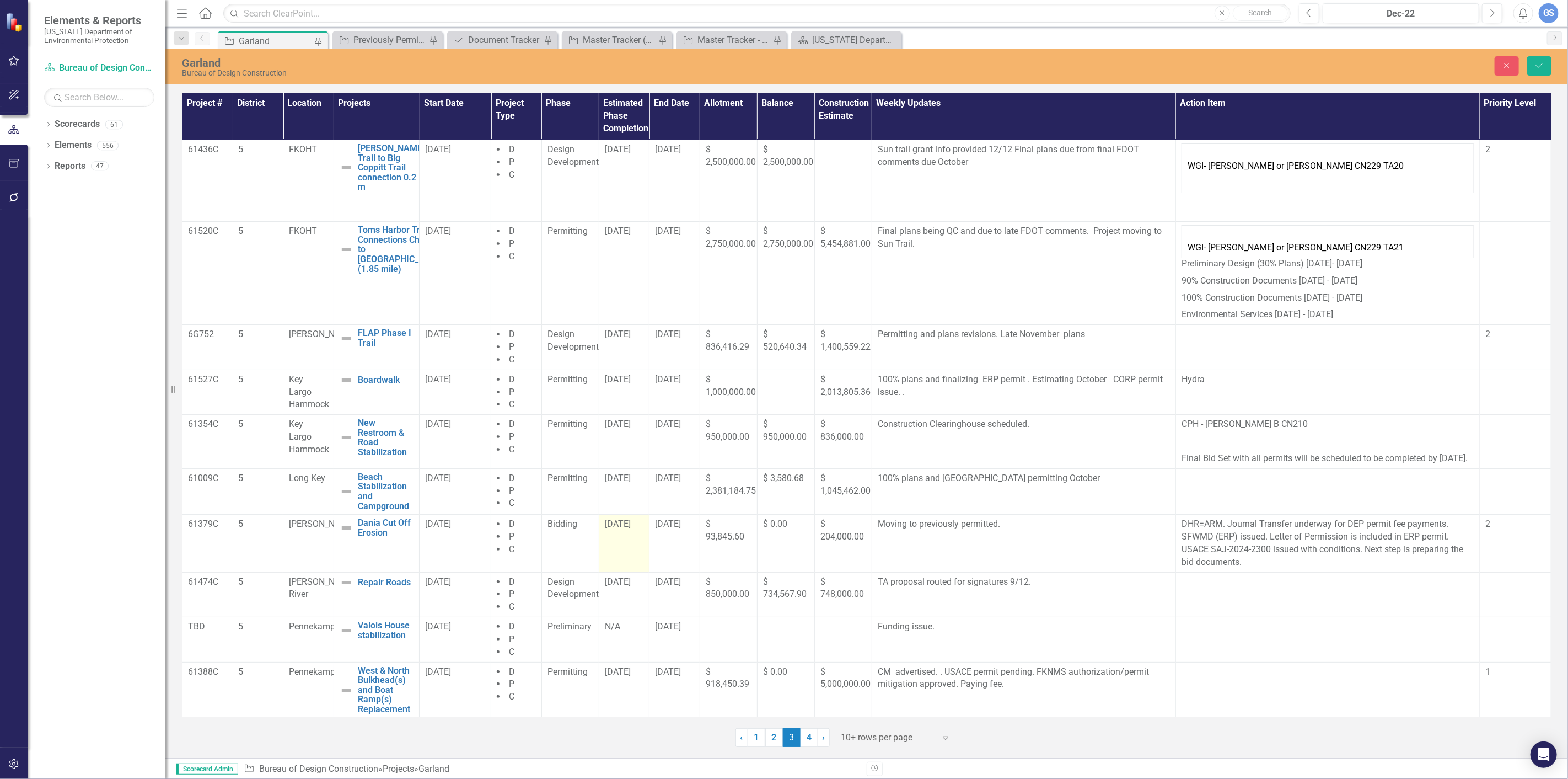
click at [608, 546] on td "[DATE]" at bounding box center [624, 543] width 51 height 57
click at [623, 587] on span "[DATE]" at bounding box center [618, 582] width 26 height 10
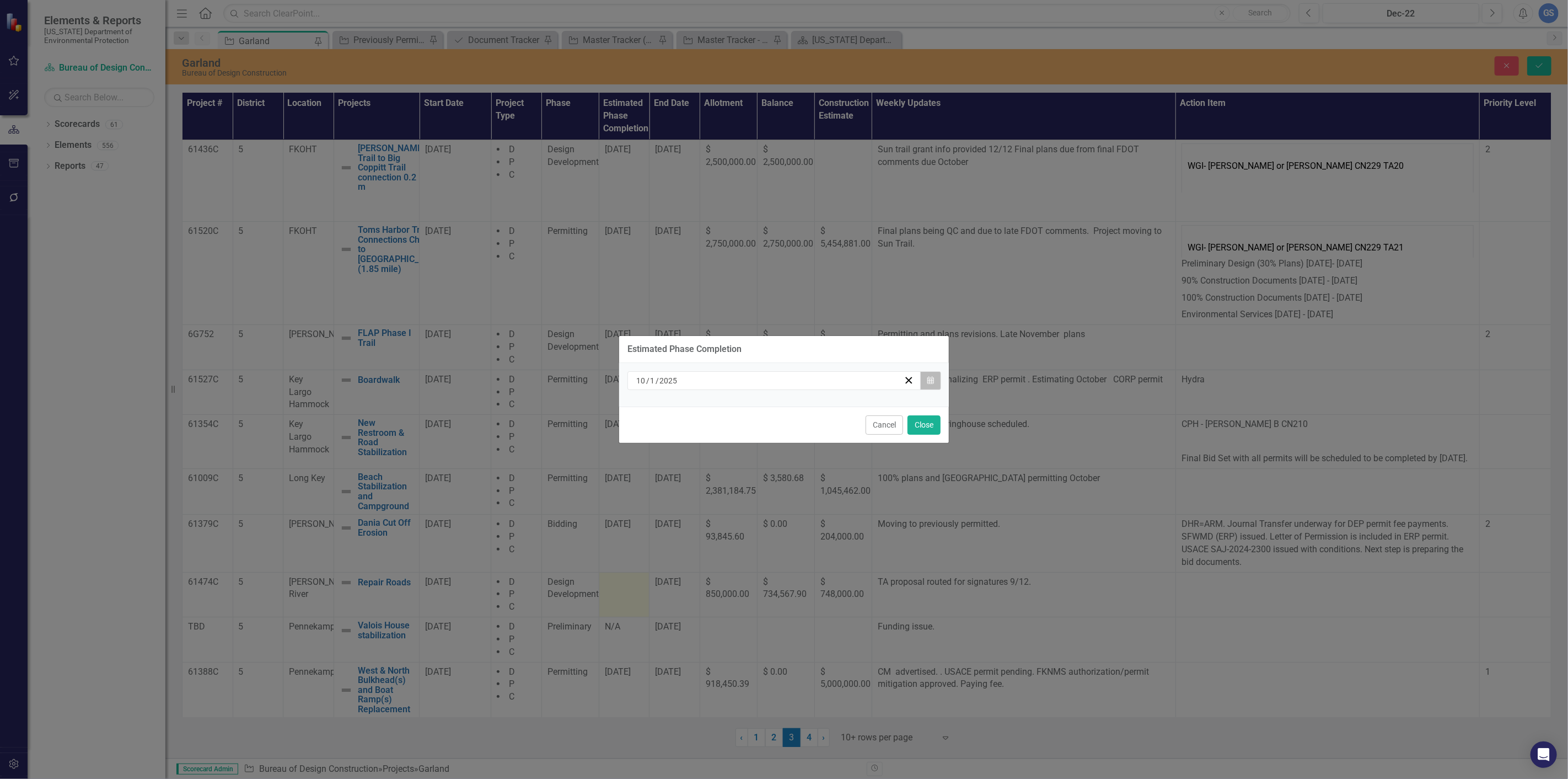
click at [925, 376] on button "Calendar" at bounding box center [931, 381] width 21 height 19
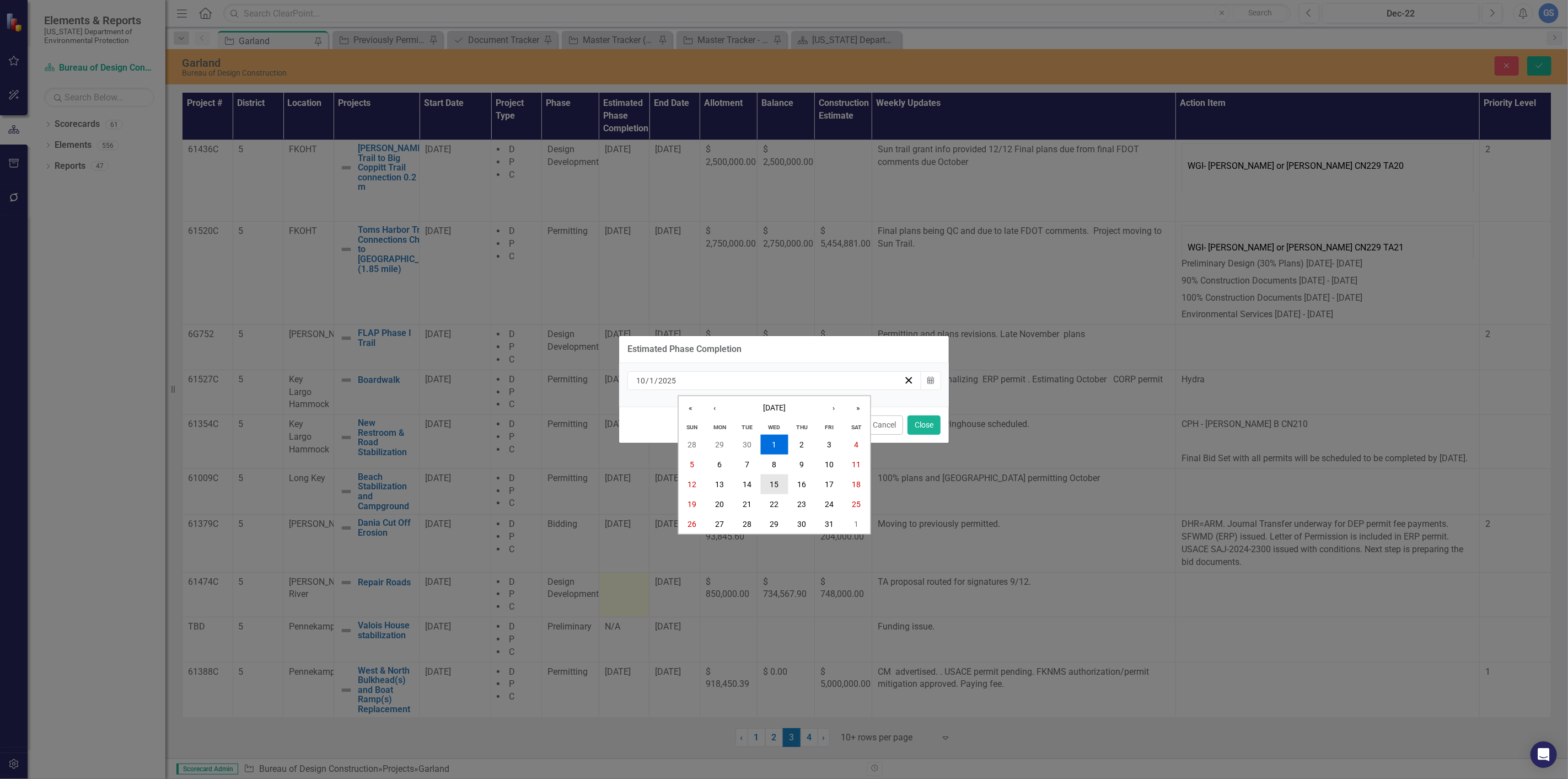
click at [775, 477] on button "15" at bounding box center [774, 484] width 27 height 20
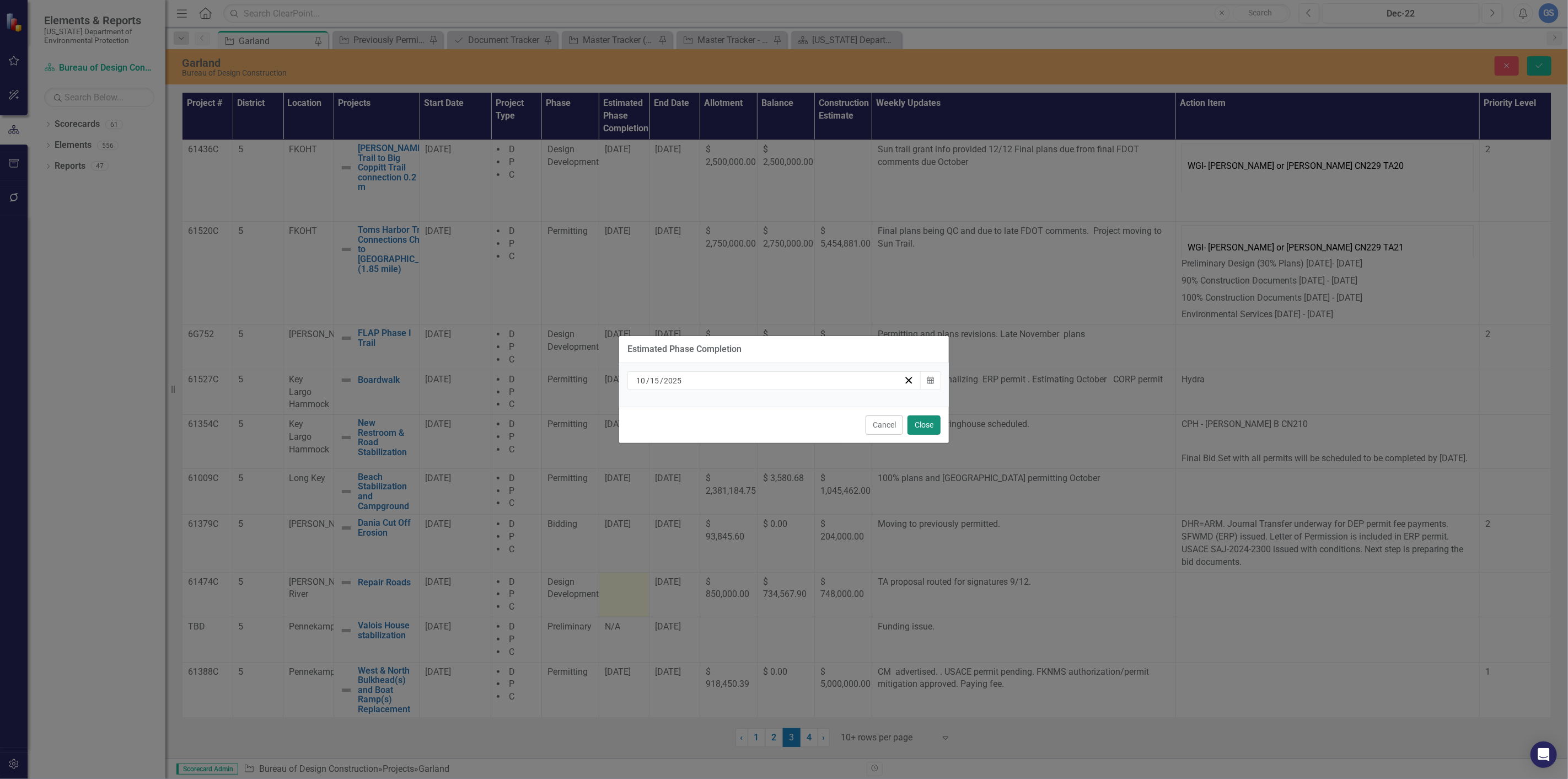
click at [921, 420] on button "Close" at bounding box center [924, 425] width 33 height 19
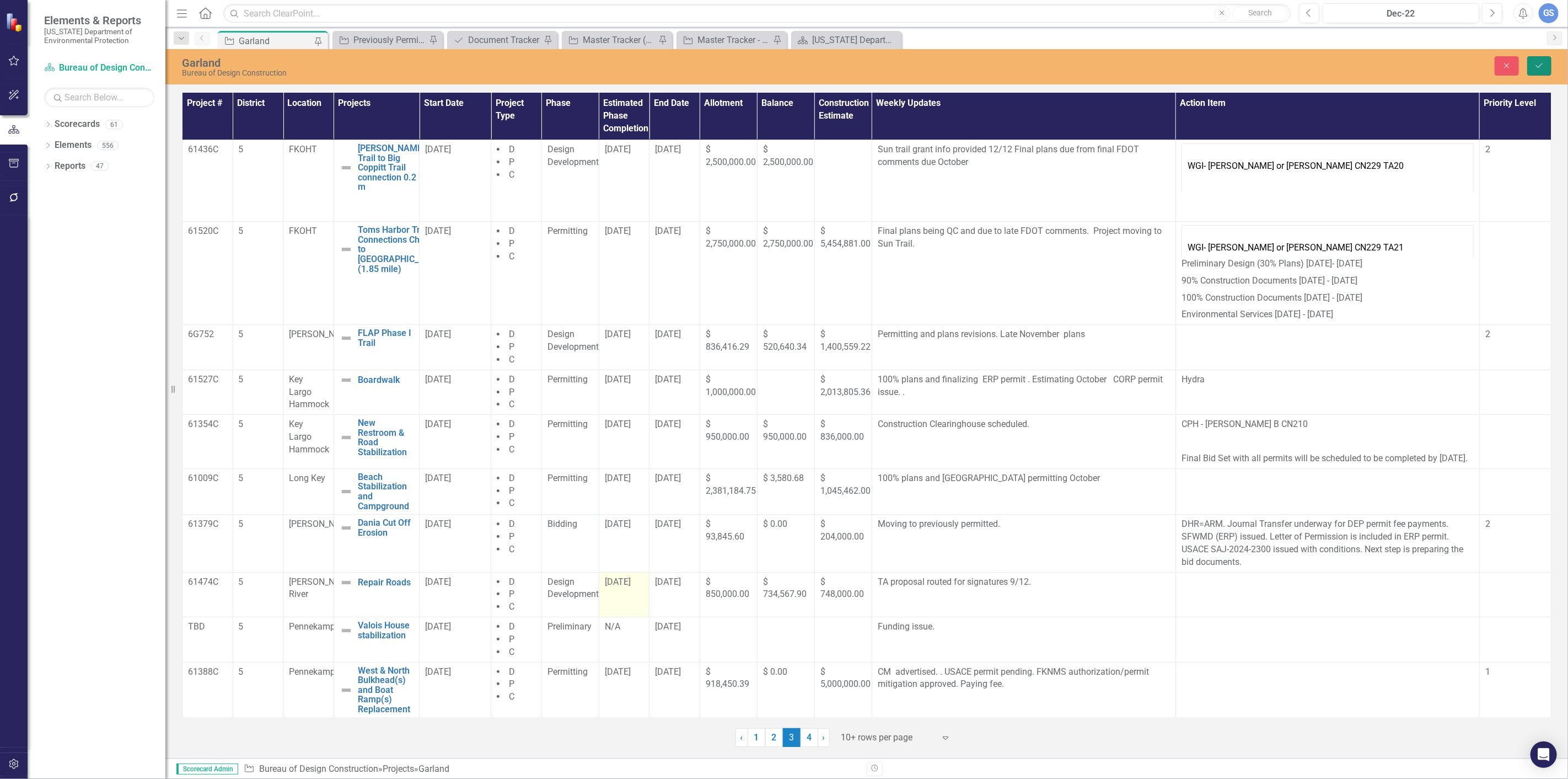
click at [1536, 62] on icon "Save" at bounding box center [1539, 65] width 10 height 8
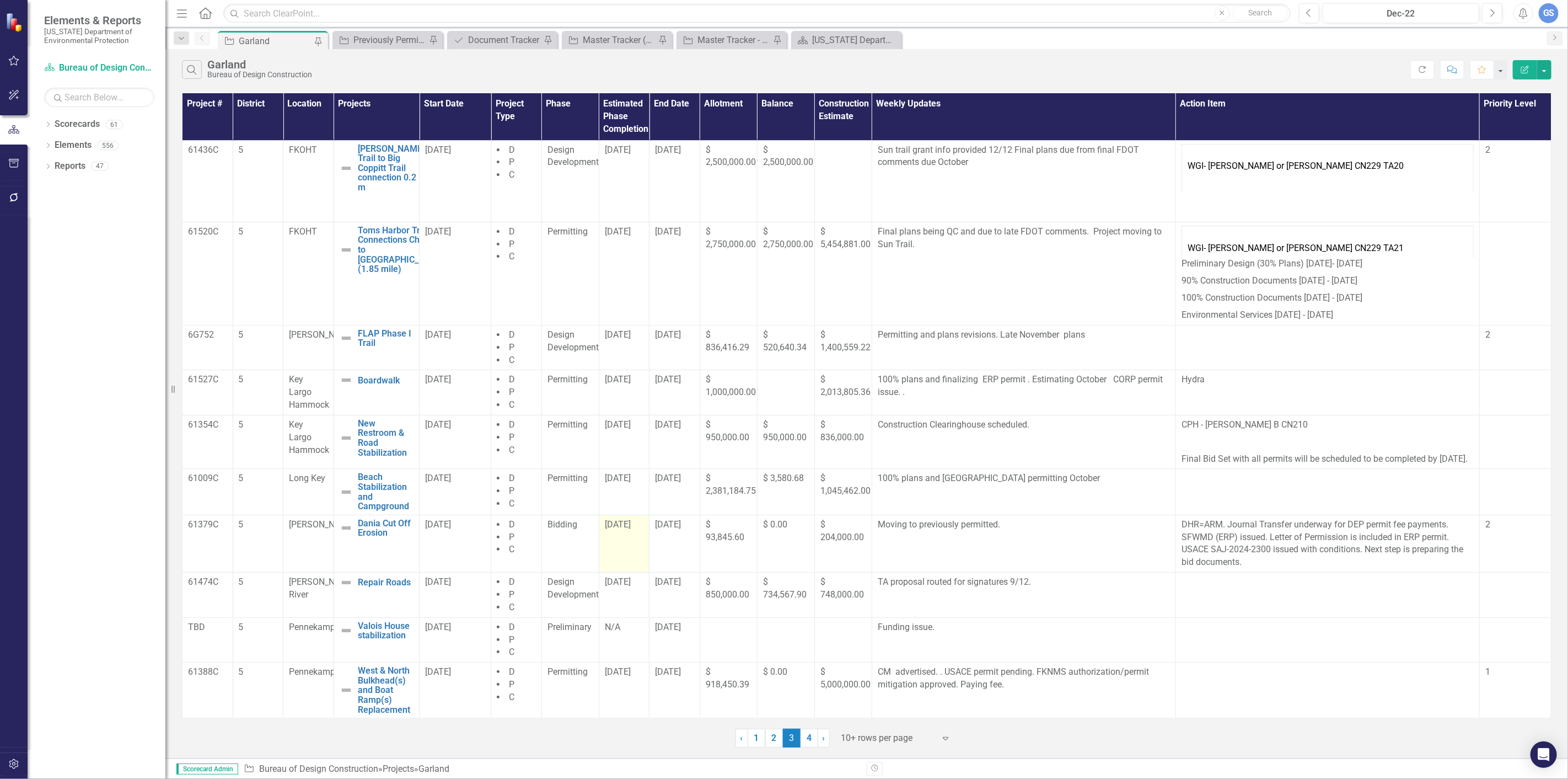
click at [626, 547] on td "[DATE]" at bounding box center [624, 543] width 51 height 57
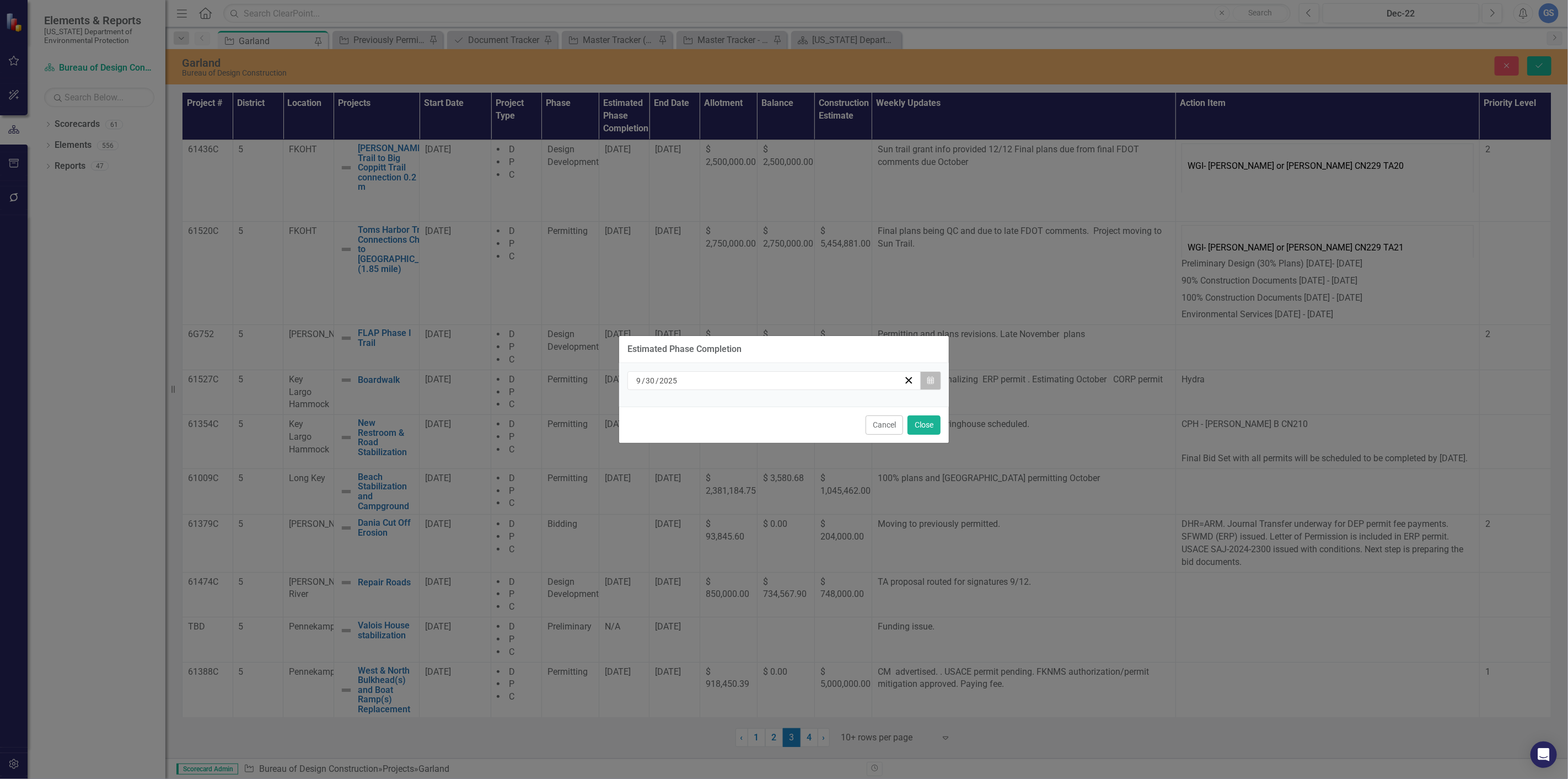
click at [932, 379] on icon "button" at bounding box center [930, 380] width 7 height 8
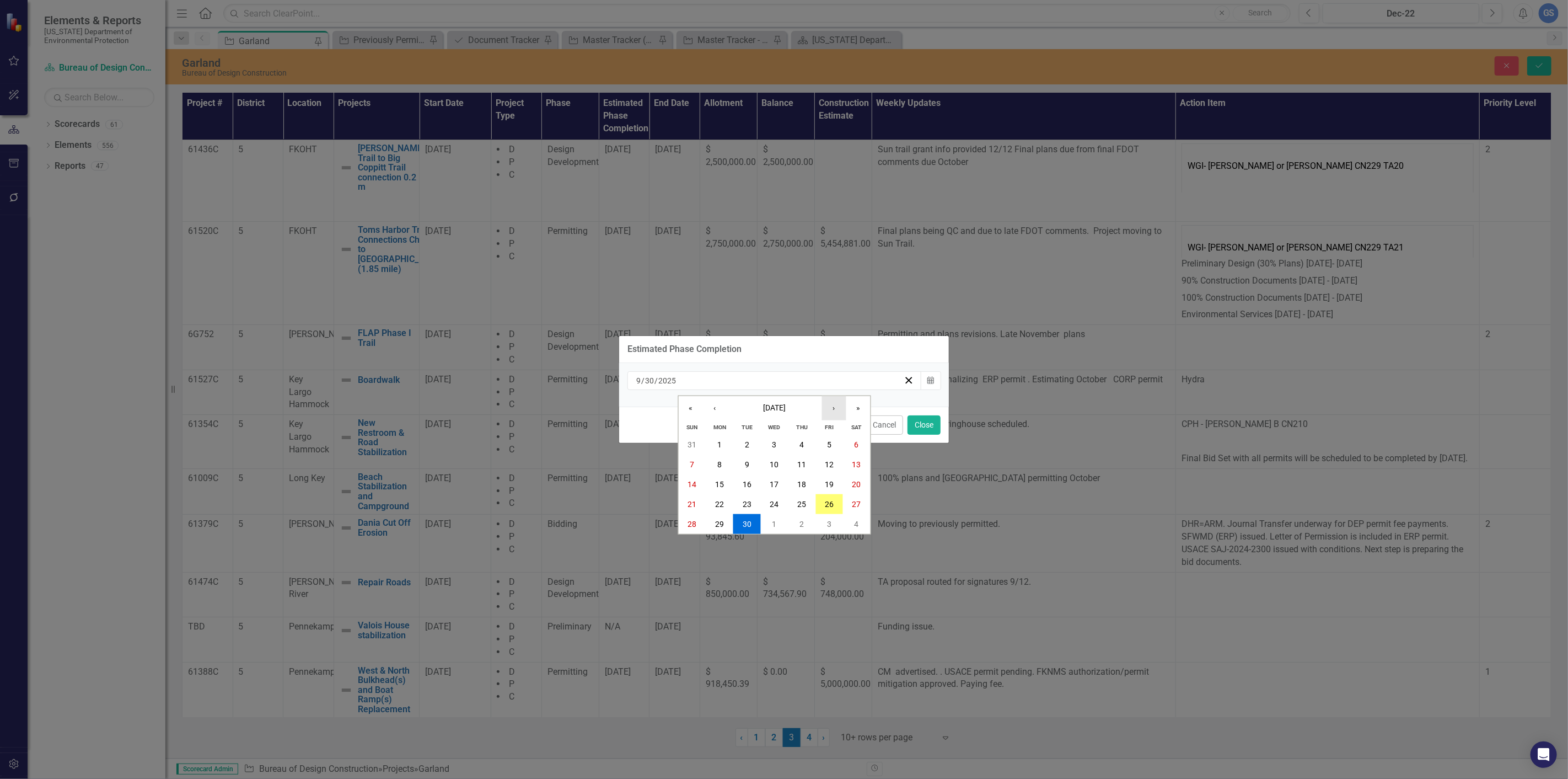
click at [833, 406] on button "›" at bounding box center [834, 408] width 24 height 24
click at [764, 439] on button "1" at bounding box center [774, 445] width 27 height 20
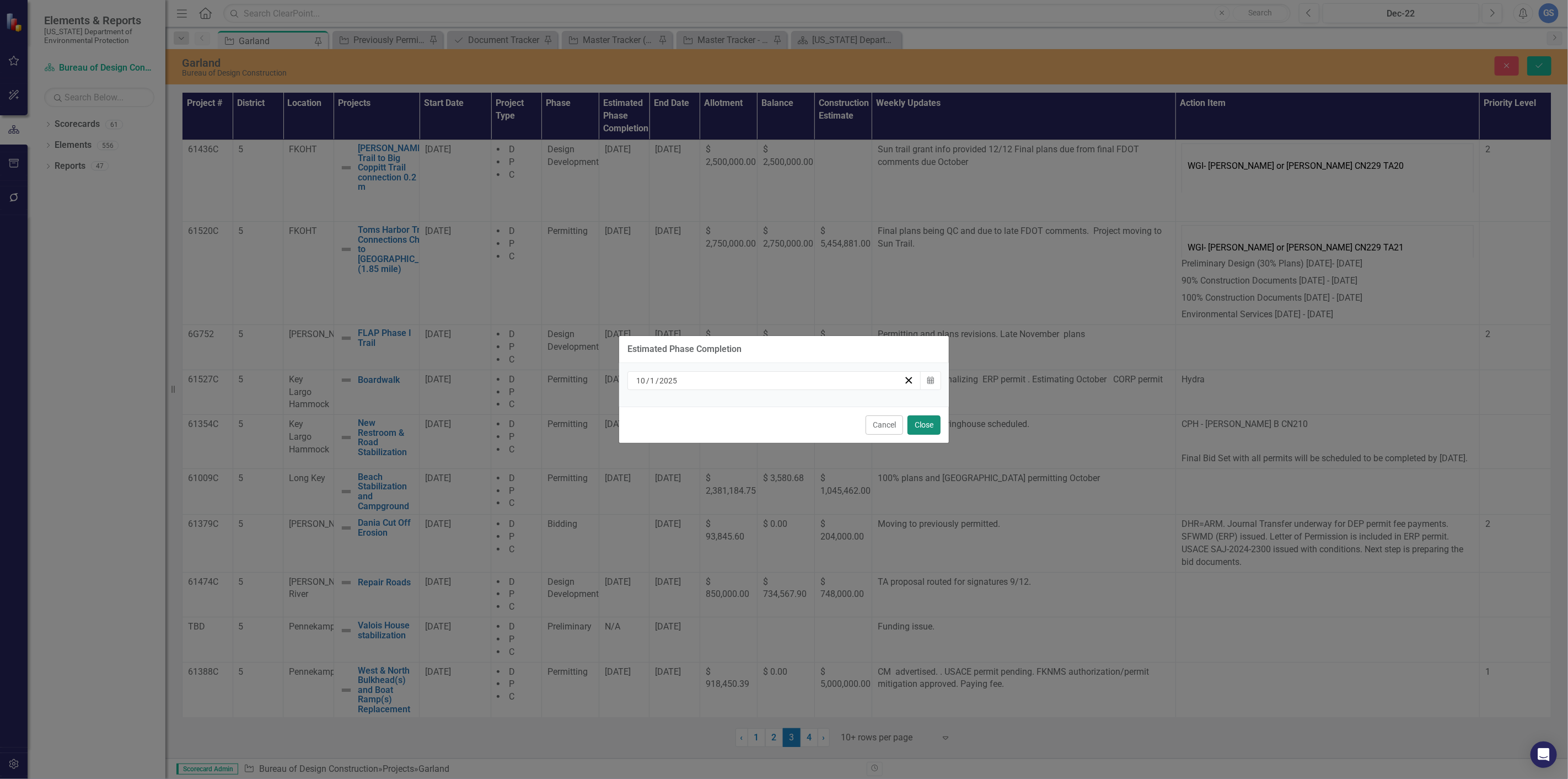
click at [918, 422] on button "Close" at bounding box center [924, 425] width 33 height 19
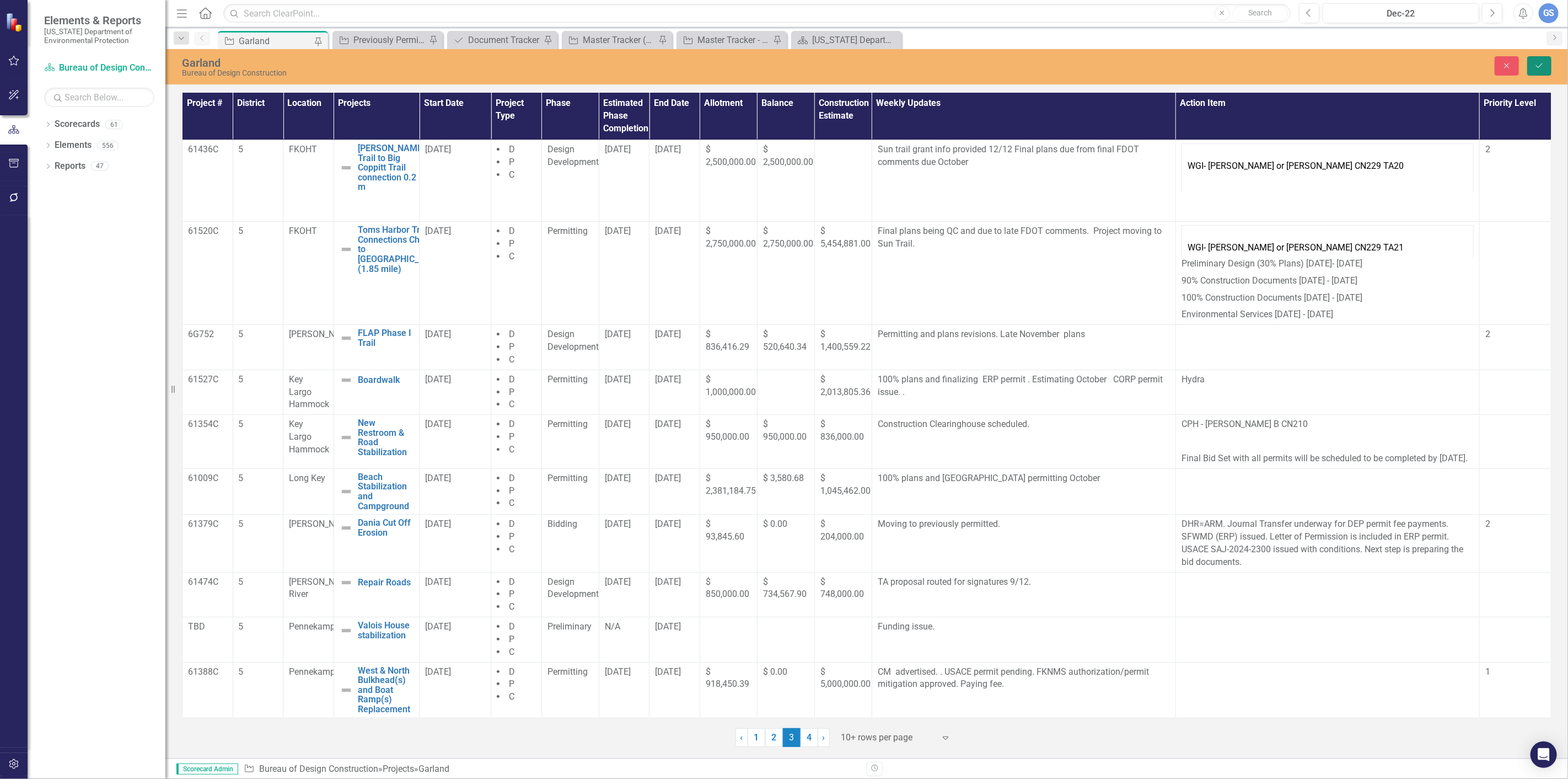
click at [1531, 60] on button "Save" at bounding box center [1539, 66] width 24 height 19
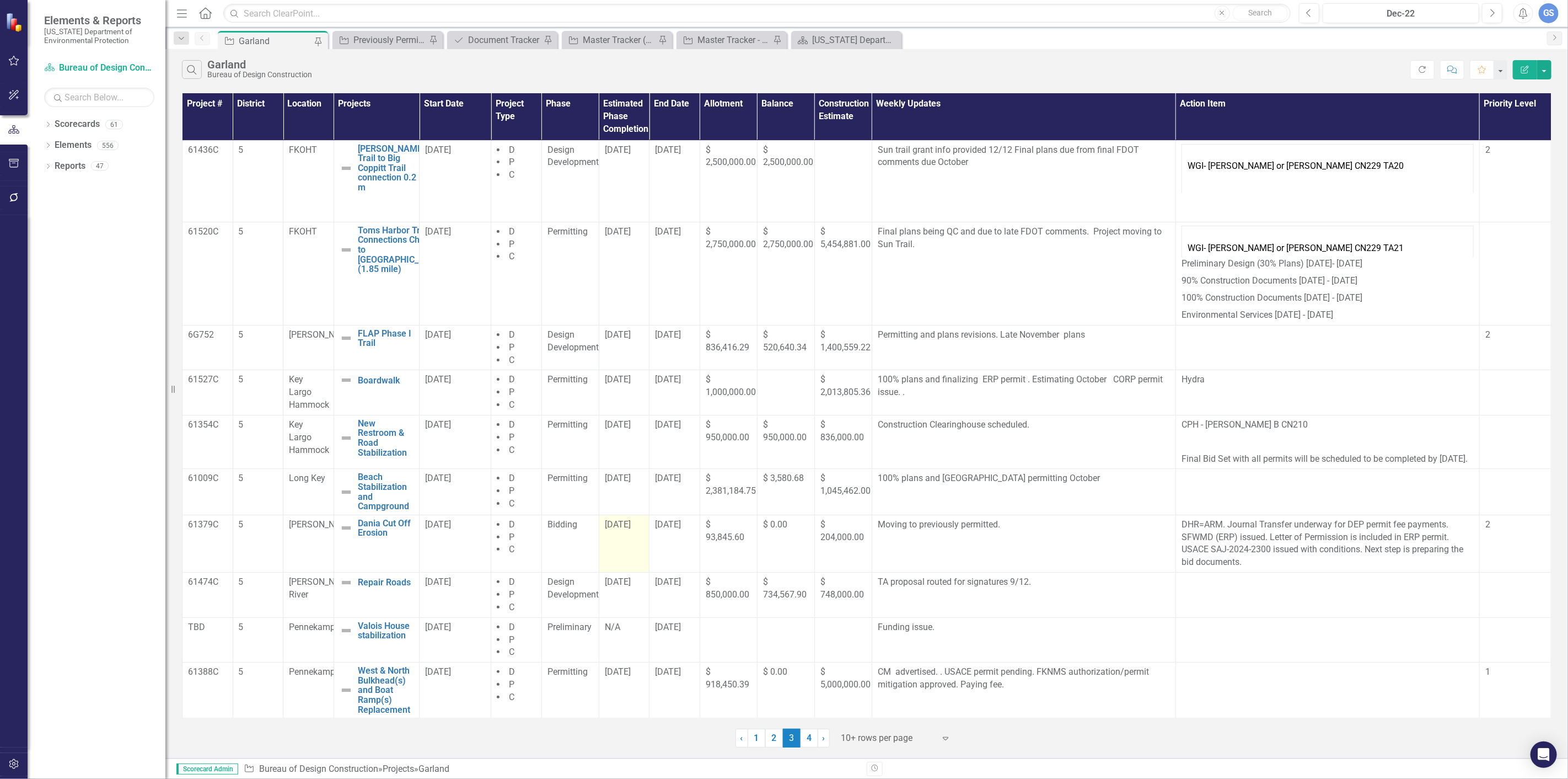
click at [616, 552] on td "[DATE]" at bounding box center [624, 543] width 51 height 57
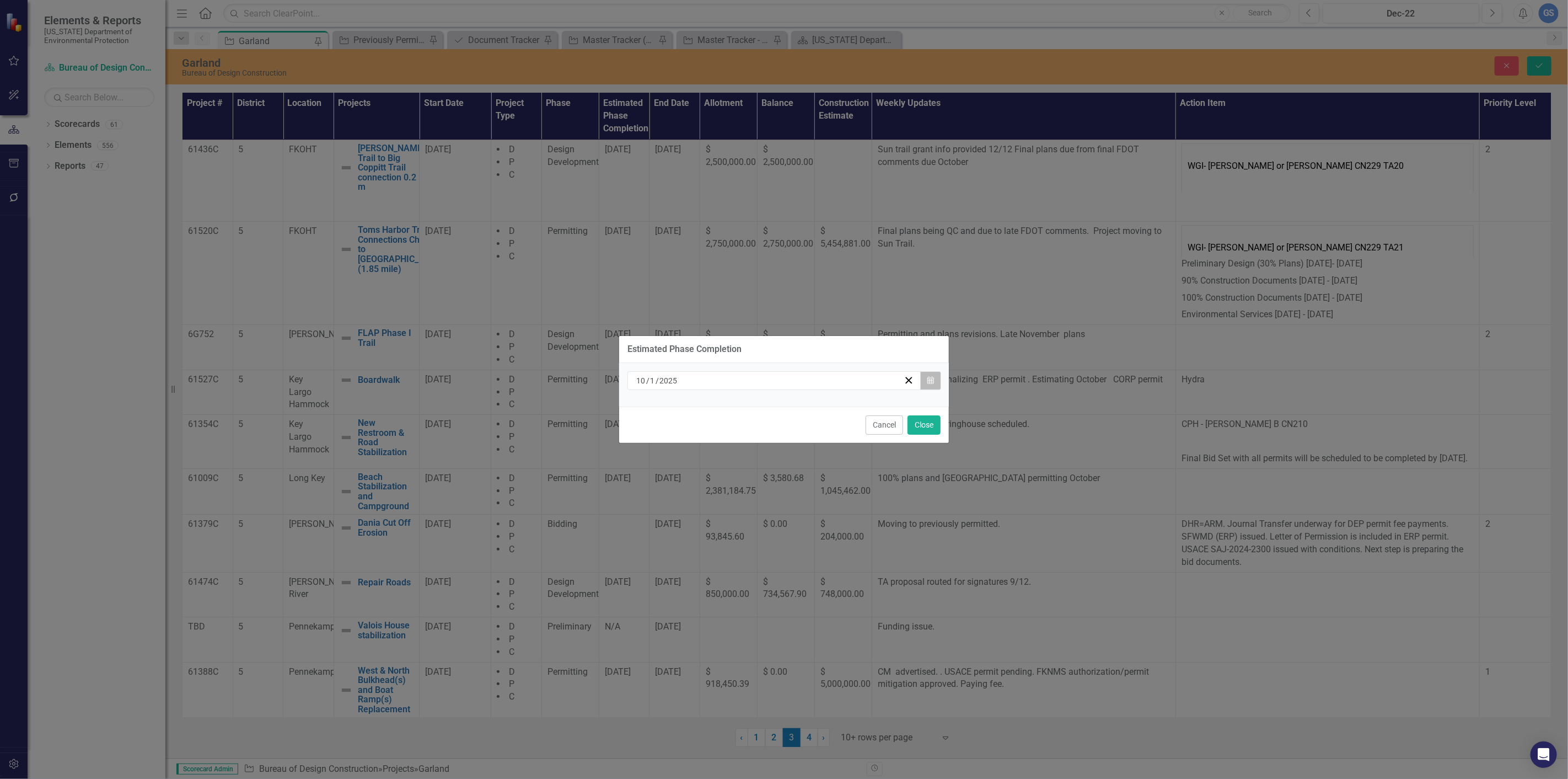
click at [933, 382] on icon "Calendar" at bounding box center [930, 381] width 7 height 8
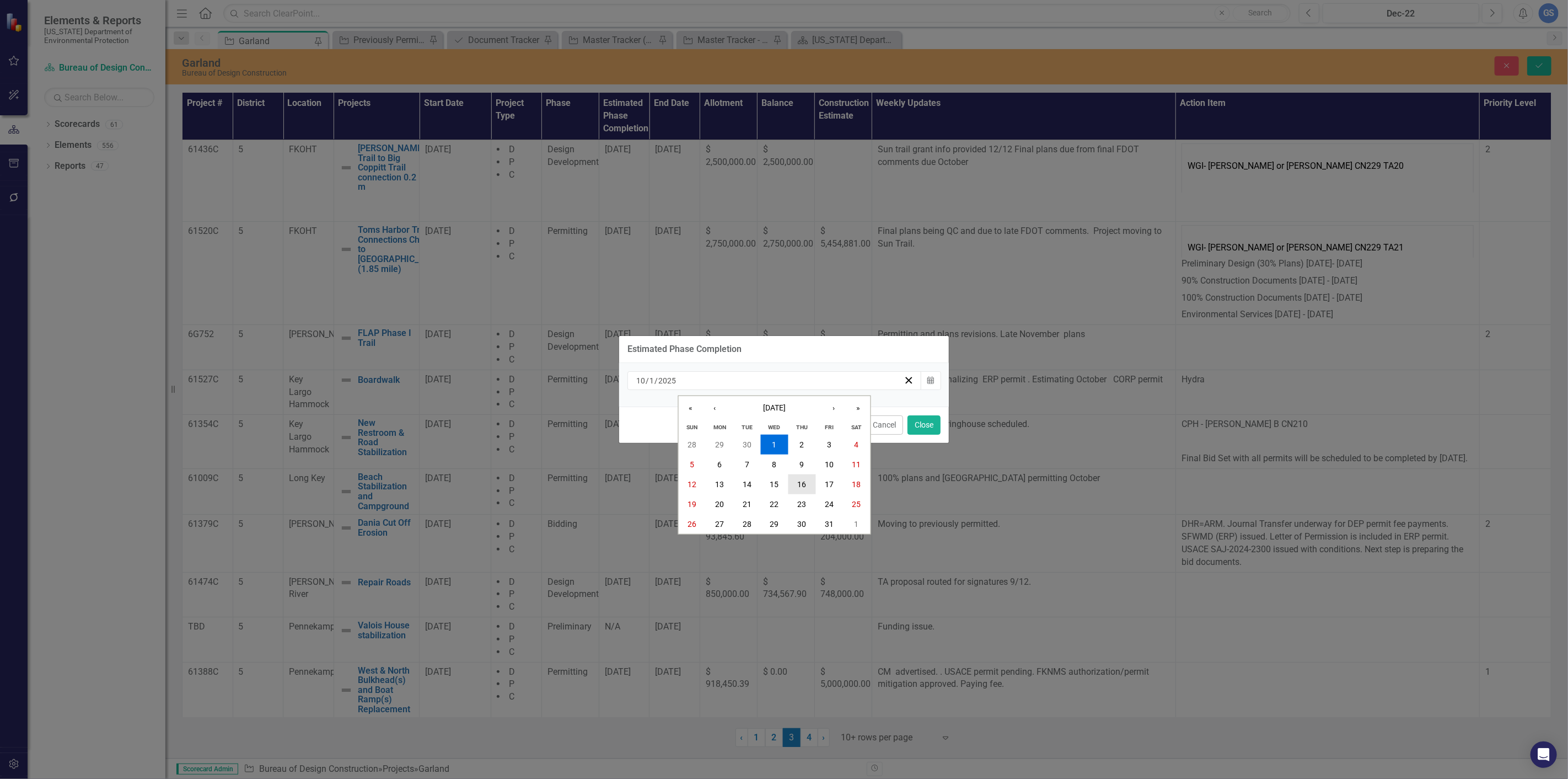
click at [800, 482] on abbr "16" at bounding box center [802, 484] width 9 height 9
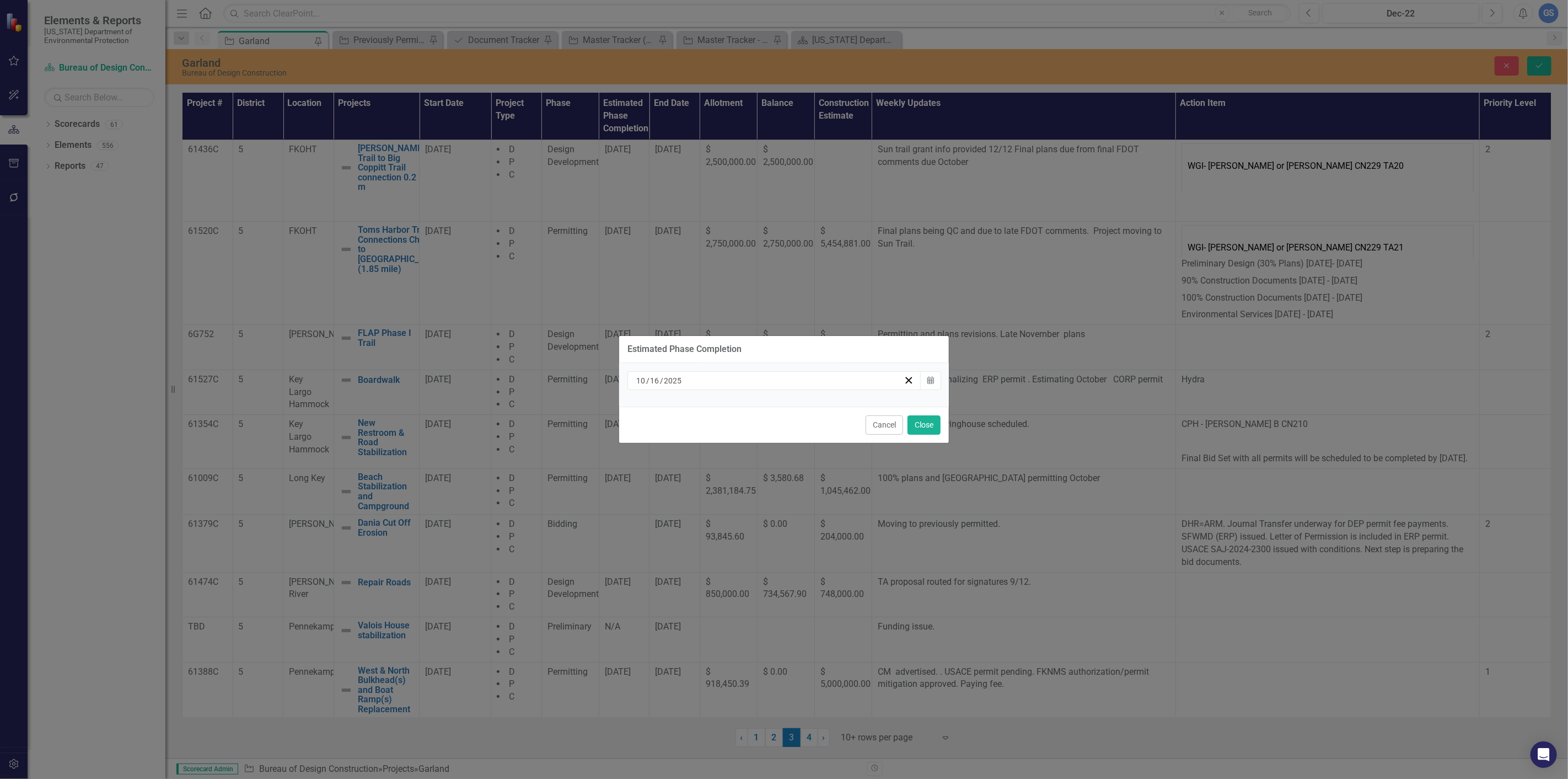
click at [1539, 62] on div "Estimated Phase Completion [DATE] Calendar Cancel Close" at bounding box center [784, 389] width 1568 height 779
click at [923, 426] on button "Close" at bounding box center [924, 425] width 33 height 19
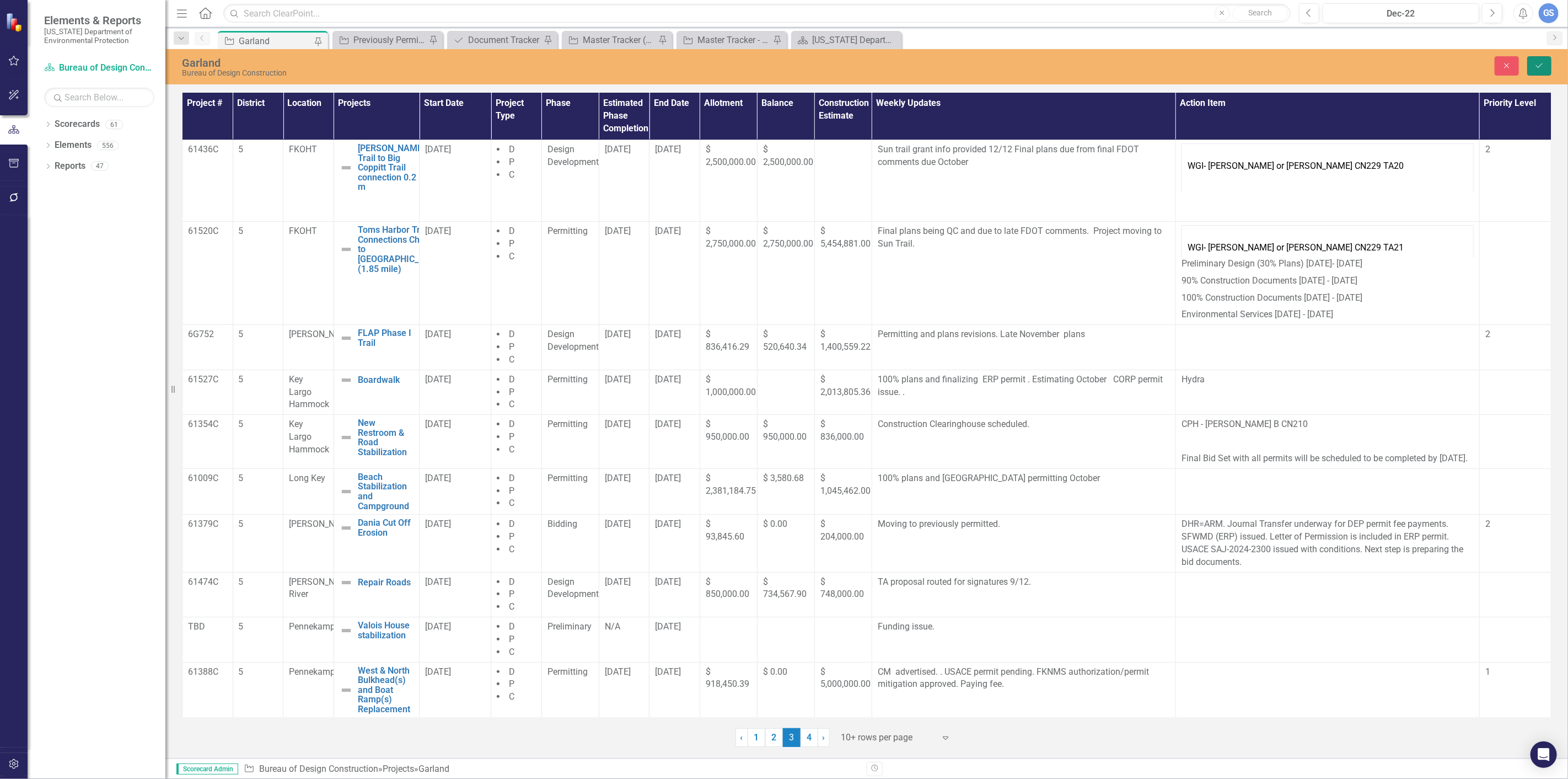
click at [1542, 62] on icon "Save" at bounding box center [1539, 65] width 10 height 8
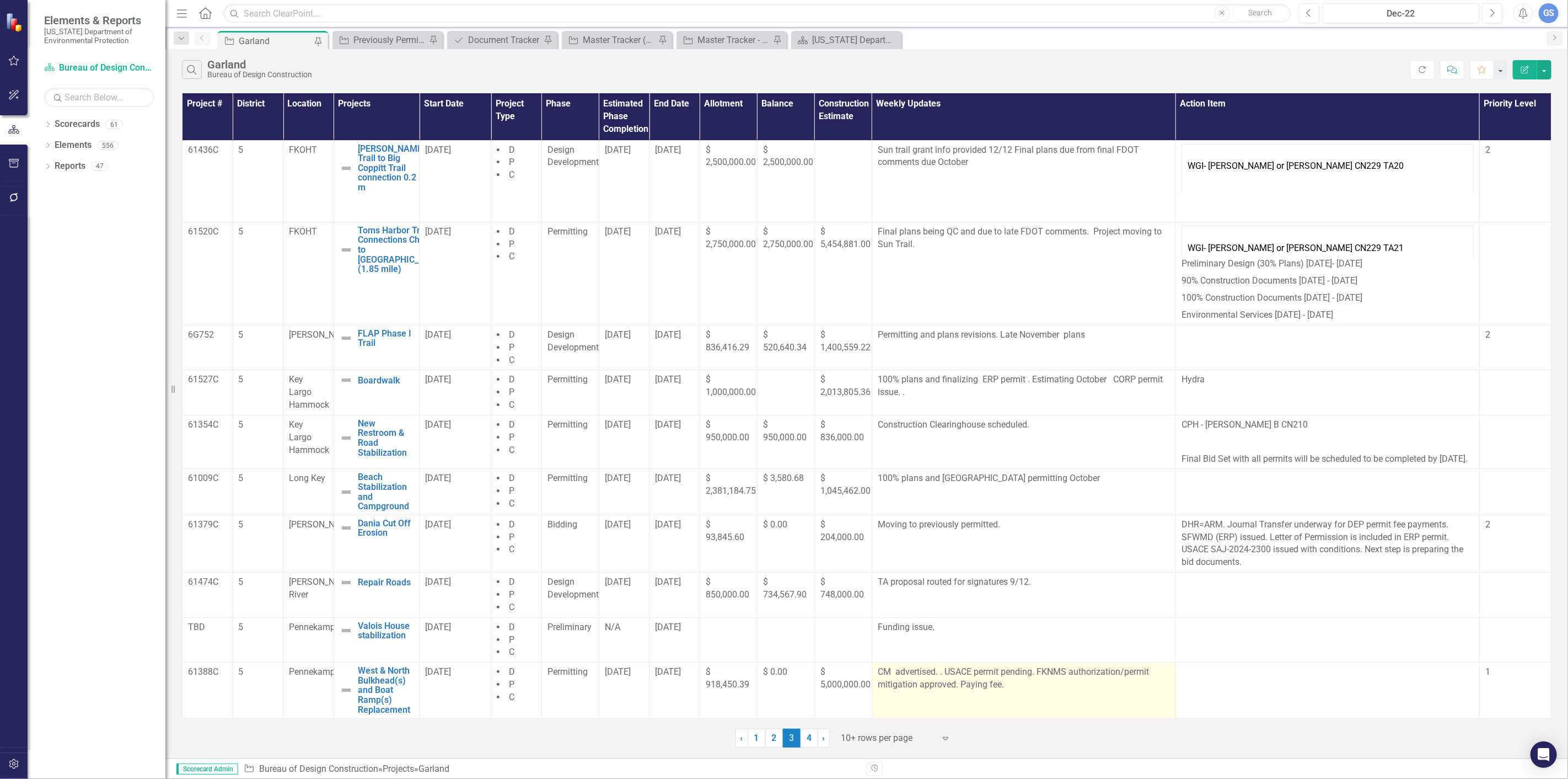
click at [1001, 691] on p "CM advertised. . USACE permit pending. FKNMS authorization/permit mitigation ap…" at bounding box center [1024, 679] width 292 height 26
click at [626, 677] on div "[DATE]" at bounding box center [625, 671] width 39 height 13
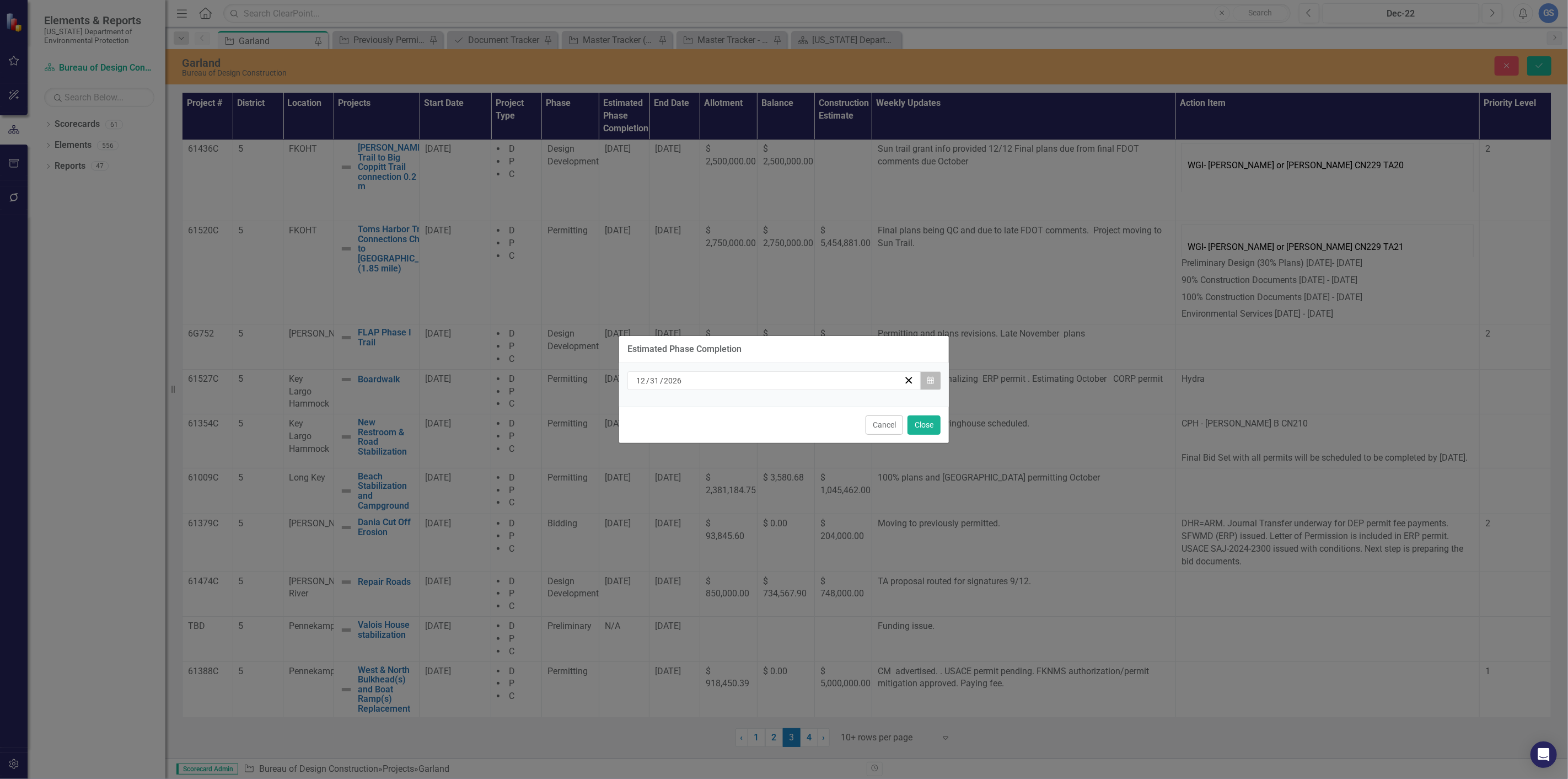
click at [930, 377] on icon "Calendar" at bounding box center [930, 381] width 7 height 8
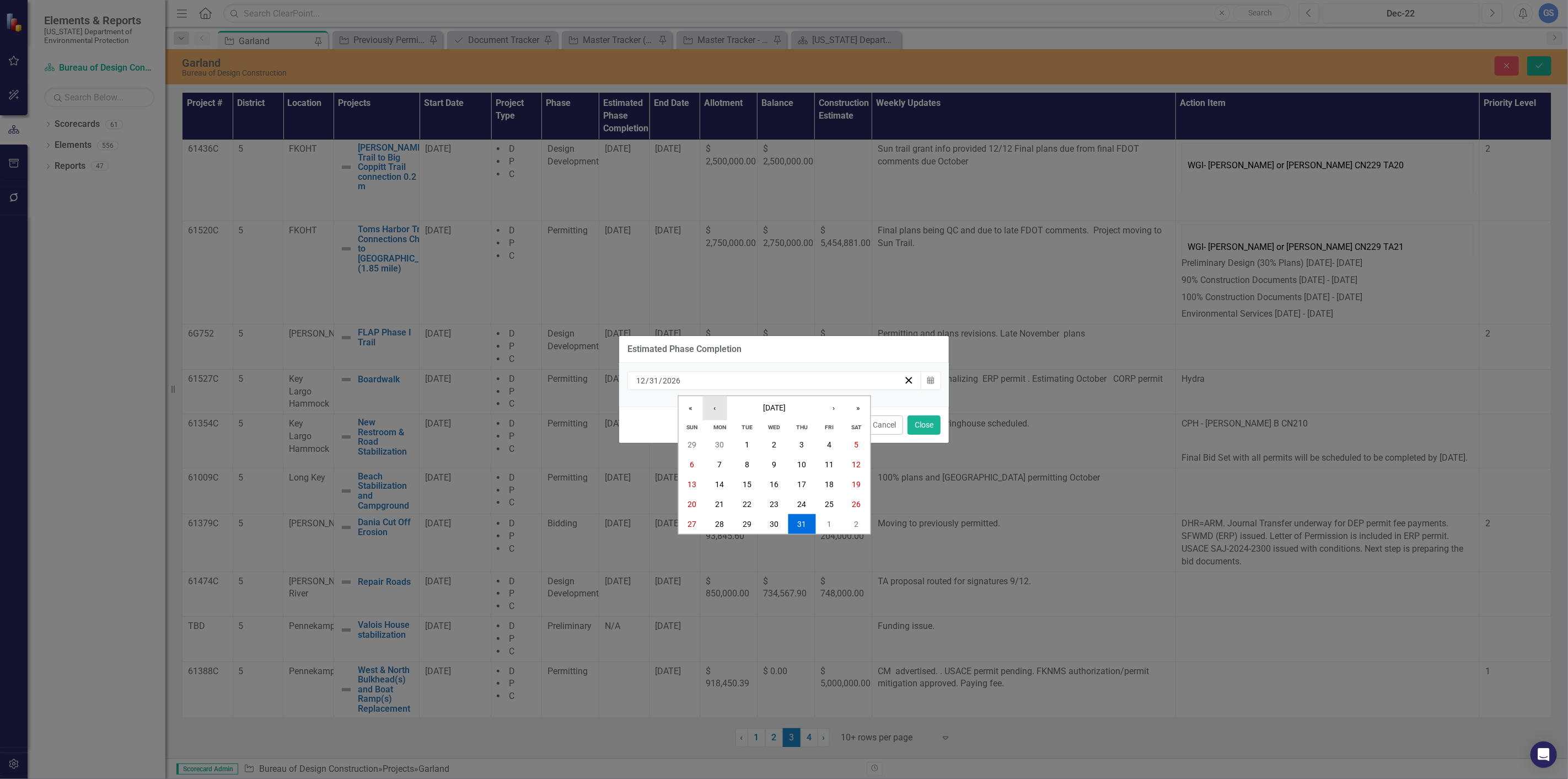
click at [712, 407] on button "‹" at bounding box center [715, 408] width 24 height 24
click at [686, 408] on button "«" at bounding box center [691, 408] width 24 height 24
click at [831, 403] on button "›" at bounding box center [834, 408] width 24 height 24
click at [717, 406] on button "‹" at bounding box center [715, 408] width 24 height 24
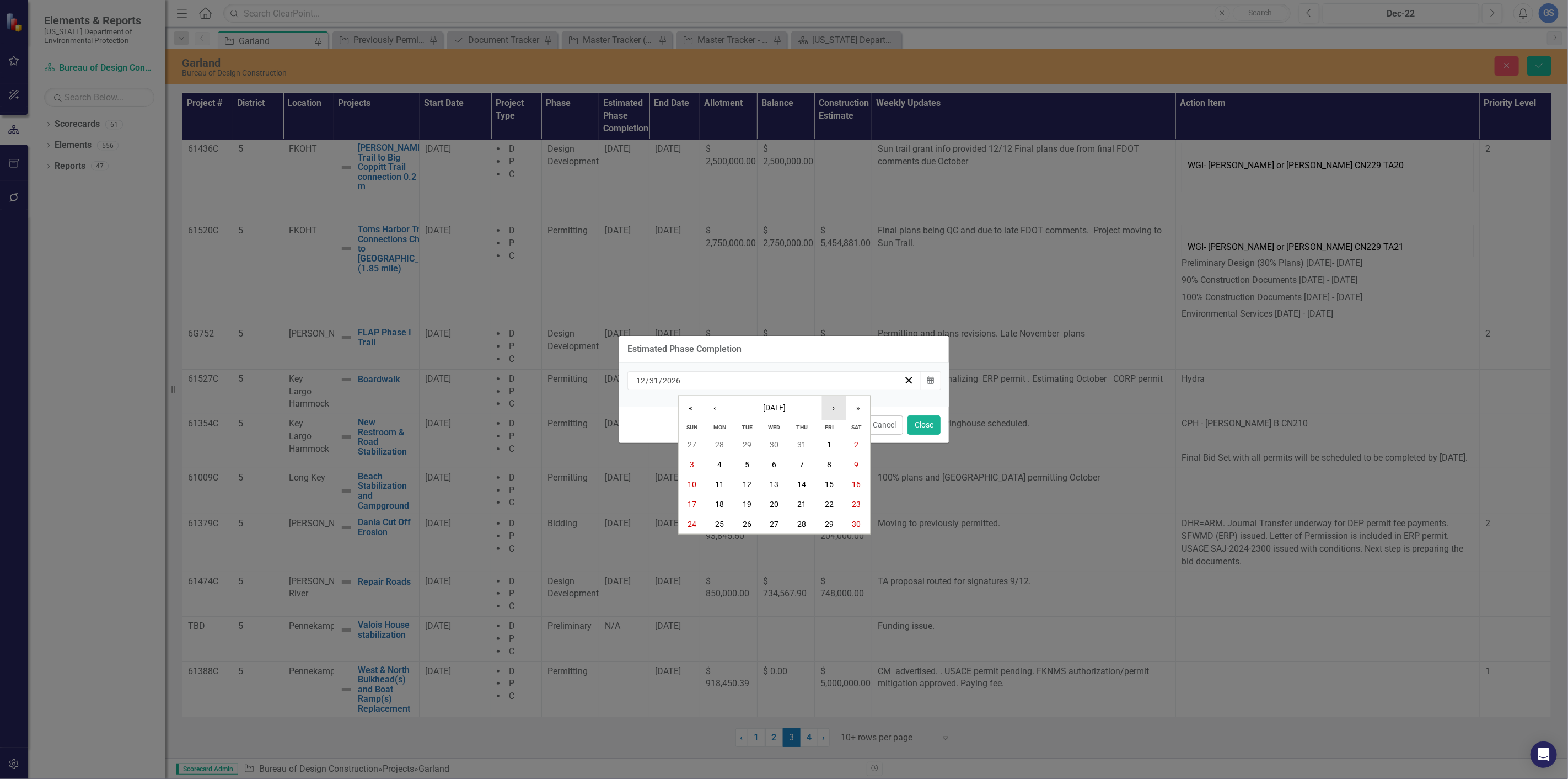
click at [834, 404] on button "›" at bounding box center [834, 408] width 24 height 24
click at [857, 404] on button "»" at bounding box center [858, 408] width 24 height 24
click at [713, 404] on button "‹" at bounding box center [715, 408] width 24 height 24
click at [776, 480] on abbr "15" at bounding box center [774, 484] width 9 height 9
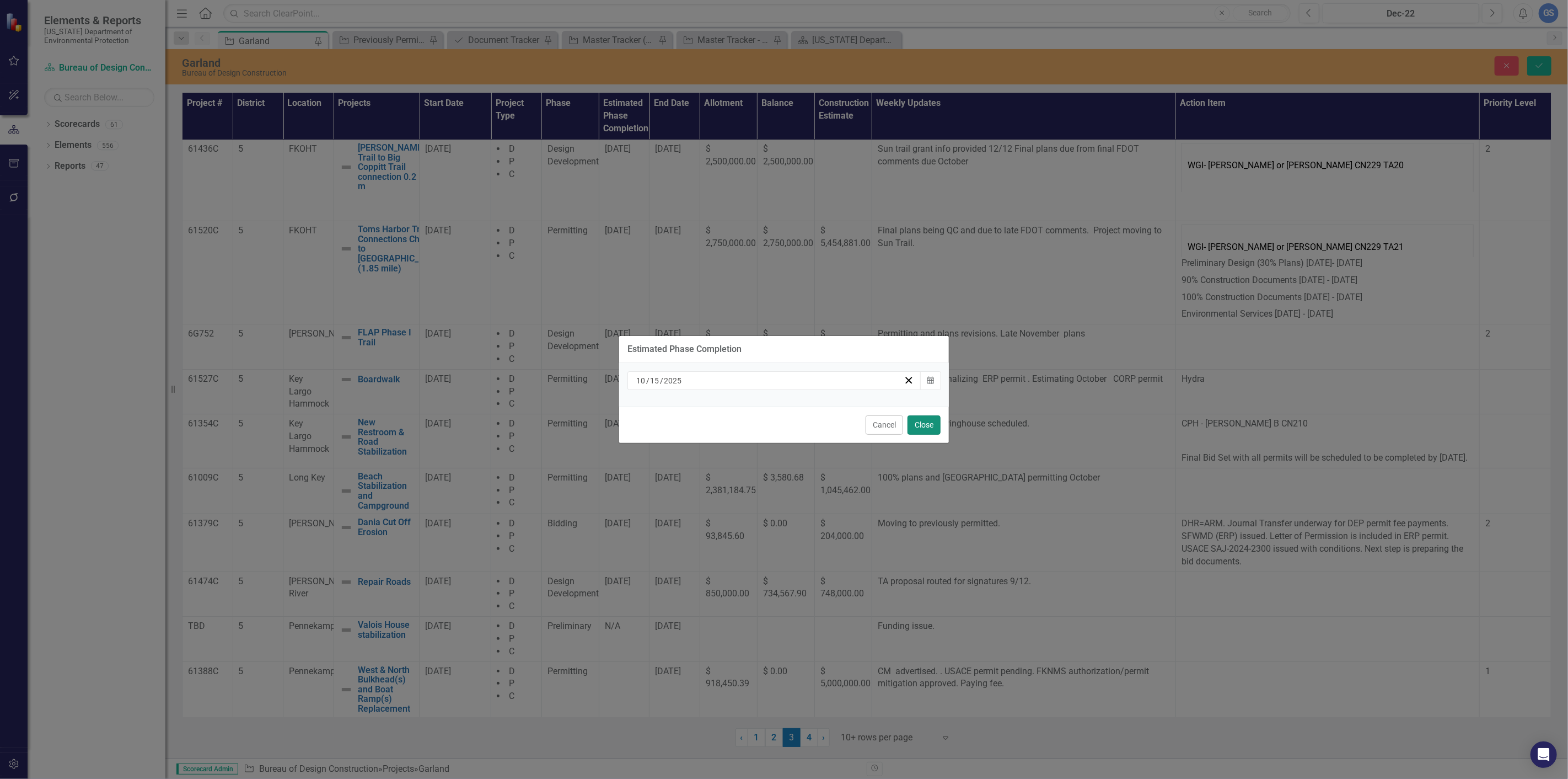
click at [919, 423] on button "Close" at bounding box center [924, 425] width 33 height 19
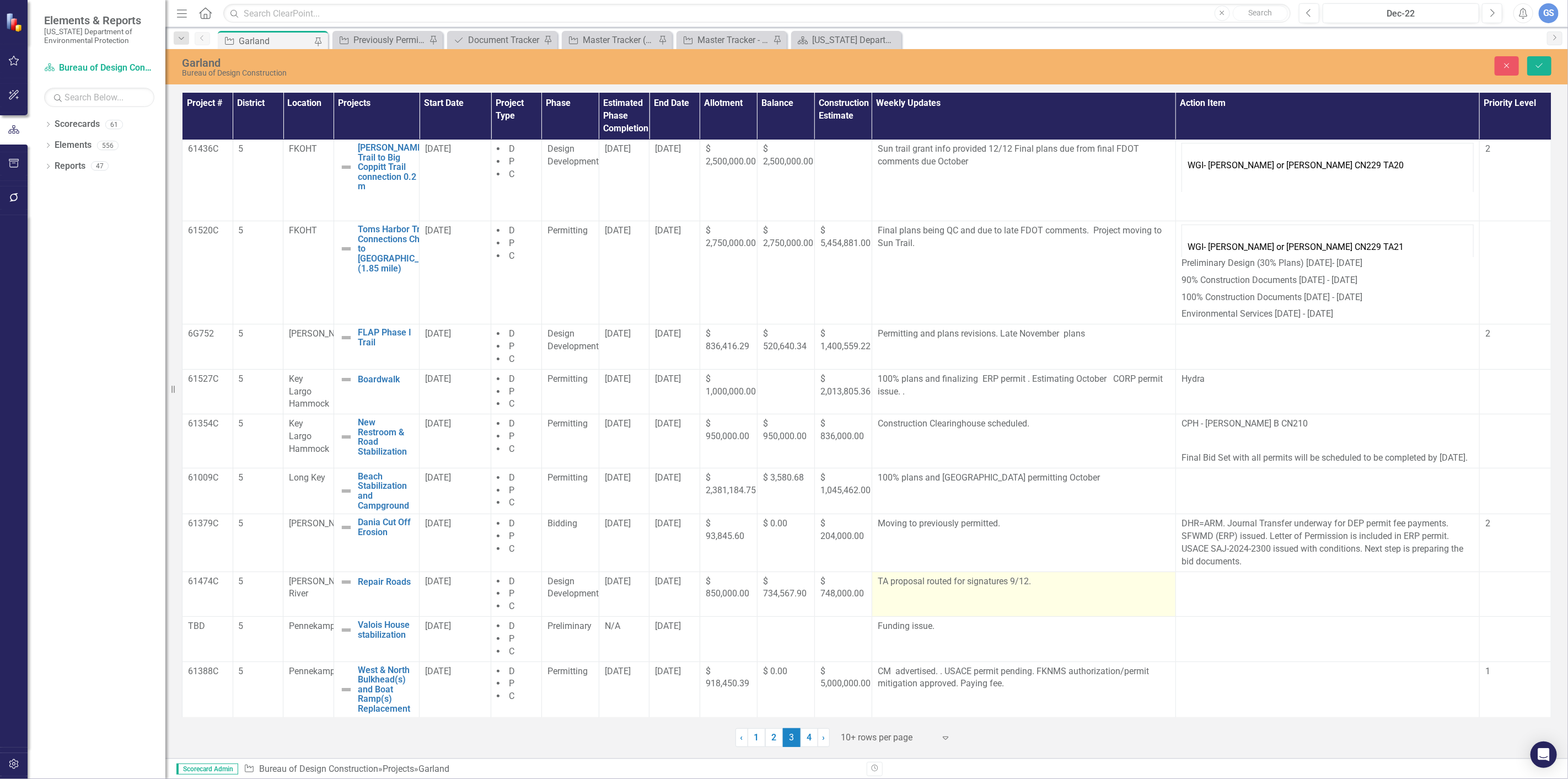
click at [1035, 580] on p "TA proposal routed for signatures 9/12." at bounding box center [1024, 582] width 292 height 13
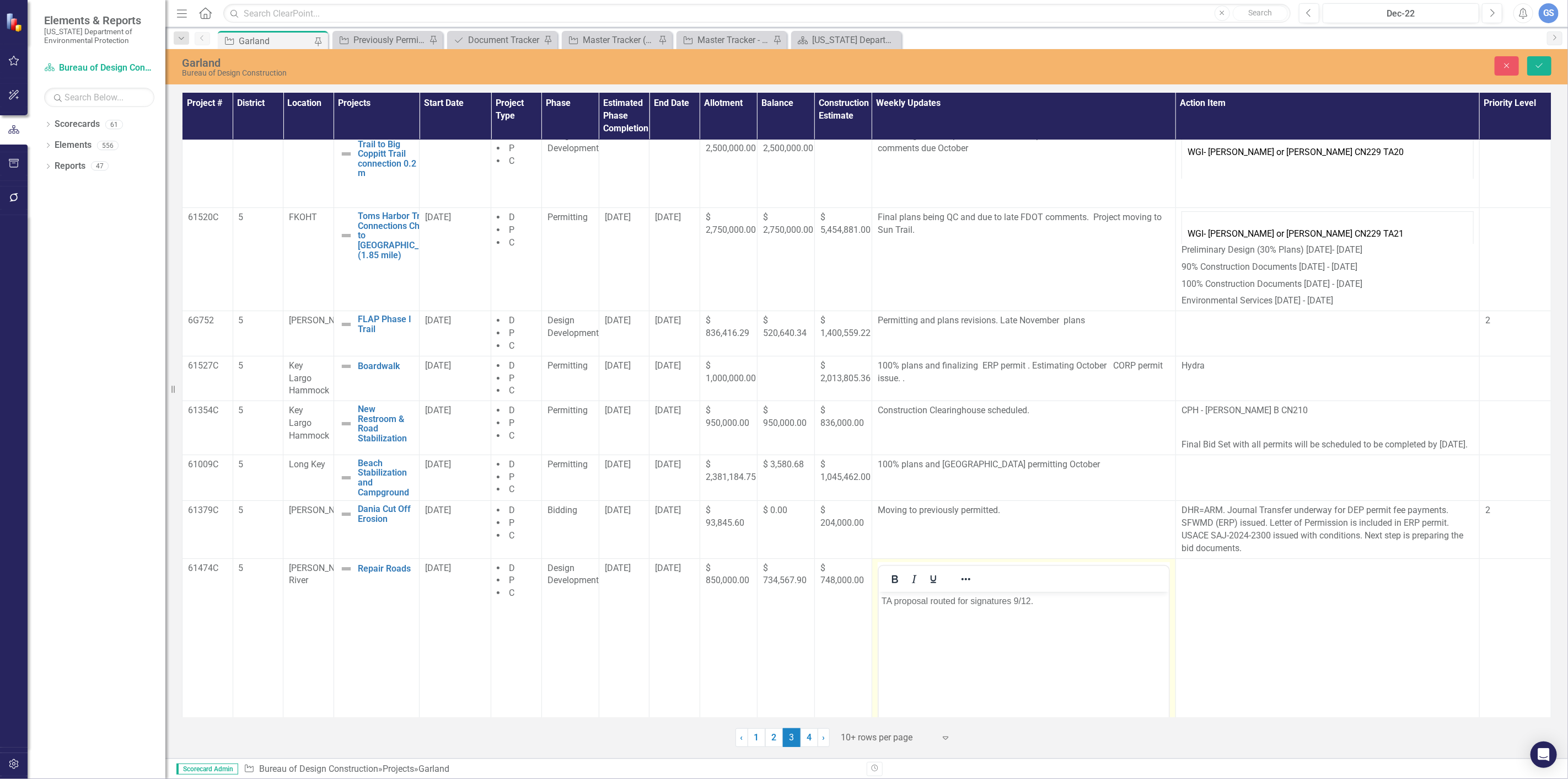
scroll to position [0, 0]
click at [1037, 602] on p "TA proposal routed for signatures 9/12." at bounding box center [1023, 601] width 284 height 13
click at [807, 736] on link "4" at bounding box center [809, 738] width 18 height 19
click at [1536, 60] on button "Save" at bounding box center [1539, 66] width 24 height 19
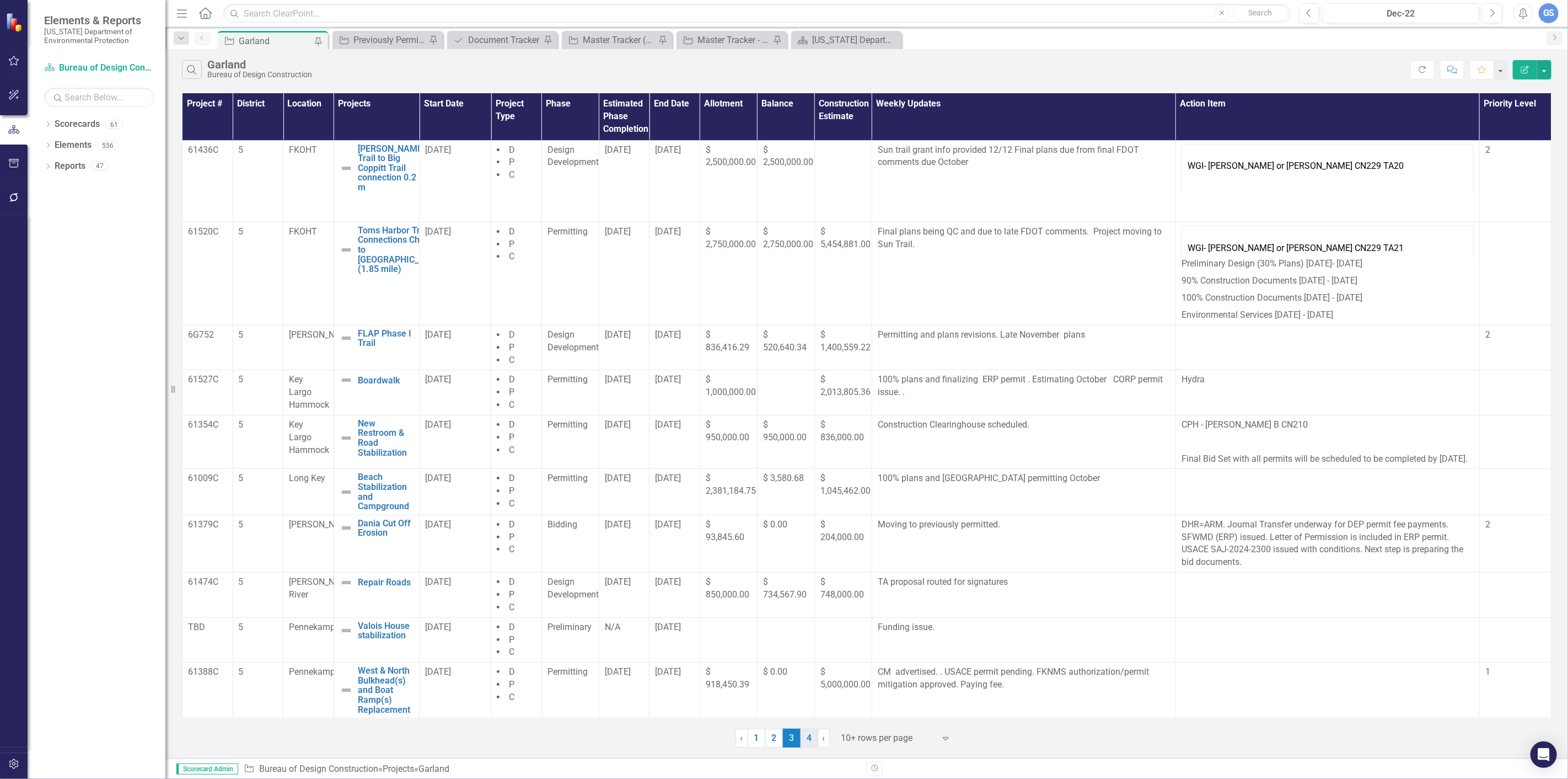
click at [808, 736] on link "4" at bounding box center [809, 738] width 18 height 19
click at [808, 736] on div "‹ Previous 1 2 3 4 (current) › Next" at bounding box center [867, 735] width 1370 height 27
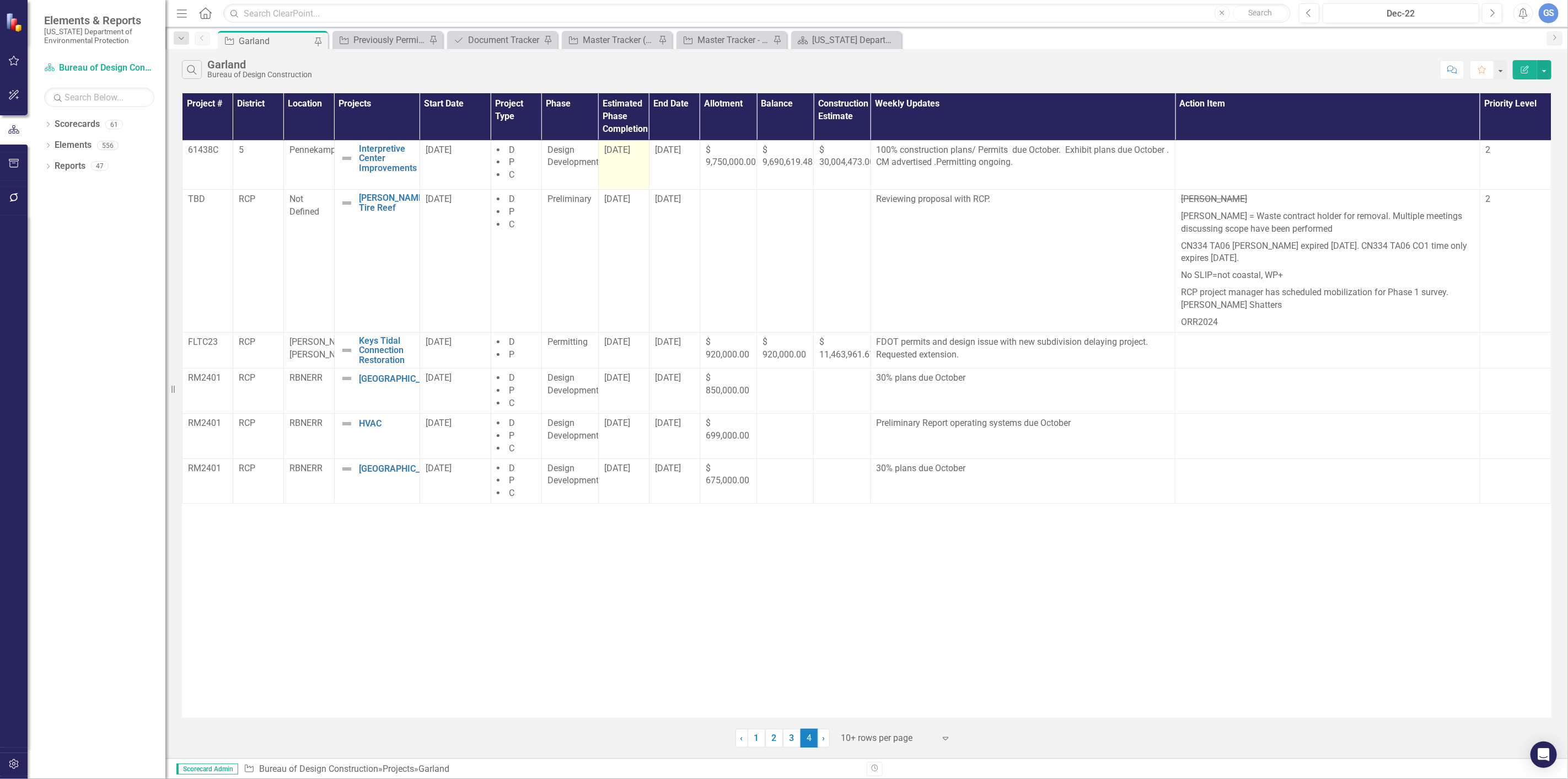
click at [621, 161] on td "[DATE]" at bounding box center [623, 165] width 51 height 50
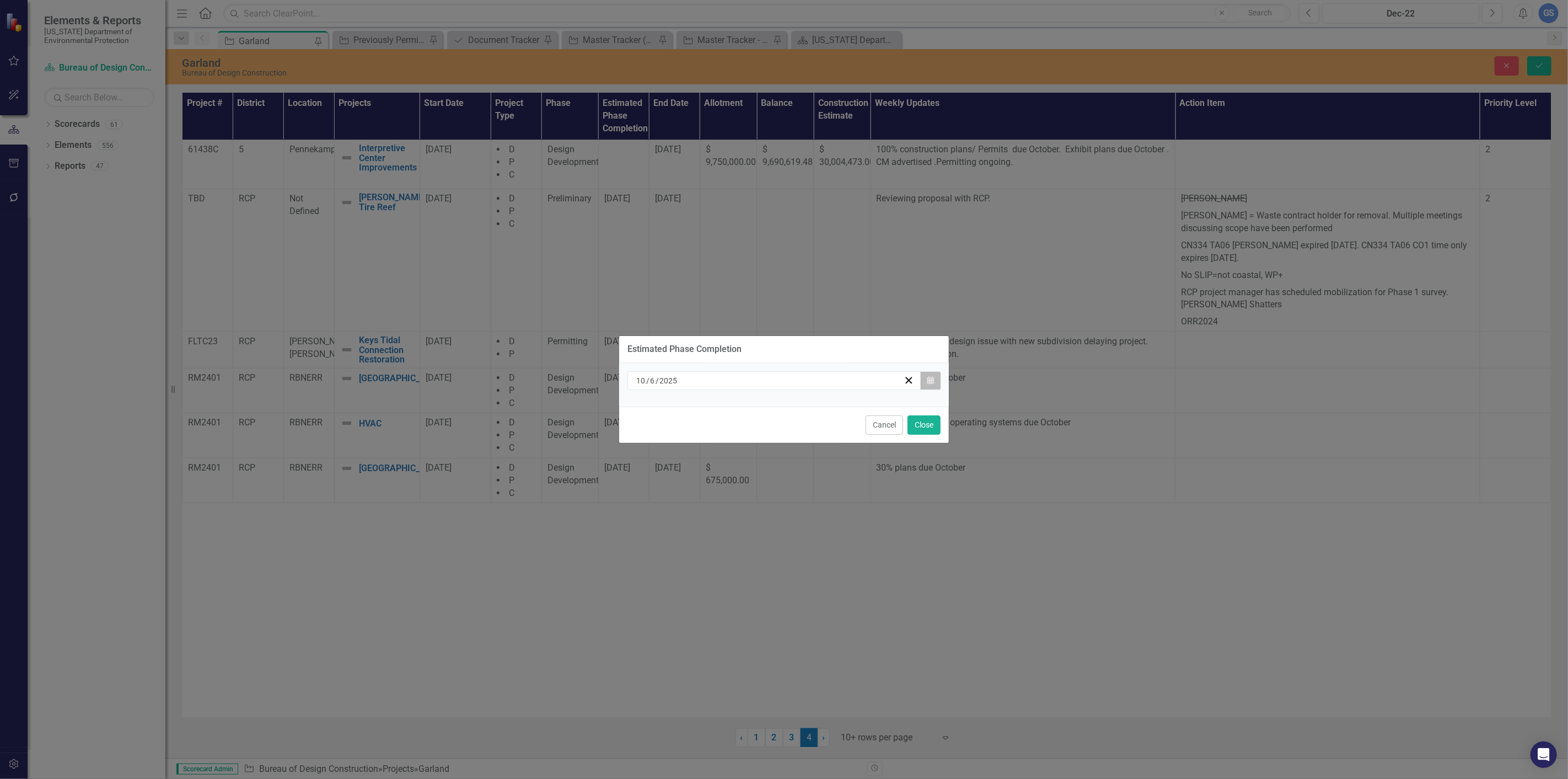
click at [933, 378] on icon "button" at bounding box center [930, 380] width 7 height 8
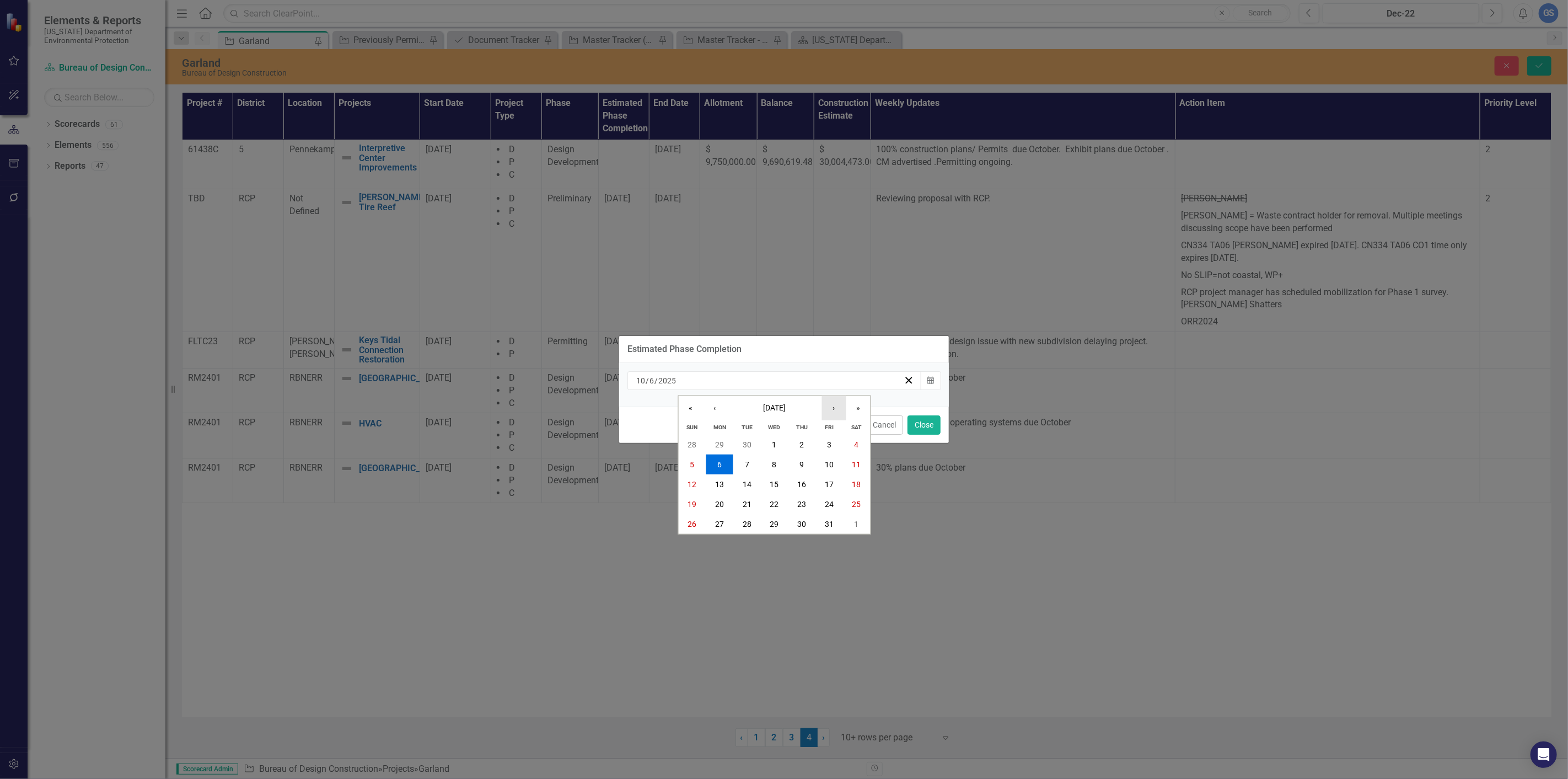
click at [826, 403] on button "›" at bounding box center [834, 408] width 24 height 24
click at [772, 456] on button "5" at bounding box center [774, 464] width 27 height 20
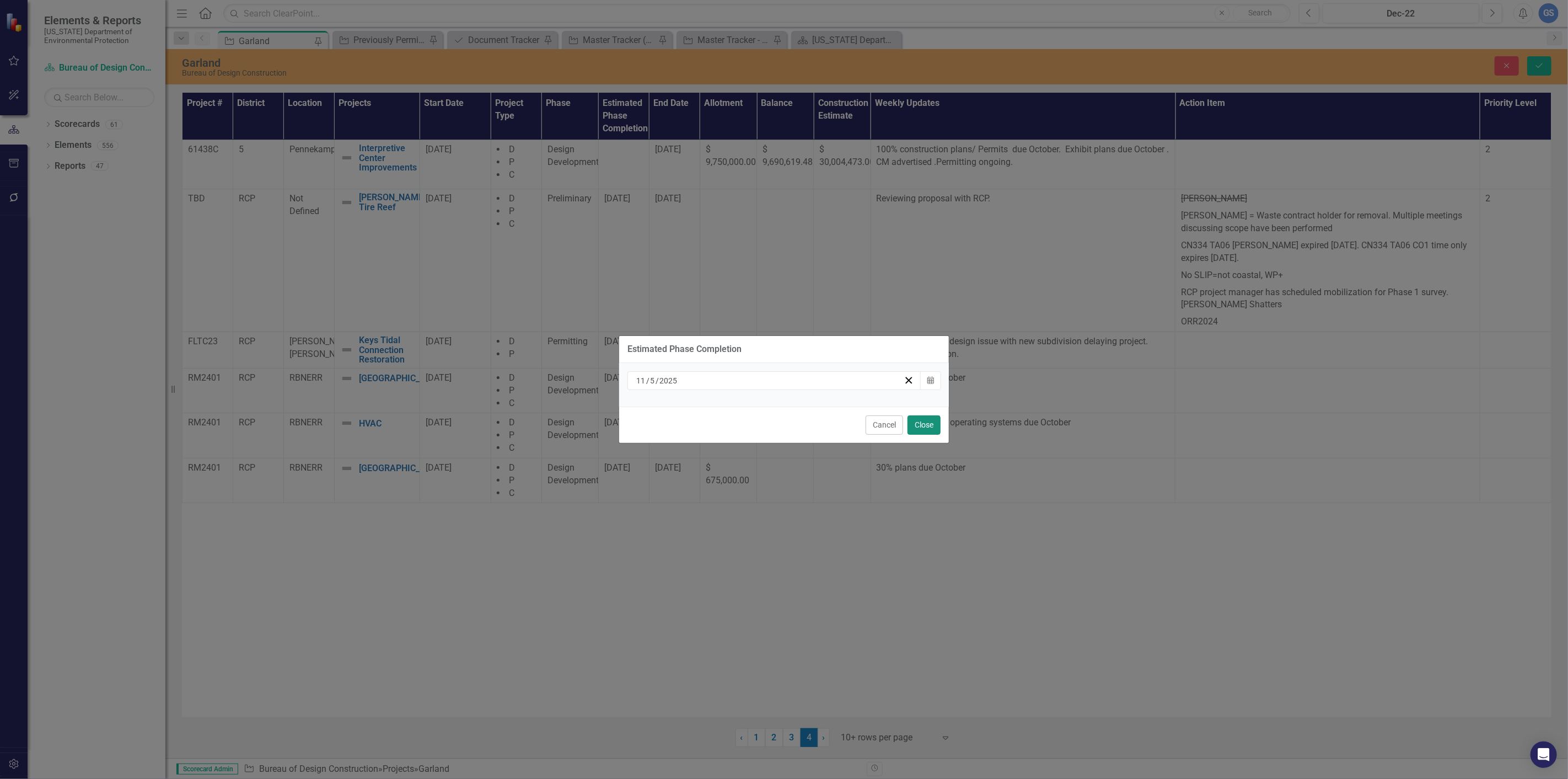
click at [922, 421] on button "Close" at bounding box center [924, 425] width 33 height 19
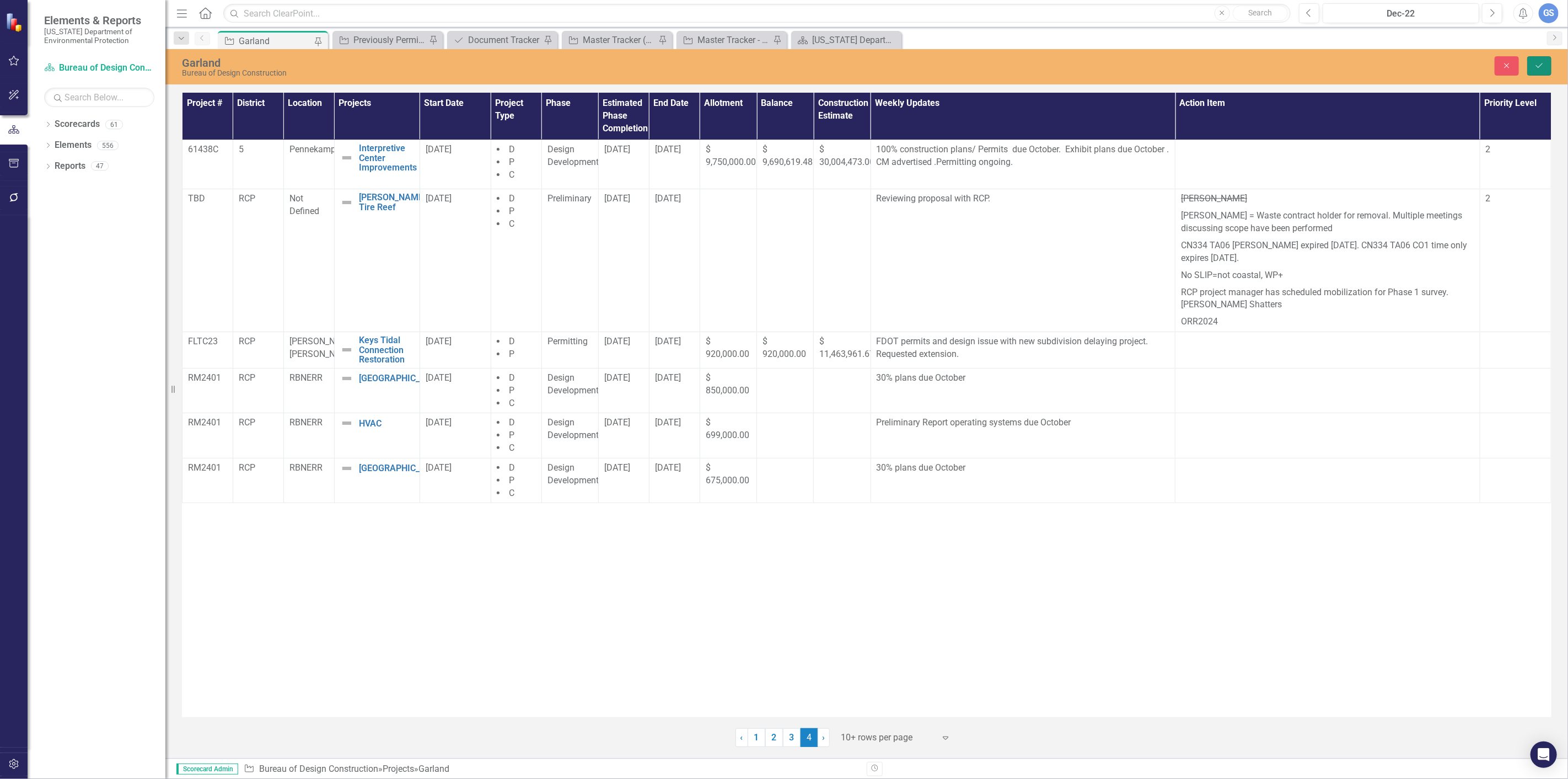
click at [1530, 62] on button "Save" at bounding box center [1539, 66] width 24 height 19
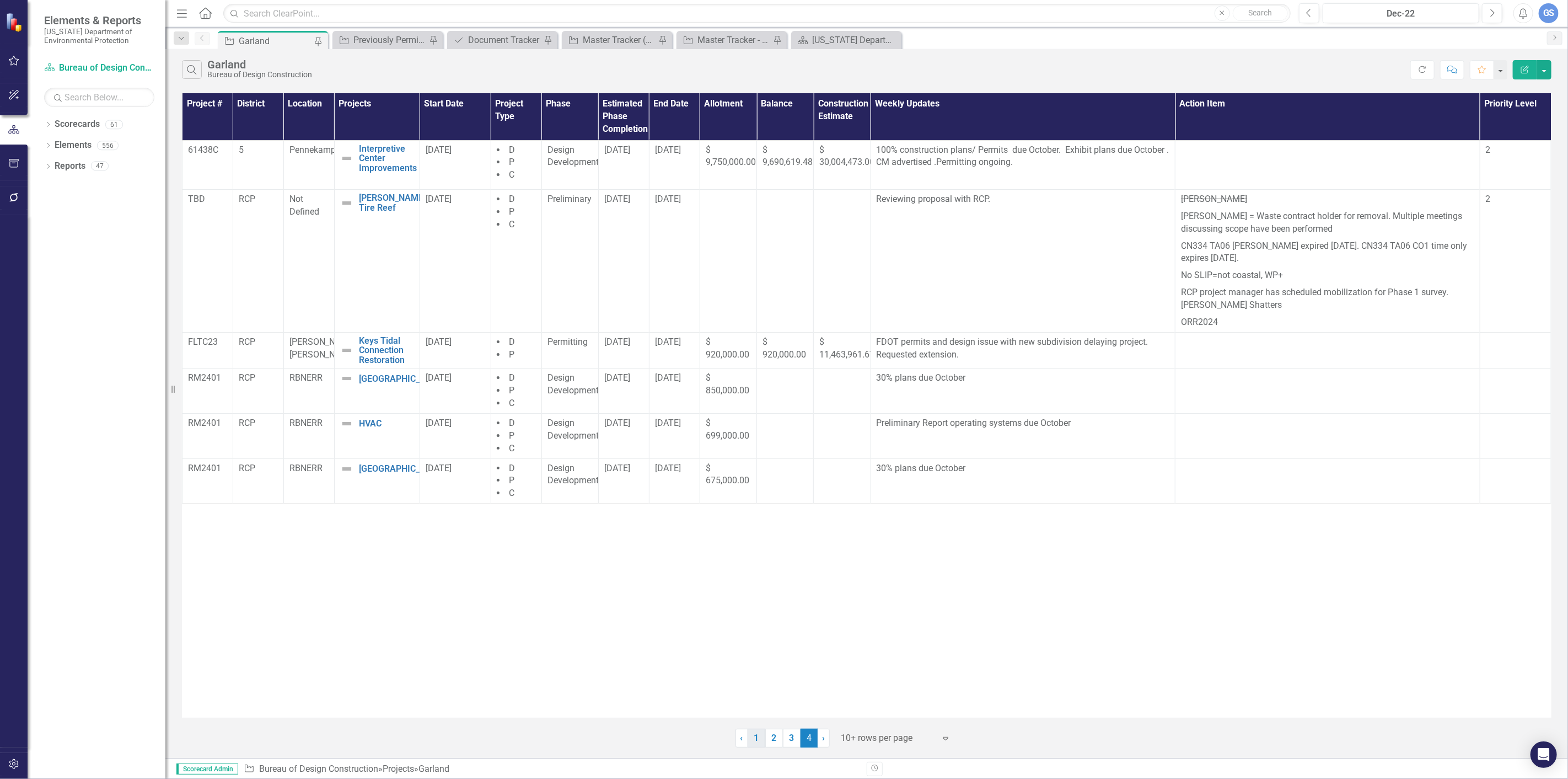
click at [758, 735] on link "1" at bounding box center [756, 738] width 18 height 19
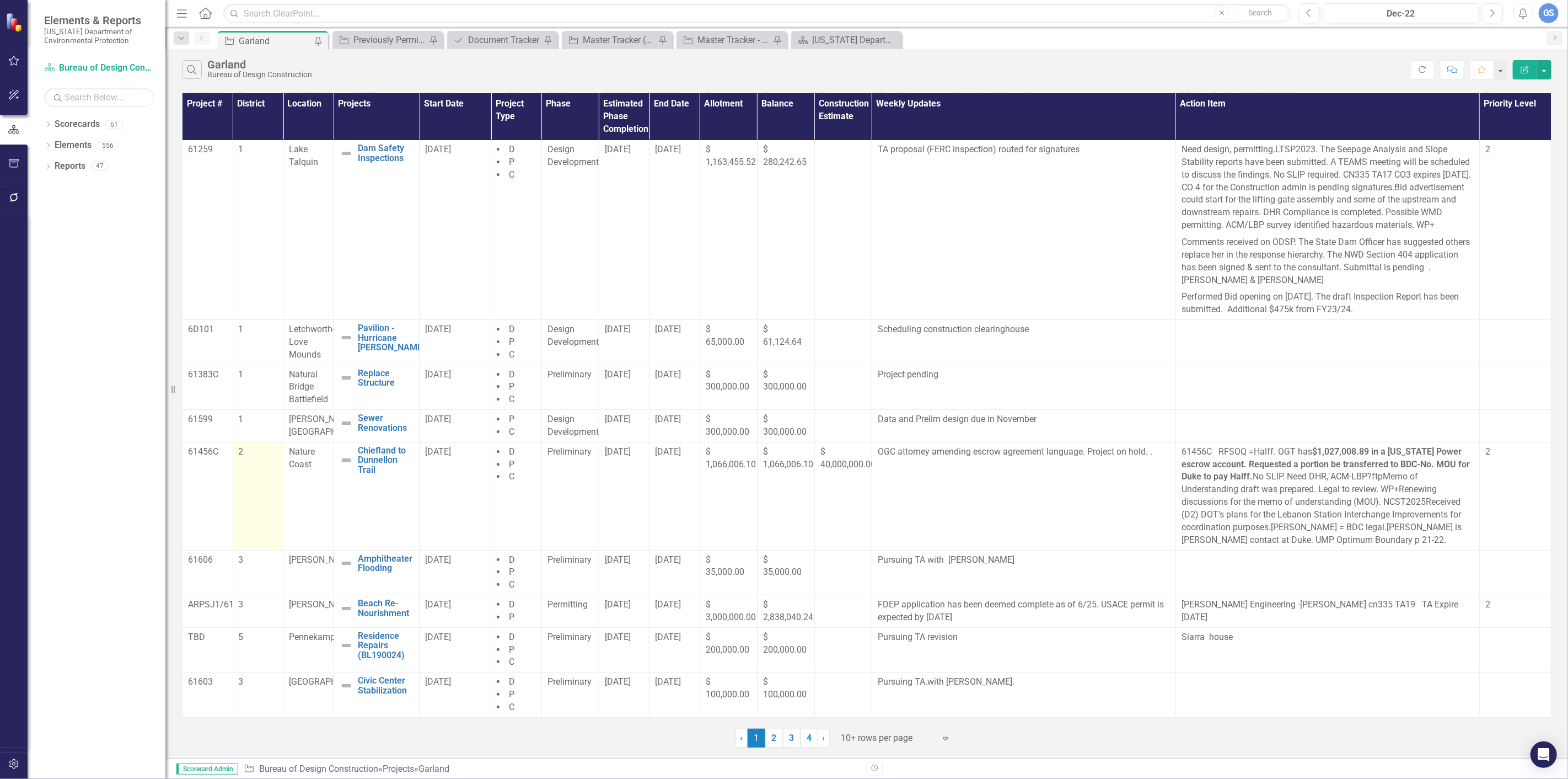
scroll to position [68, 0]
click at [775, 733] on link "2" at bounding box center [774, 738] width 18 height 19
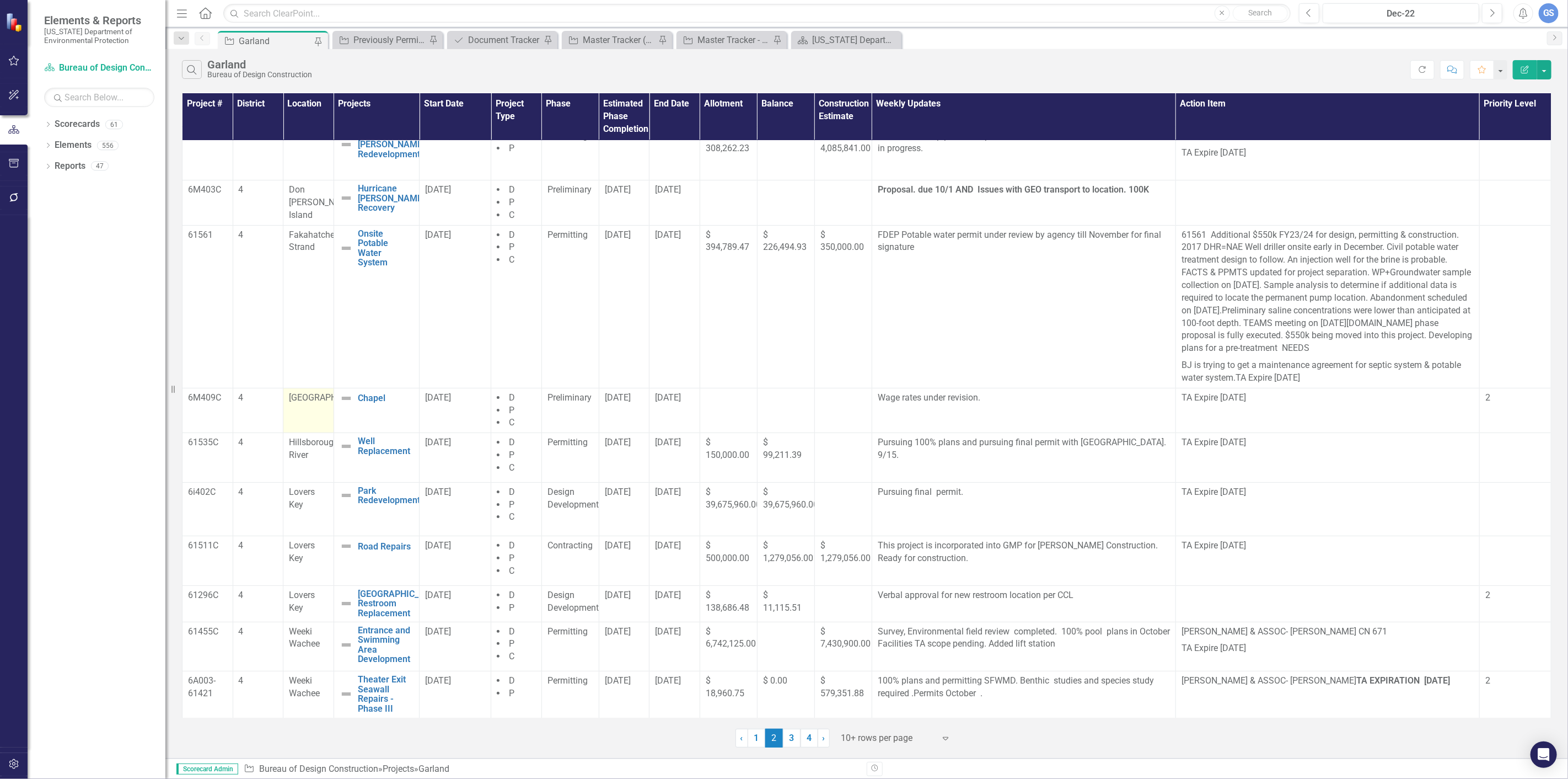
scroll to position [18, 0]
click at [792, 737] on link "3" at bounding box center [791, 738] width 18 height 19
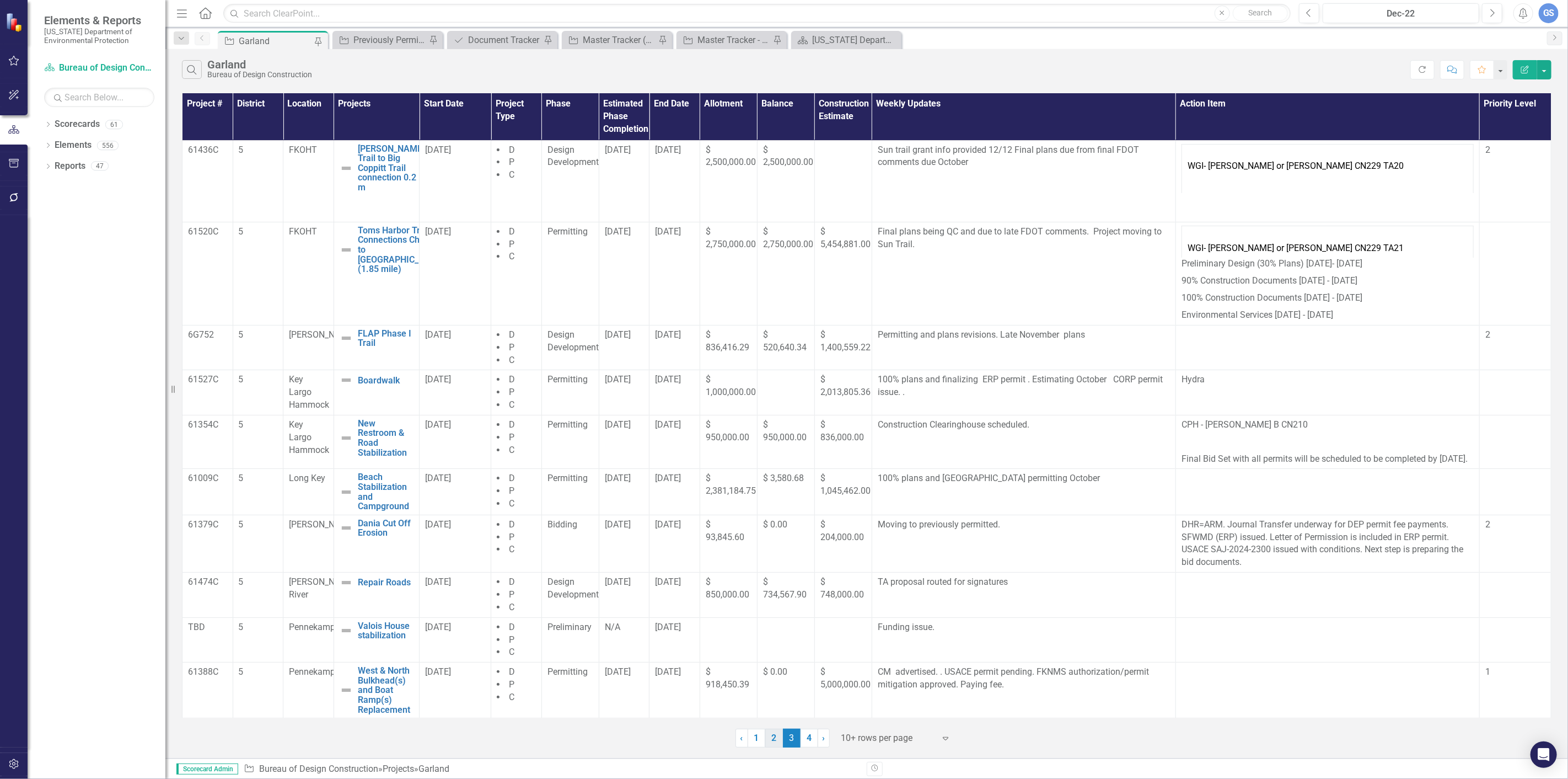
click at [774, 737] on link "2" at bounding box center [774, 738] width 18 height 19
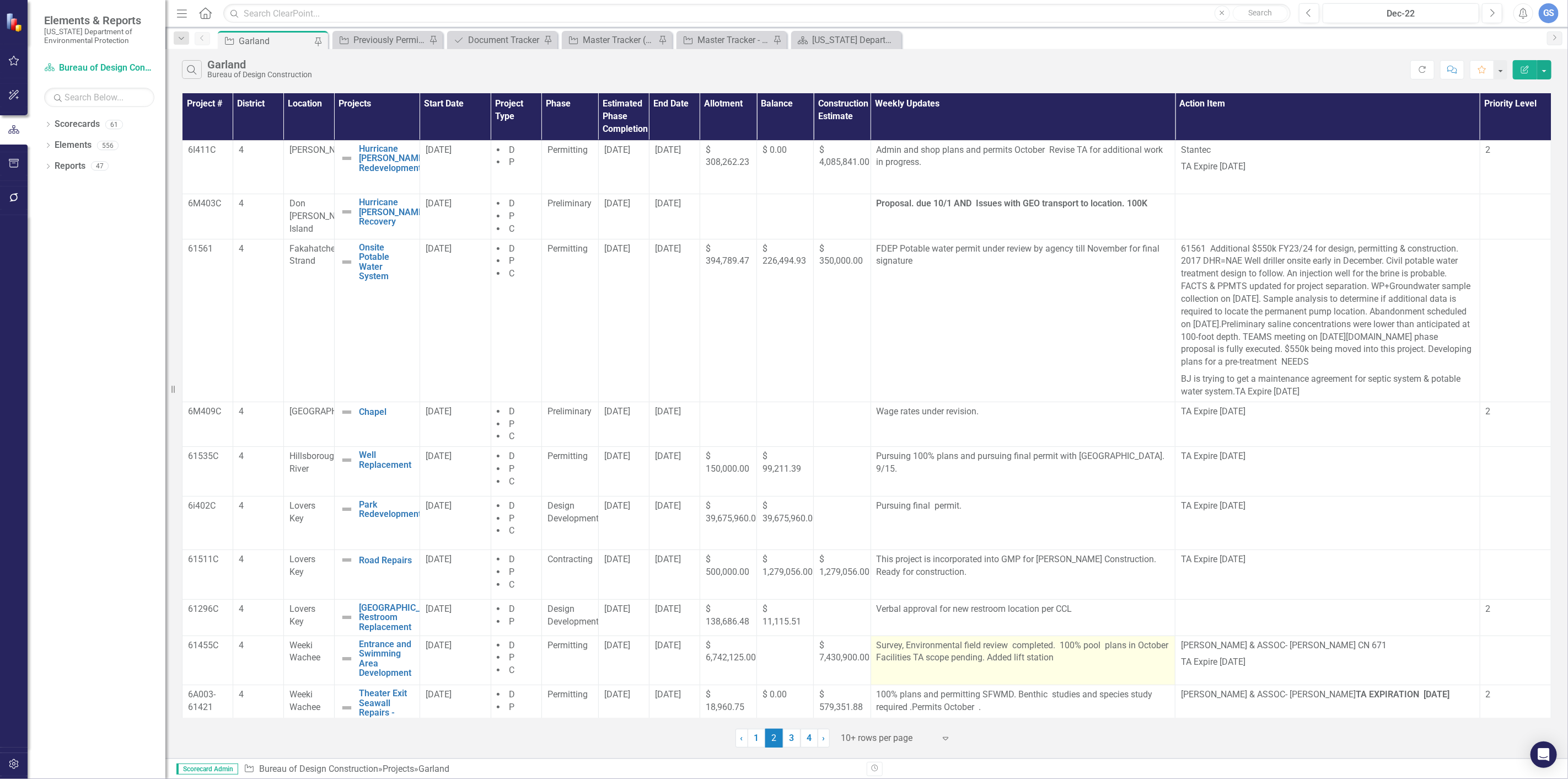
click at [902, 659] on p "Survey, Environmental field review completed. 100% pool plans in October Facili…" at bounding box center [1023, 653] width 293 height 27
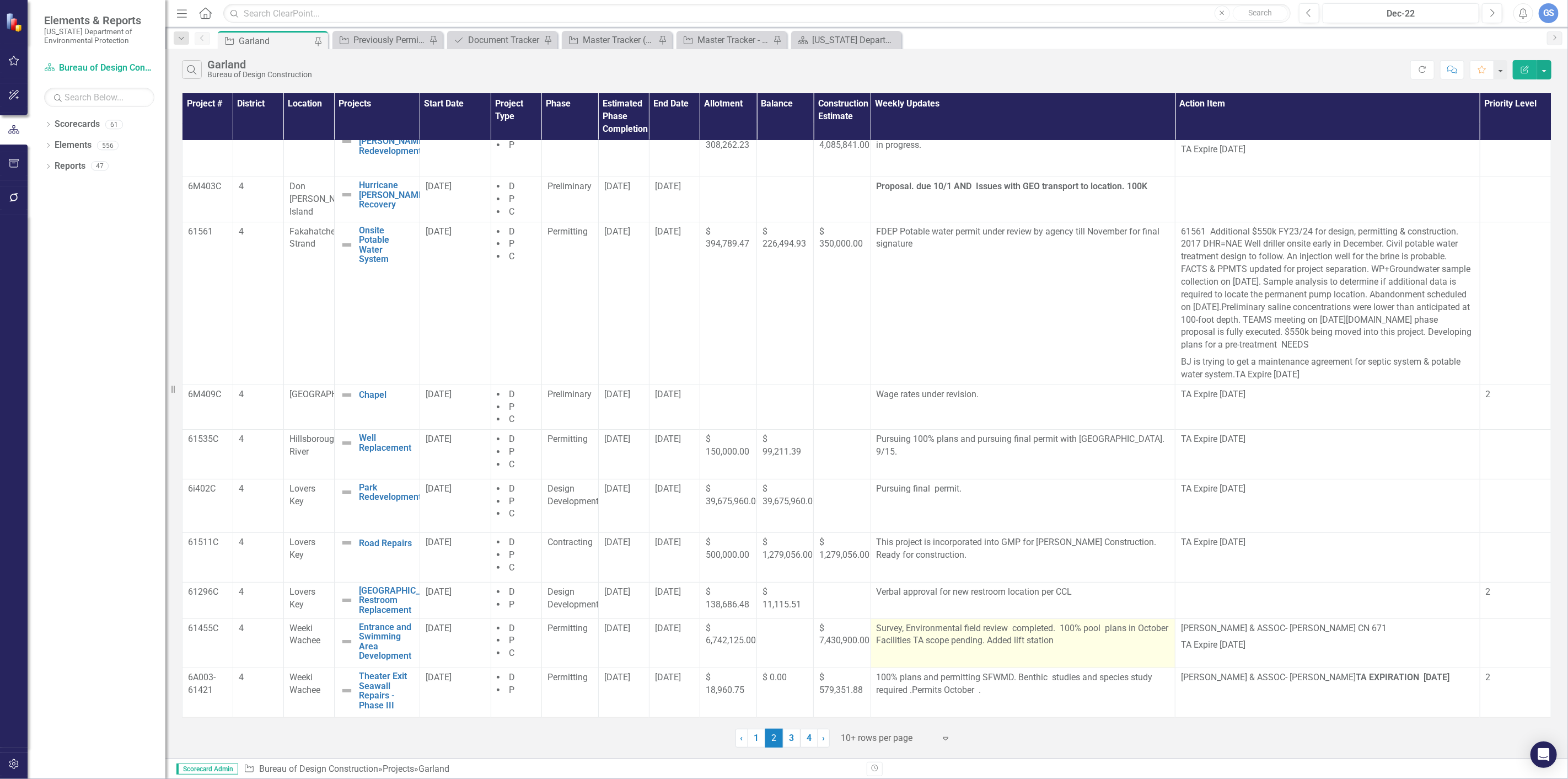
click at [916, 660] on p at bounding box center [1023, 657] width 293 height 15
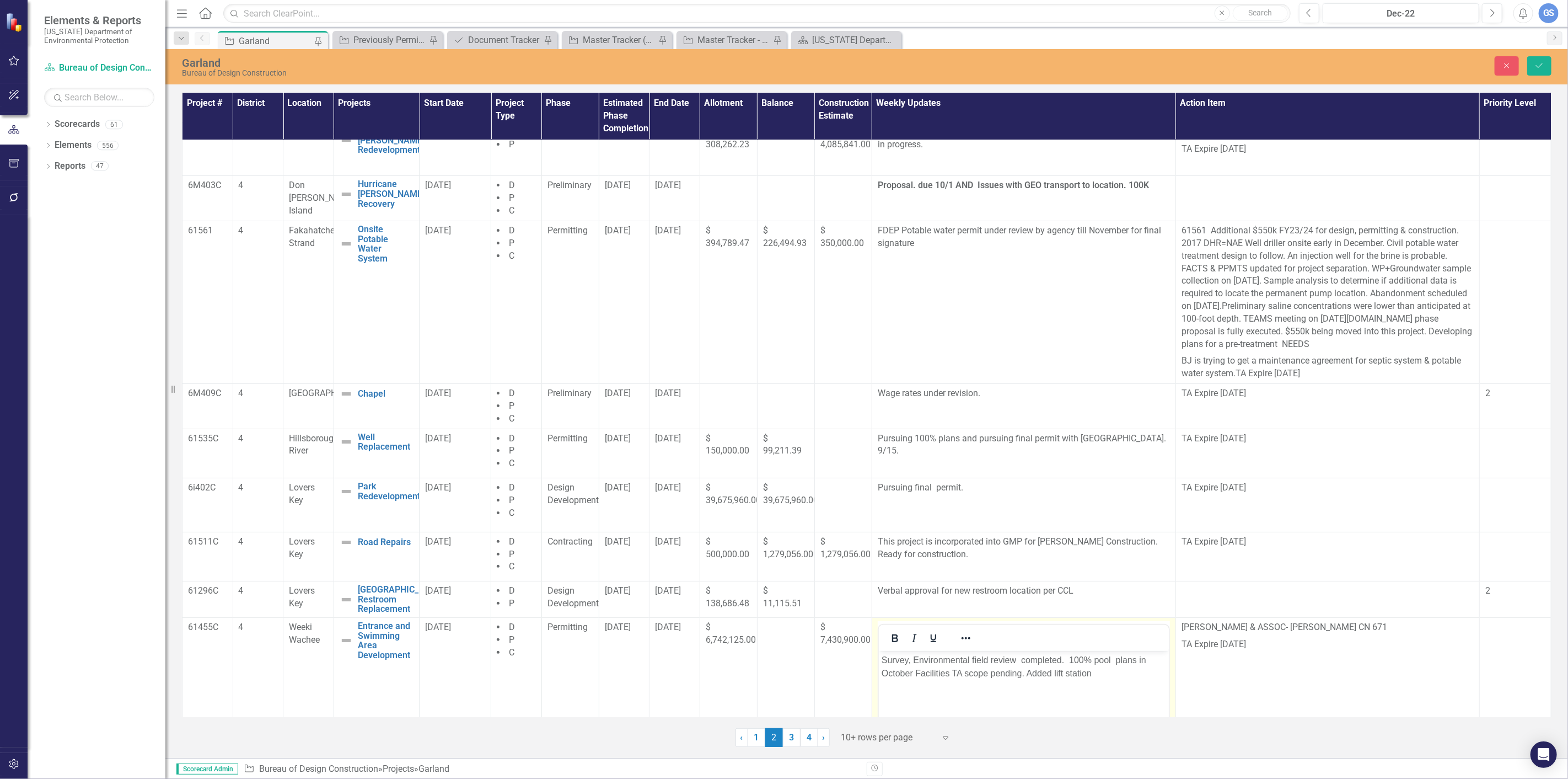
scroll to position [0, 0]
click at [911, 672] on p "Survey, Environmental field review completed. 100% pool plans in October Facili…" at bounding box center [1023, 666] width 284 height 26
click at [756, 741] on link "1" at bounding box center [756, 738] width 18 height 19
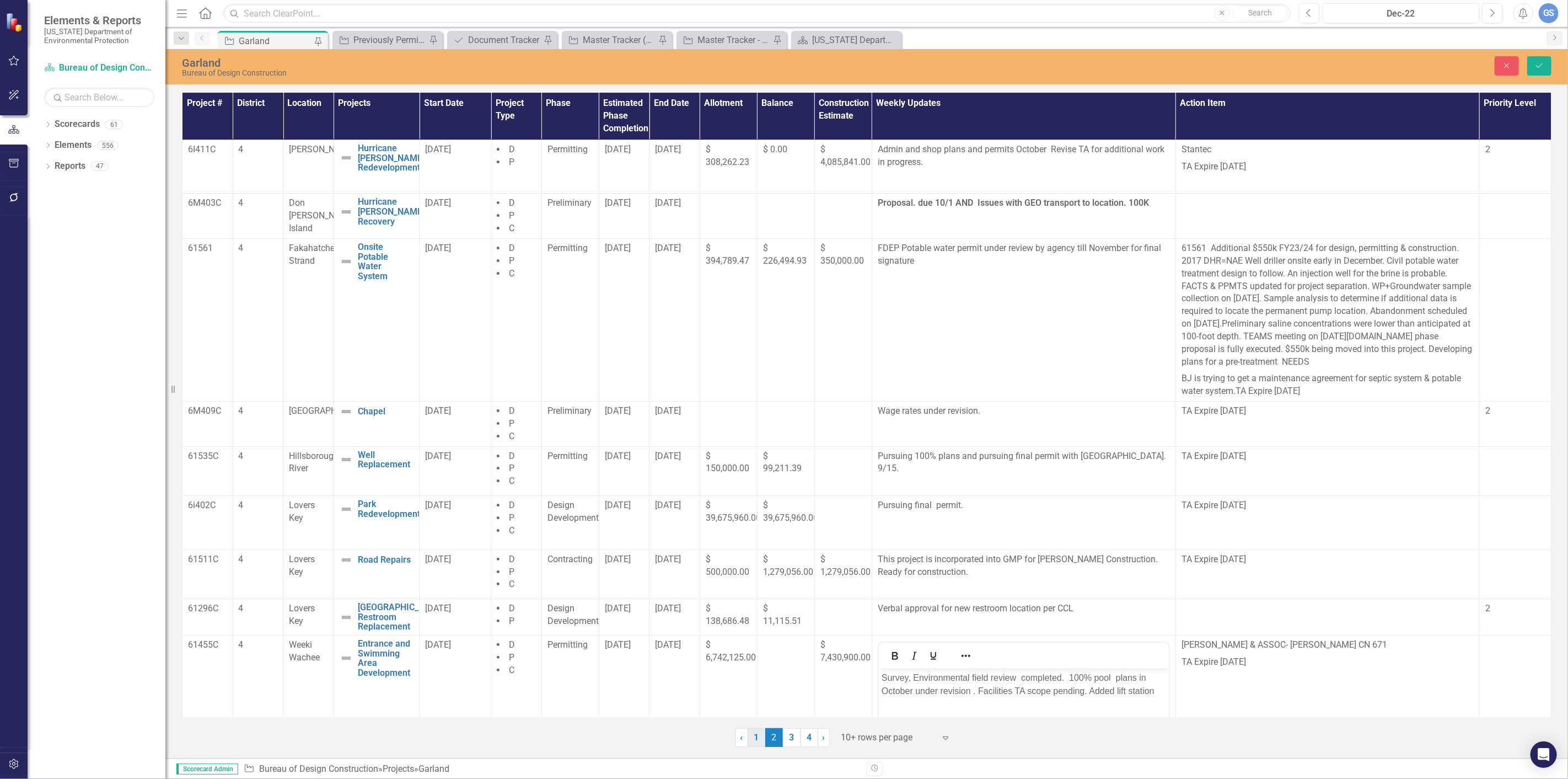
click at [754, 730] on link "1" at bounding box center [756, 738] width 18 height 19
click at [1546, 61] on button "Save" at bounding box center [1539, 66] width 24 height 19
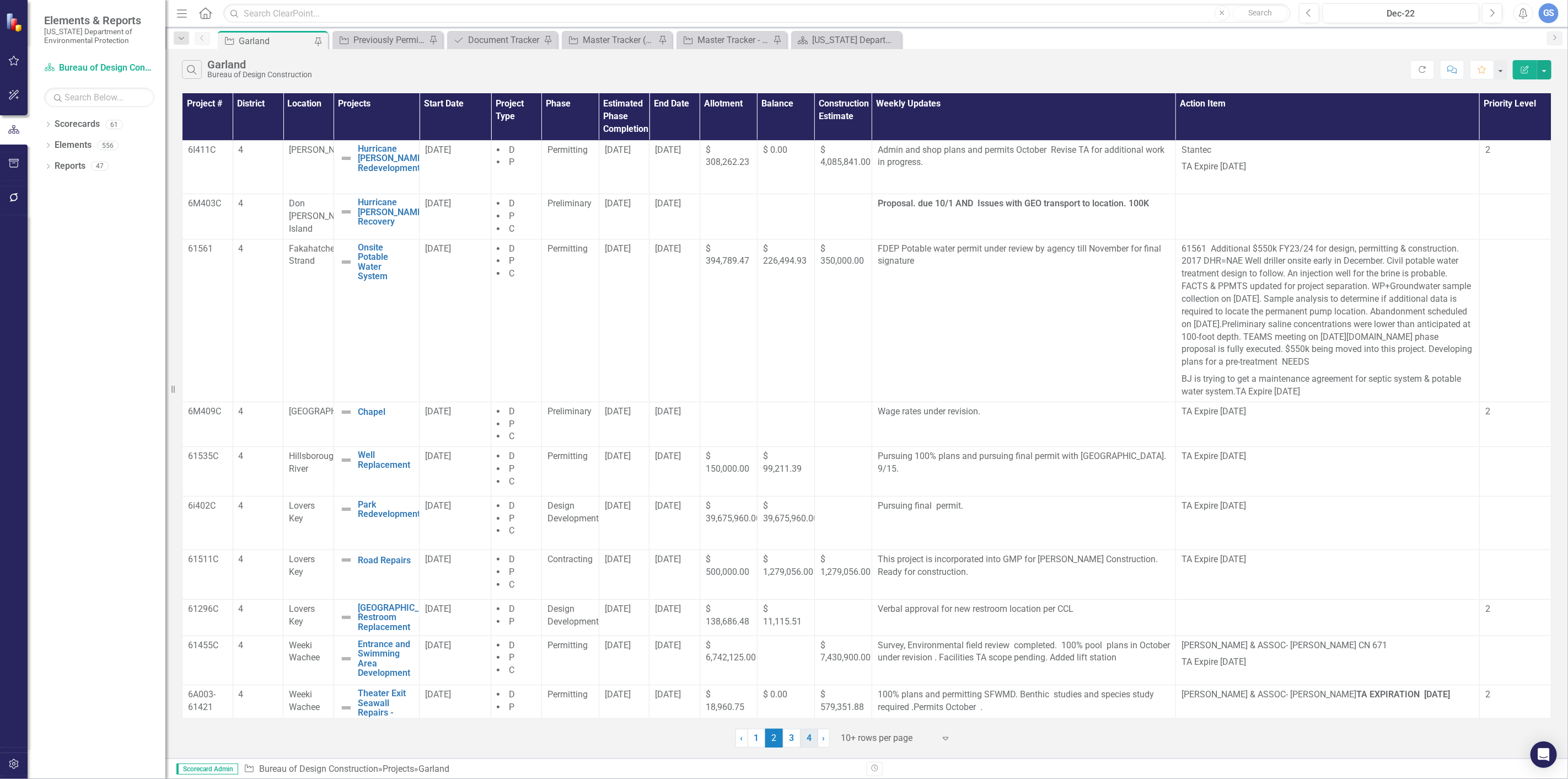
click at [808, 738] on link "4" at bounding box center [809, 738] width 18 height 19
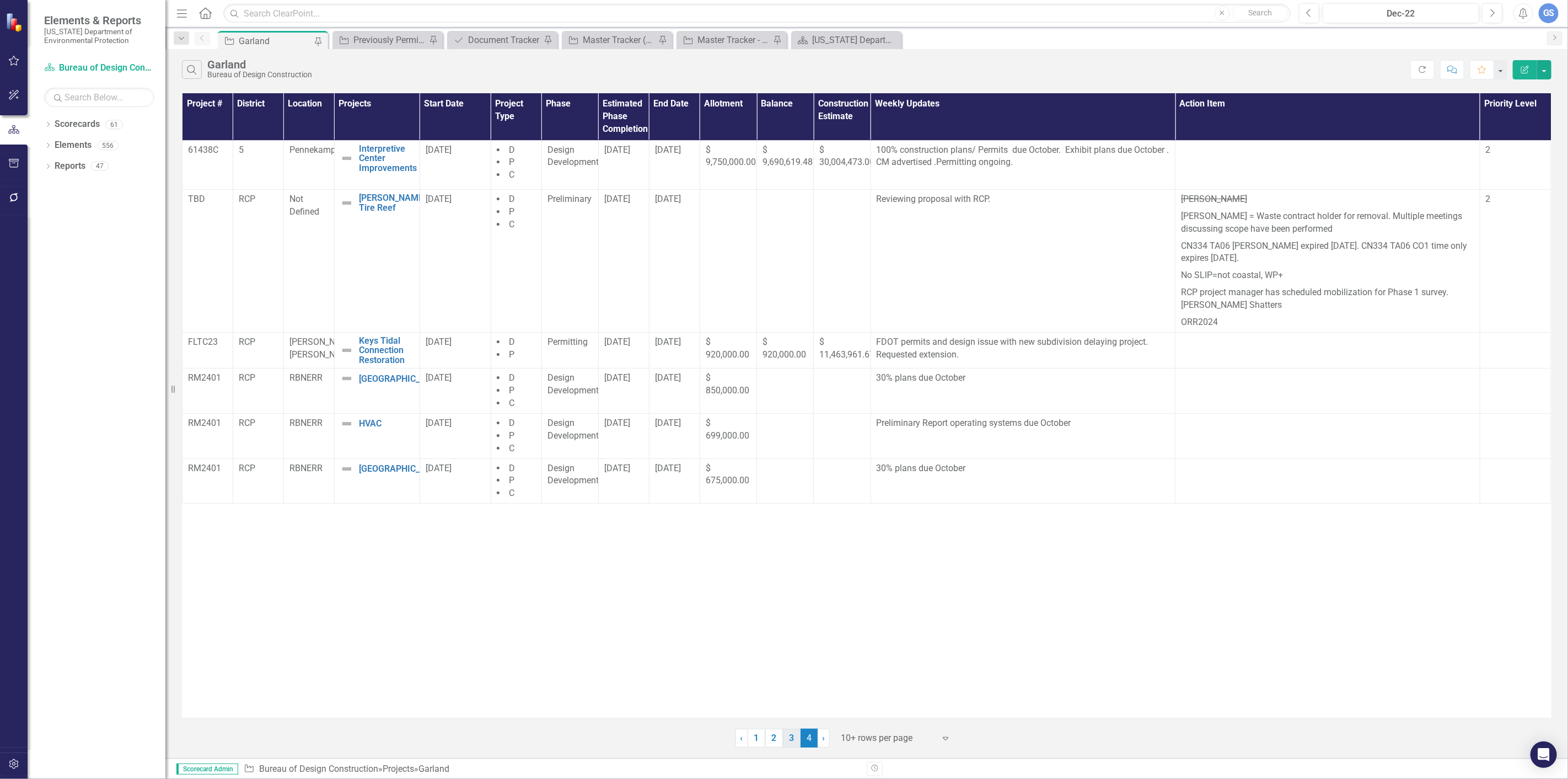
click at [790, 734] on link "3" at bounding box center [791, 738] width 18 height 19
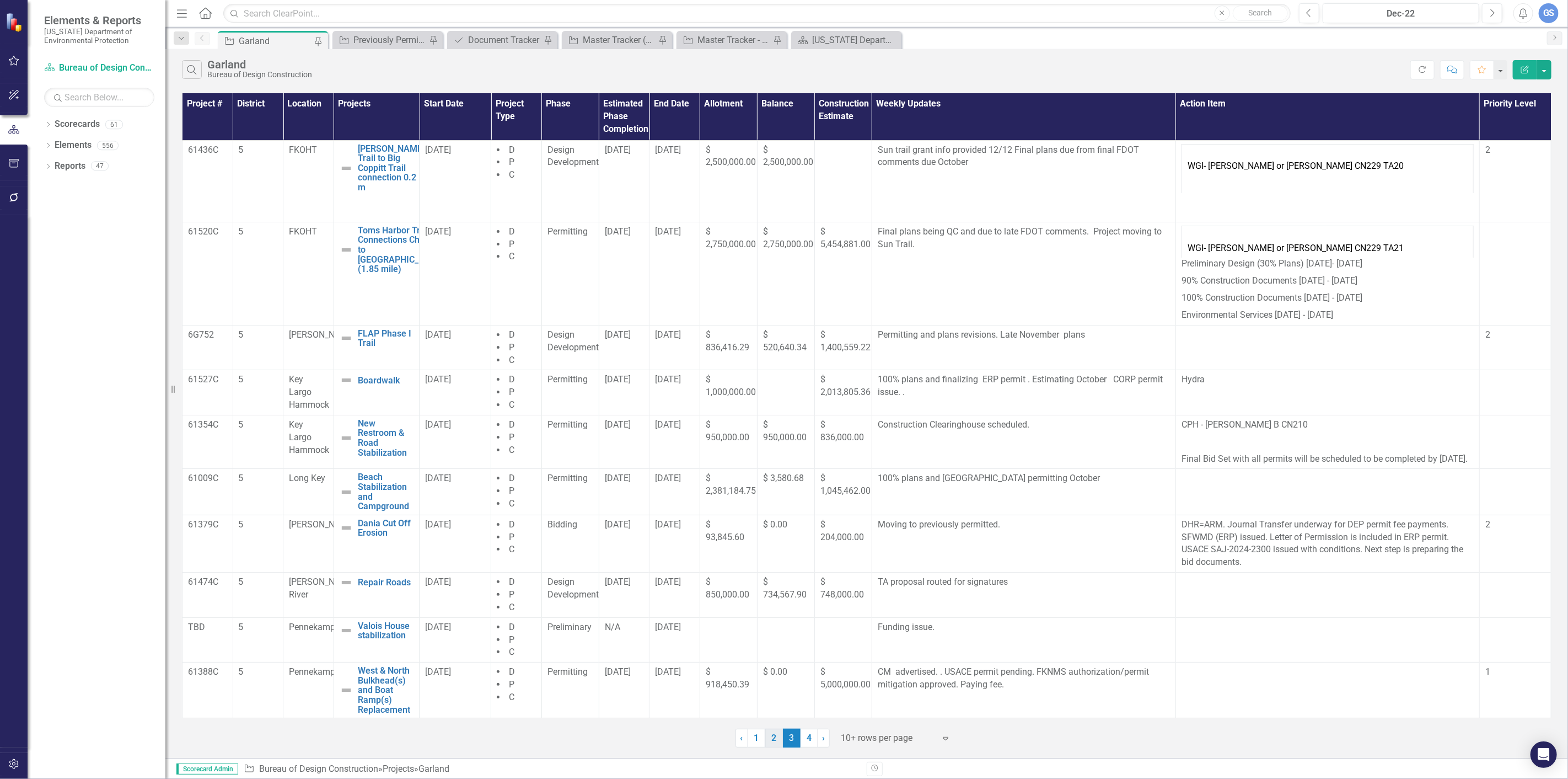
click at [773, 735] on link "2" at bounding box center [774, 738] width 18 height 19
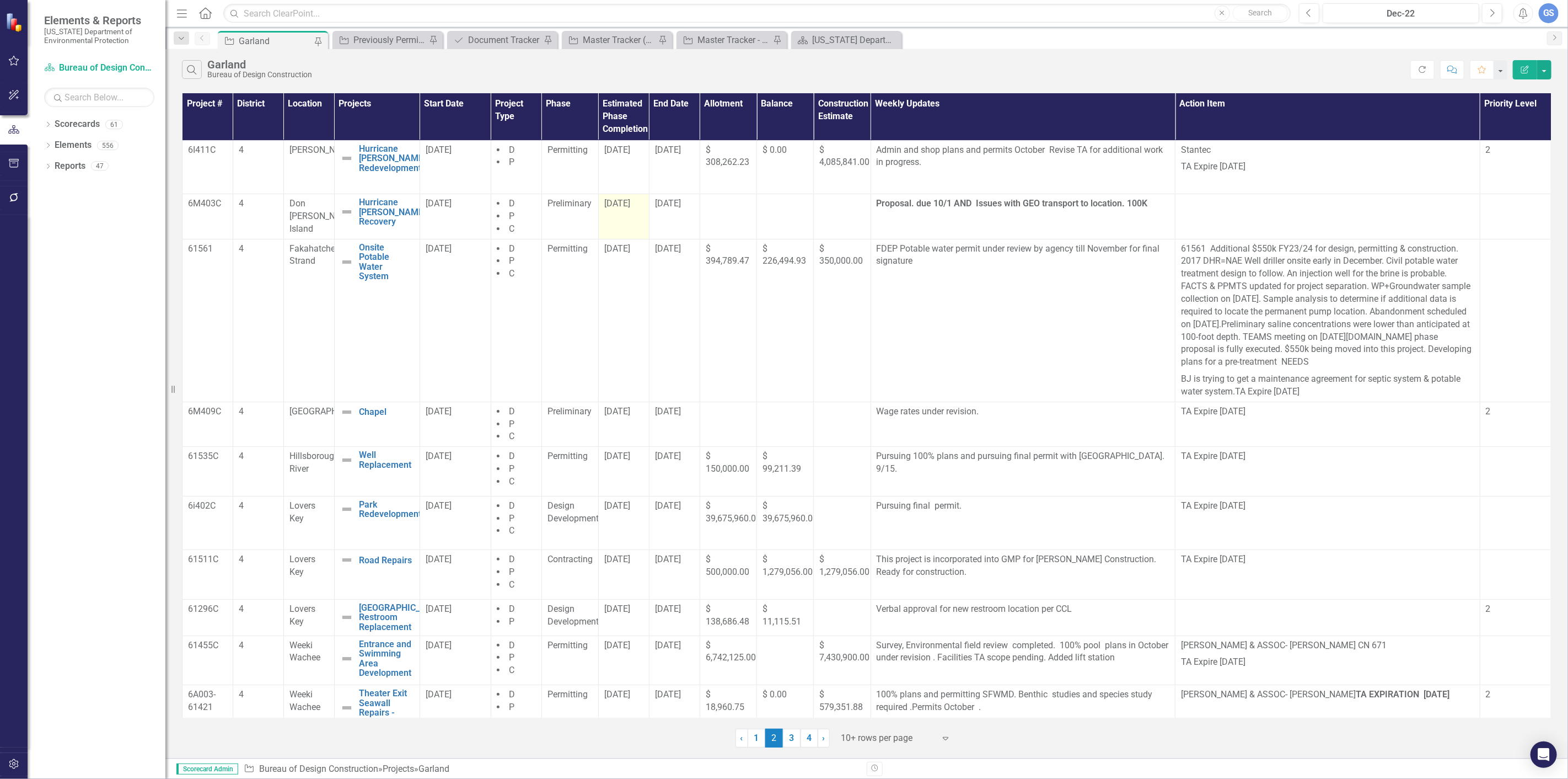
click at [614, 210] on div "[DATE]" at bounding box center [624, 203] width 39 height 13
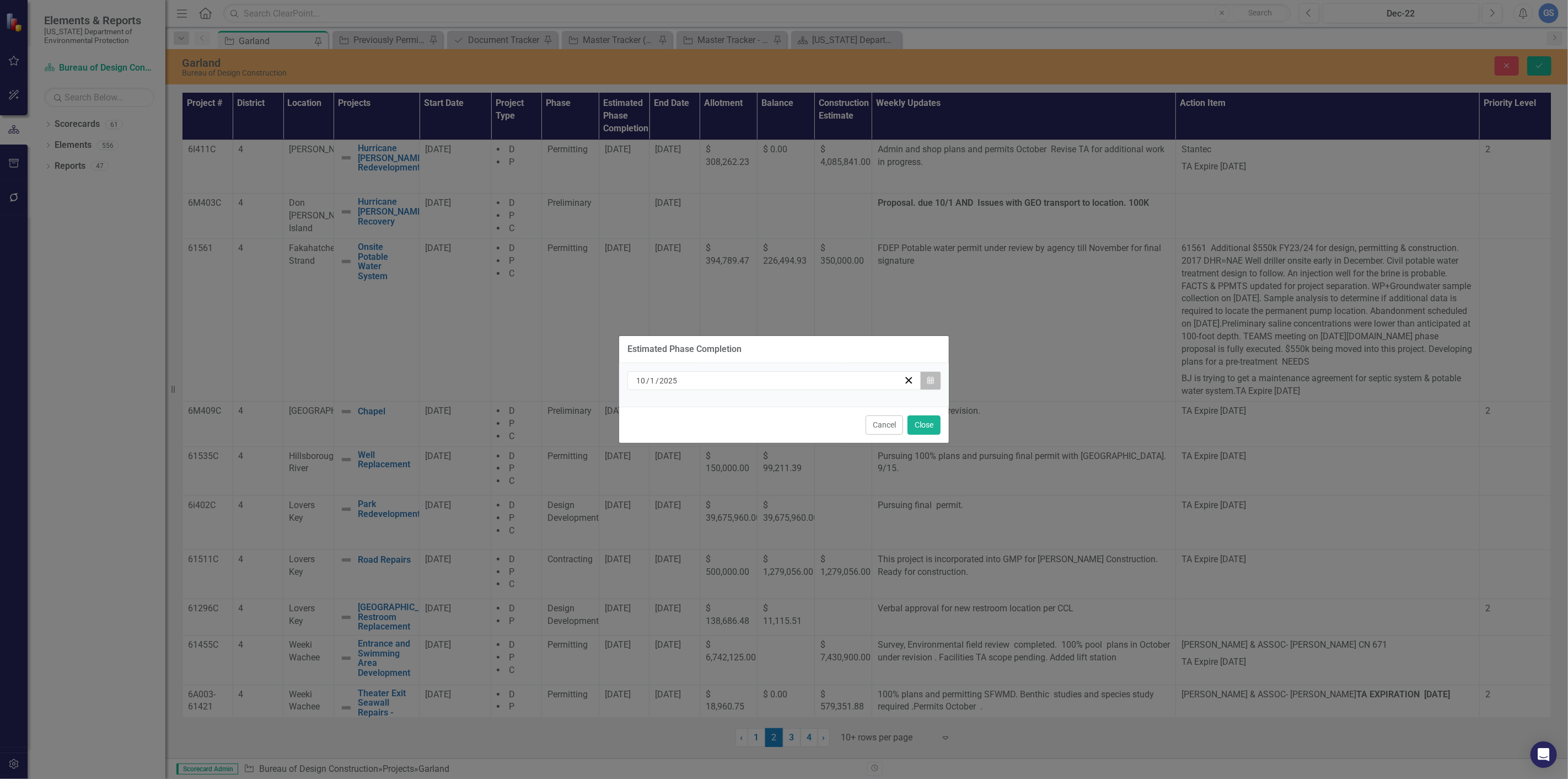
click at [929, 374] on button "Calendar" at bounding box center [931, 381] width 21 height 19
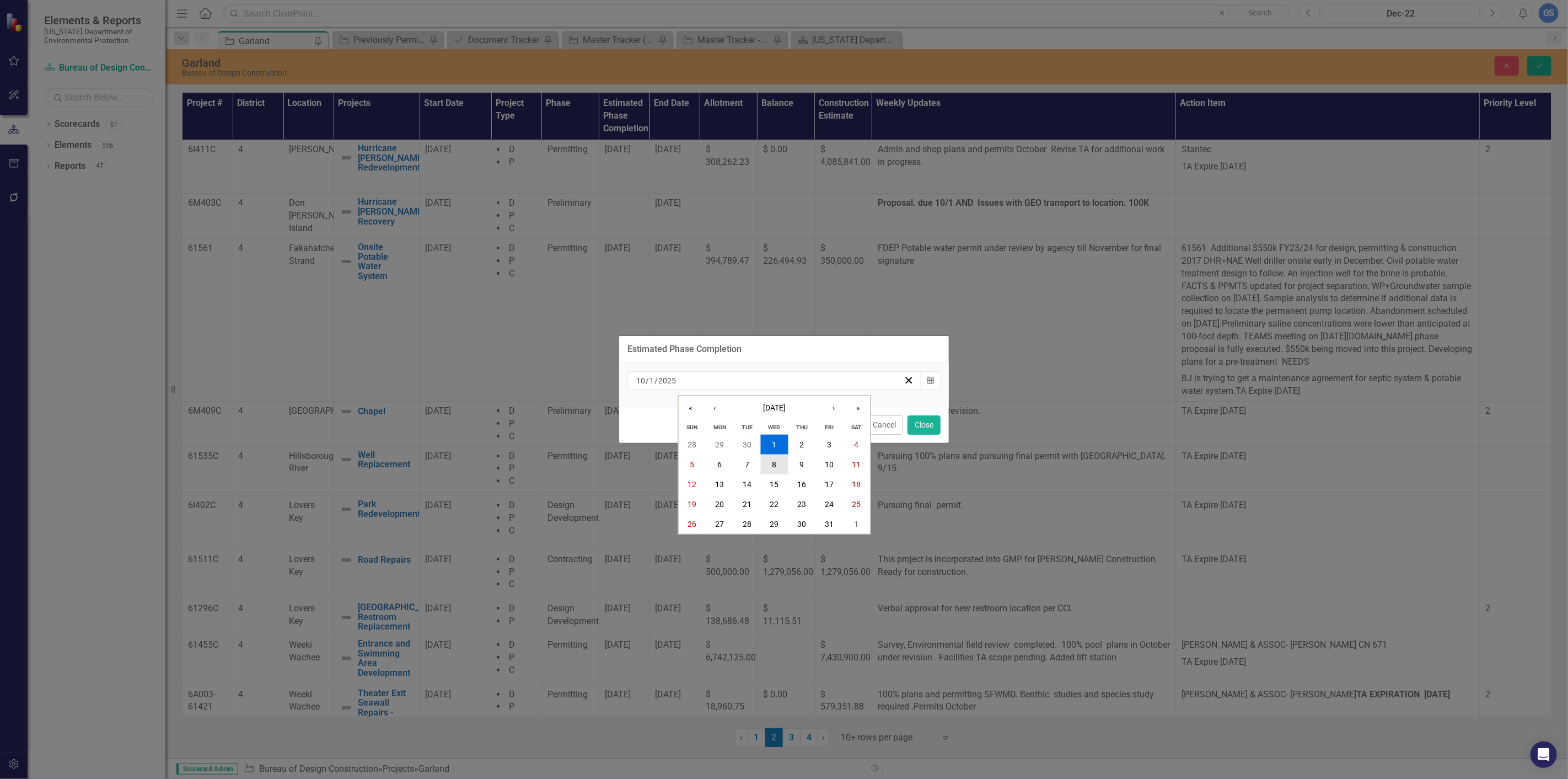
click at [771, 465] on button "8" at bounding box center [774, 464] width 27 height 20
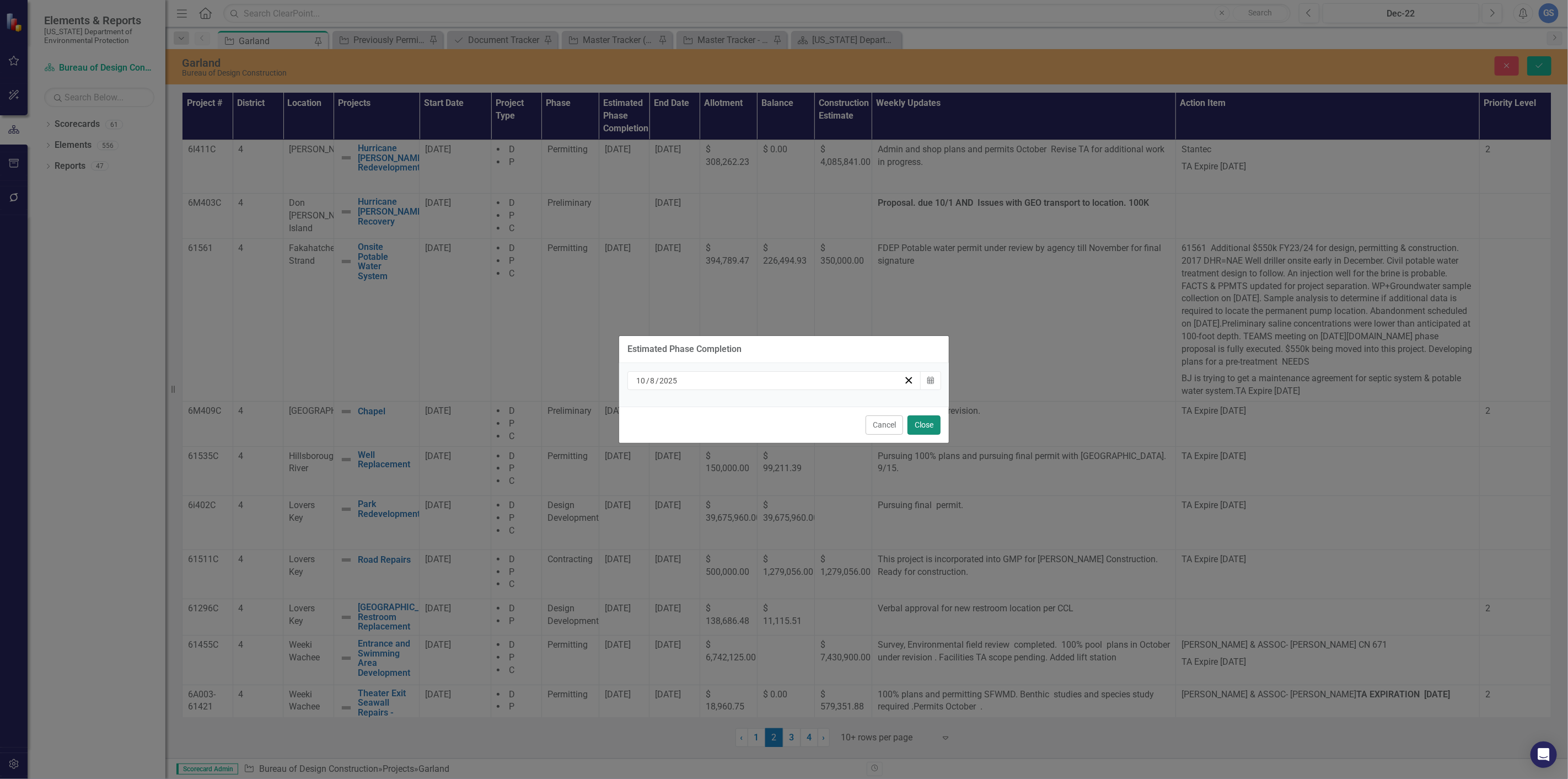
click at [919, 423] on button "Close" at bounding box center [924, 425] width 33 height 19
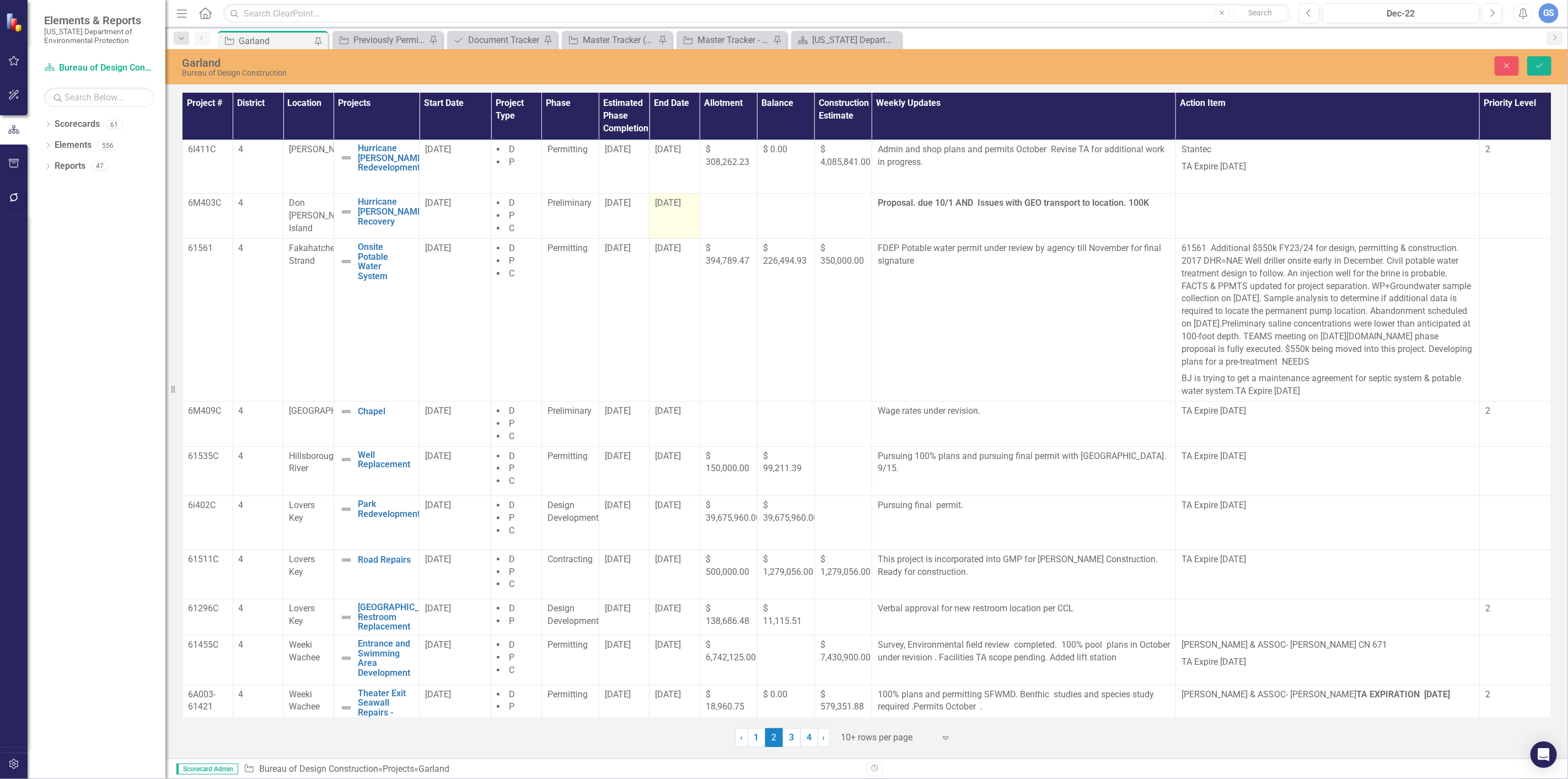
click at [667, 212] on td "[DATE]" at bounding box center [674, 216] width 51 height 45
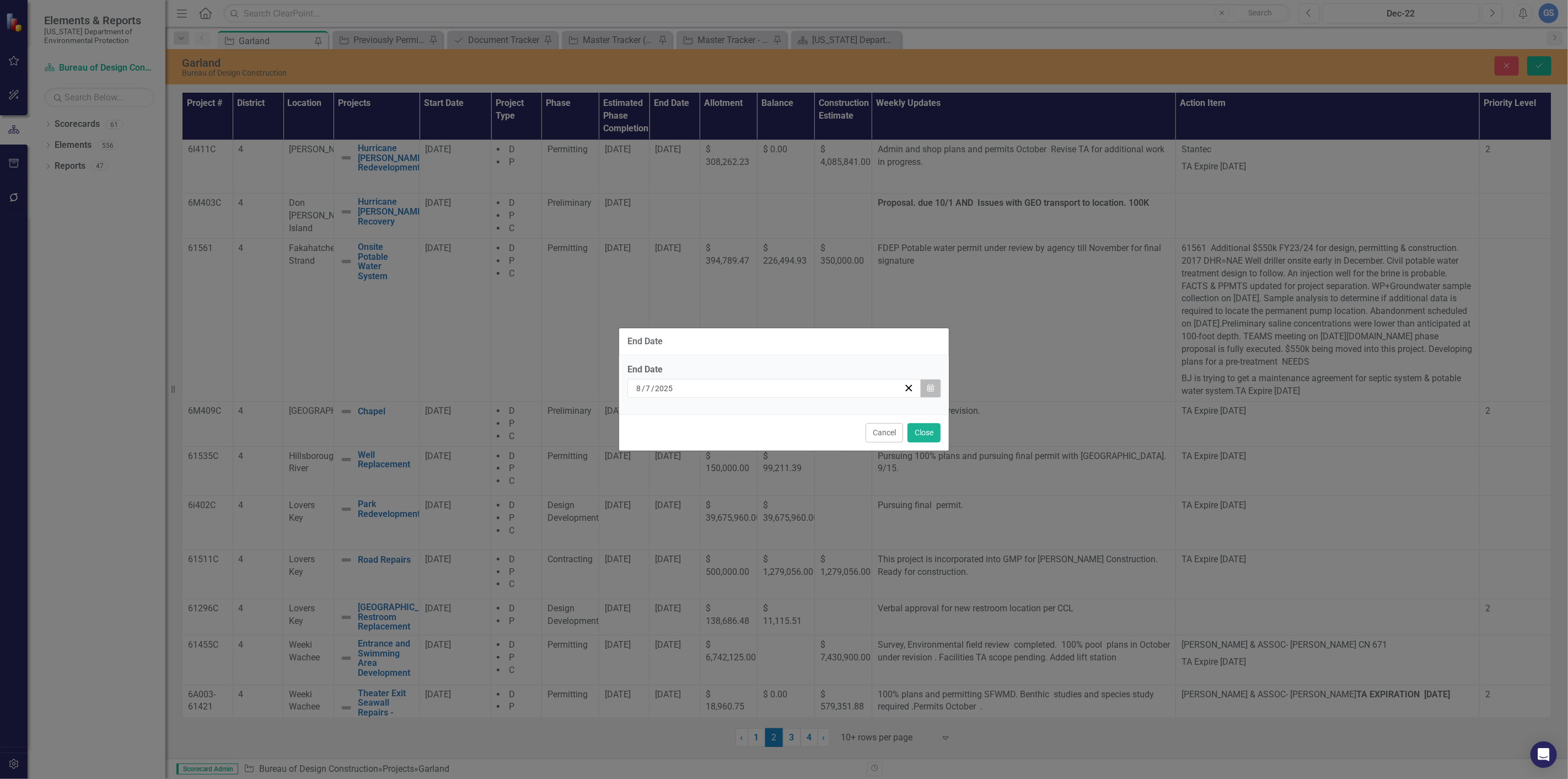
click at [933, 384] on icon "Calendar" at bounding box center [930, 388] width 7 height 8
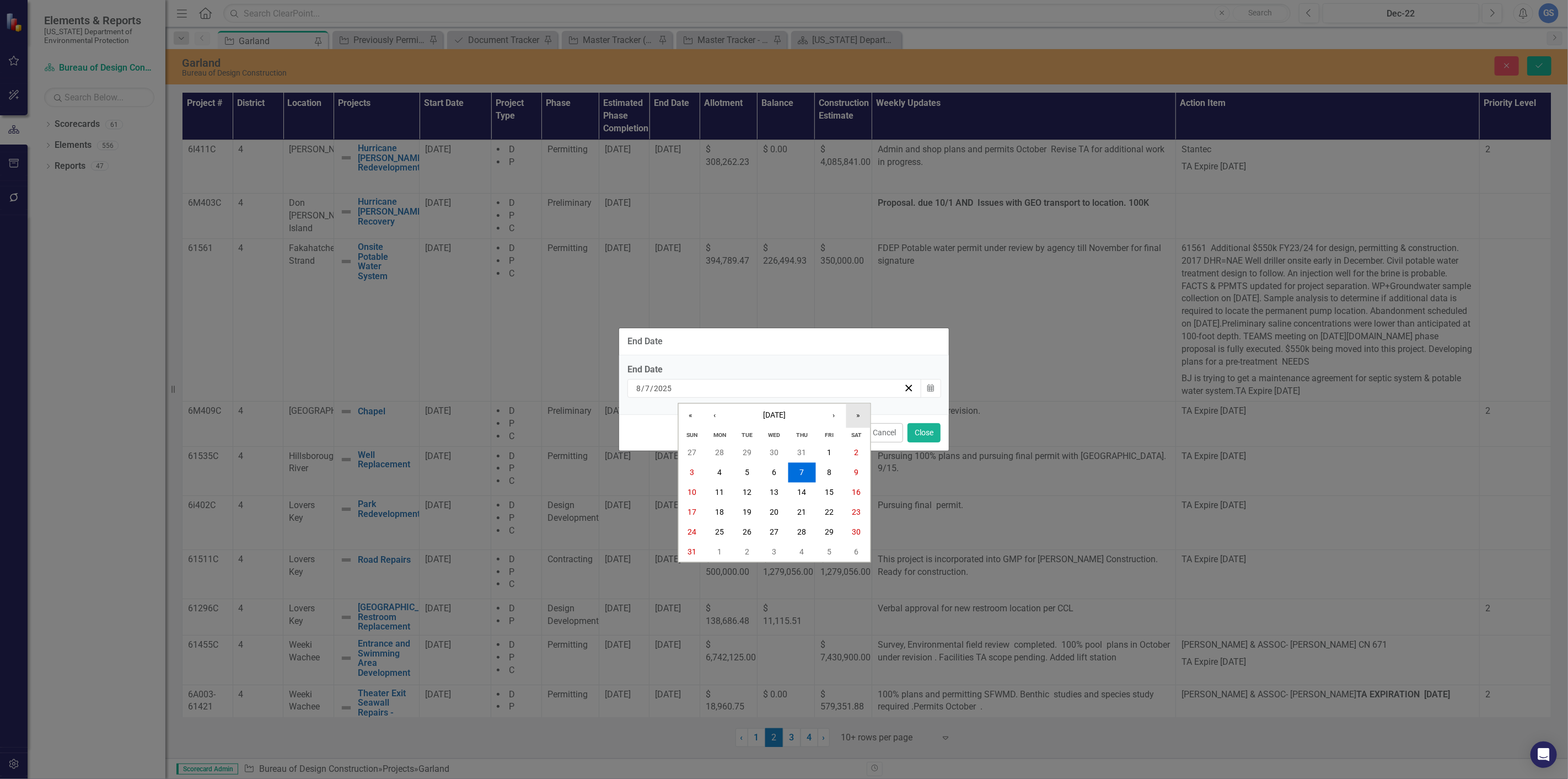
click at [856, 412] on button "»" at bounding box center [858, 416] width 24 height 24
click at [799, 527] on abbr "27" at bounding box center [802, 532] width 9 height 9
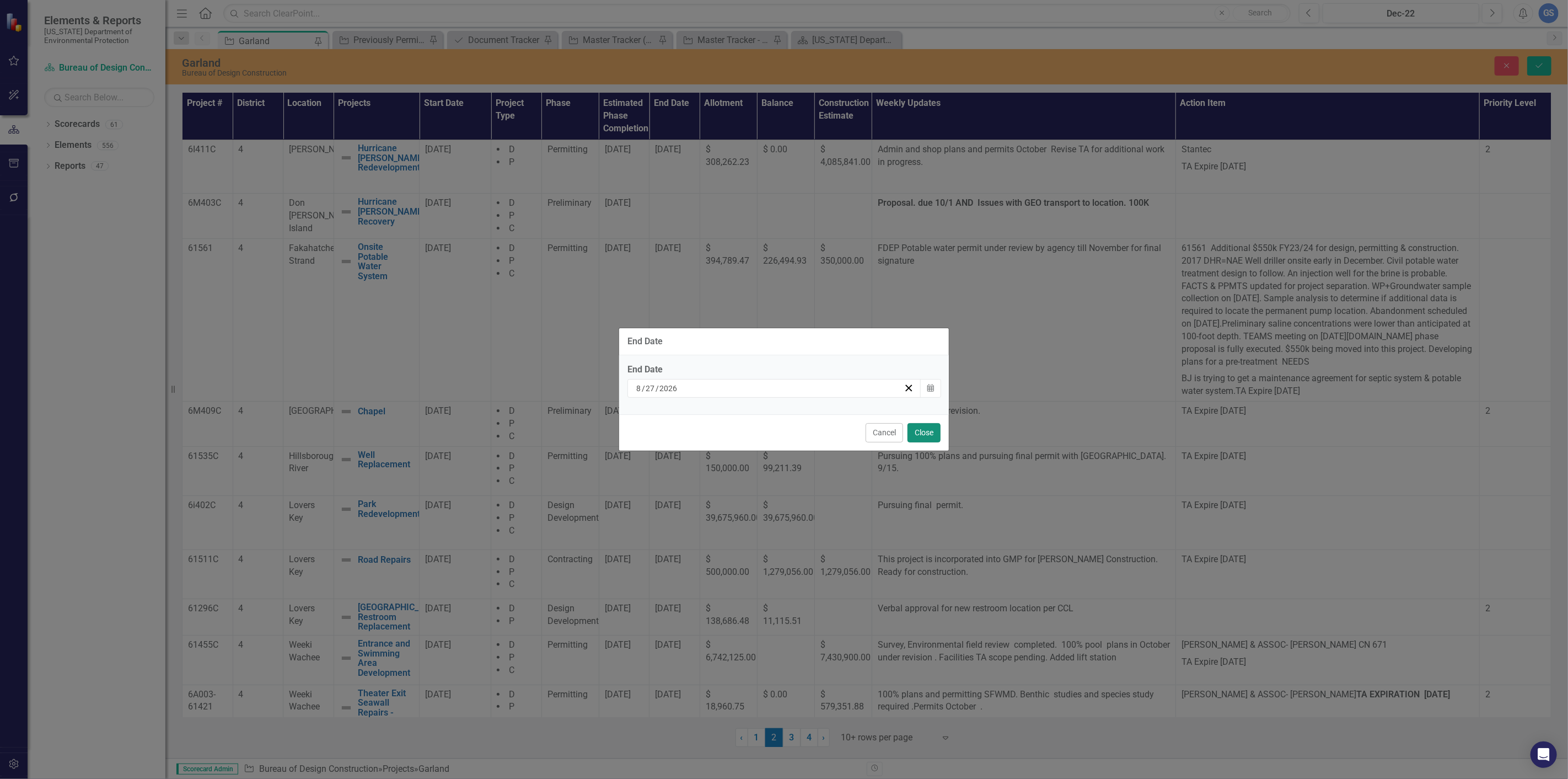
click at [922, 434] on button "Close" at bounding box center [924, 433] width 33 height 19
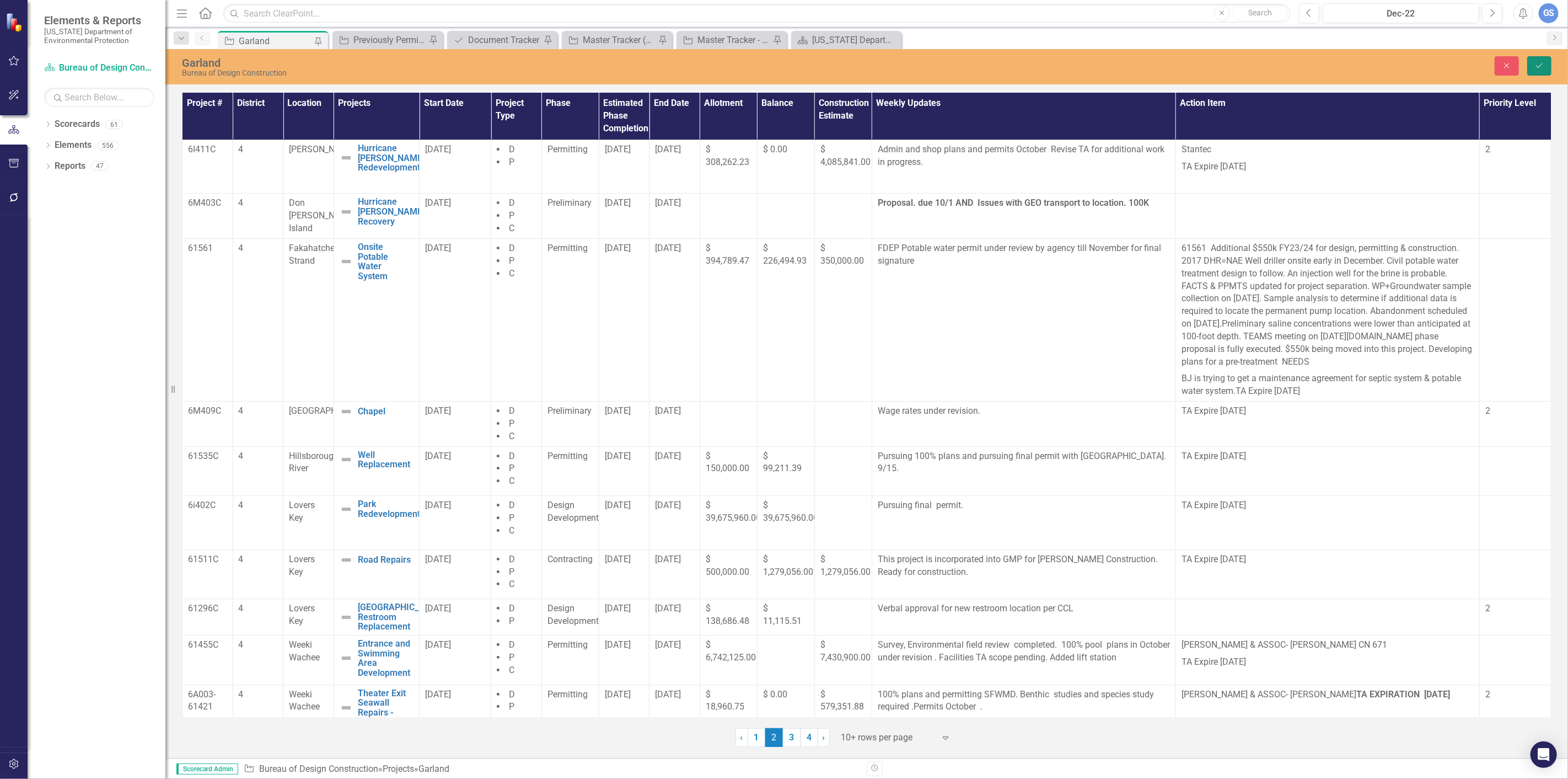
click at [1538, 65] on icon "Save" at bounding box center [1539, 65] width 10 height 8
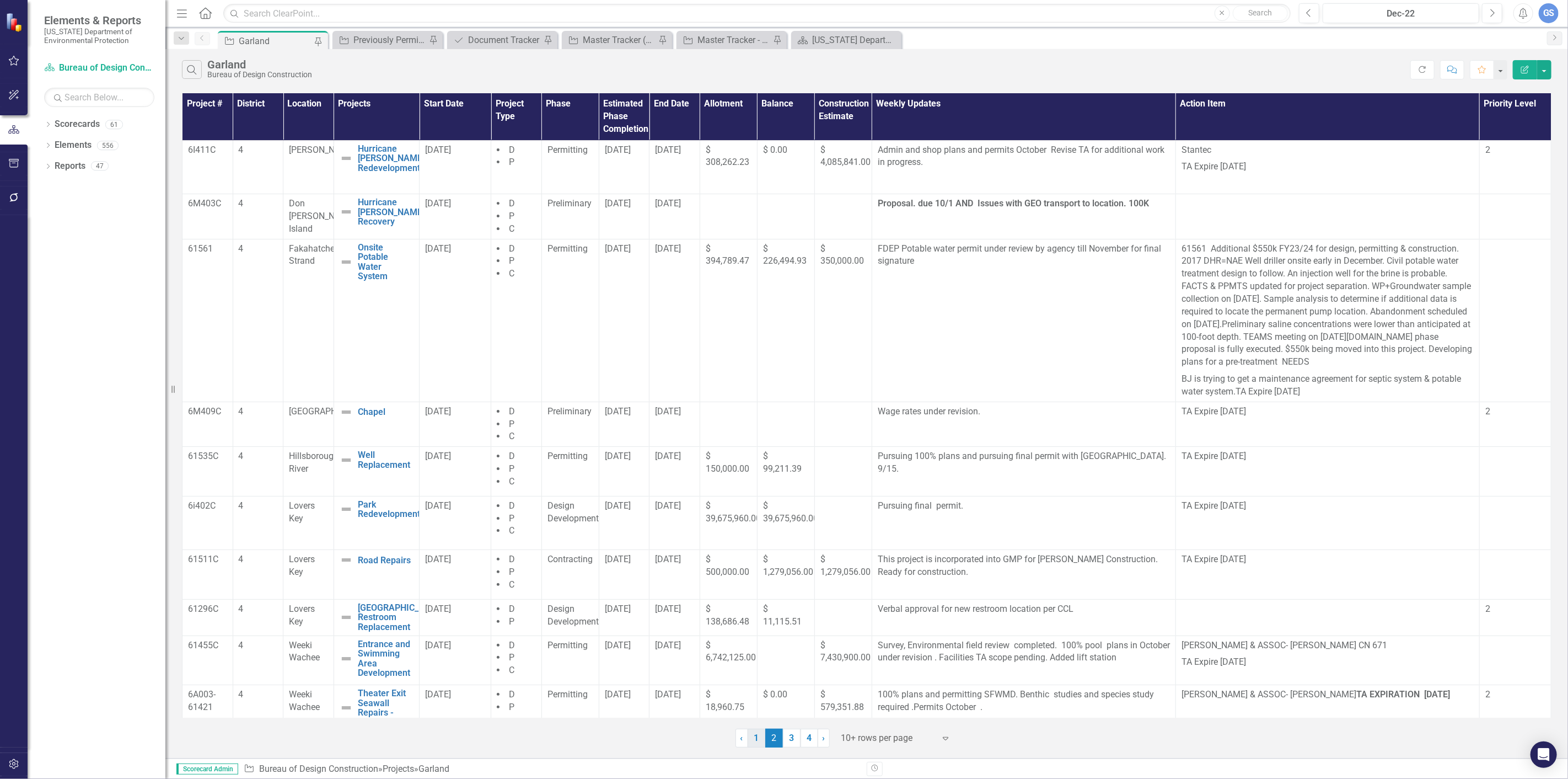
click at [754, 741] on link "1" at bounding box center [756, 738] width 18 height 19
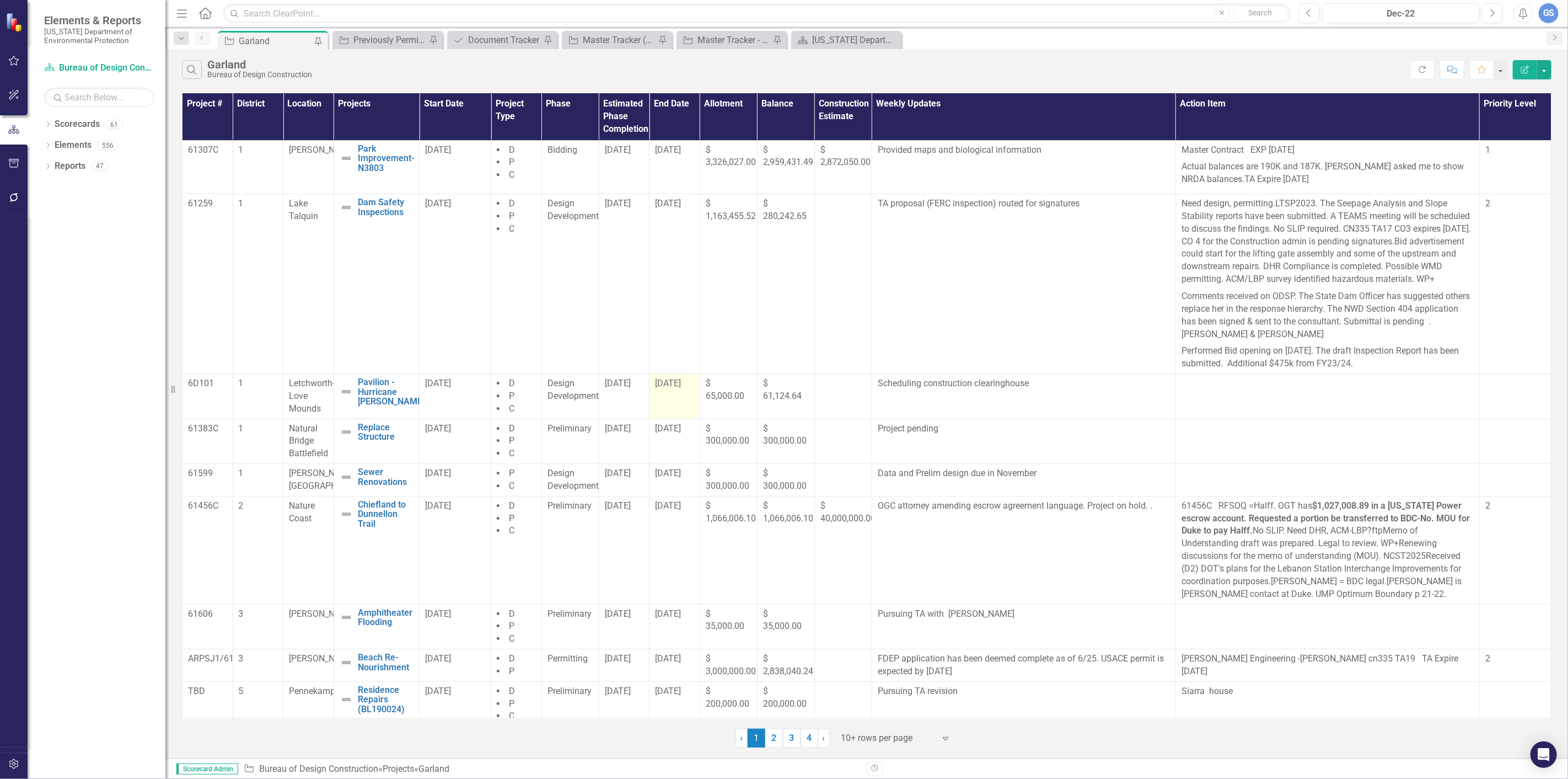
click at [665, 405] on td "[DATE]" at bounding box center [674, 397] width 51 height 45
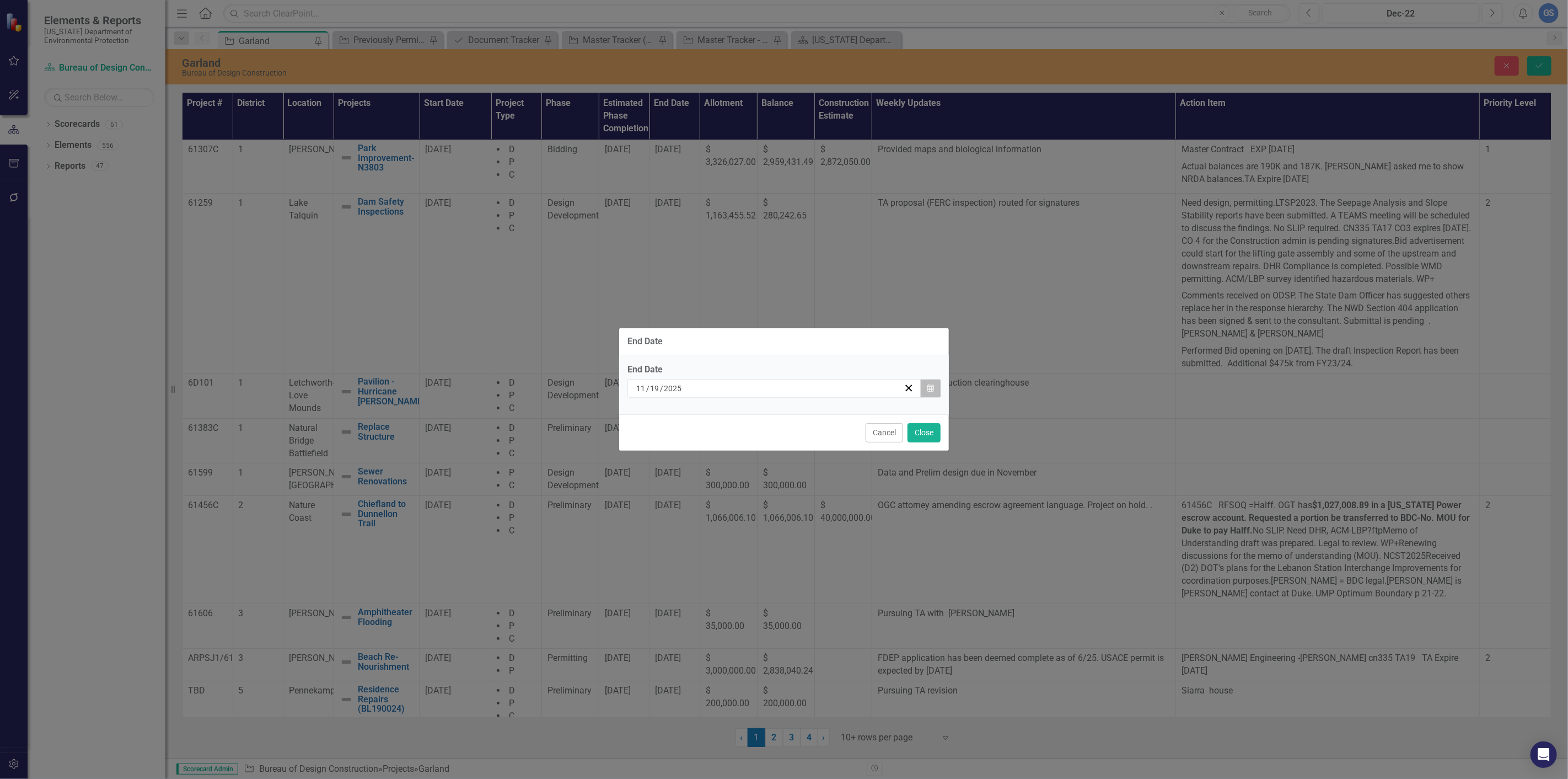
click at [930, 384] on icon "Calendar" at bounding box center [930, 388] width 7 height 8
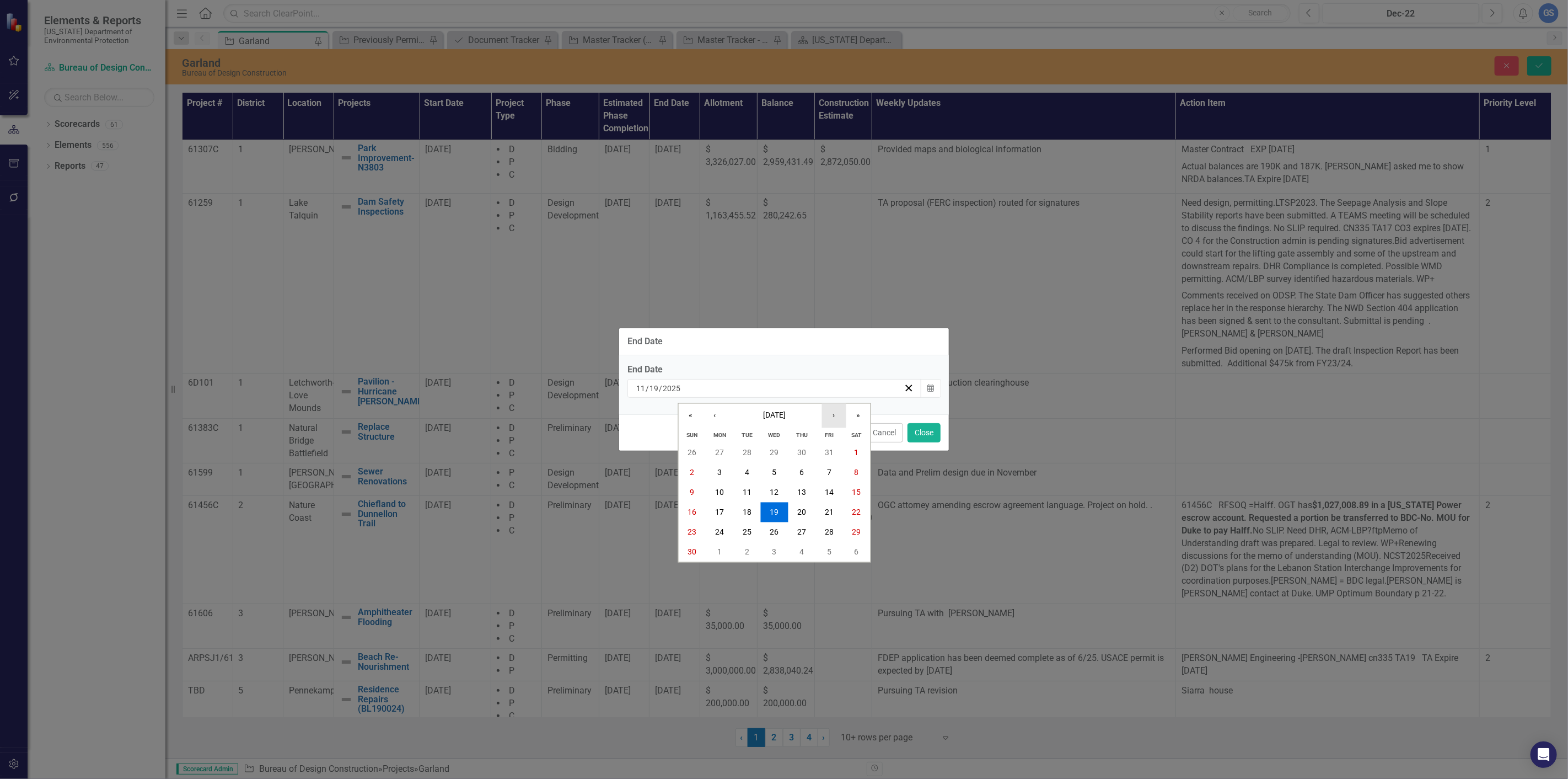
click at [827, 413] on button "›" at bounding box center [834, 416] width 24 height 24
click at [712, 414] on button "‹" at bounding box center [715, 416] width 24 height 24
click at [772, 525] on button "31" at bounding box center [774, 532] width 27 height 20
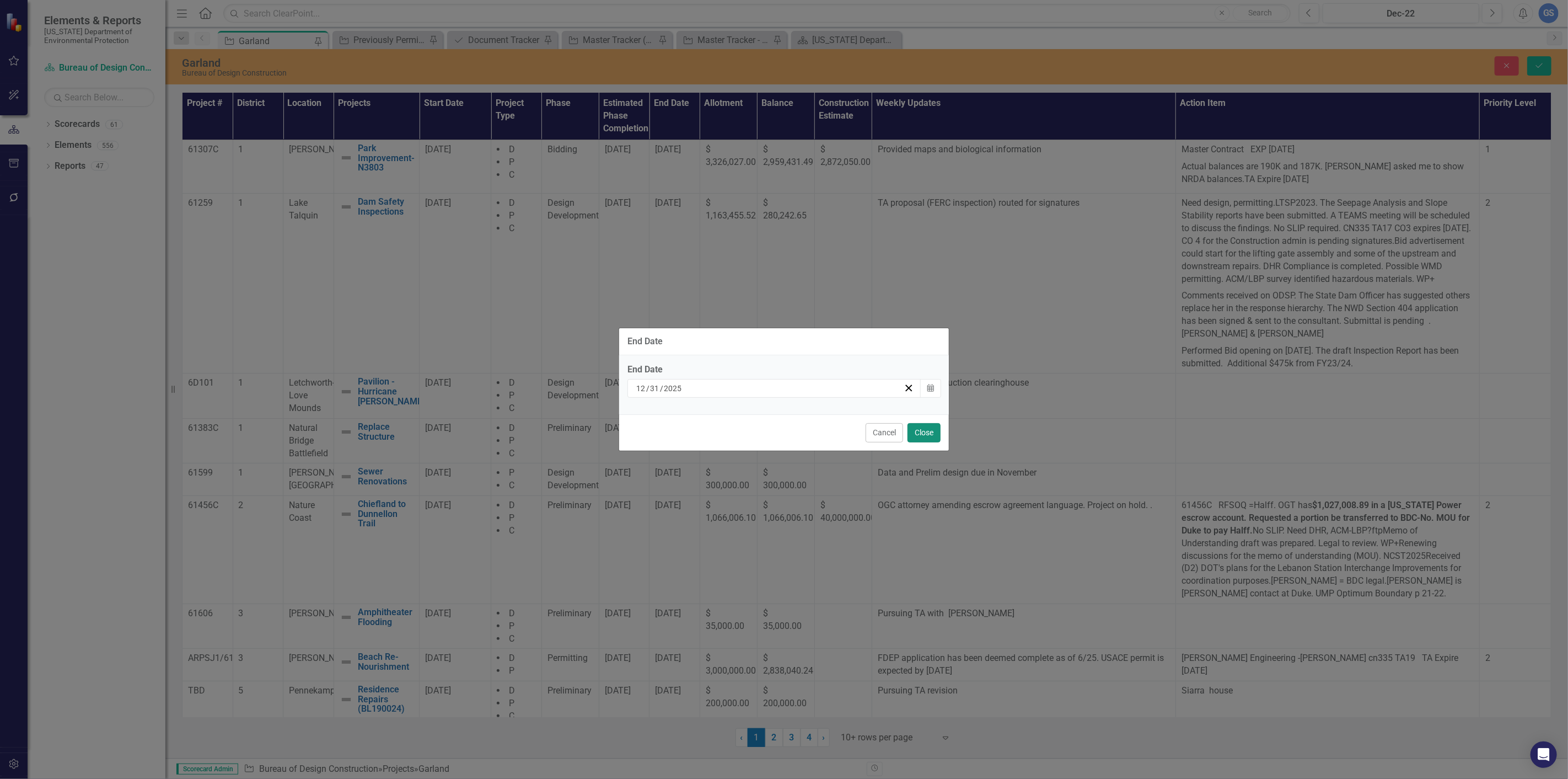
click at [925, 428] on button "Close" at bounding box center [924, 433] width 33 height 19
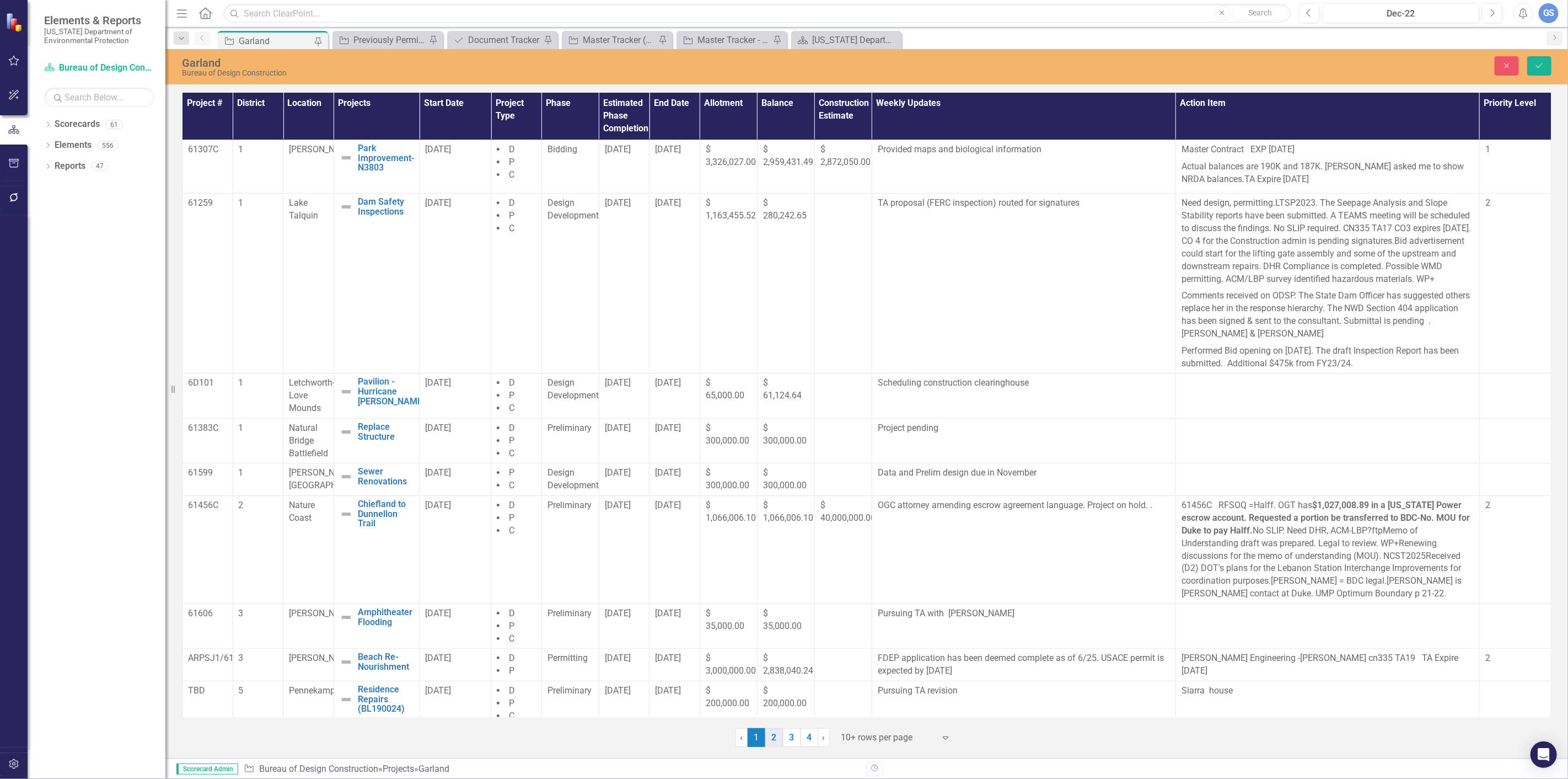
click at [772, 733] on link "2" at bounding box center [774, 738] width 18 height 19
click at [1537, 68] on icon "Save" at bounding box center [1539, 65] width 10 height 8
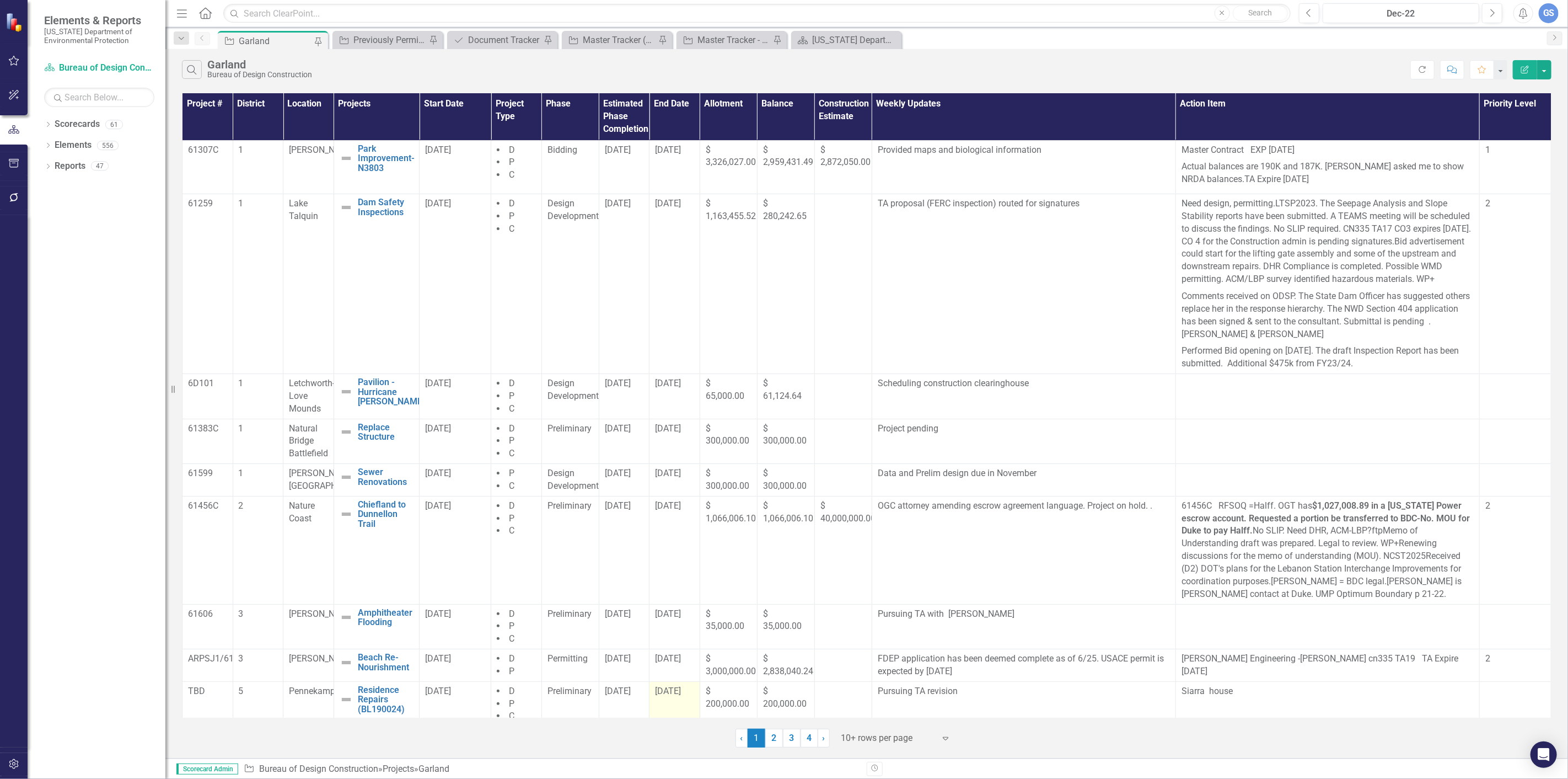
click at [673, 696] on span "[DATE]" at bounding box center [668, 691] width 26 height 10
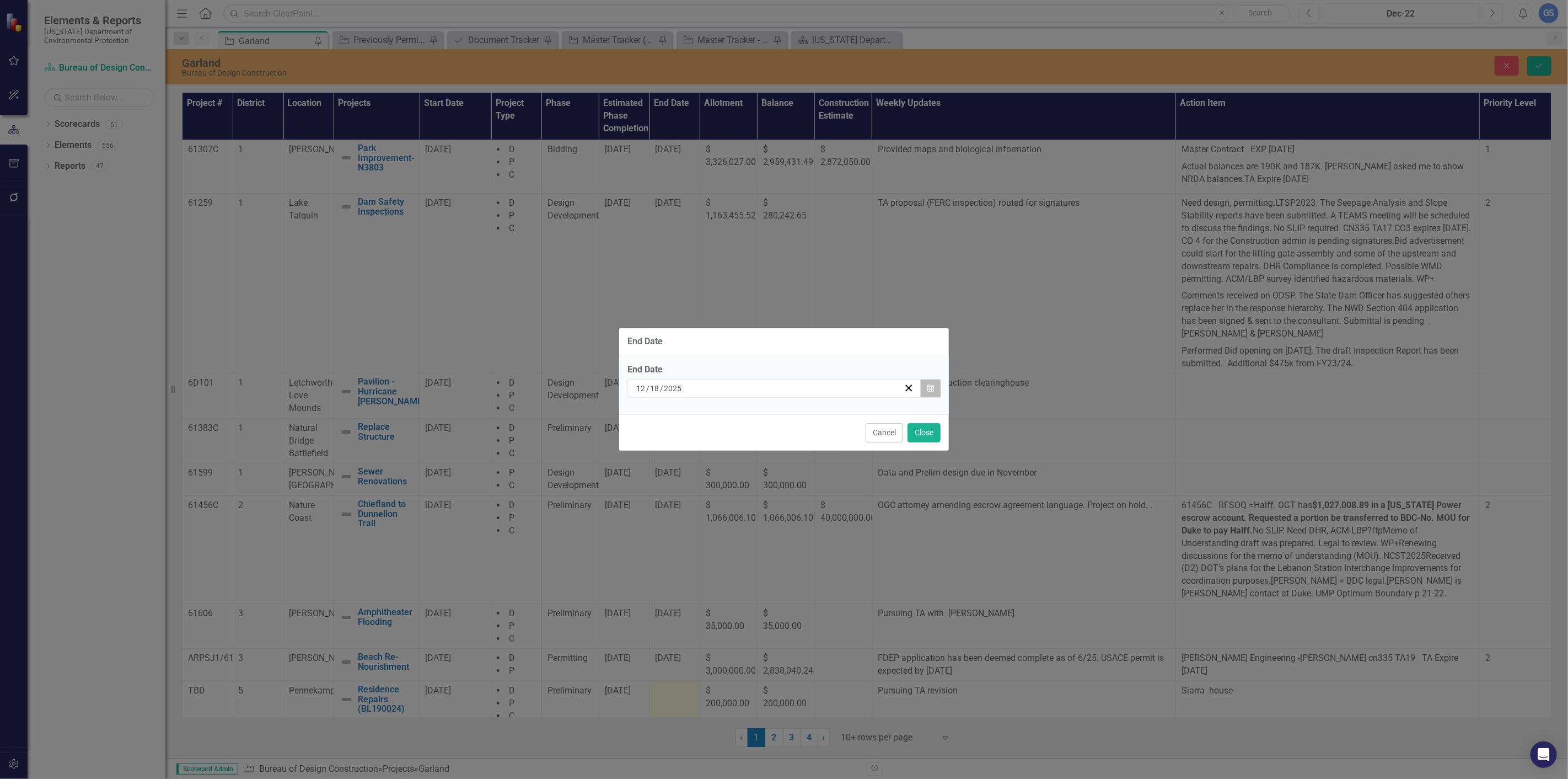
click at [933, 389] on icon "Calendar" at bounding box center [930, 388] width 7 height 8
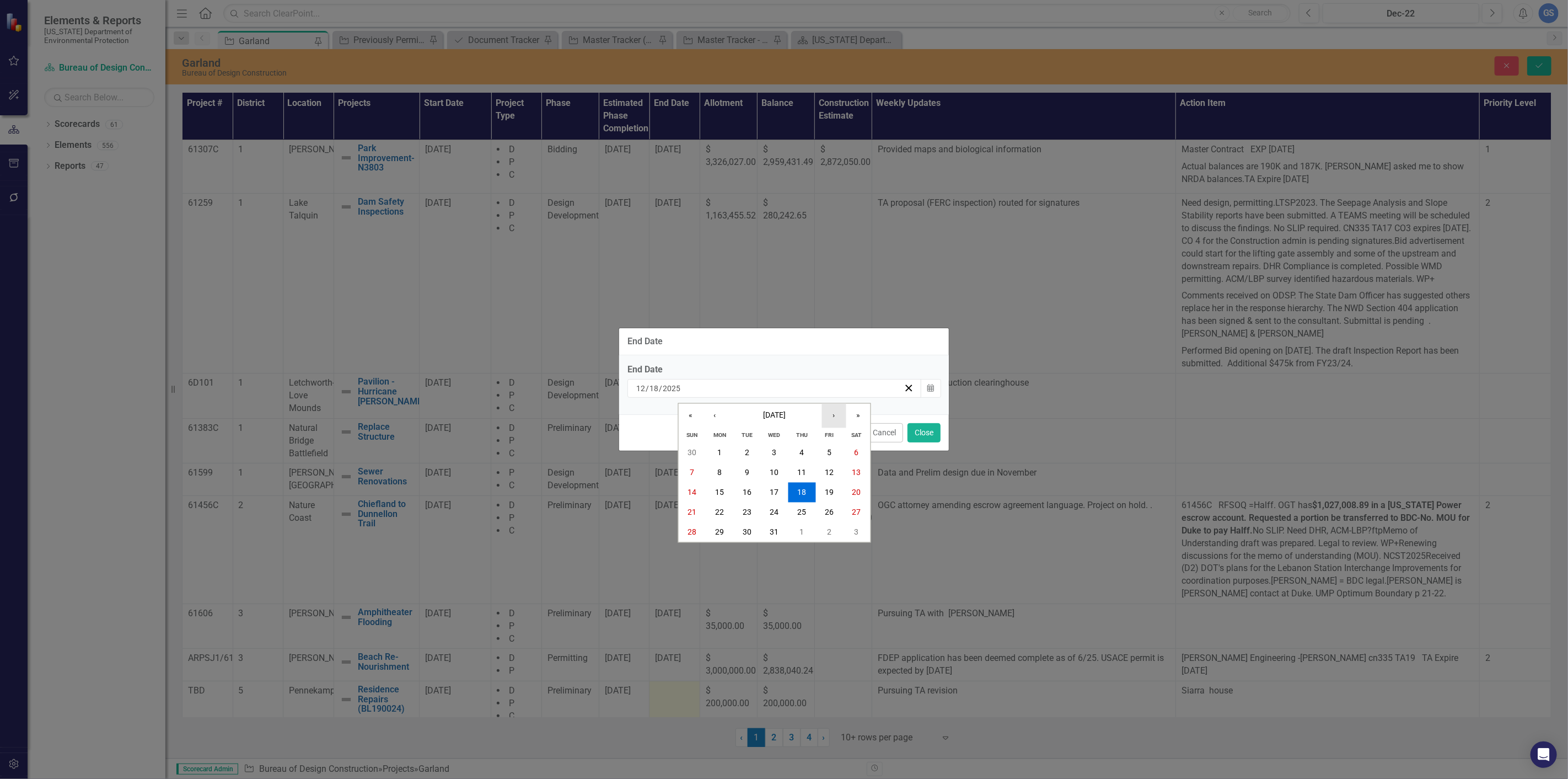
click at [831, 409] on button "›" at bounding box center [834, 416] width 24 height 24
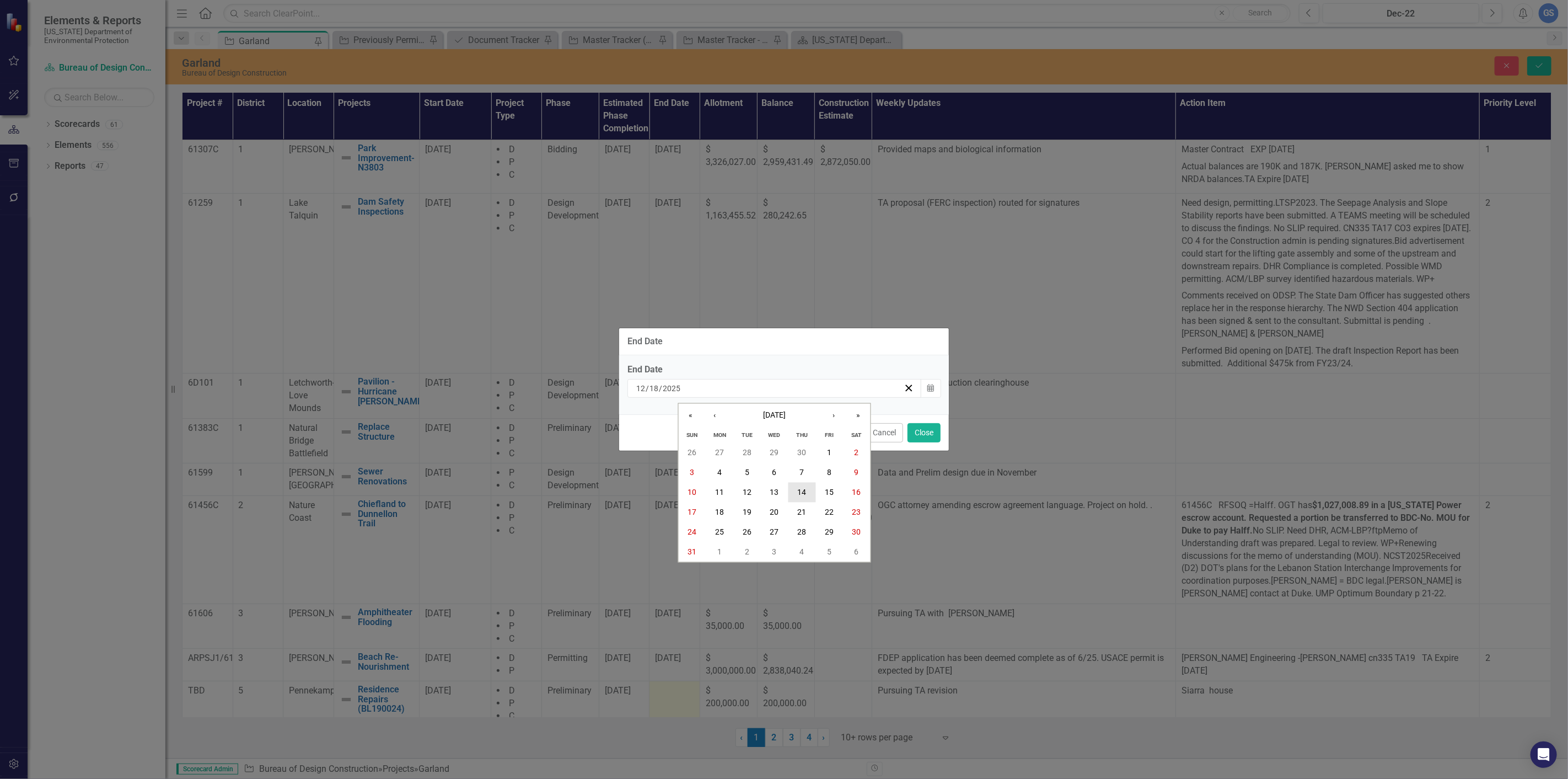
click at [801, 488] on abbr "14" at bounding box center [802, 492] width 9 height 9
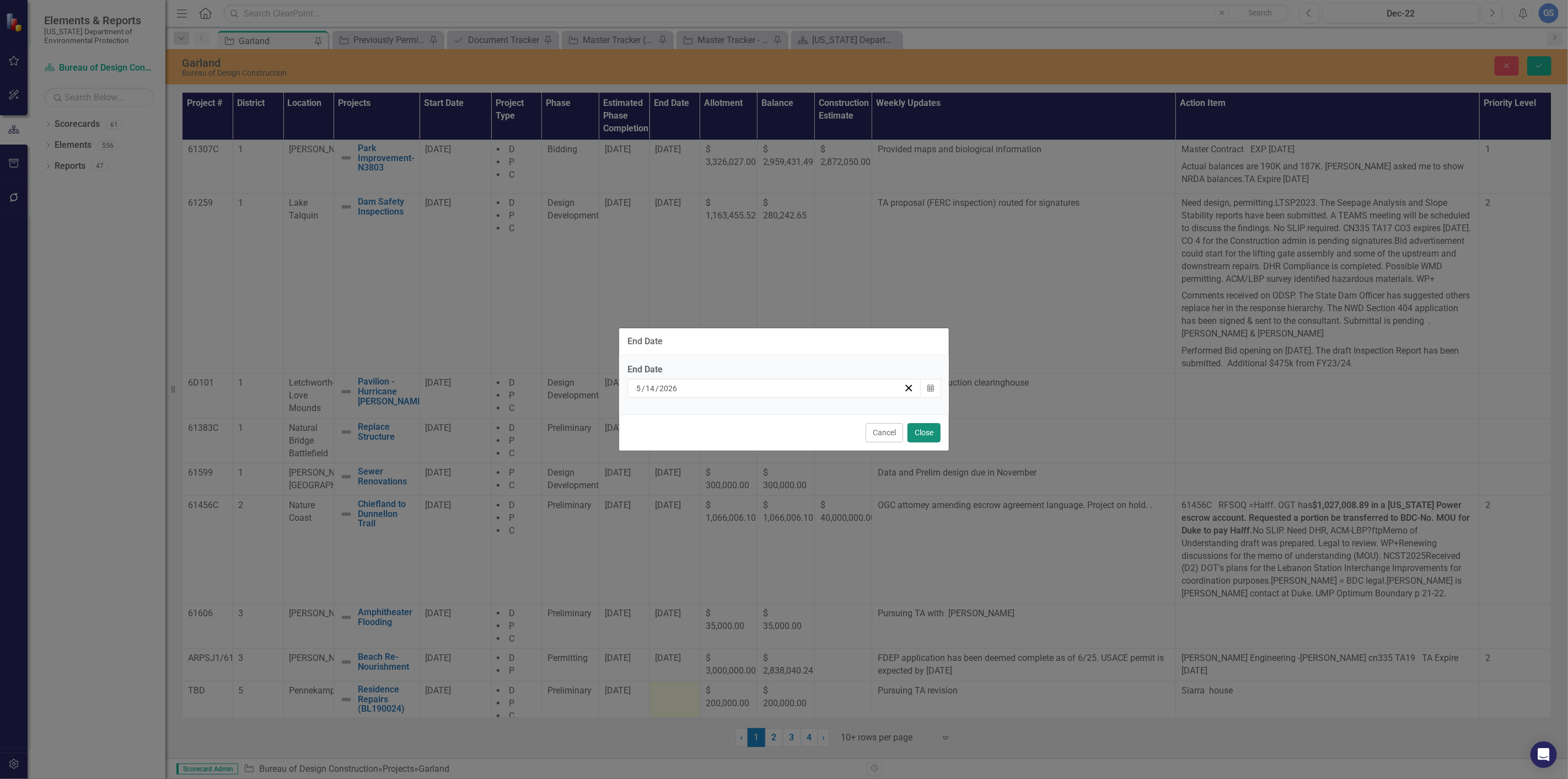
click at [920, 430] on button "Close" at bounding box center [924, 433] width 33 height 19
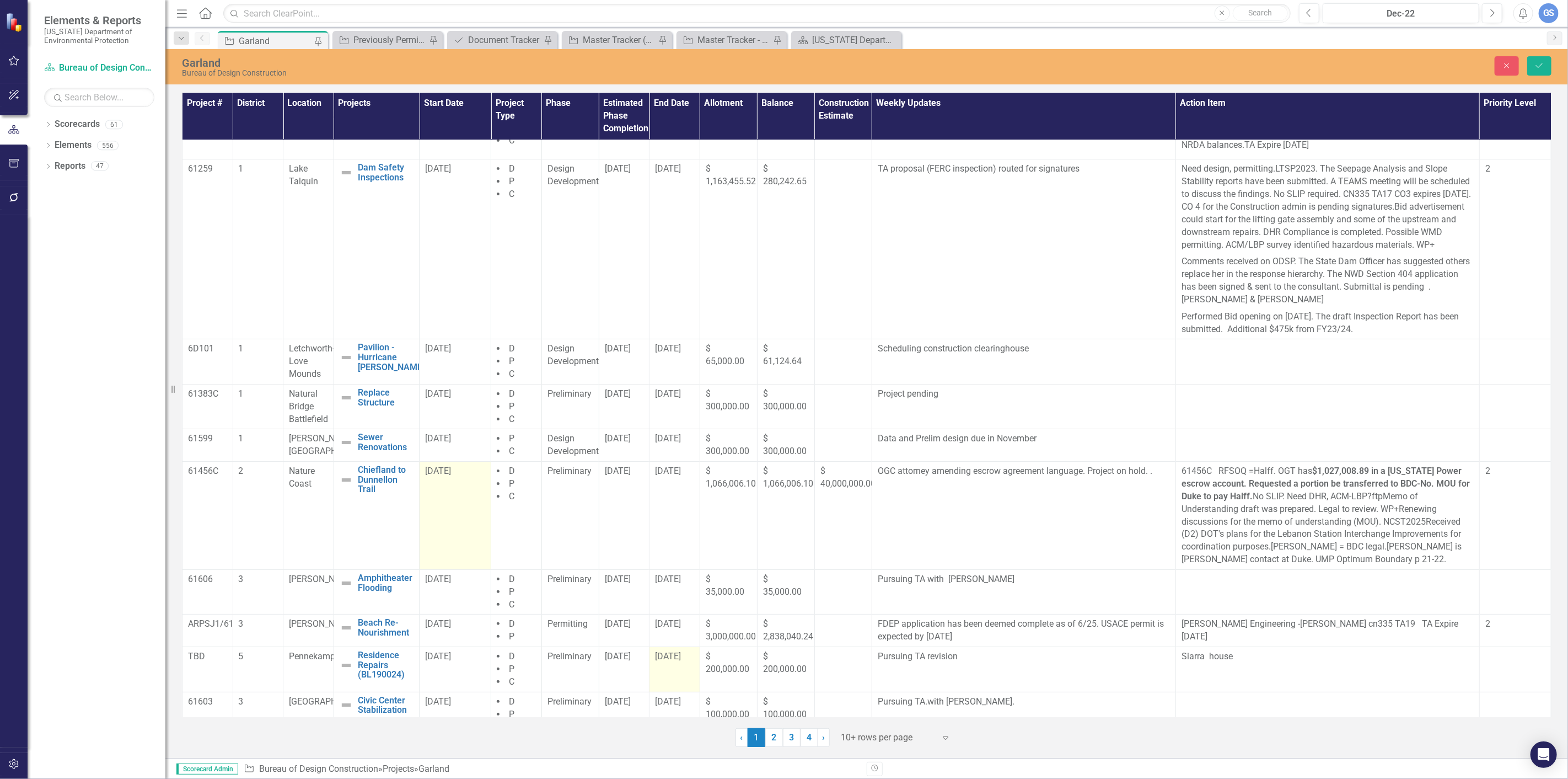
scroll to position [68, 0]
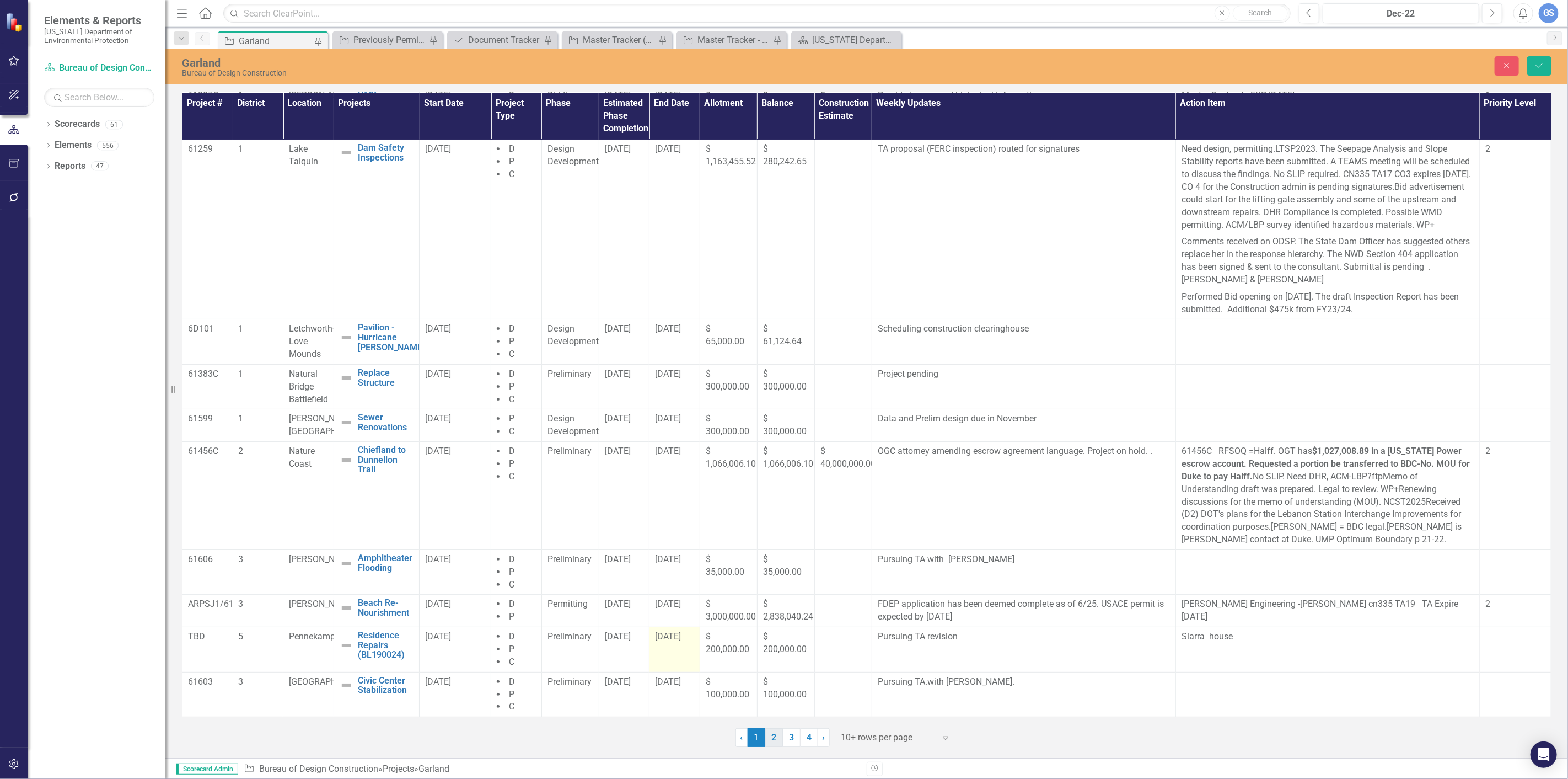
click at [774, 737] on link "2" at bounding box center [774, 738] width 18 height 19
click at [1537, 60] on button "Save" at bounding box center [1539, 66] width 24 height 19
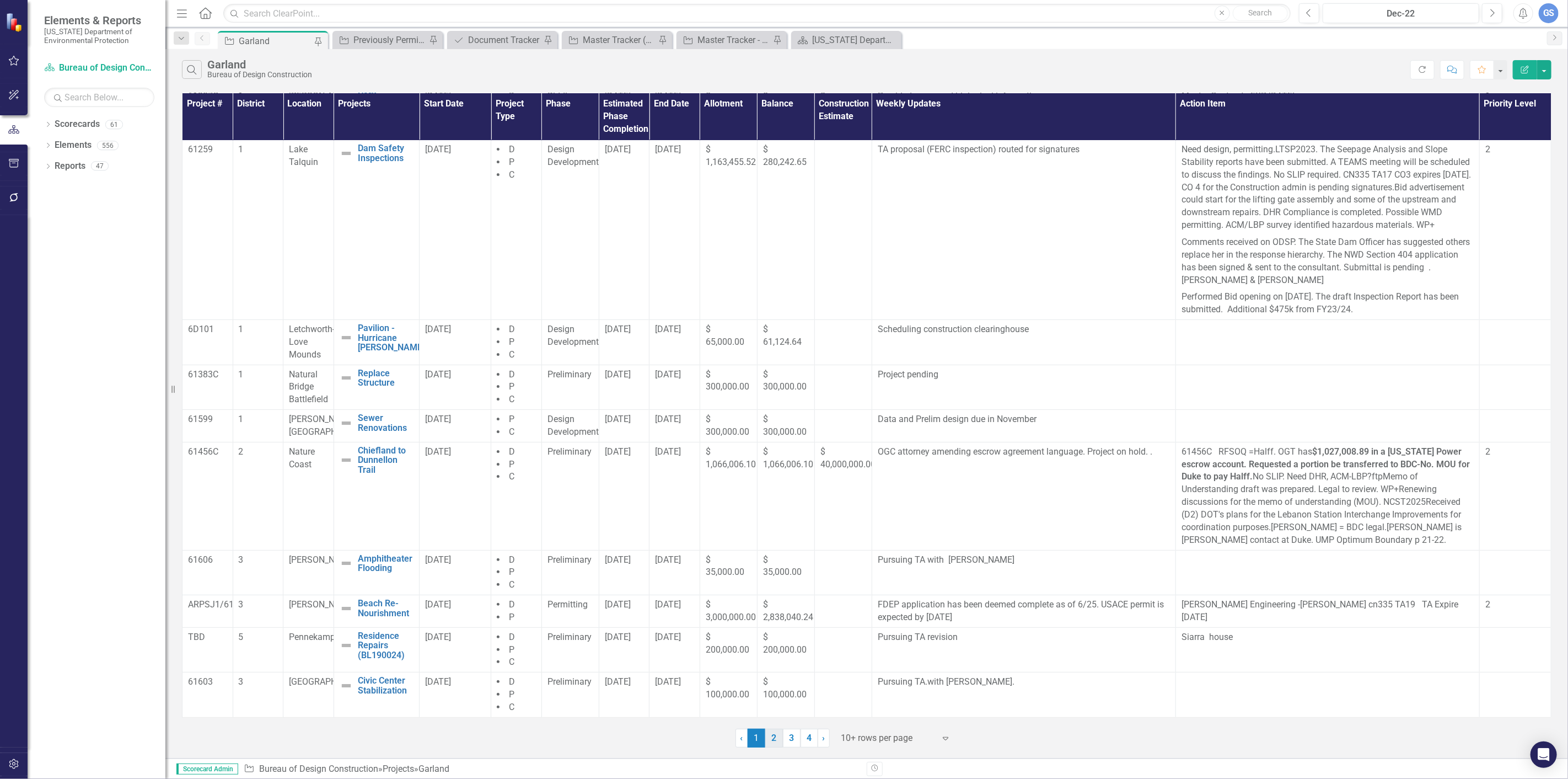
click at [775, 735] on link "2" at bounding box center [774, 738] width 18 height 19
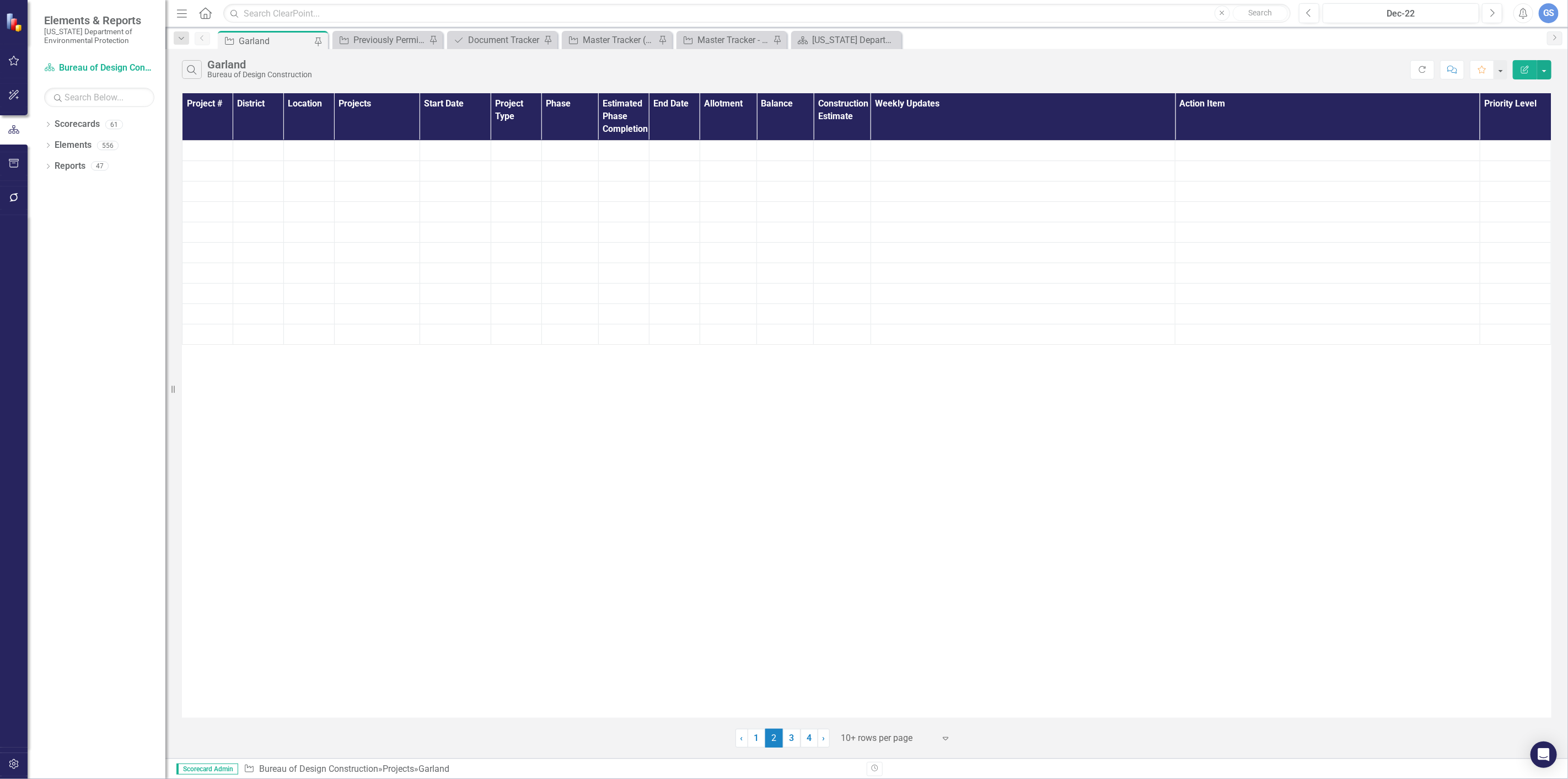
scroll to position [0, 0]
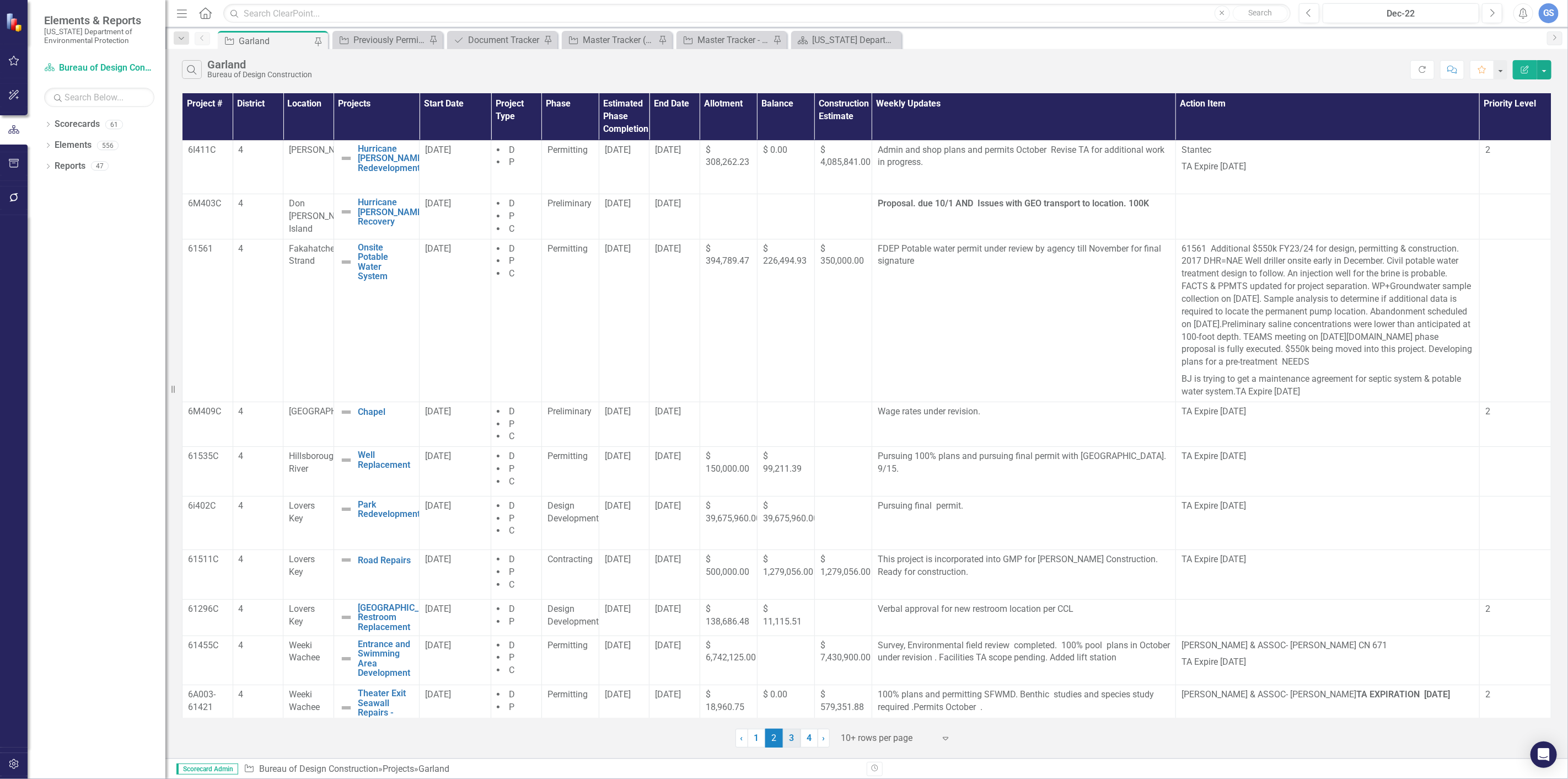
click at [790, 735] on link "3" at bounding box center [791, 738] width 18 height 19
